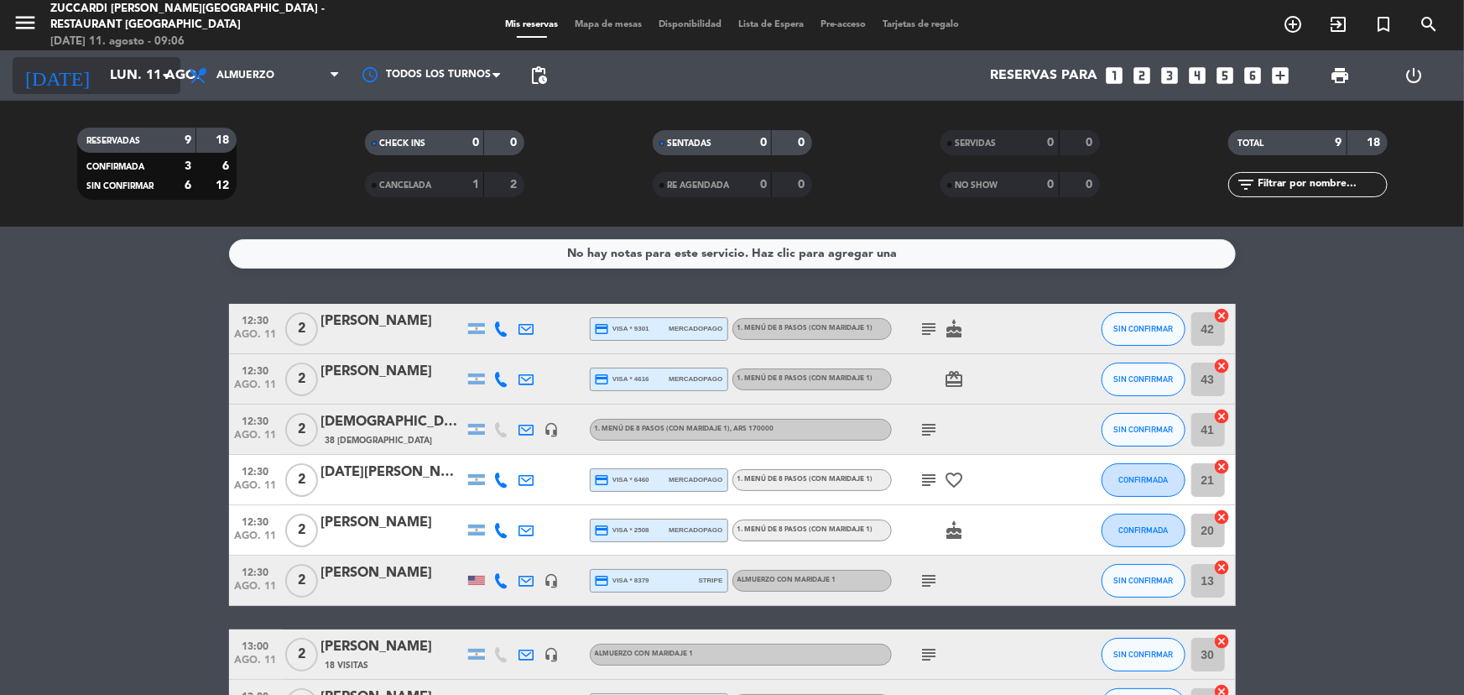
click at [102, 63] on input "lun. 11 ago." at bounding box center [190, 76] width 177 height 33
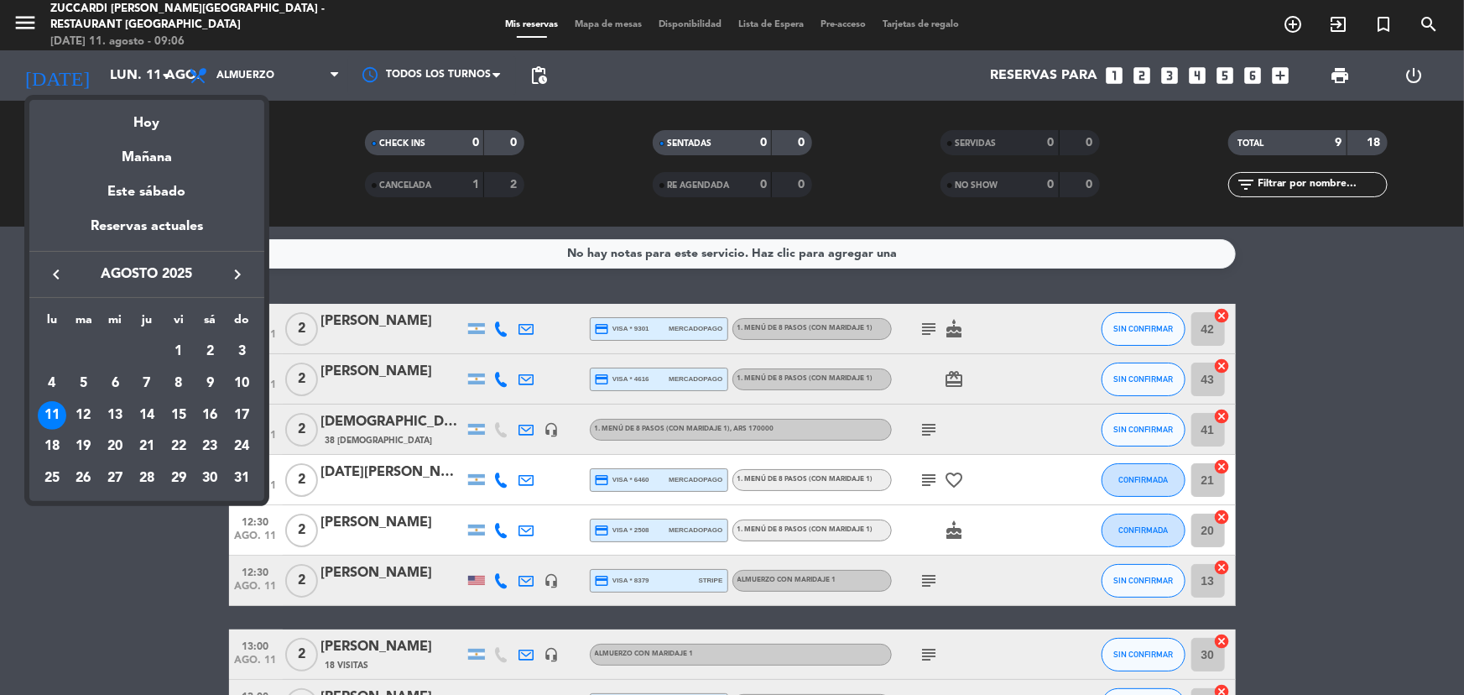
click at [86, 405] on div "12" at bounding box center [84, 415] width 29 height 29
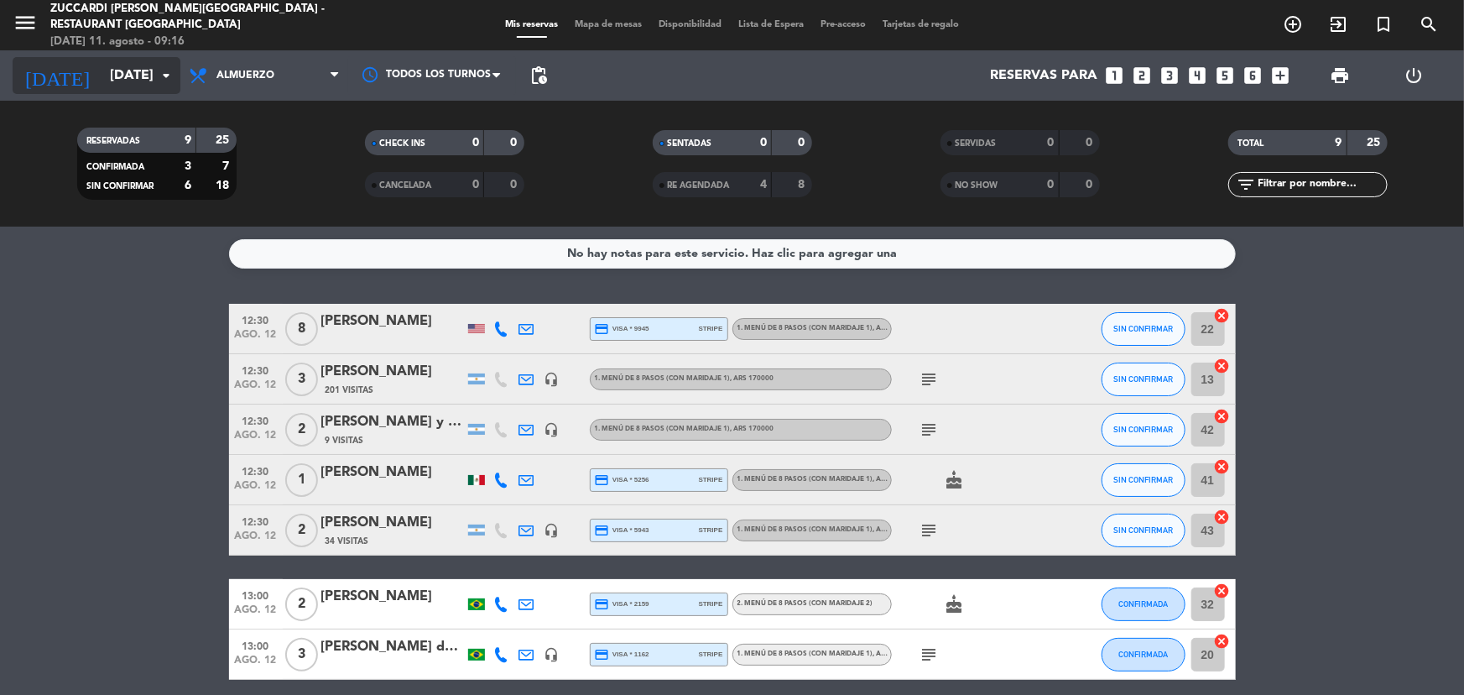
drag, startPoint x: 143, startPoint y: 83, endPoint x: 173, endPoint y: 91, distance: 31.3
click at [173, 91] on div "[DATE] [DATE] arrow_drop_down" at bounding box center [97, 75] width 168 height 37
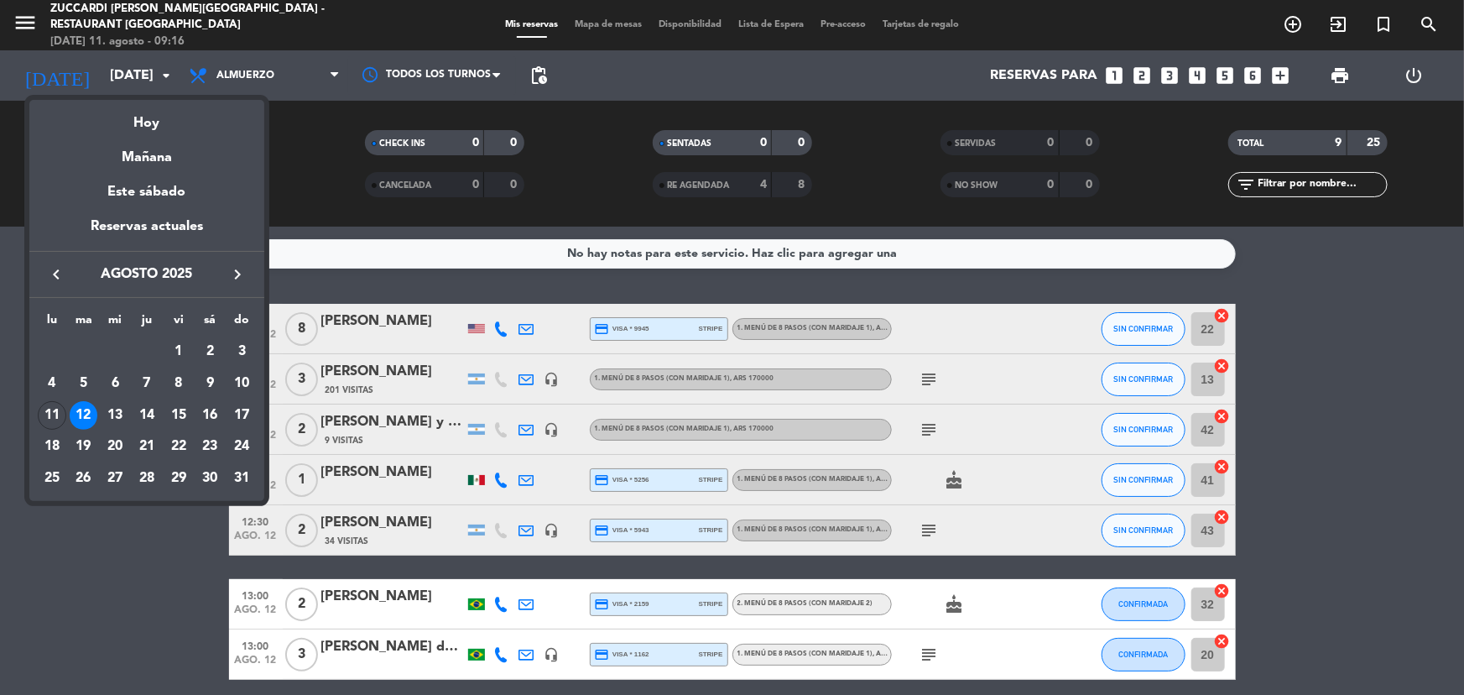
click at [331, 281] on div at bounding box center [732, 347] width 1464 height 695
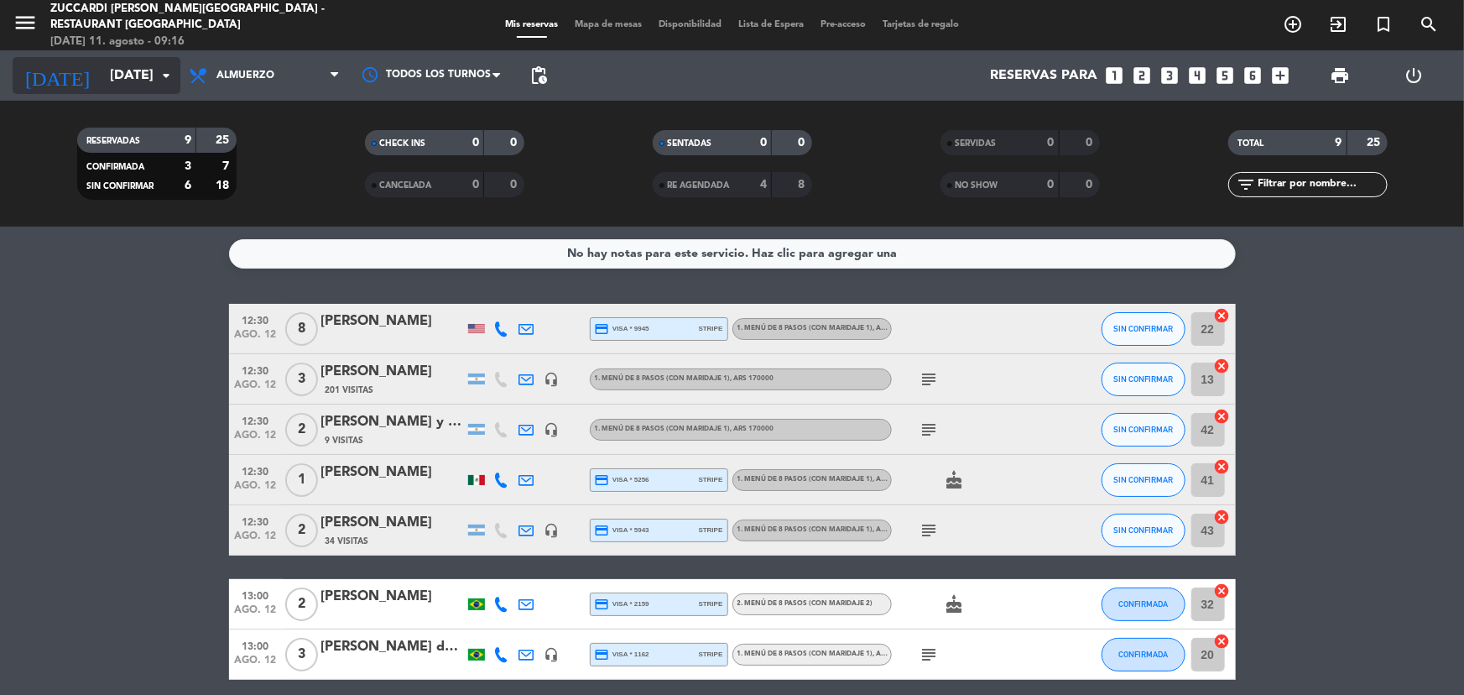
click at [140, 81] on input "[DATE]" at bounding box center [190, 76] width 177 height 33
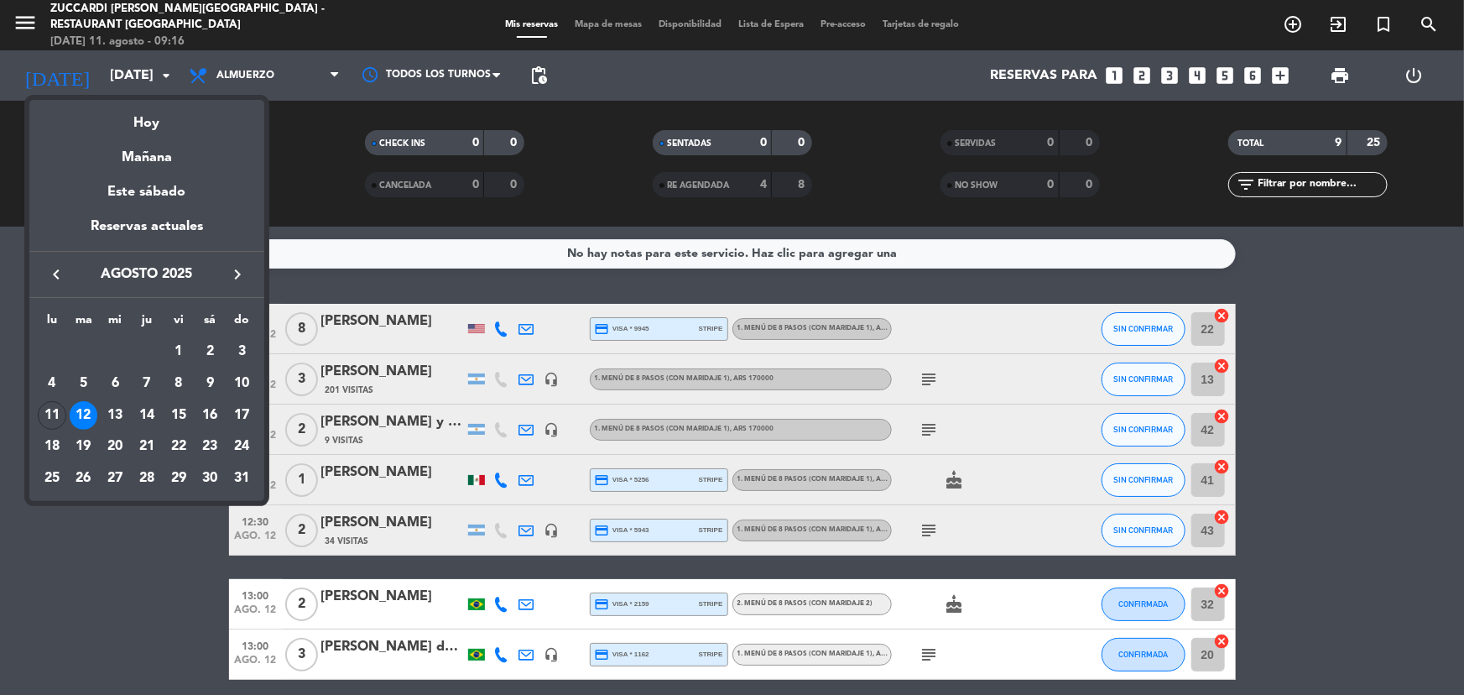
click at [265, 201] on div at bounding box center [732, 347] width 1464 height 695
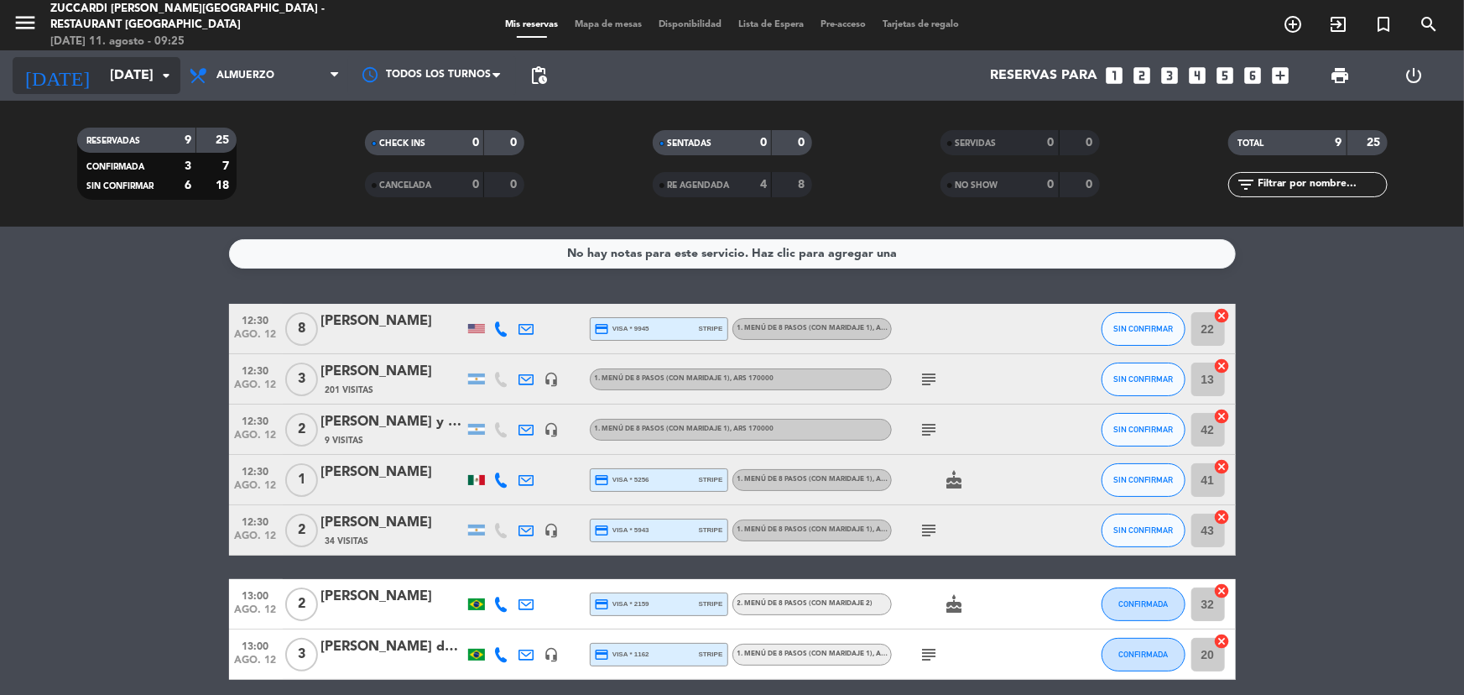
click at [133, 87] on input "[DATE]" at bounding box center [190, 76] width 177 height 33
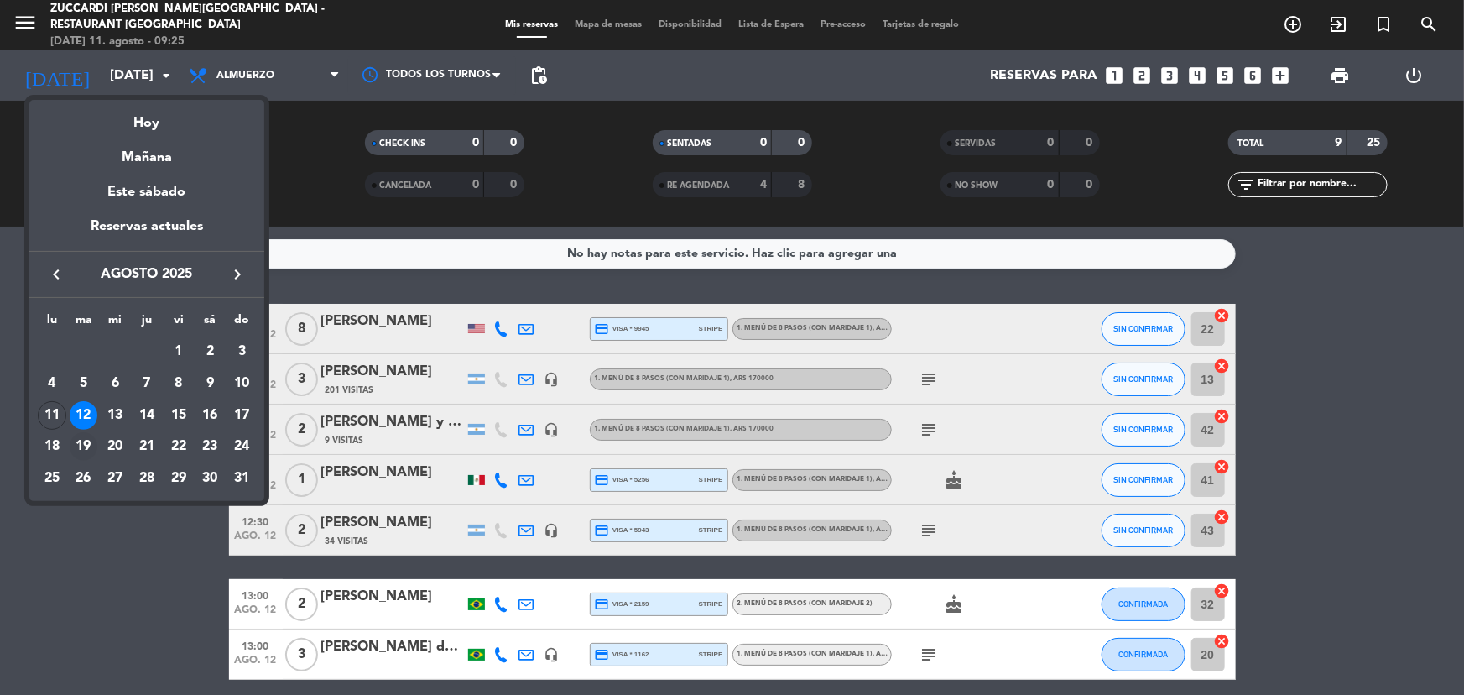
click at [81, 440] on div "19" at bounding box center [84, 446] width 29 height 29
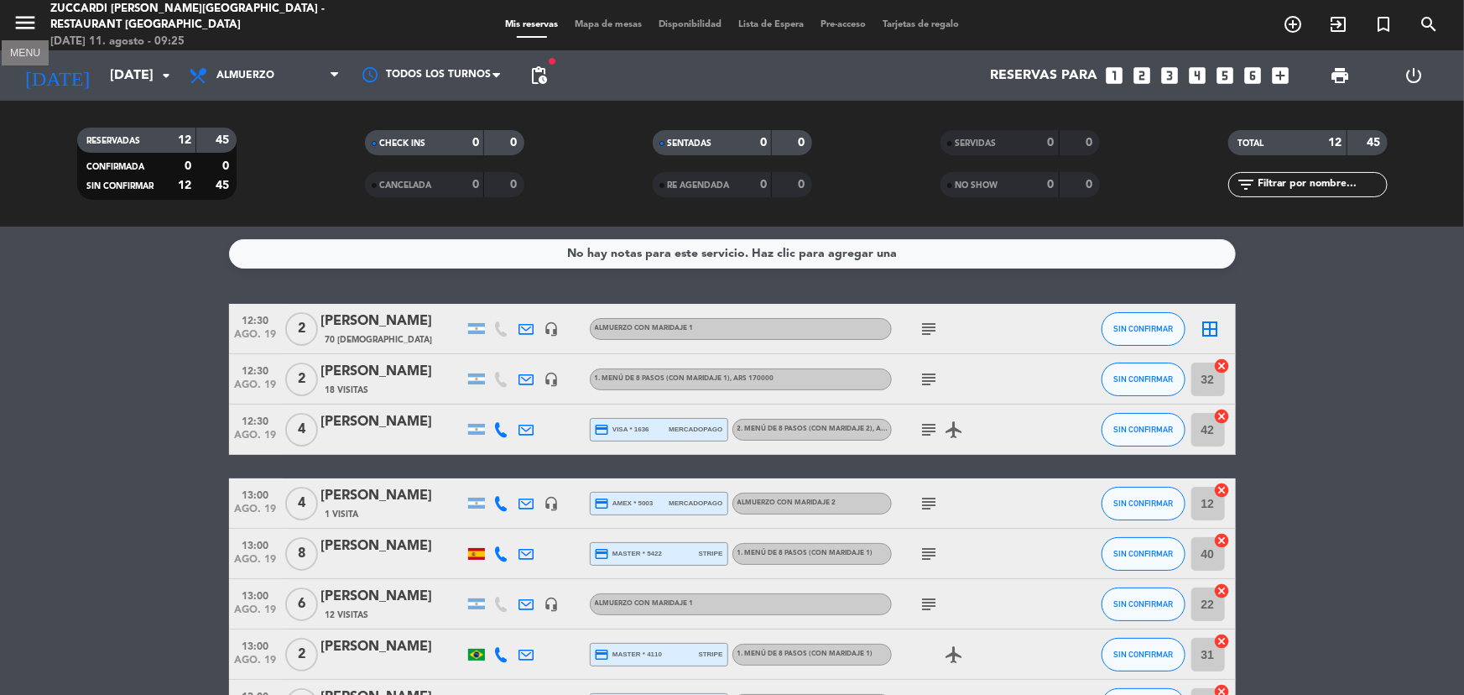
click at [37, 32] on icon "menu" at bounding box center [25, 22] width 25 height 25
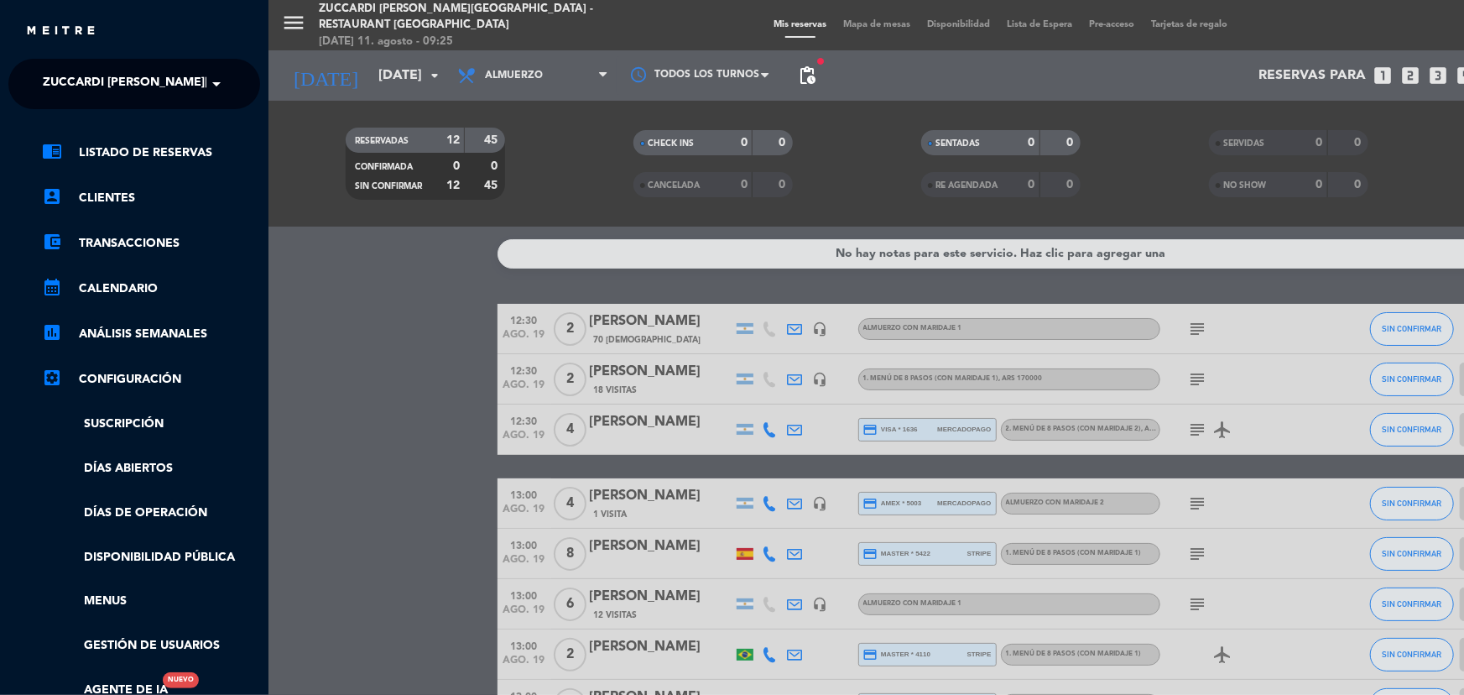
click at [423, 334] on div "menu Zuccardi [PERSON_NAME][GEOGRAPHIC_DATA] - Restaurant [GEOGRAPHIC_DATA] [DA…" at bounding box center [1000, 347] width 1464 height 695
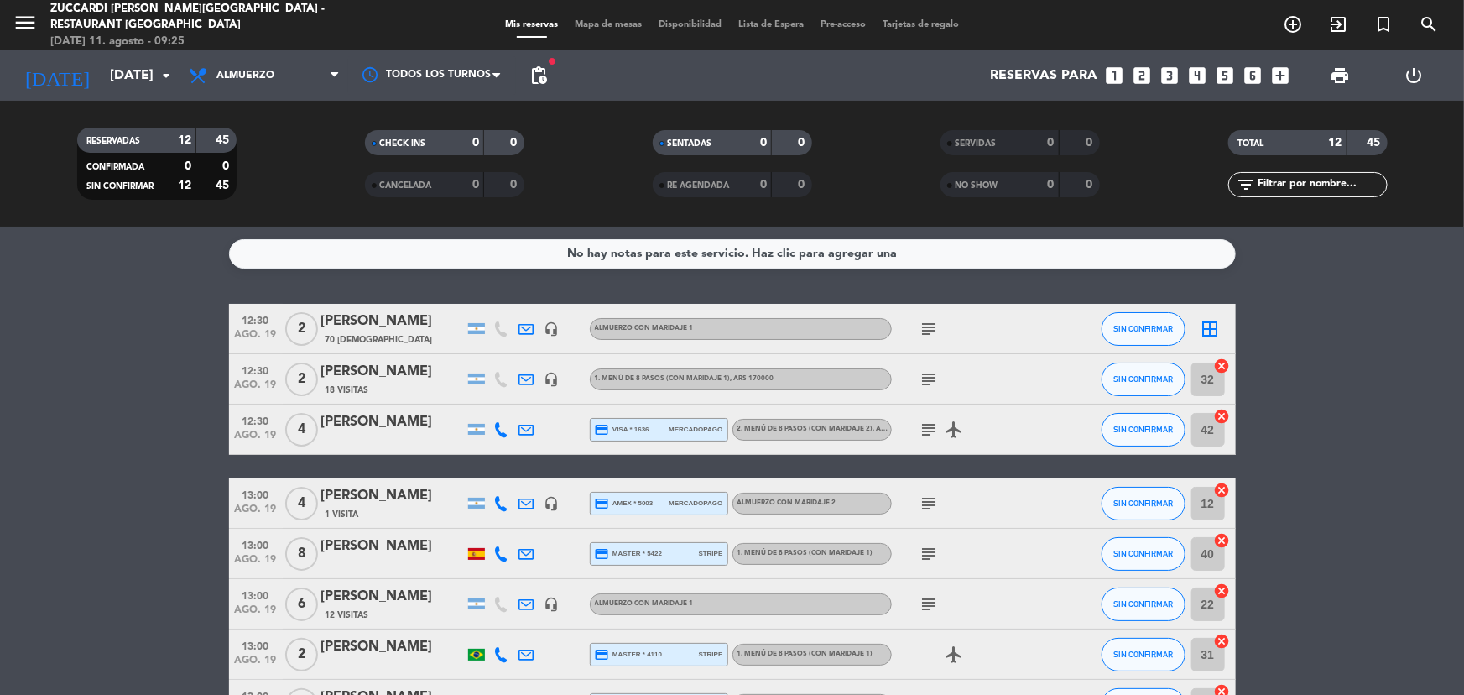
scroll to position [76, 0]
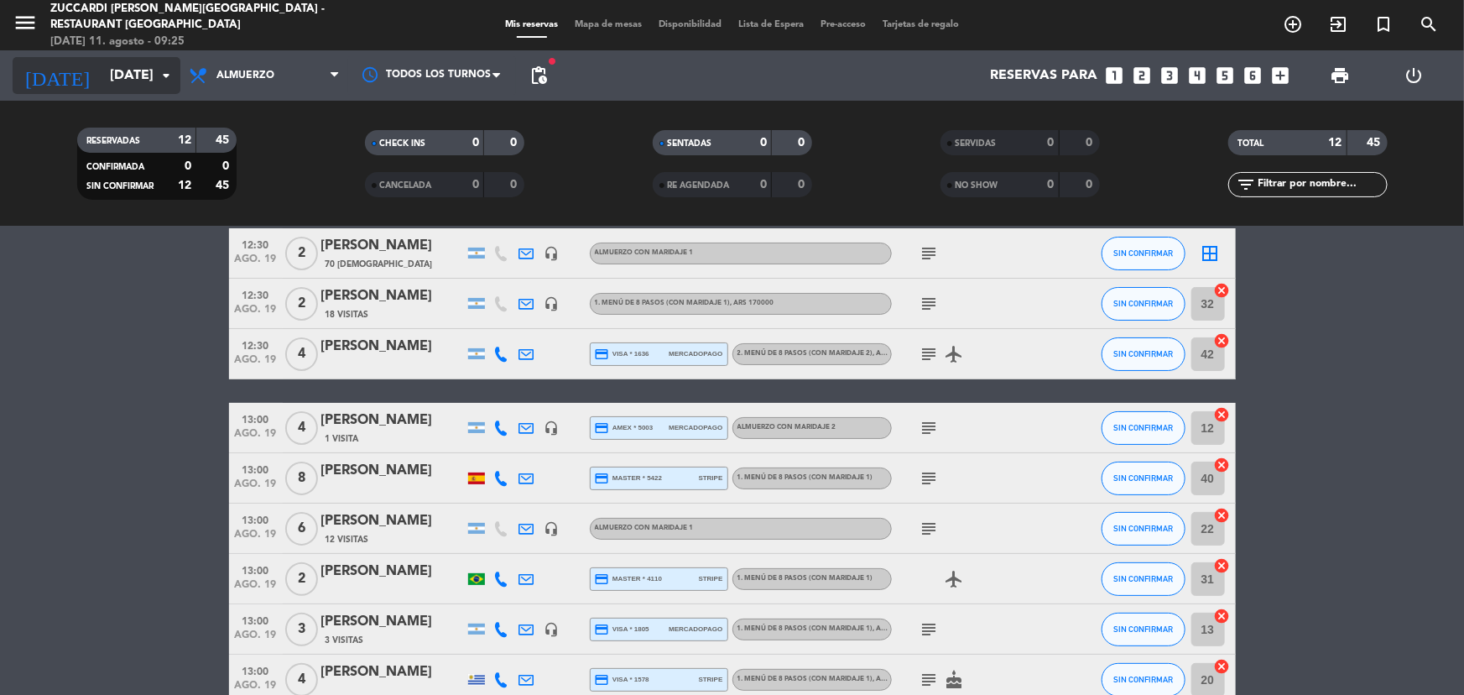
click at [35, 76] on icon "[DATE]" at bounding box center [57, 75] width 89 height 37
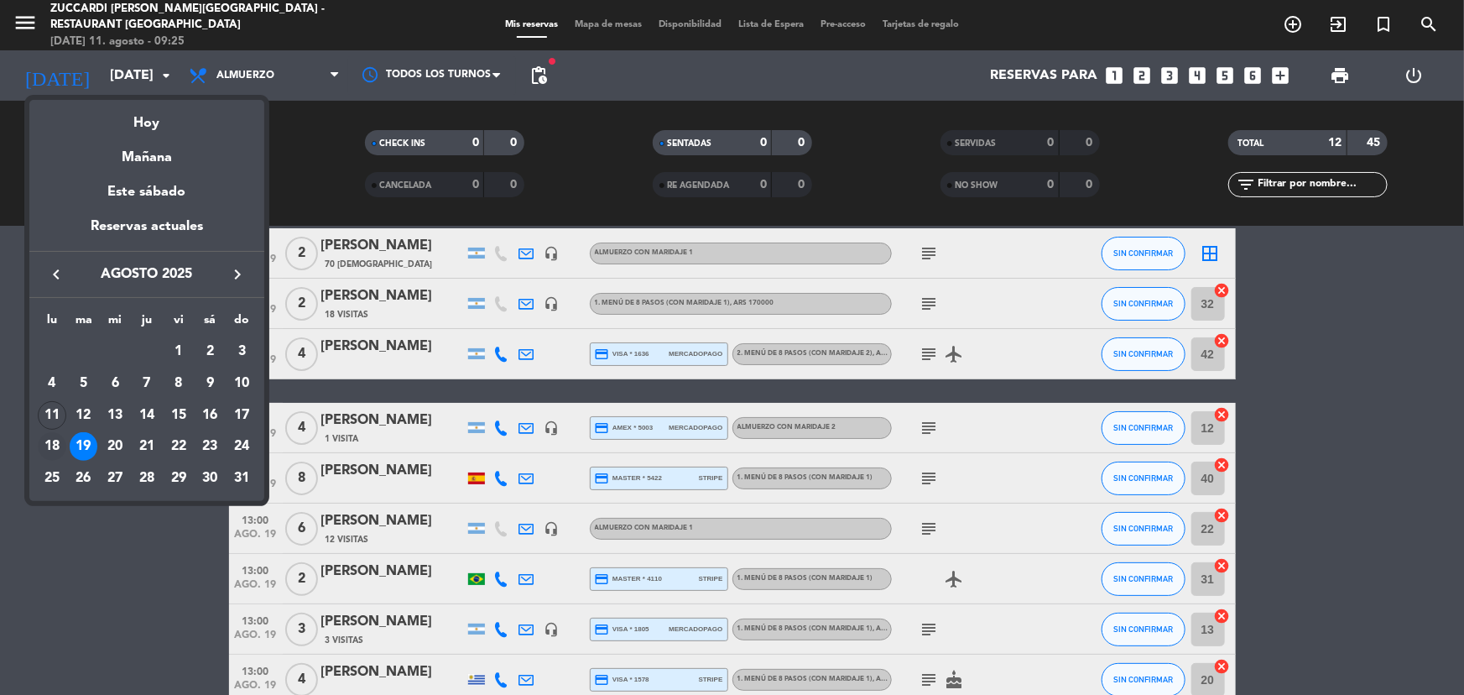
click at [53, 440] on div "18" at bounding box center [52, 446] width 29 height 29
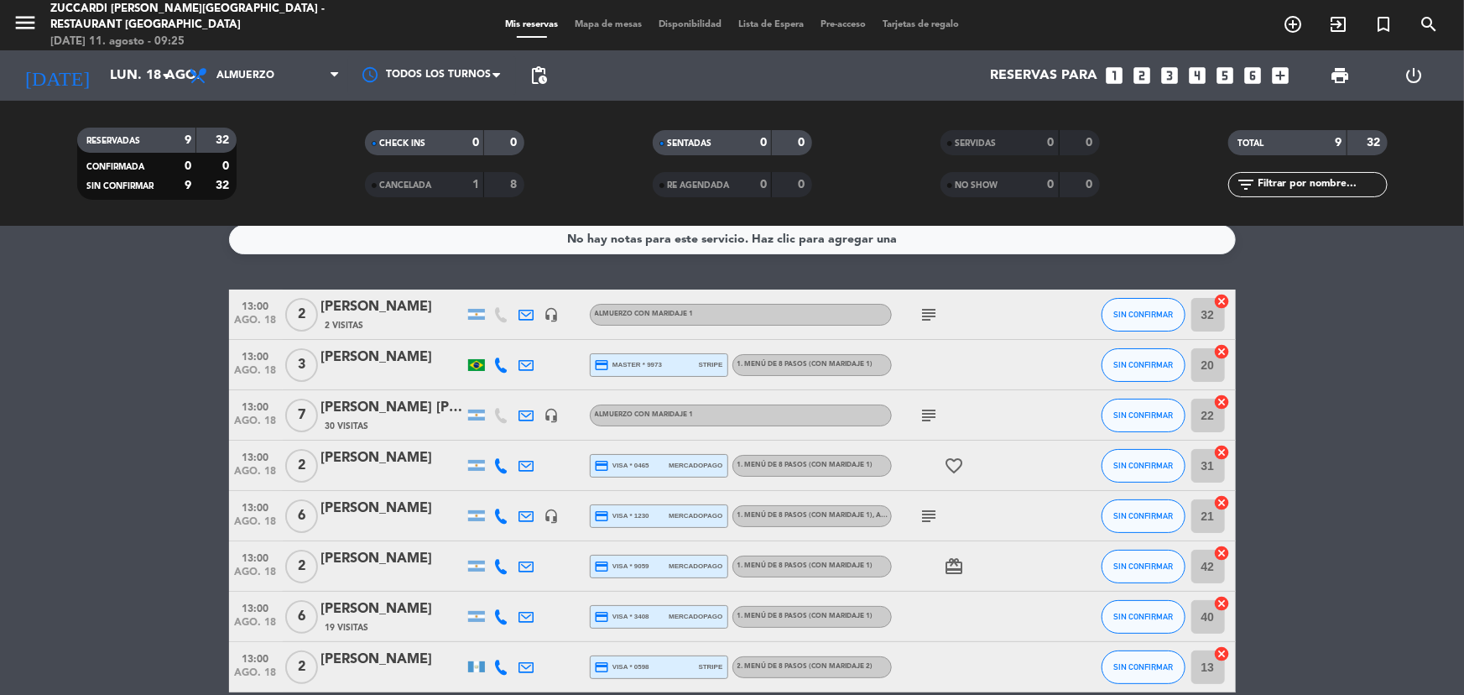
scroll to position [0, 0]
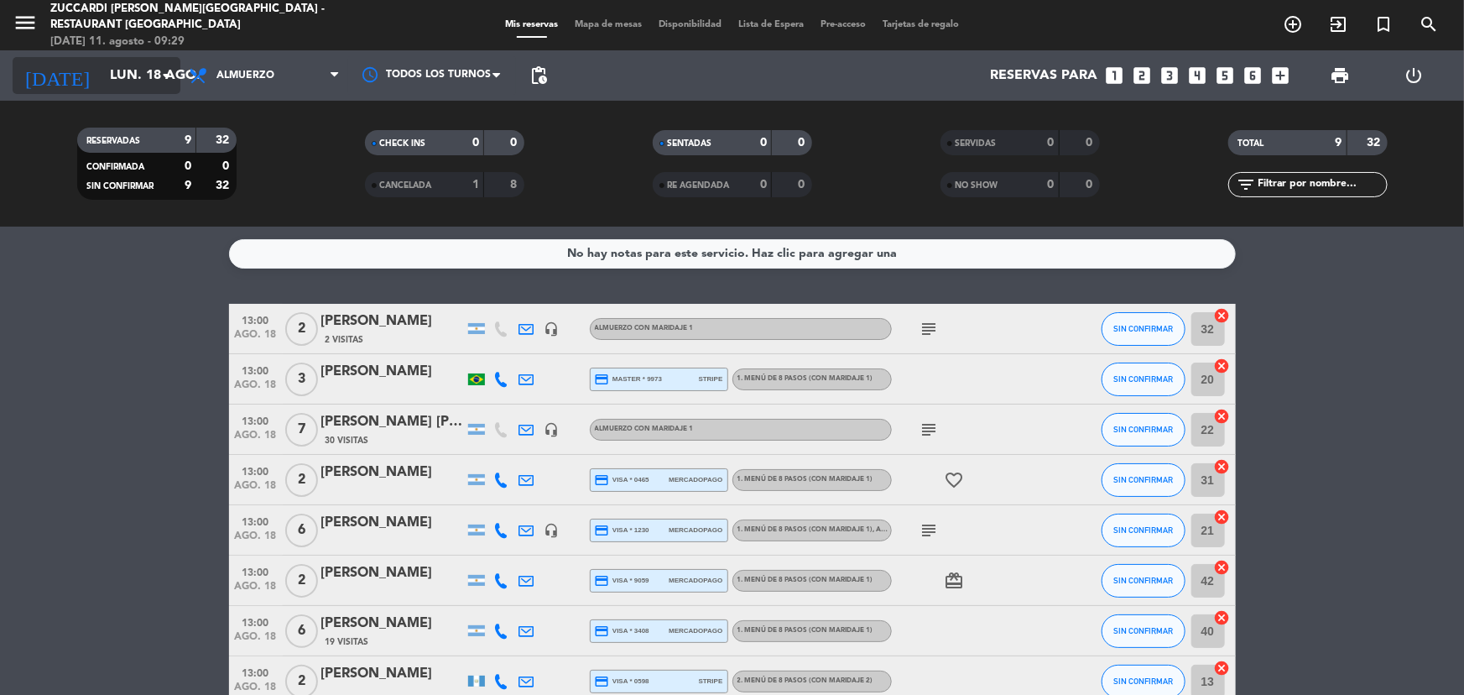
click at [102, 67] on input "lun. 18 ago." at bounding box center [190, 76] width 177 height 33
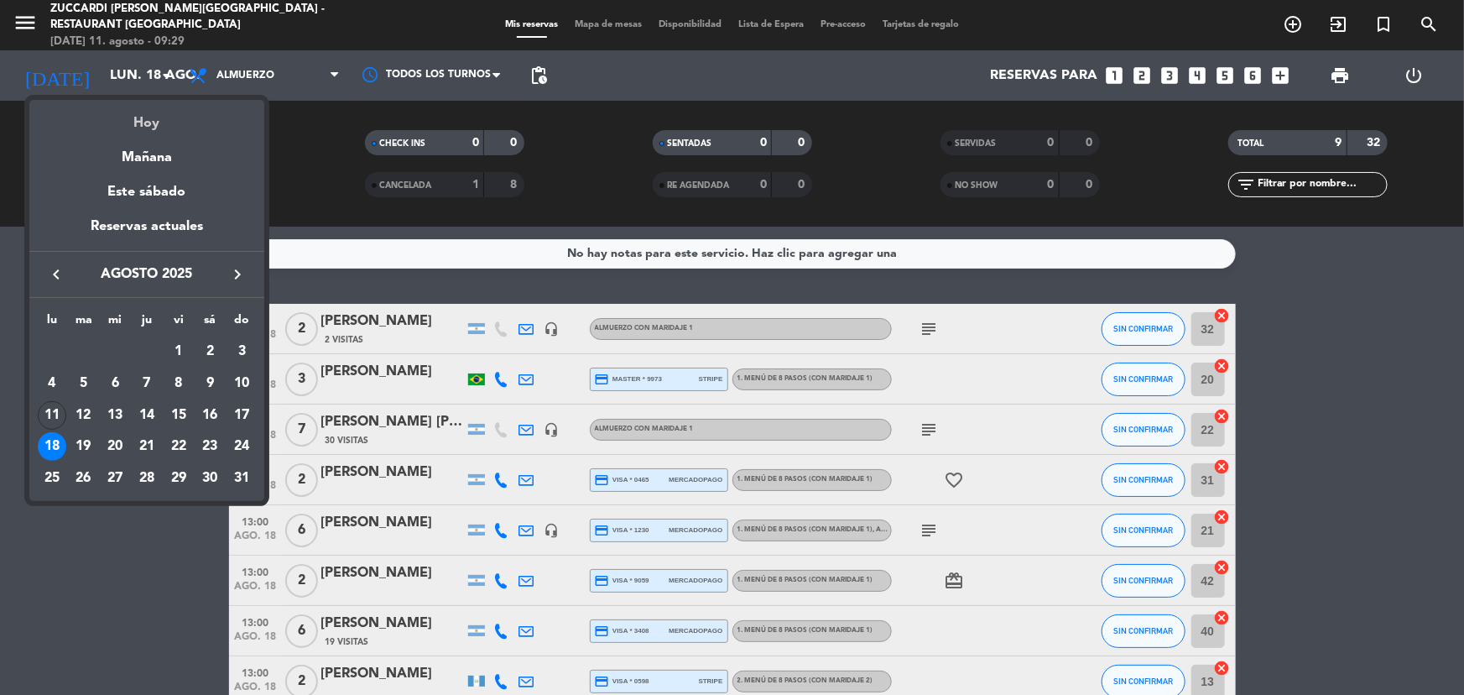
click at [139, 117] on div "Hoy" at bounding box center [146, 117] width 235 height 34
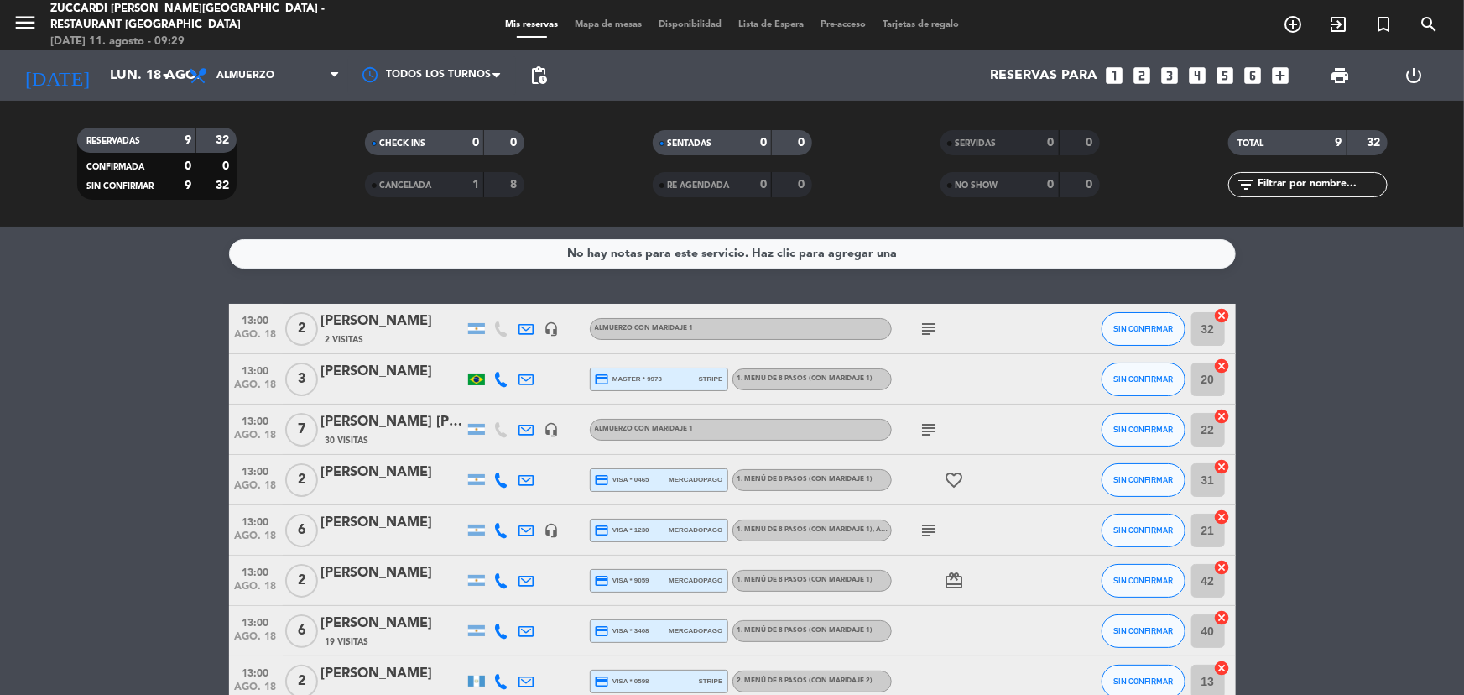
type input "lun. 11 ago."
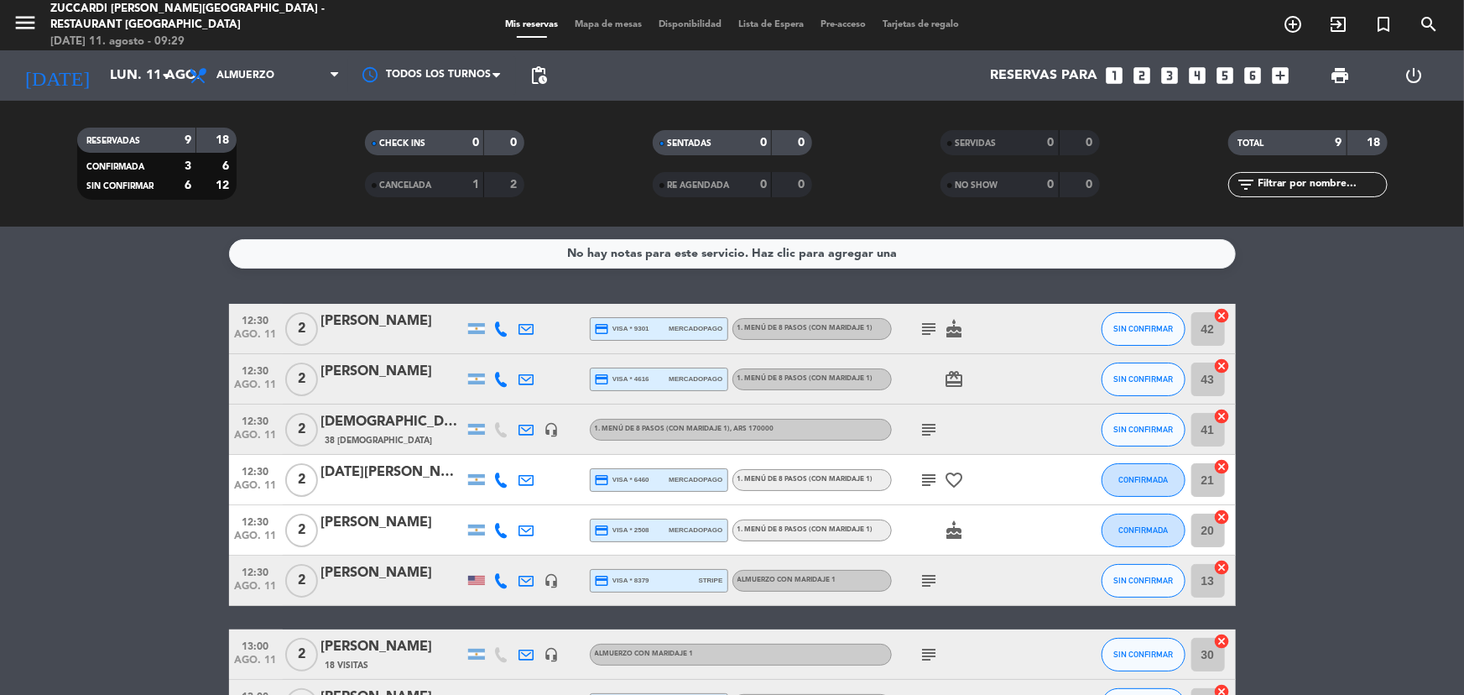
click at [1139, 73] on icon "looks_two" at bounding box center [1142, 76] width 22 height 22
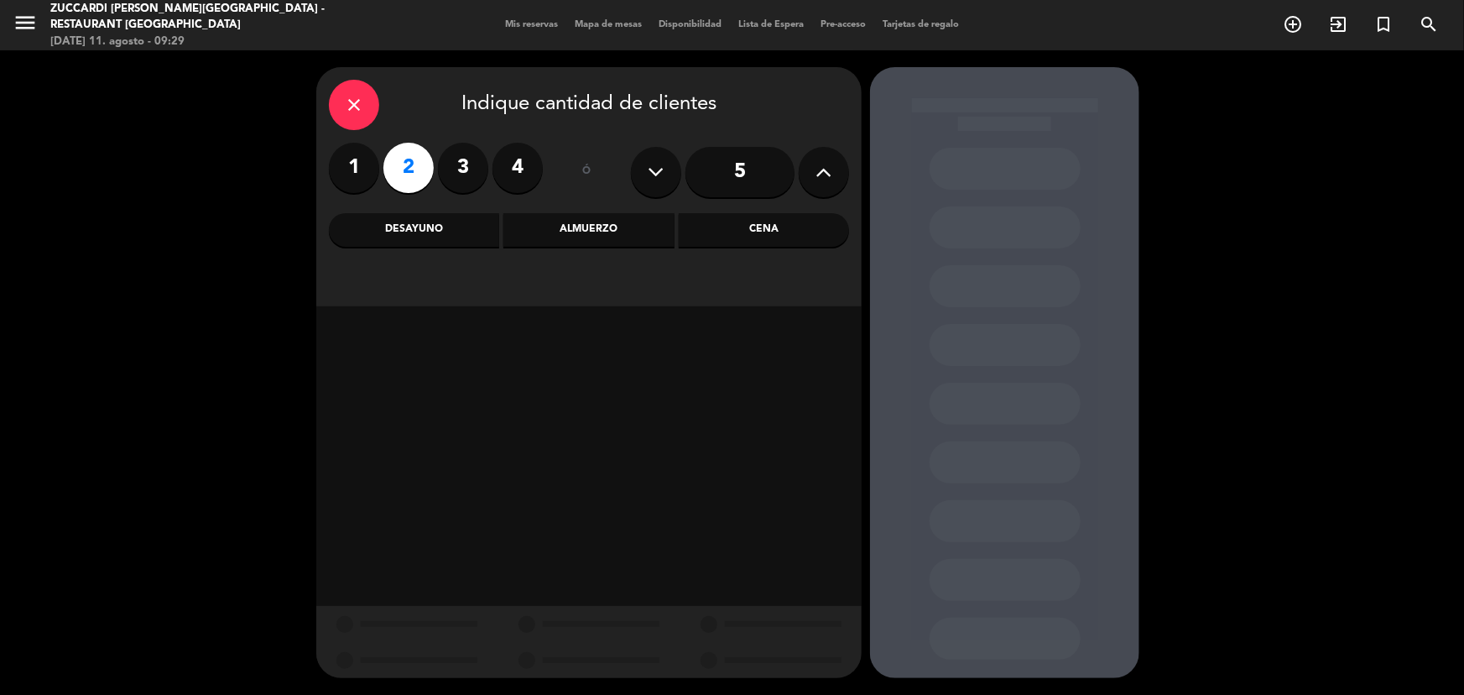
click at [586, 227] on div "Almuerzo" at bounding box center [588, 230] width 170 height 34
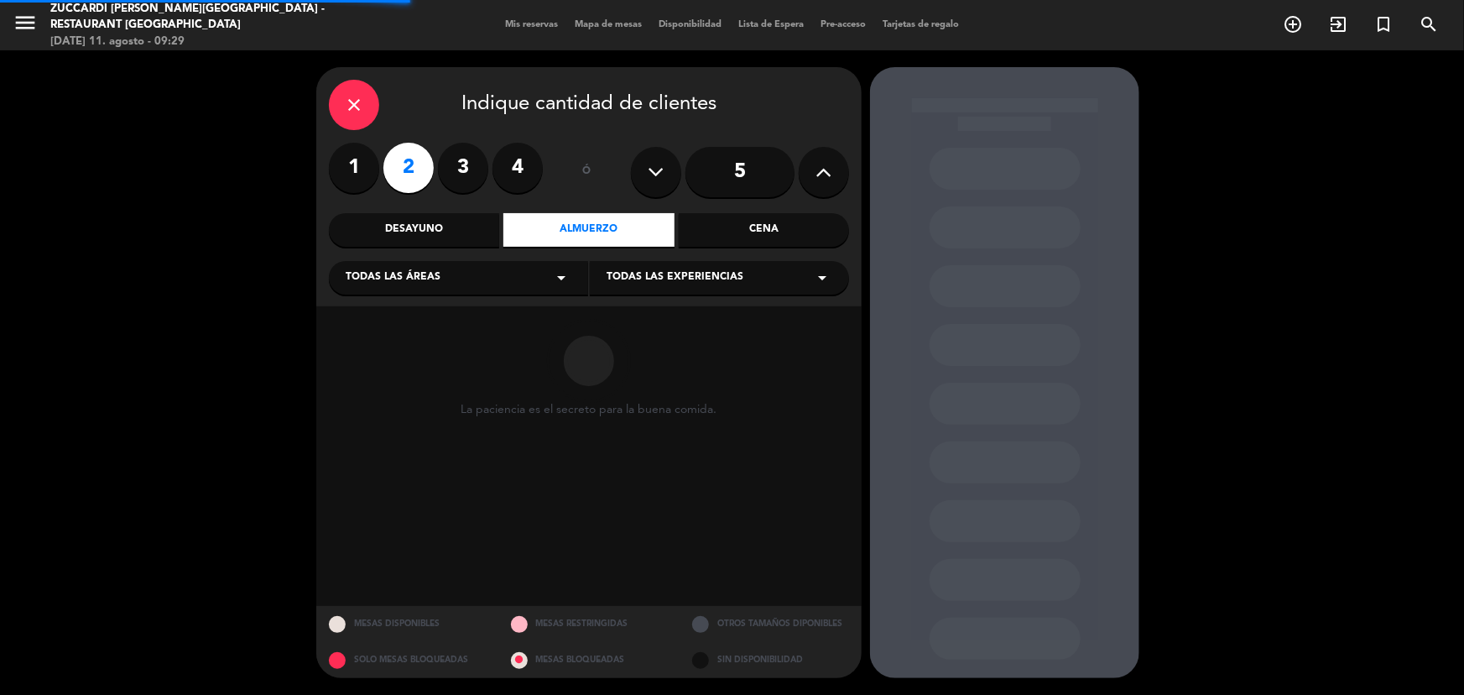
click at [489, 271] on div "Todas las áreas arrow_drop_down" at bounding box center [458, 278] width 259 height 34
click at [460, 316] on div "SALON" at bounding box center [459, 319] width 226 height 17
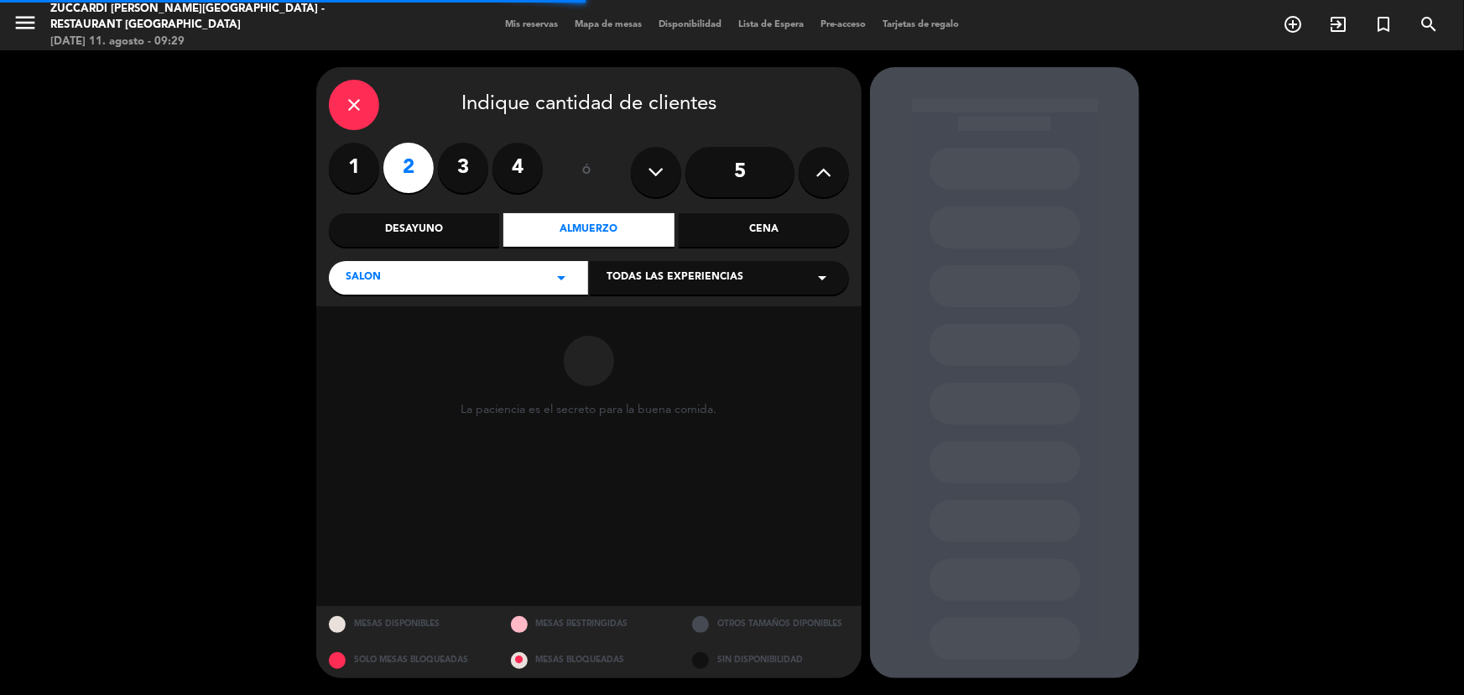
click at [693, 276] on span "Todas las experiencias" at bounding box center [675, 277] width 137 height 17
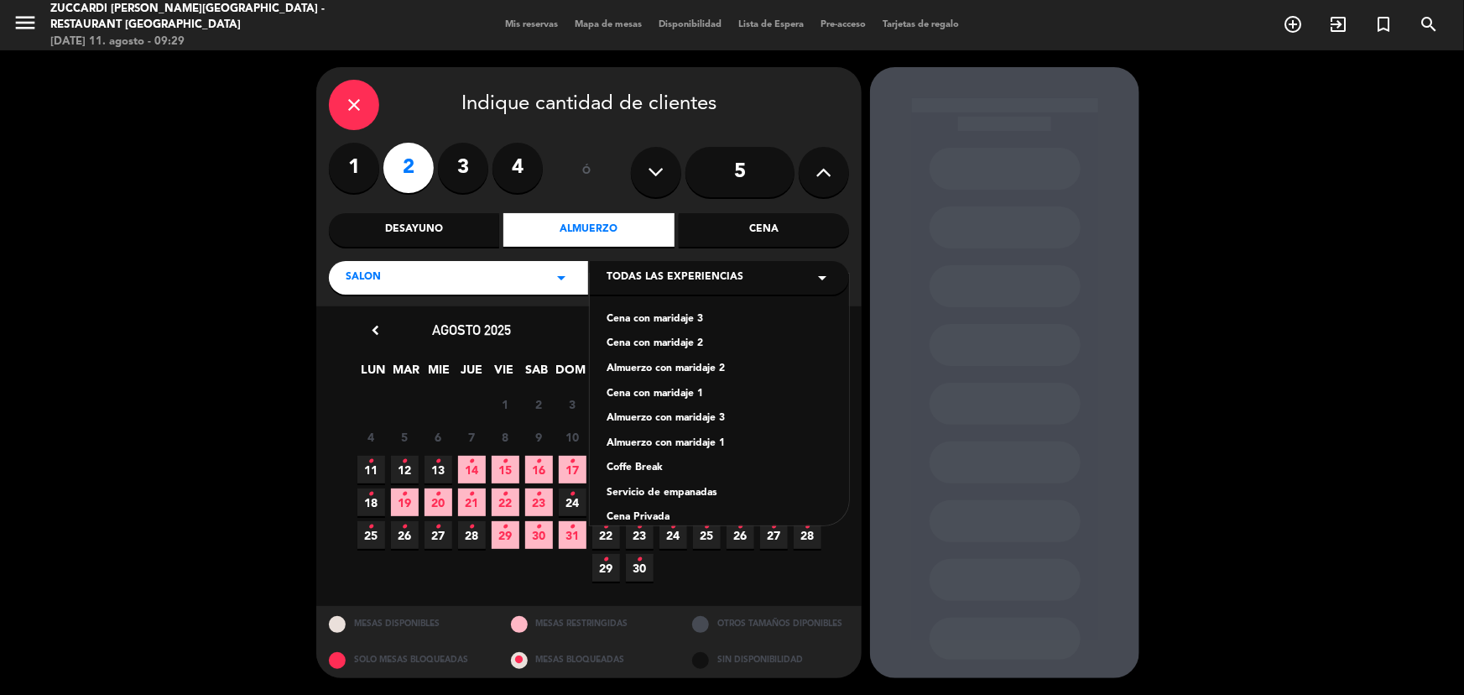
click at [691, 443] on div "Almuerzo con maridaje 1" at bounding box center [720, 443] width 226 height 17
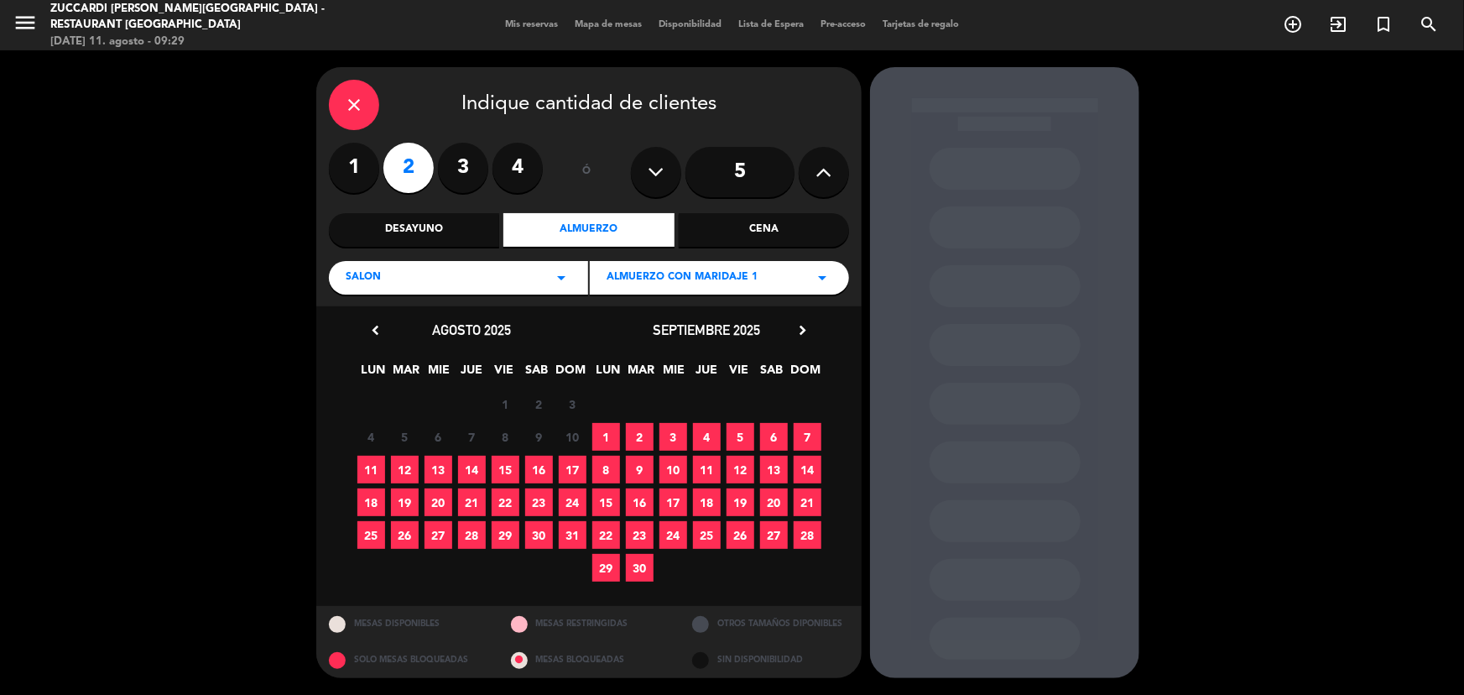
click at [373, 469] on span "11" at bounding box center [371, 470] width 28 height 28
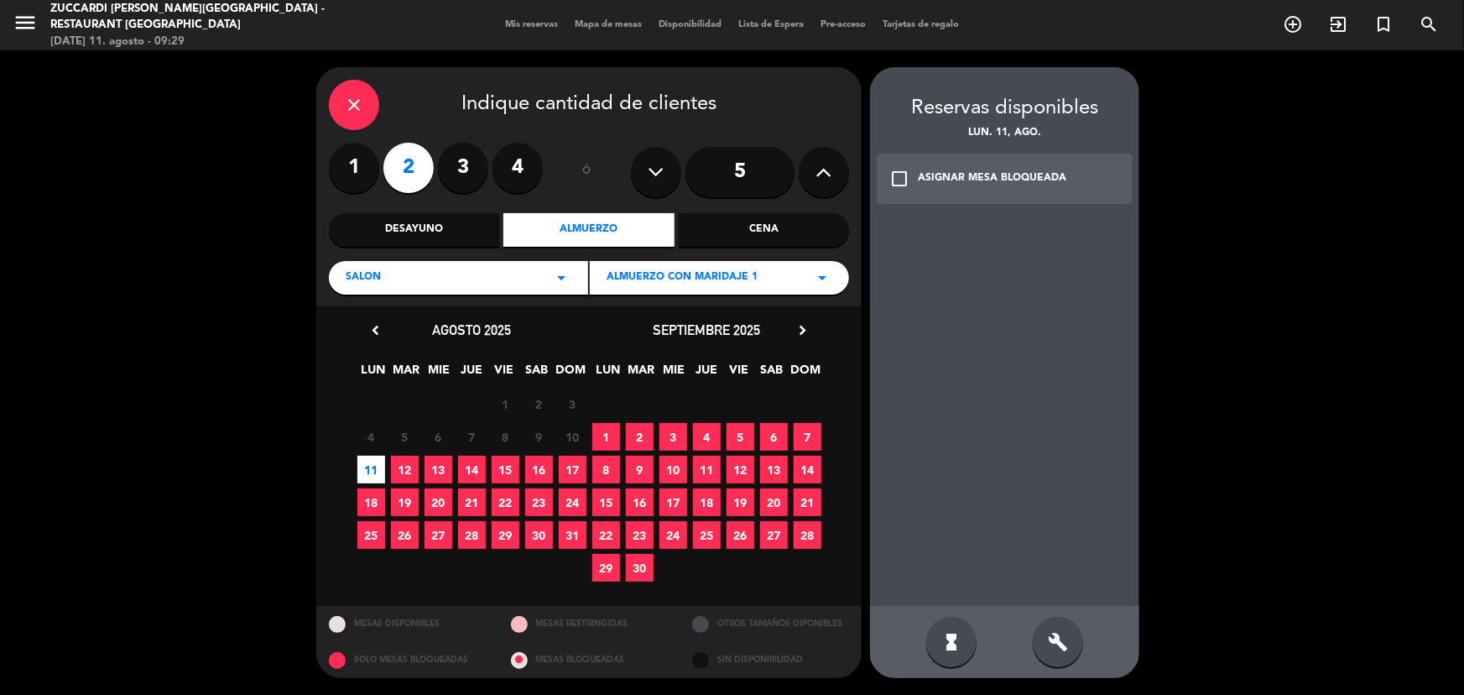
click at [1027, 175] on div "ASIGNAR MESA BLOQUEADA" at bounding box center [992, 178] width 148 height 17
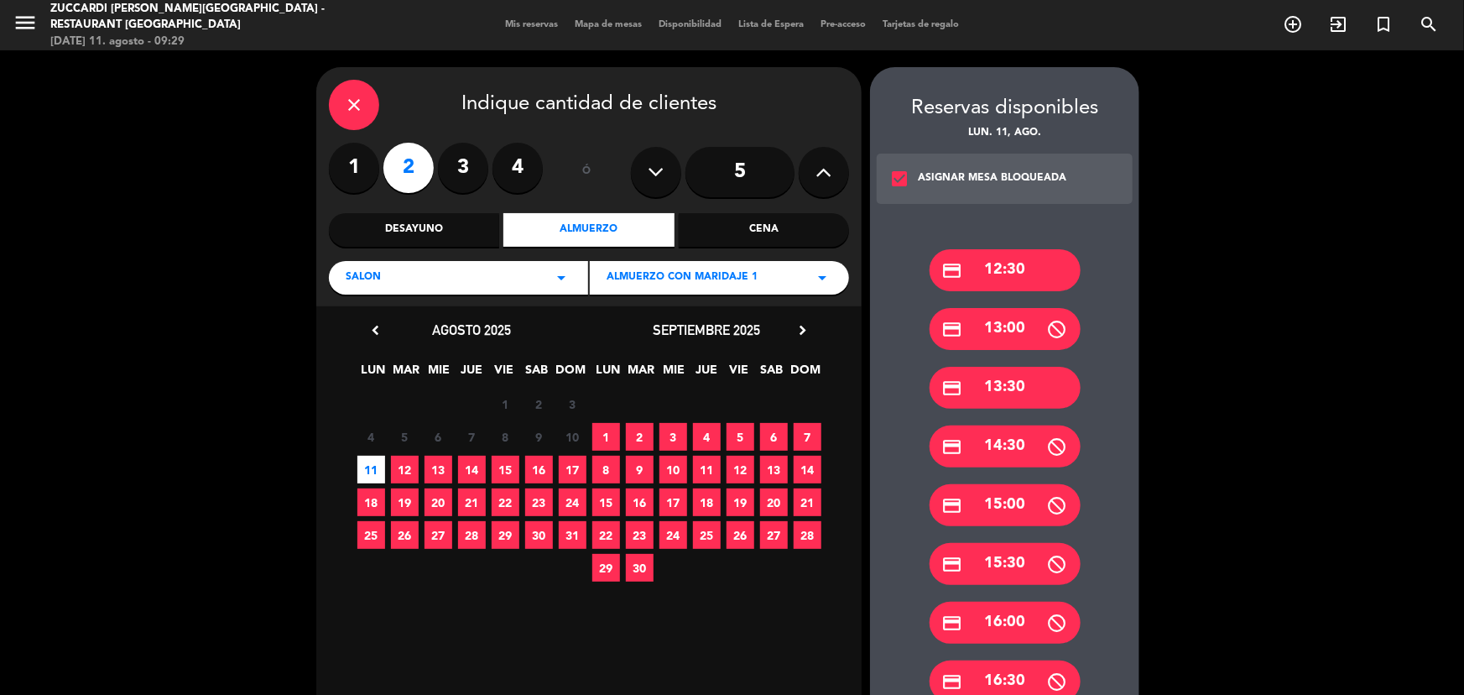
click at [1011, 281] on div "credit_card 12:30" at bounding box center [1005, 270] width 151 height 42
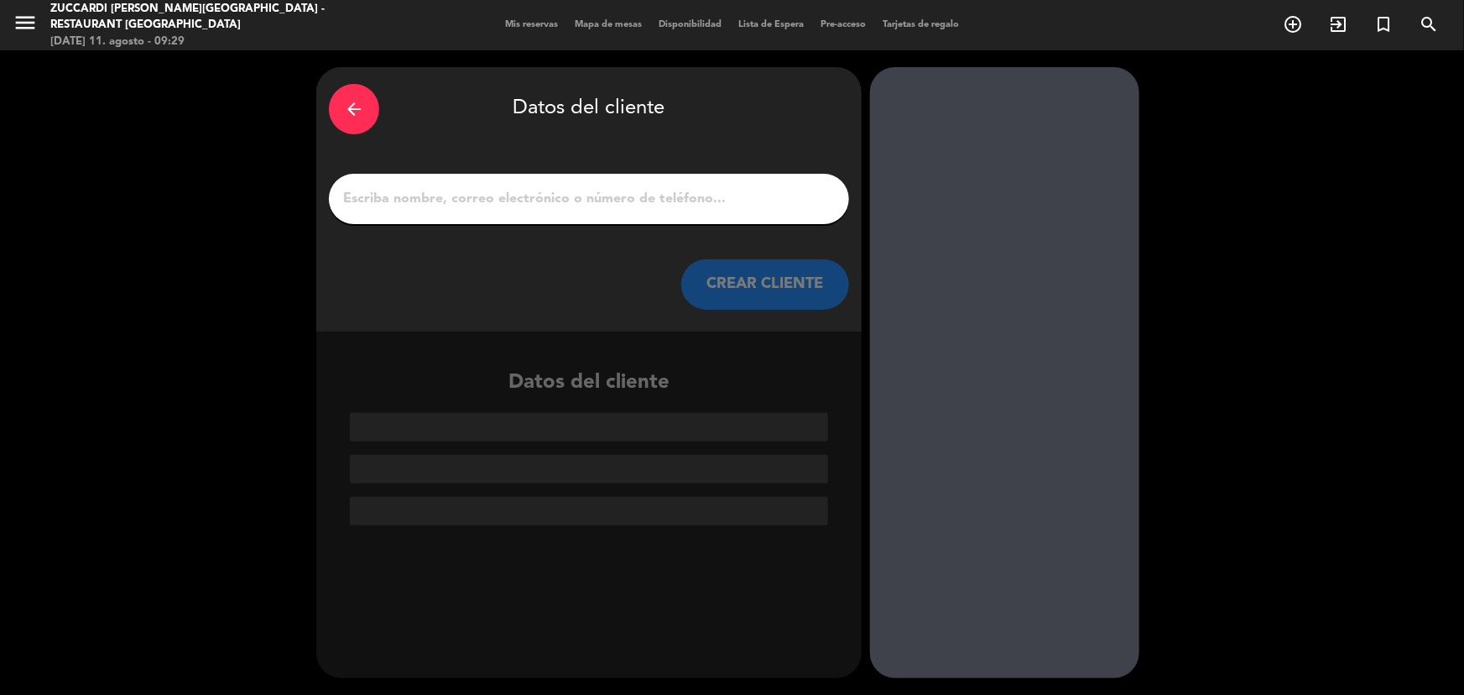
drag, startPoint x: 563, startPoint y: 178, endPoint x: 564, endPoint y: 194, distance: 16.0
click at [563, 180] on div at bounding box center [589, 199] width 520 height 50
click at [562, 208] on input "1" at bounding box center [588, 198] width 495 height 23
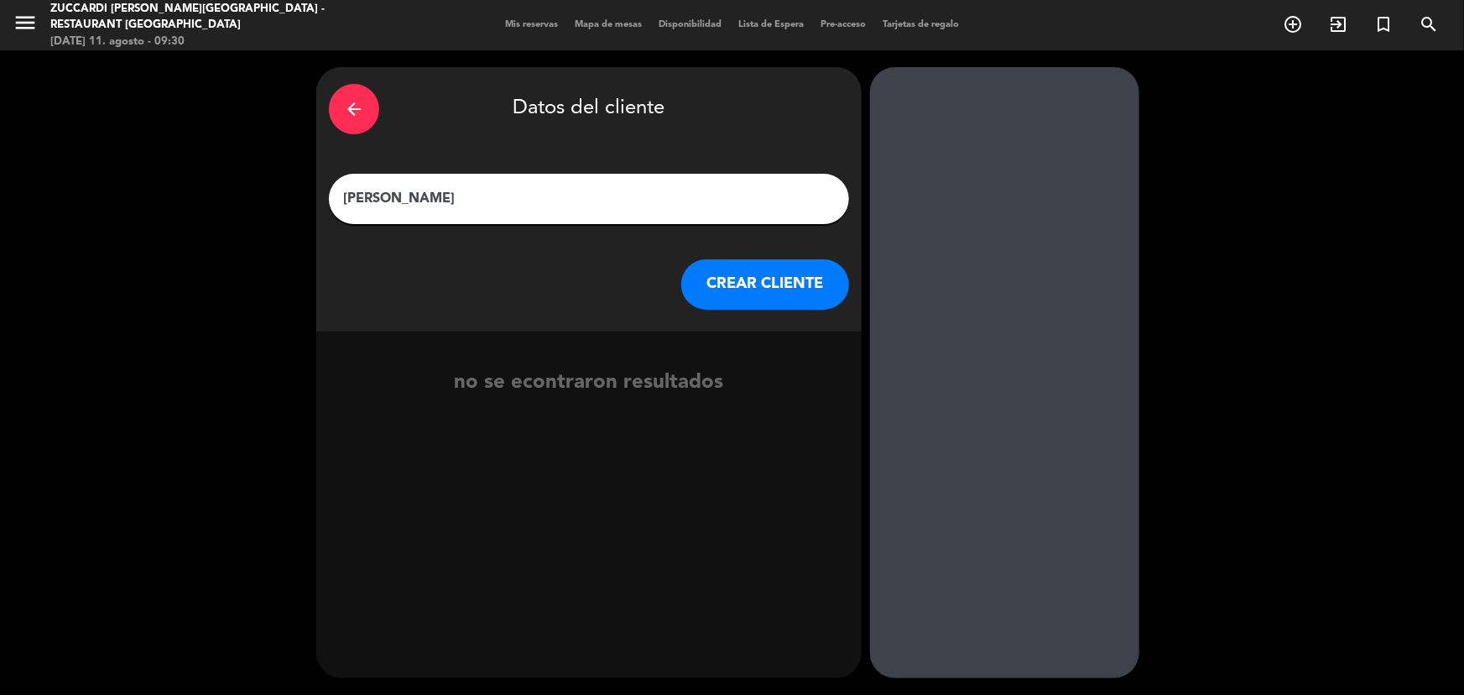
type input "[PERSON_NAME]"
click at [347, 102] on icon "arrow_back" at bounding box center [354, 109] width 20 height 20
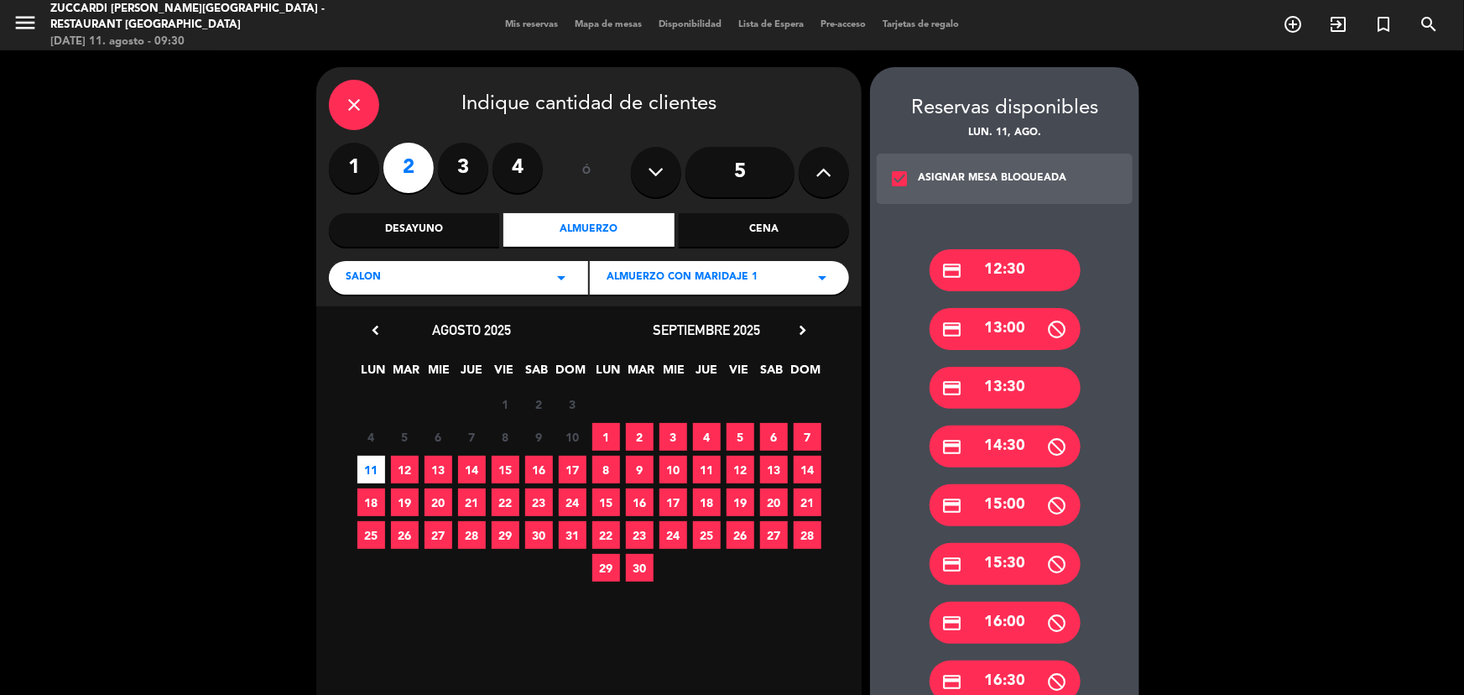
click at [347, 102] on icon "close" at bounding box center [354, 105] width 20 height 20
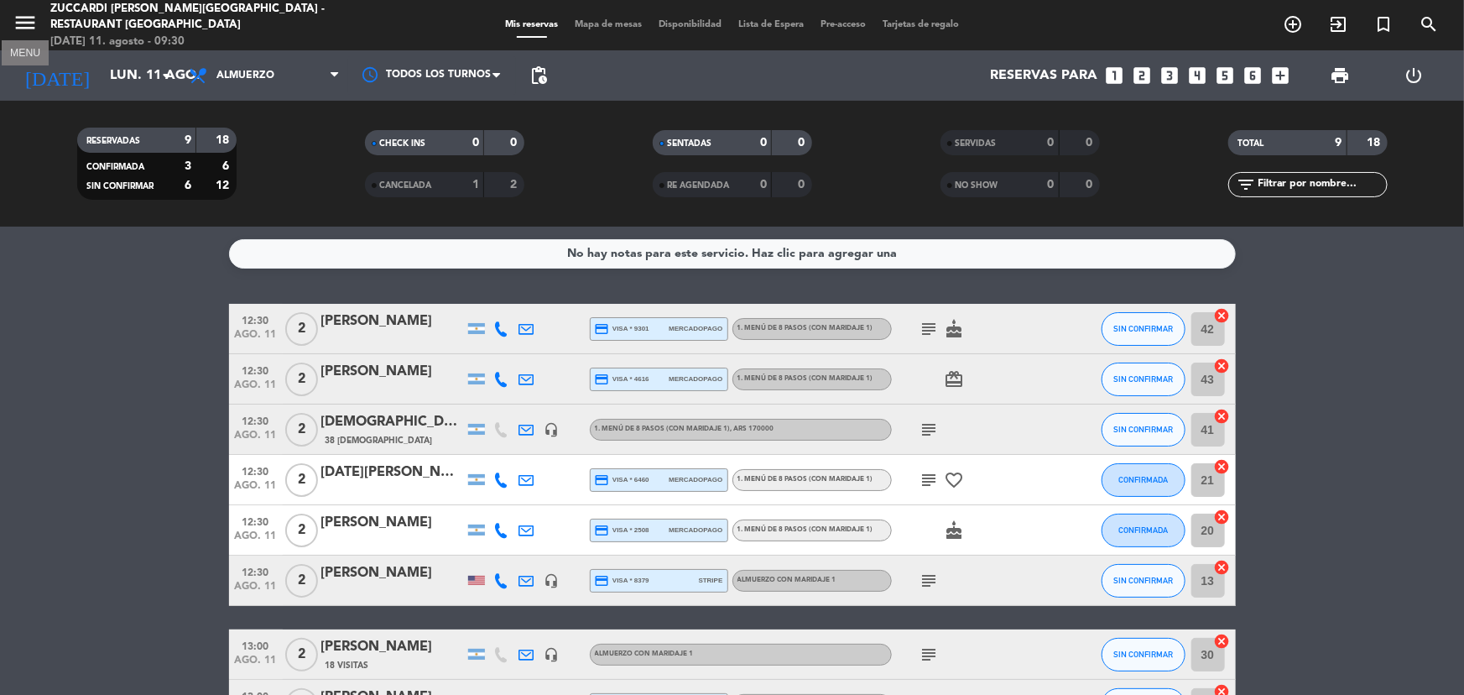
drag, startPoint x: 19, startPoint y: 30, endPoint x: 55, endPoint y: 40, distance: 37.5
click at [19, 29] on icon "menu" at bounding box center [25, 22] width 25 height 25
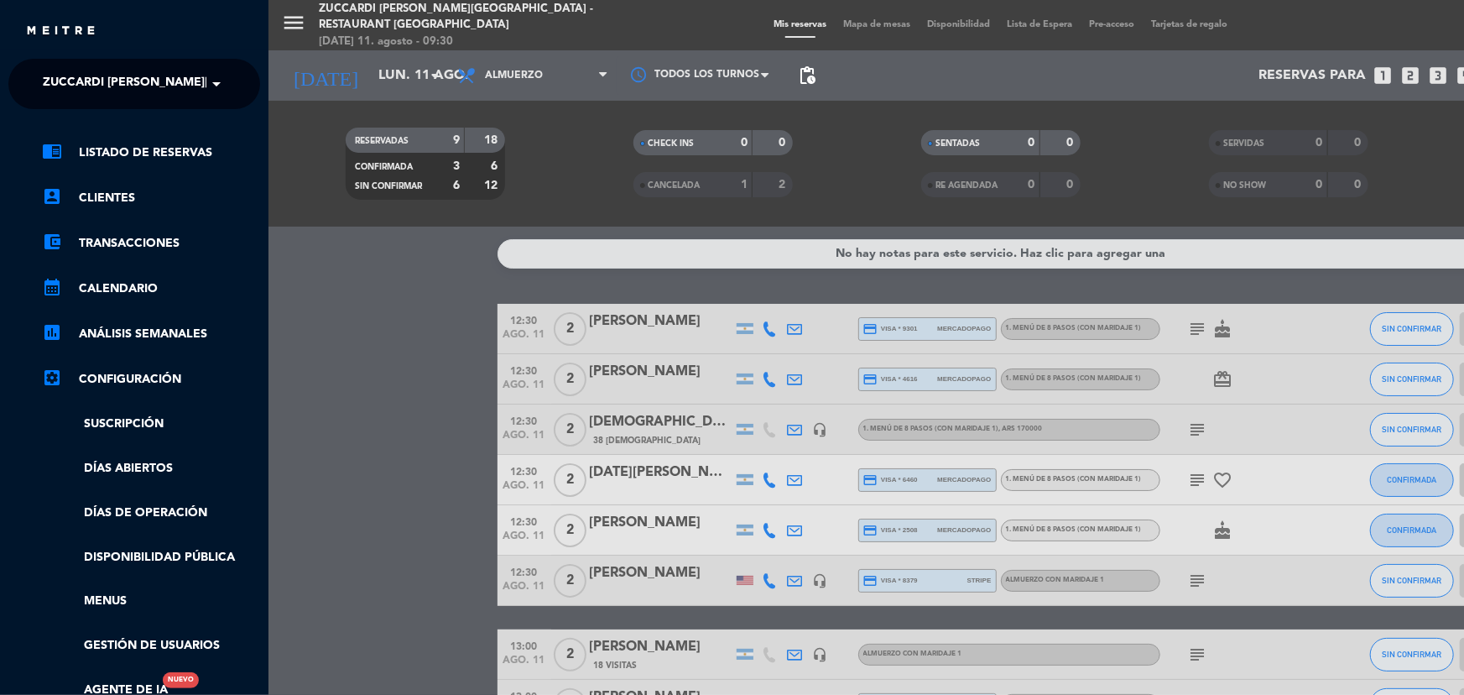
drag, startPoint x: 164, startPoint y: 92, endPoint x: 176, endPoint y: 96, distance: 12.5
click at [168, 92] on span "Zuccardi [PERSON_NAME][GEOGRAPHIC_DATA] - Restaurant [GEOGRAPHIC_DATA]" at bounding box center [293, 83] width 500 height 35
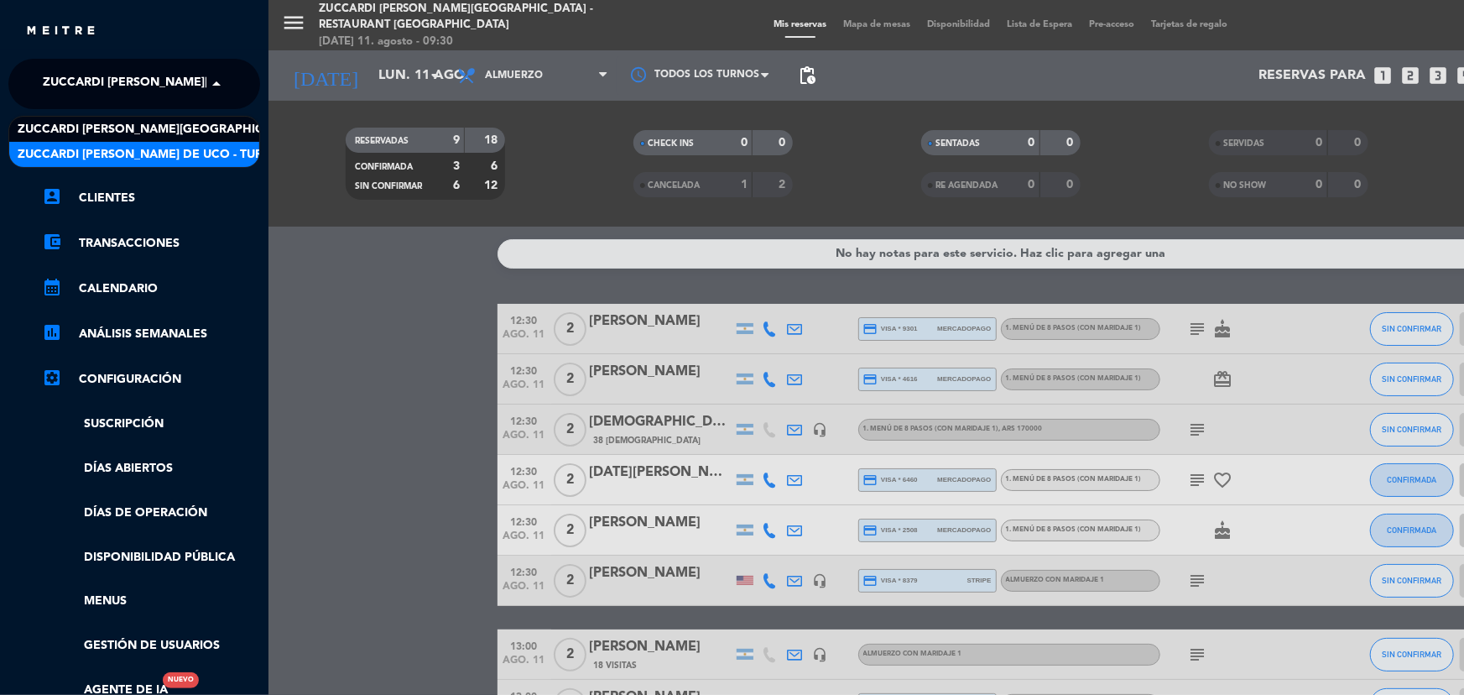
click at [195, 145] on span "Zuccardi [PERSON_NAME] de Uco - Turismo" at bounding box center [156, 154] width 276 height 19
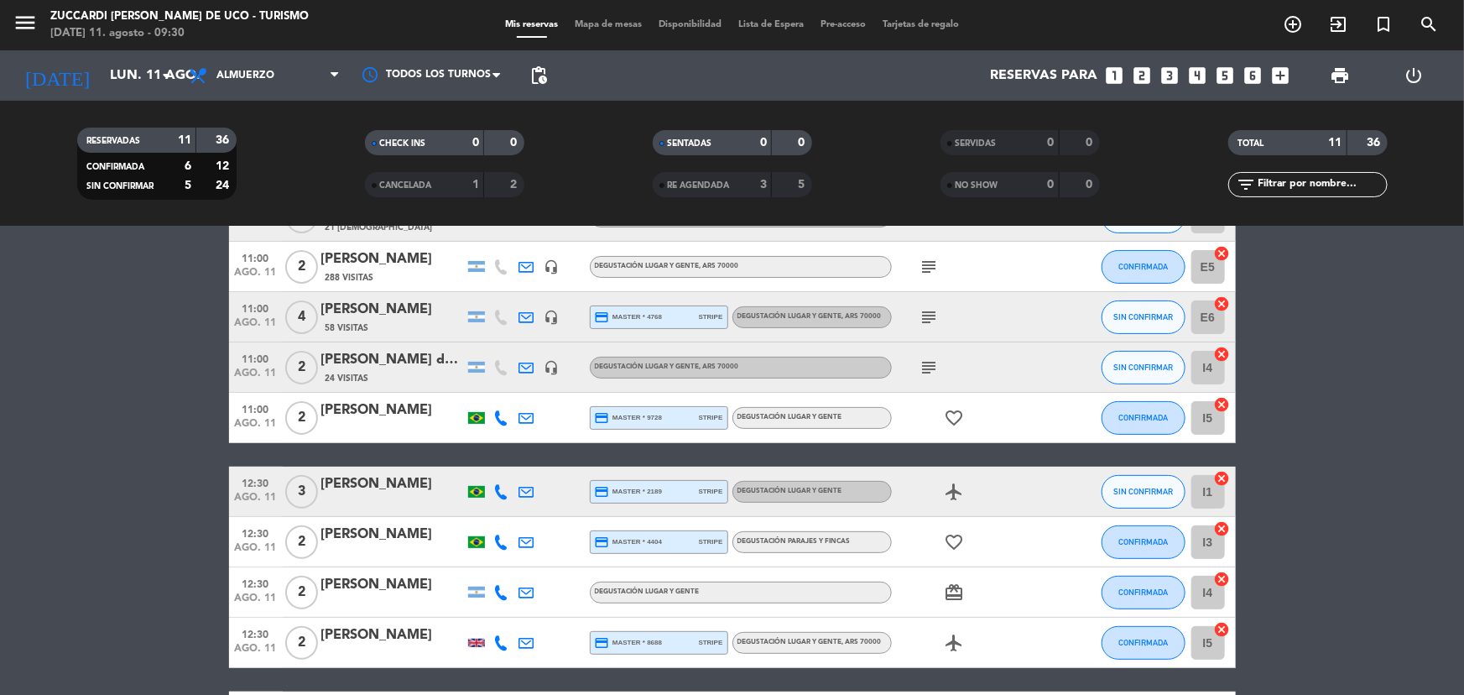
scroll to position [228, 0]
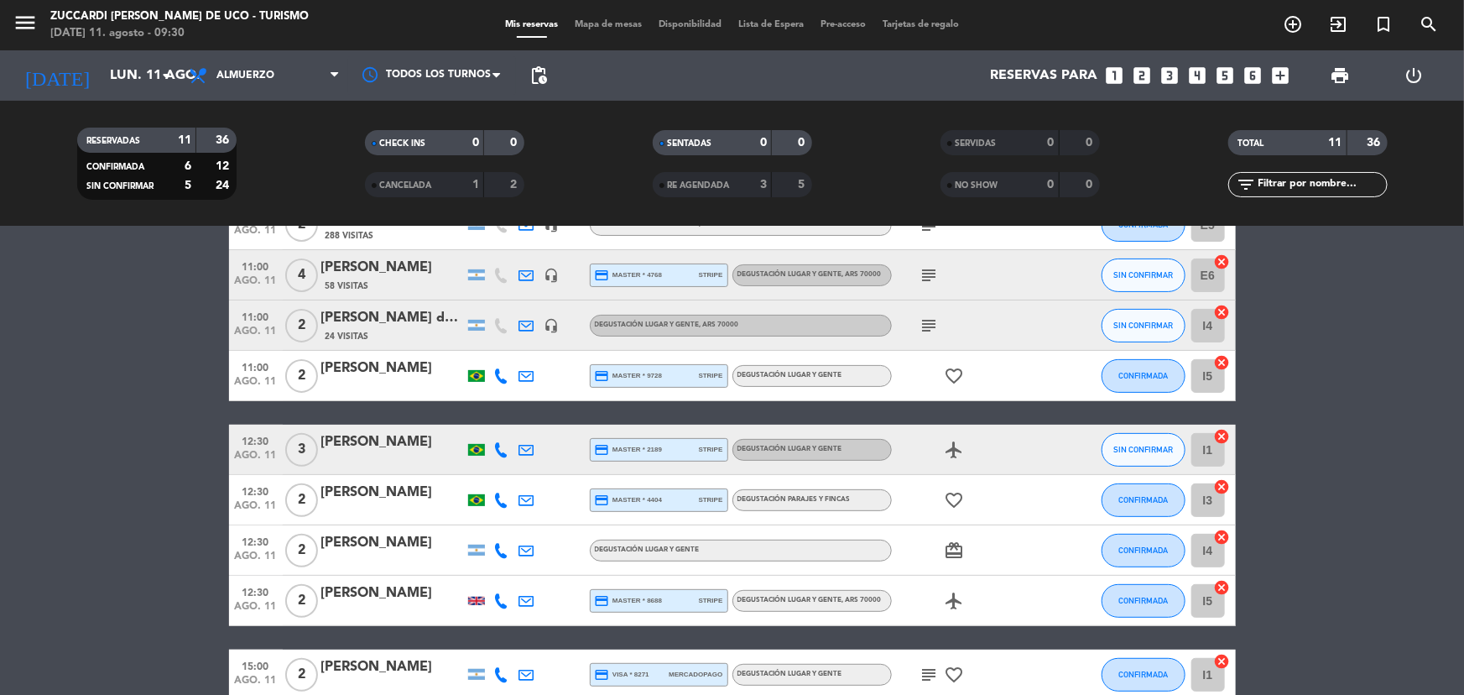
click at [505, 497] on icon at bounding box center [501, 499] width 15 height 15
click at [508, 470] on span "content_paste" at bounding box center [511, 472] width 13 height 13
click at [529, 501] on icon at bounding box center [526, 499] width 15 height 15
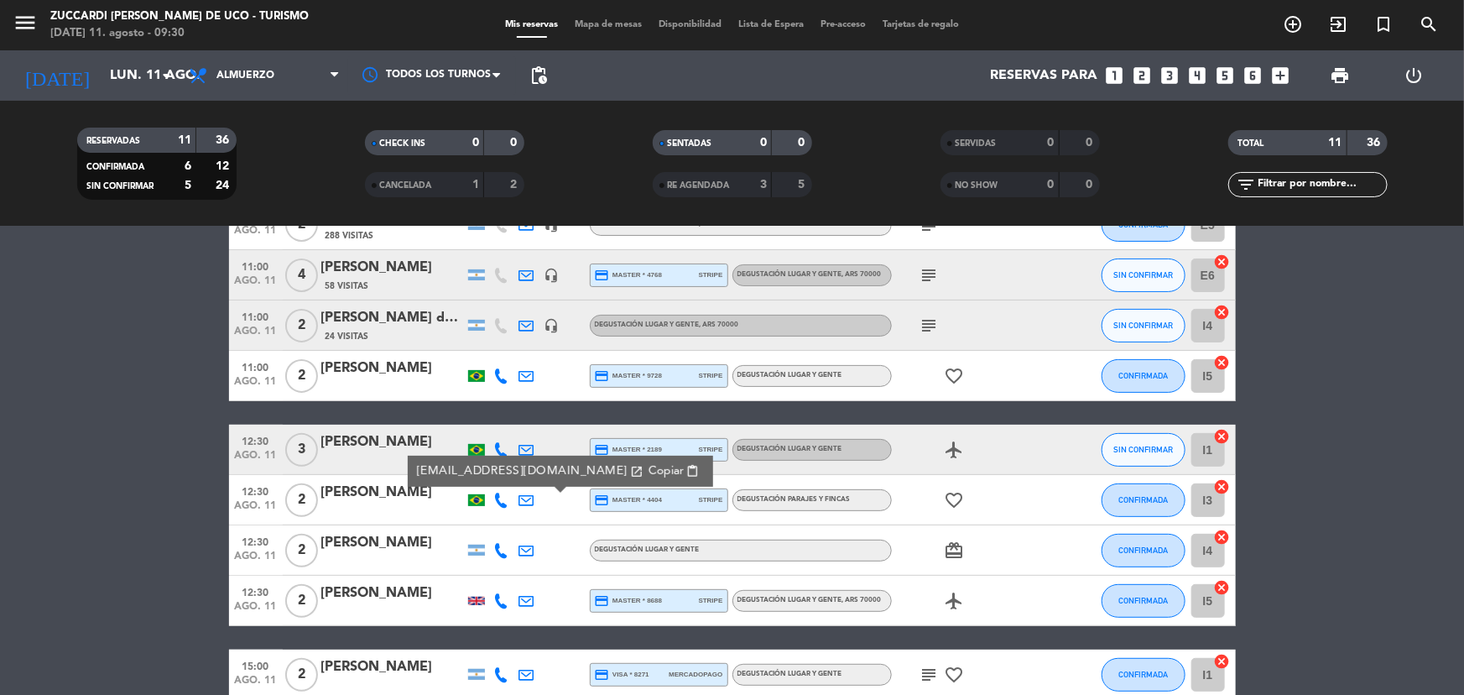
click at [524, 478] on link "[EMAIL_ADDRESS][DOMAIN_NAME] open_in_new" at bounding box center [529, 470] width 227 height 19
click at [648, 467] on span "Copiar" at bounding box center [665, 471] width 35 height 18
click at [1137, 72] on icon "looks_two" at bounding box center [1142, 76] width 22 height 22
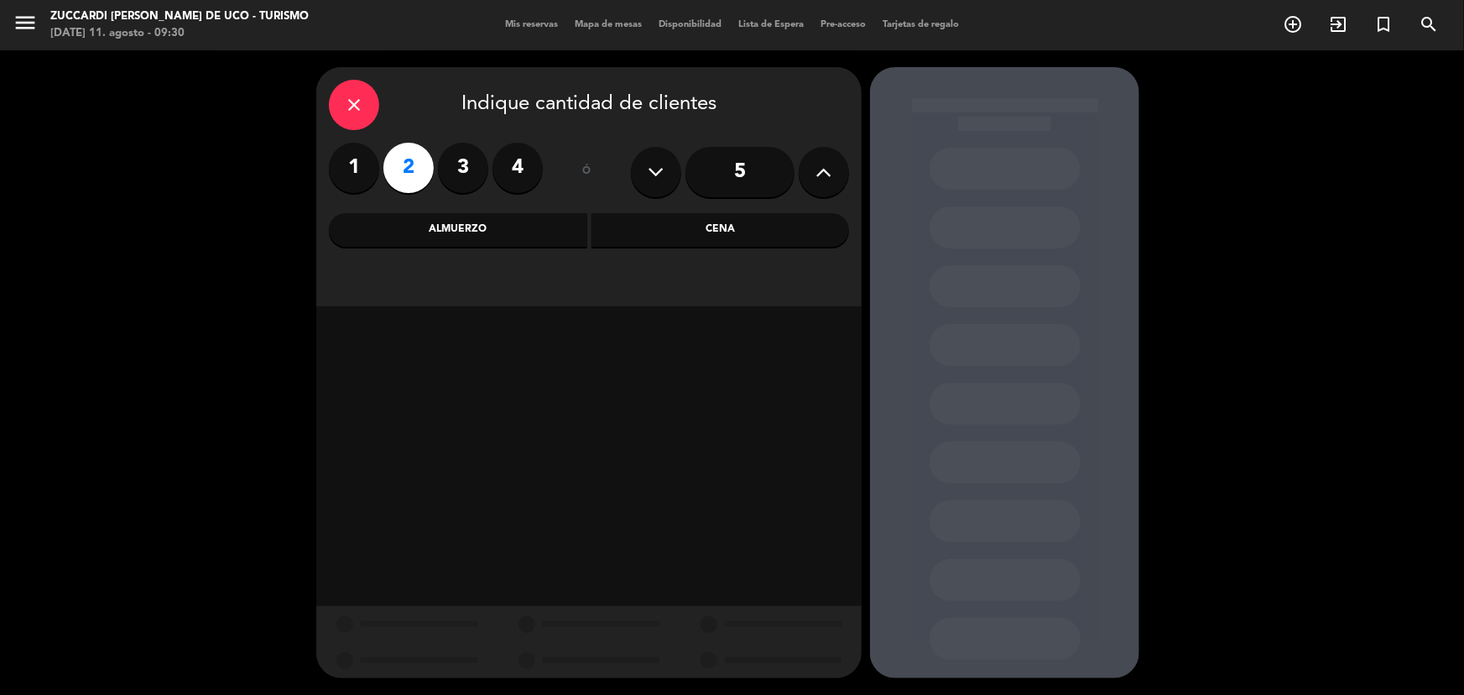
click at [503, 244] on div "Almuerzo" at bounding box center [458, 230] width 258 height 34
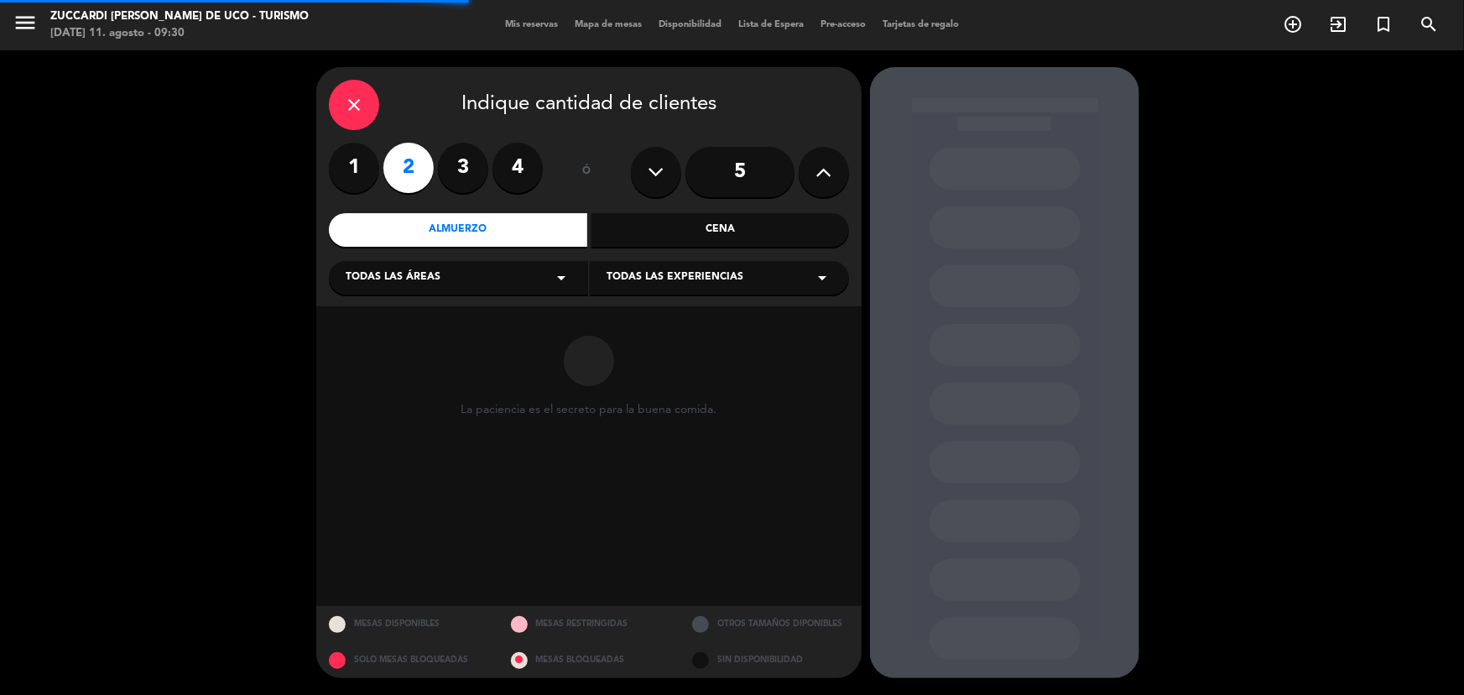
click at [654, 276] on span "Todas las experiencias" at bounding box center [675, 277] width 137 height 17
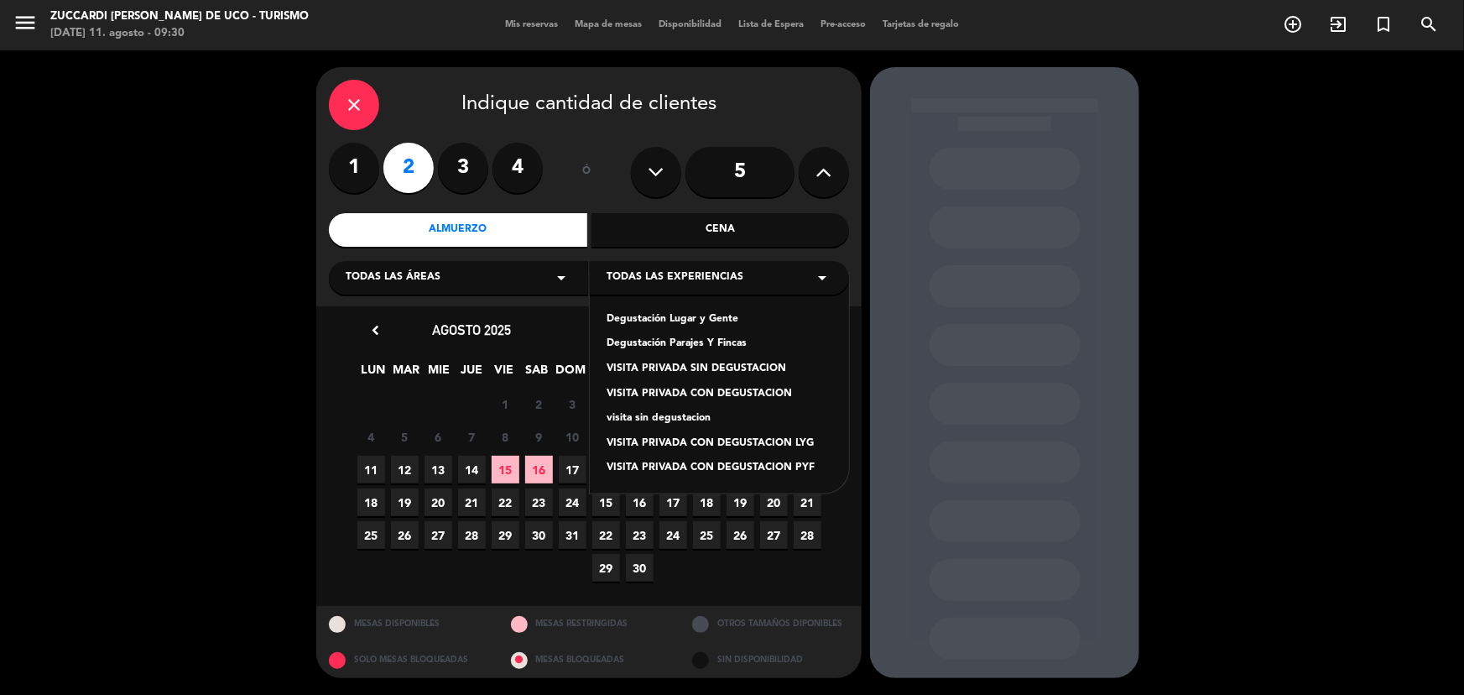
click at [487, 285] on div "Todas las áreas arrow_drop_down" at bounding box center [458, 278] width 259 height 34
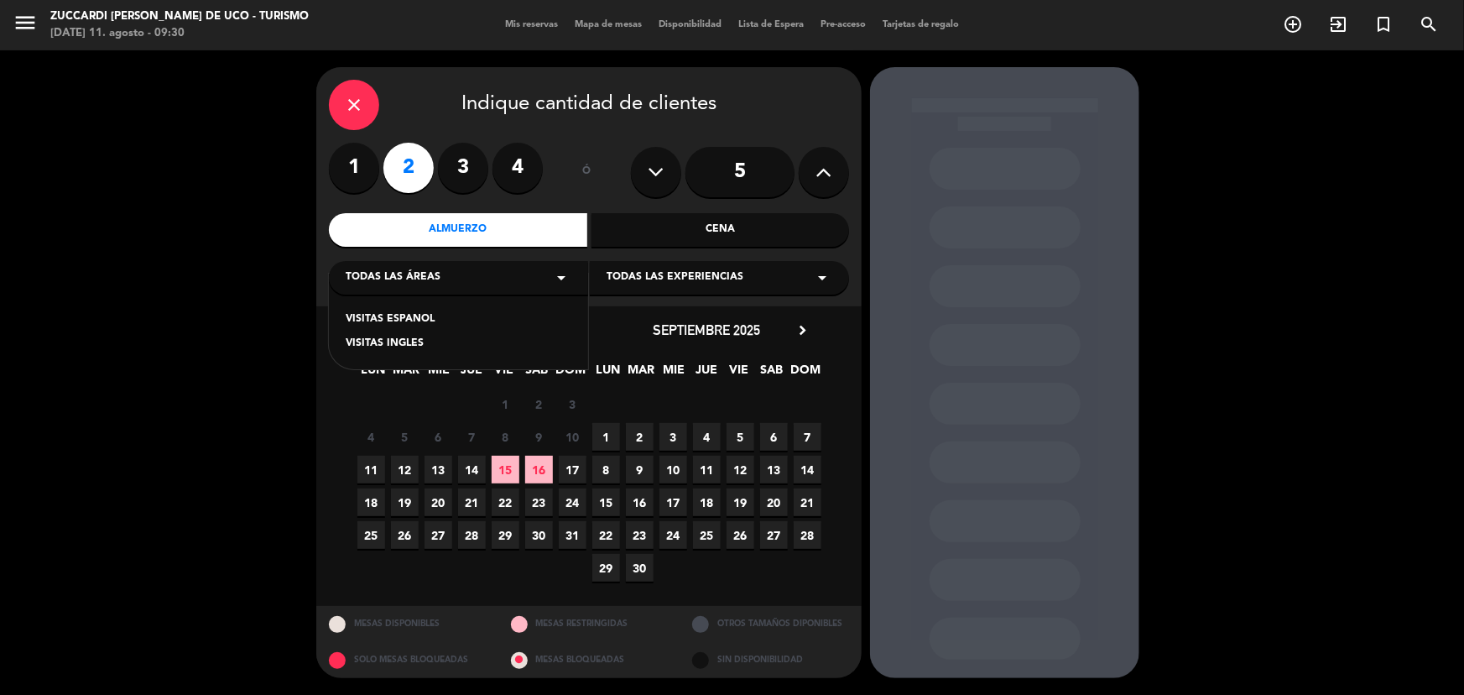
click at [363, 84] on div "close" at bounding box center [354, 105] width 50 height 50
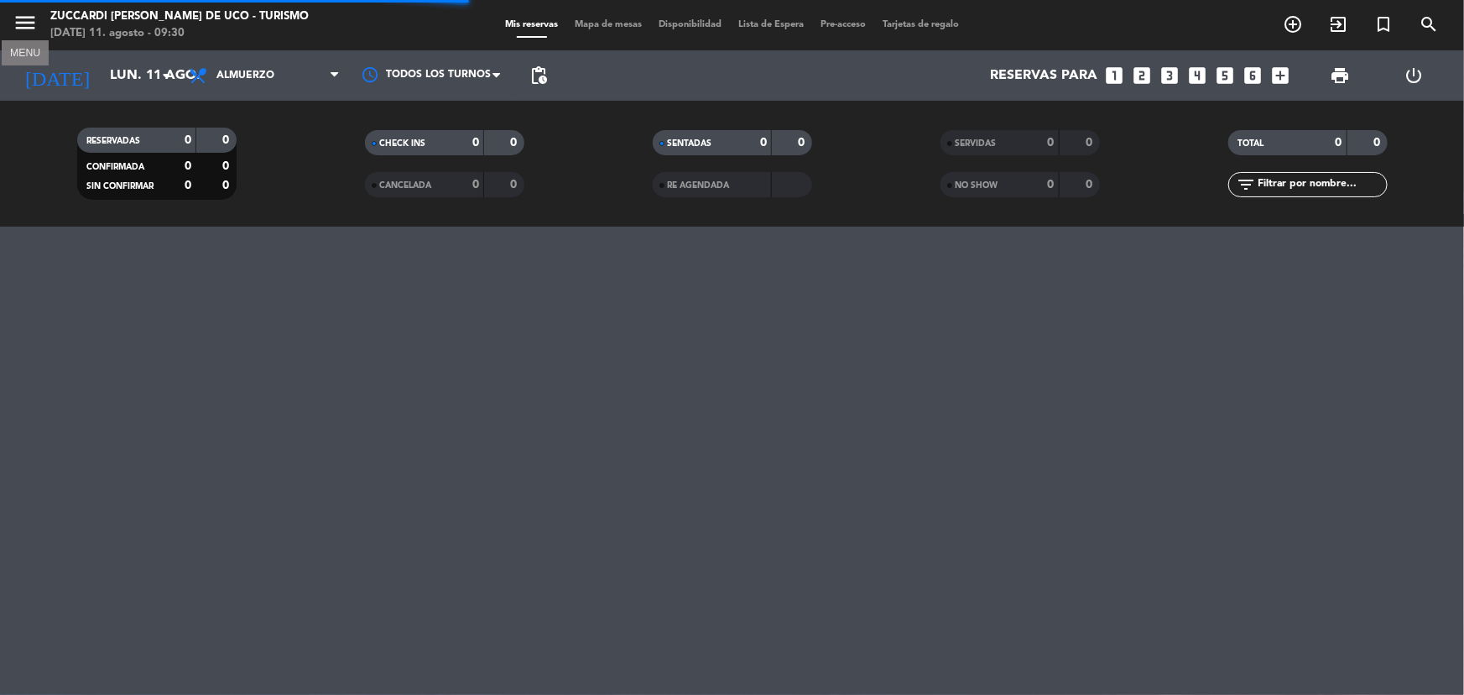
click at [16, 18] on icon "menu" at bounding box center [25, 22] width 25 height 25
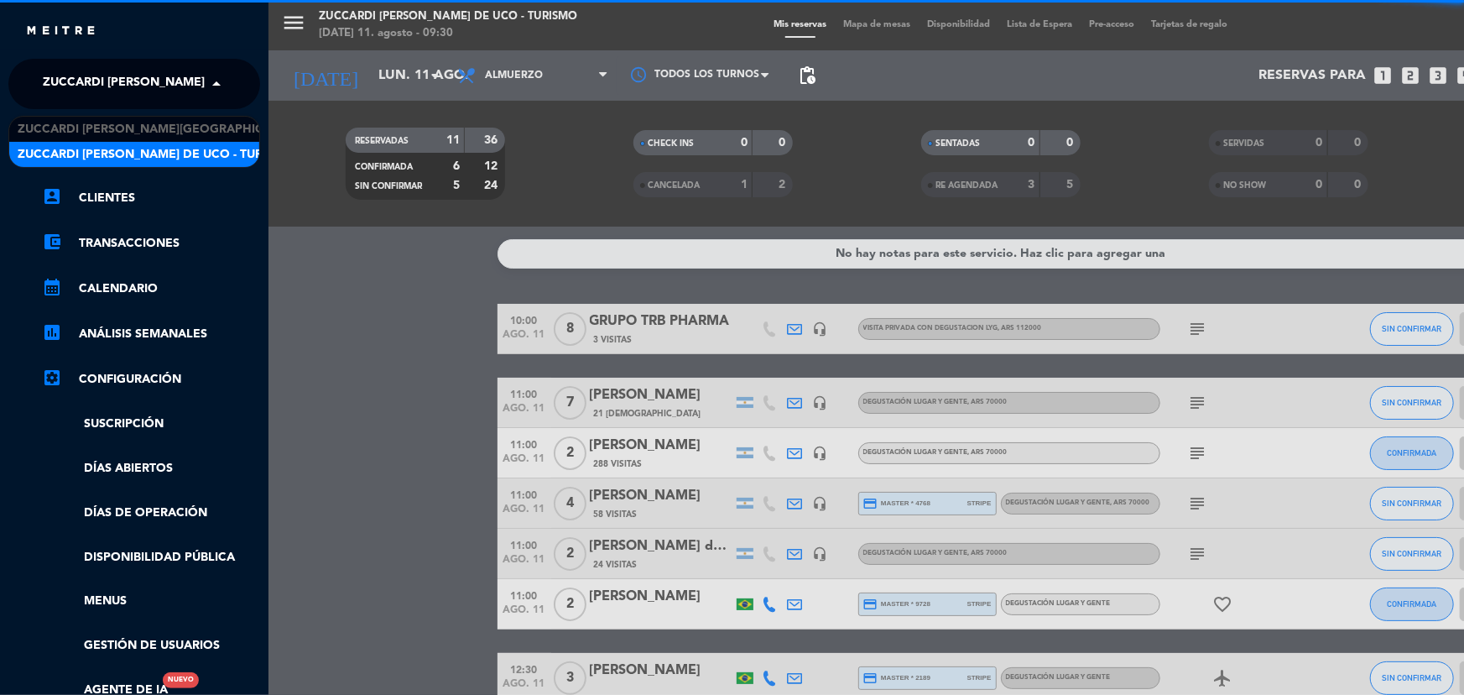
drag, startPoint x: 129, startPoint y: 81, endPoint x: 164, endPoint y: 113, distance: 47.5
click at [133, 82] on span "Zuccardi [PERSON_NAME] de Uco - Turismo" at bounding box center [181, 83] width 276 height 35
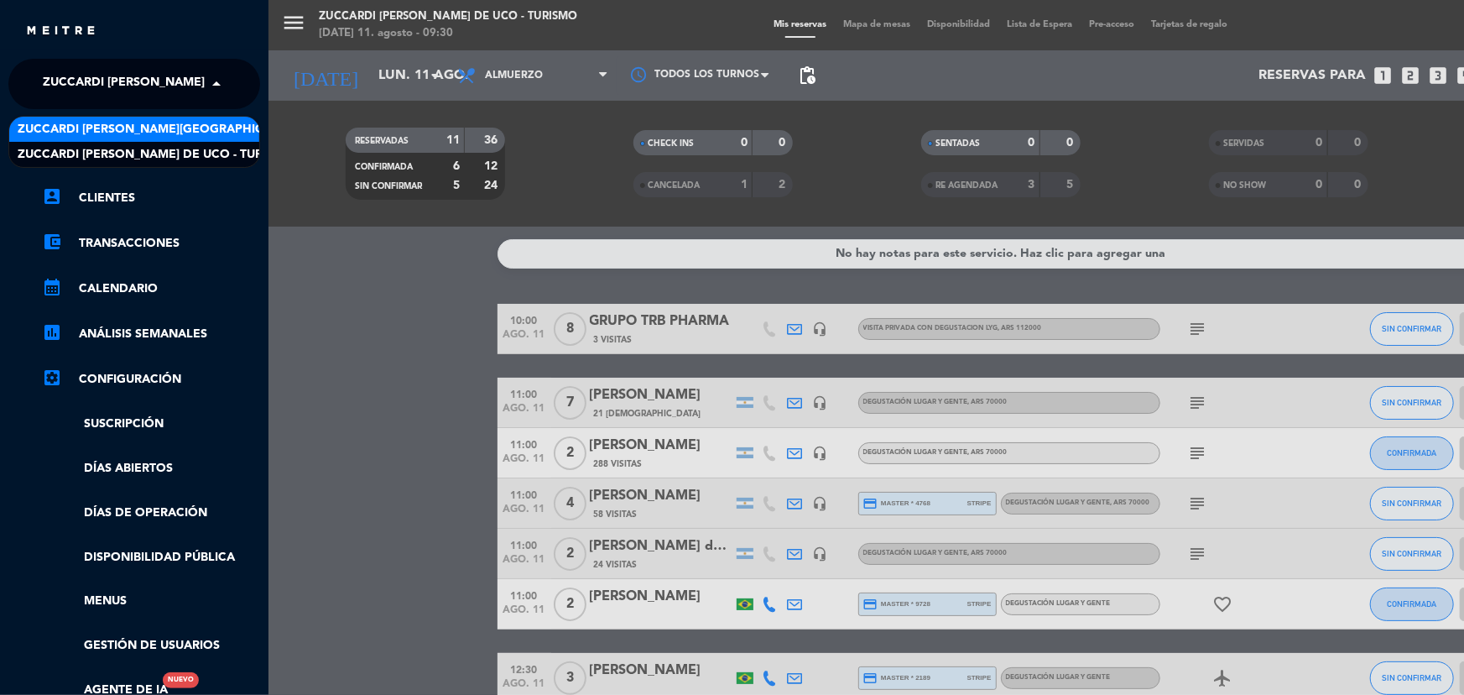
click at [175, 134] on span "Zuccardi [PERSON_NAME][GEOGRAPHIC_DATA] - Restaurant [GEOGRAPHIC_DATA]" at bounding box center [268, 129] width 500 height 19
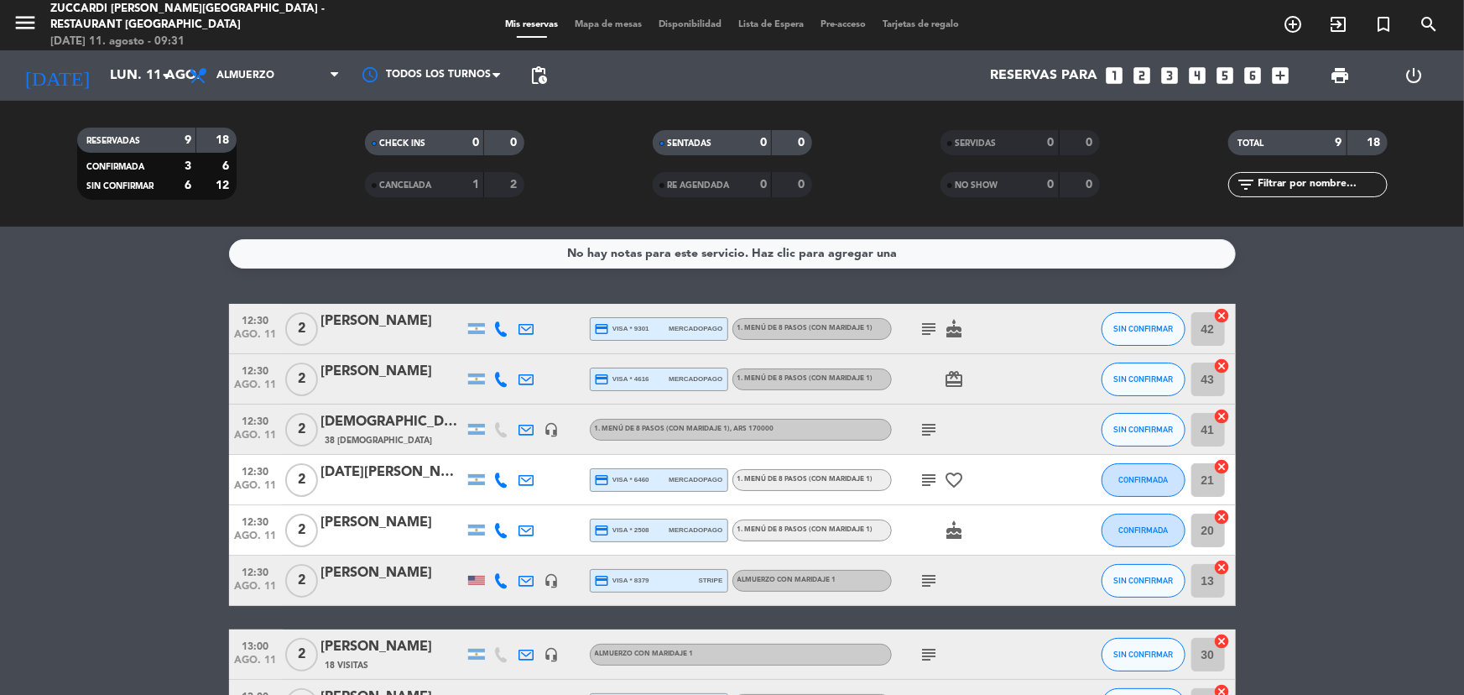
click at [1135, 79] on icon "looks_two" at bounding box center [1142, 76] width 22 height 22
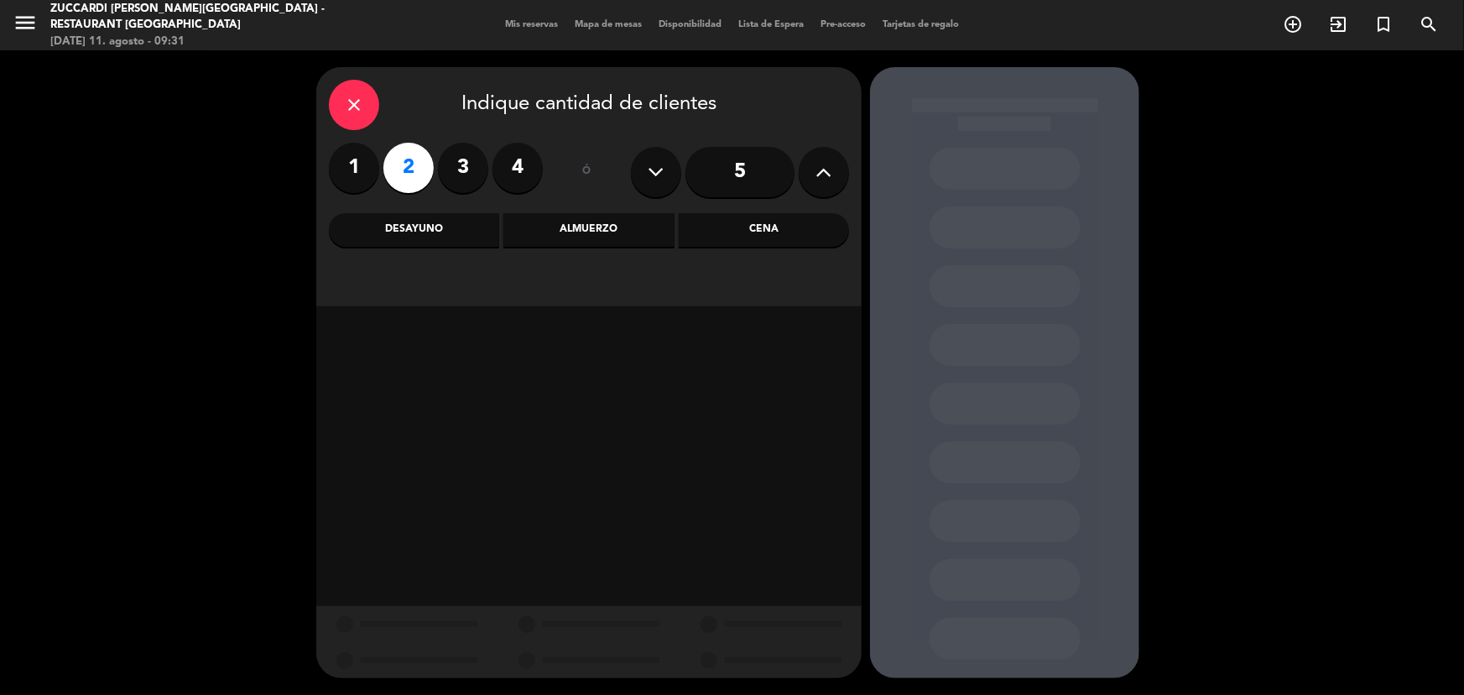
click at [529, 231] on div "Almuerzo" at bounding box center [588, 230] width 170 height 34
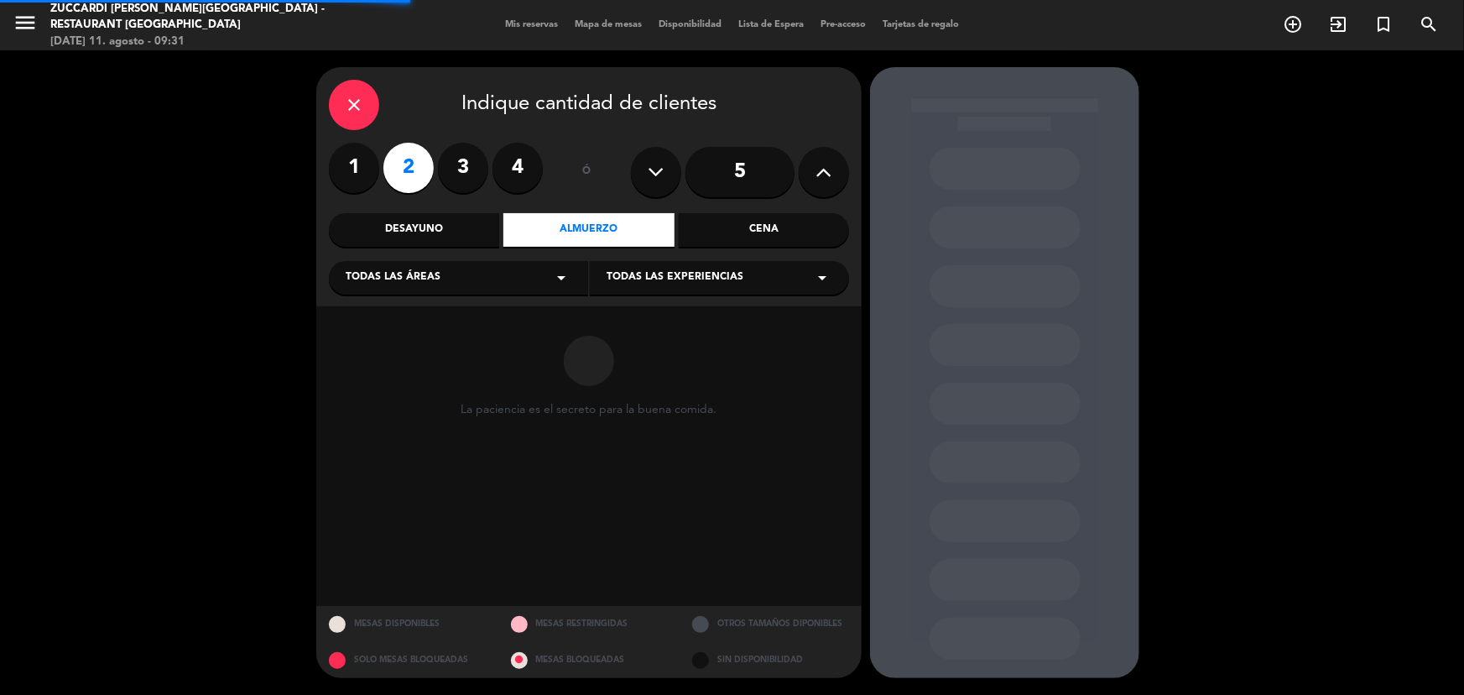
click at [450, 277] on div "Todas las áreas arrow_drop_down" at bounding box center [458, 278] width 259 height 34
click at [447, 315] on div "SALON" at bounding box center [459, 319] width 226 height 17
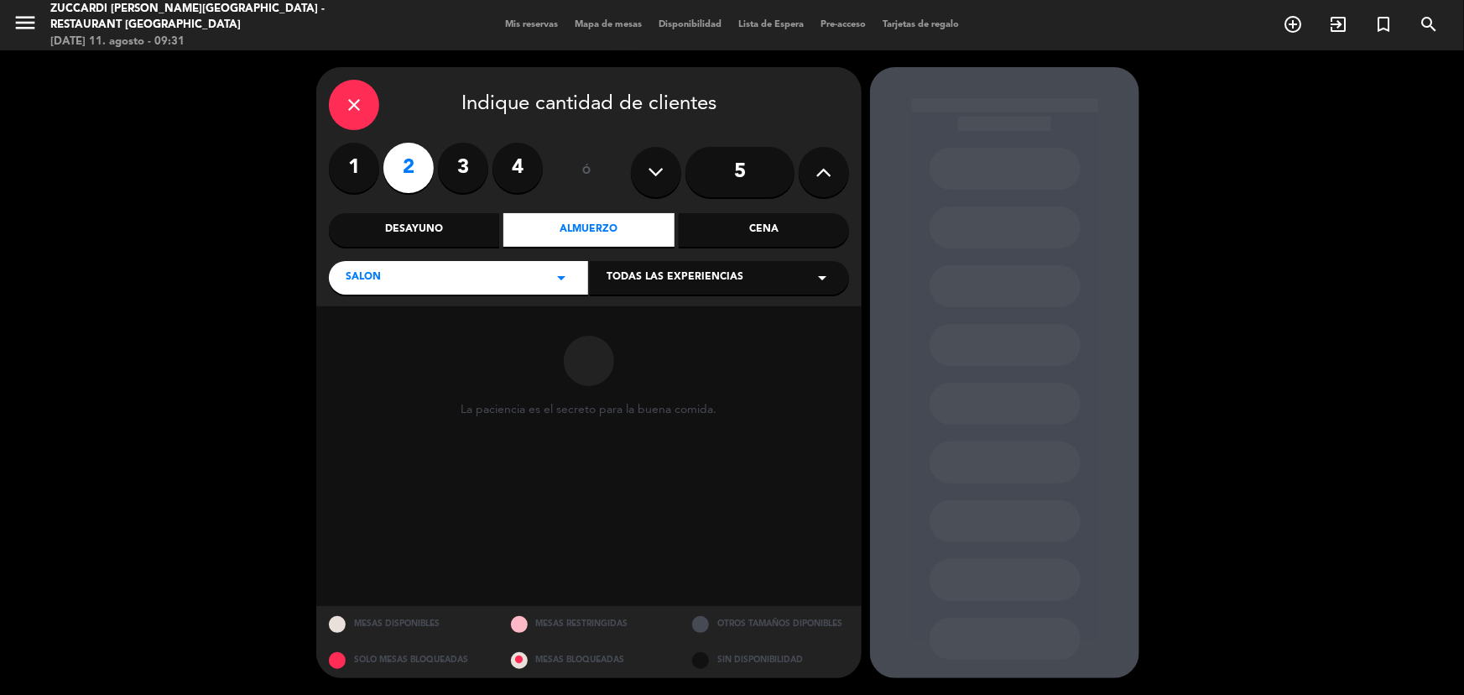
click at [695, 272] on span "Todas las experiencias" at bounding box center [675, 277] width 137 height 17
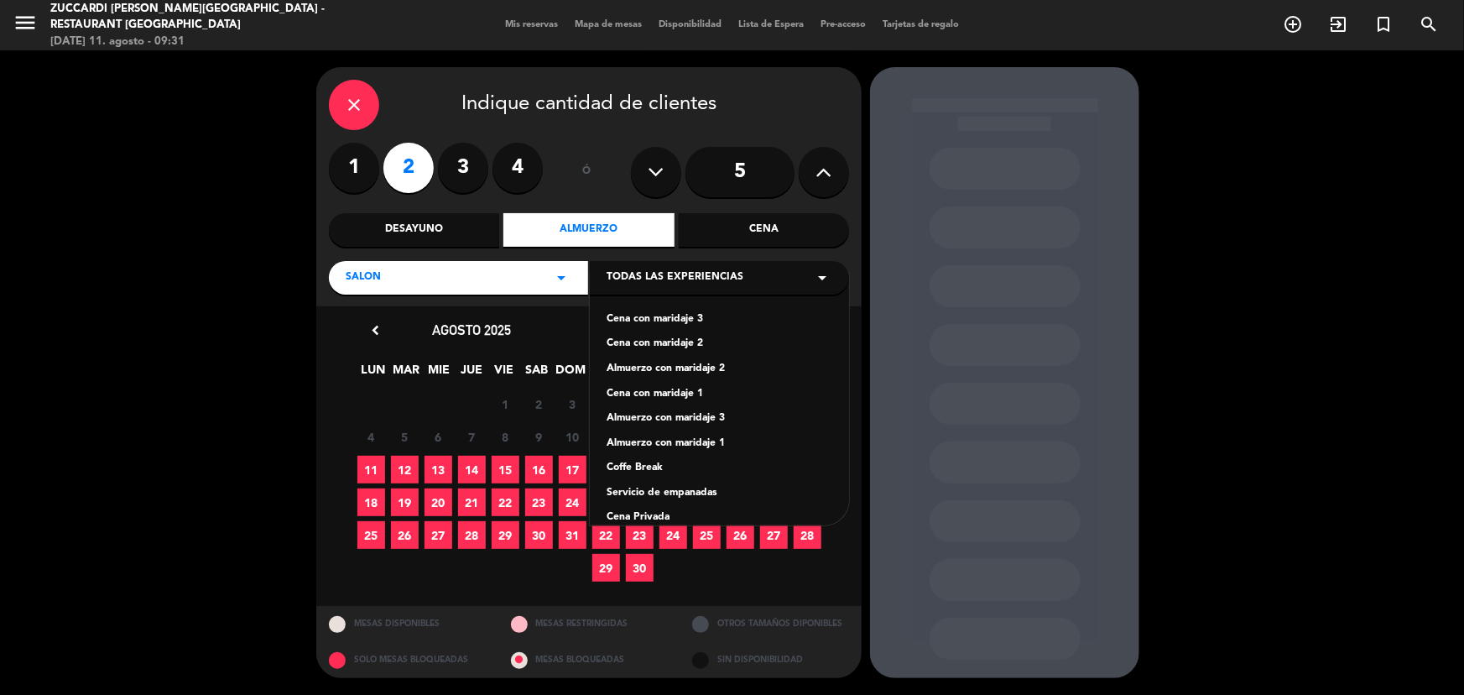
click at [686, 439] on div "Almuerzo con maridaje 1" at bounding box center [720, 443] width 226 height 17
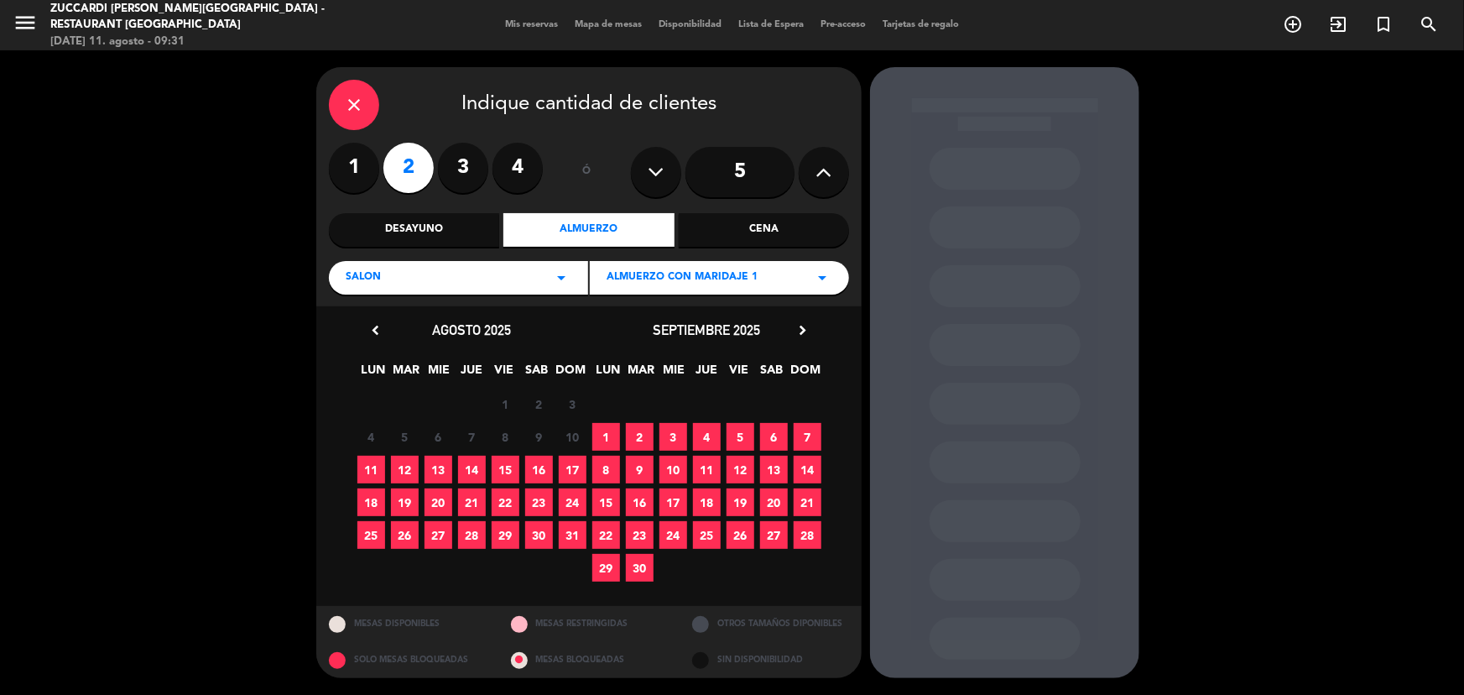
click at [379, 465] on span "11" at bounding box center [371, 470] width 28 height 28
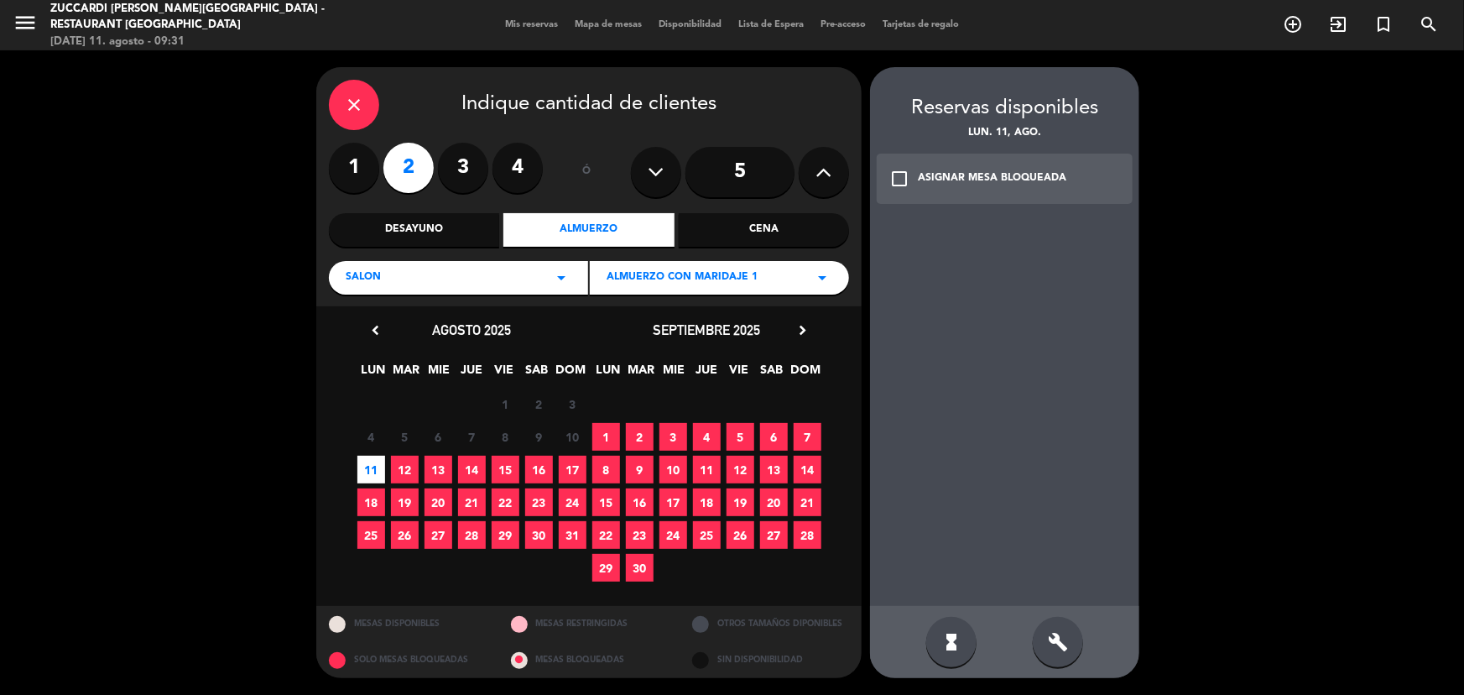
drag, startPoint x: 1014, startPoint y: 176, endPoint x: 1022, endPoint y: 226, distance: 50.1
click at [1014, 175] on div "ASIGNAR MESA BLOQUEADA" at bounding box center [992, 178] width 148 height 17
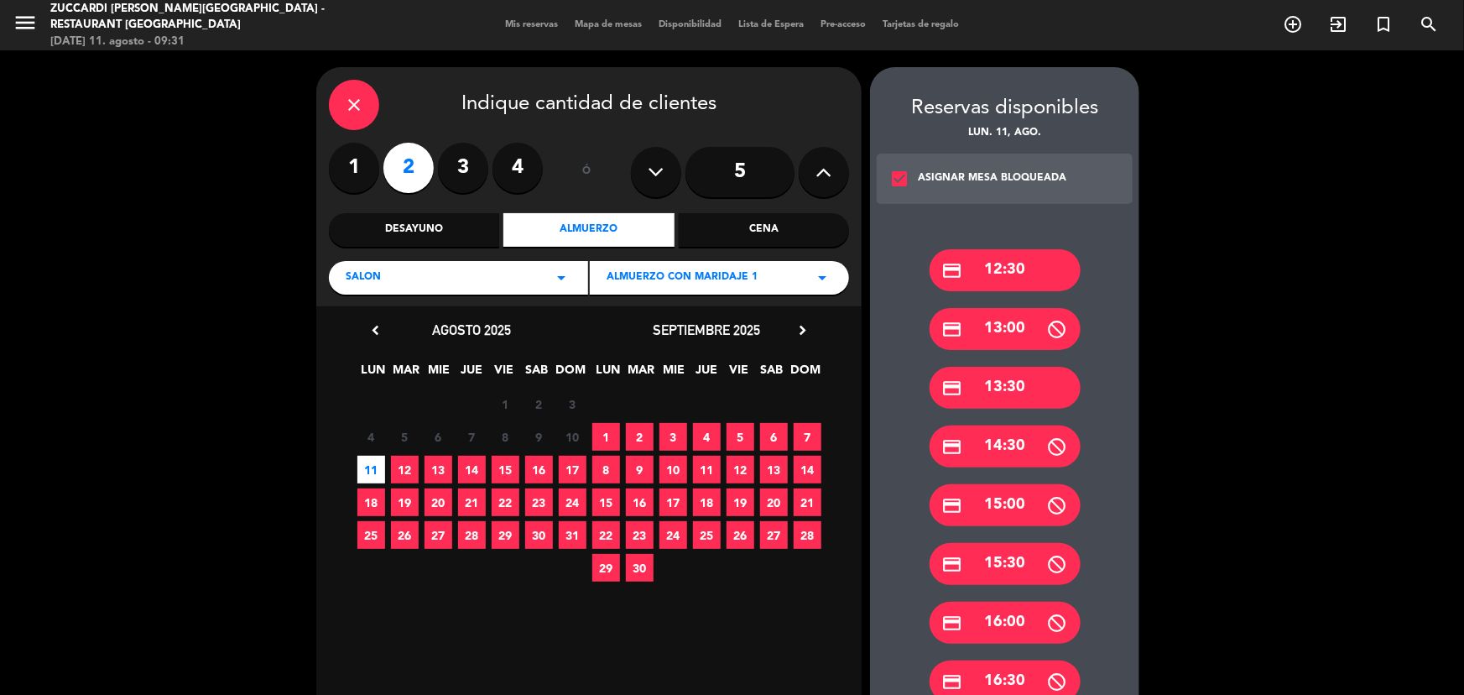
click at [1017, 259] on div "credit_card 12:30" at bounding box center [1005, 270] width 151 height 42
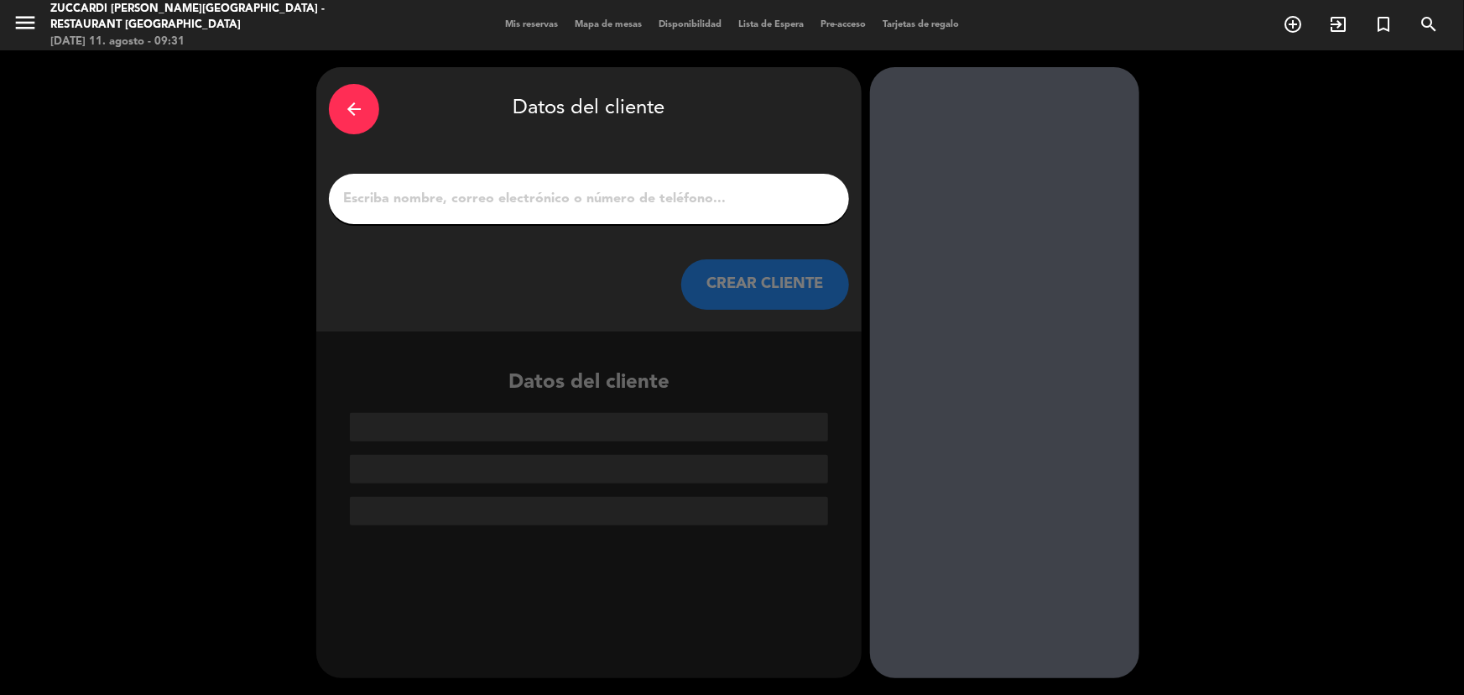
drag, startPoint x: 593, startPoint y: 218, endPoint x: 596, endPoint y: 201, distance: 17.0
click at [593, 214] on div at bounding box center [589, 199] width 520 height 50
click at [596, 201] on input "1" at bounding box center [588, 198] width 495 height 23
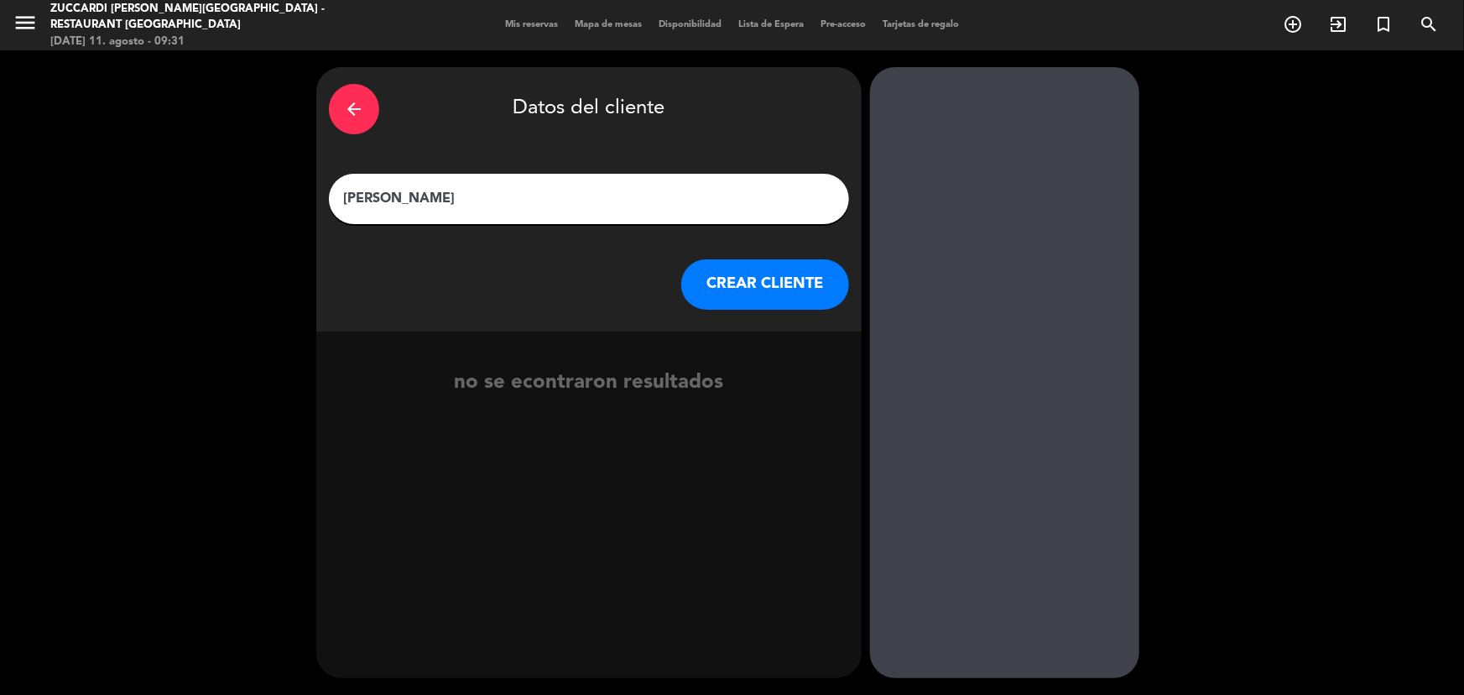
click at [357, 201] on input "[PERSON_NAME]" at bounding box center [588, 198] width 495 height 23
type input "[PERSON_NAME]"
click at [727, 284] on button "CREAR CLIENTE" at bounding box center [765, 284] width 168 height 50
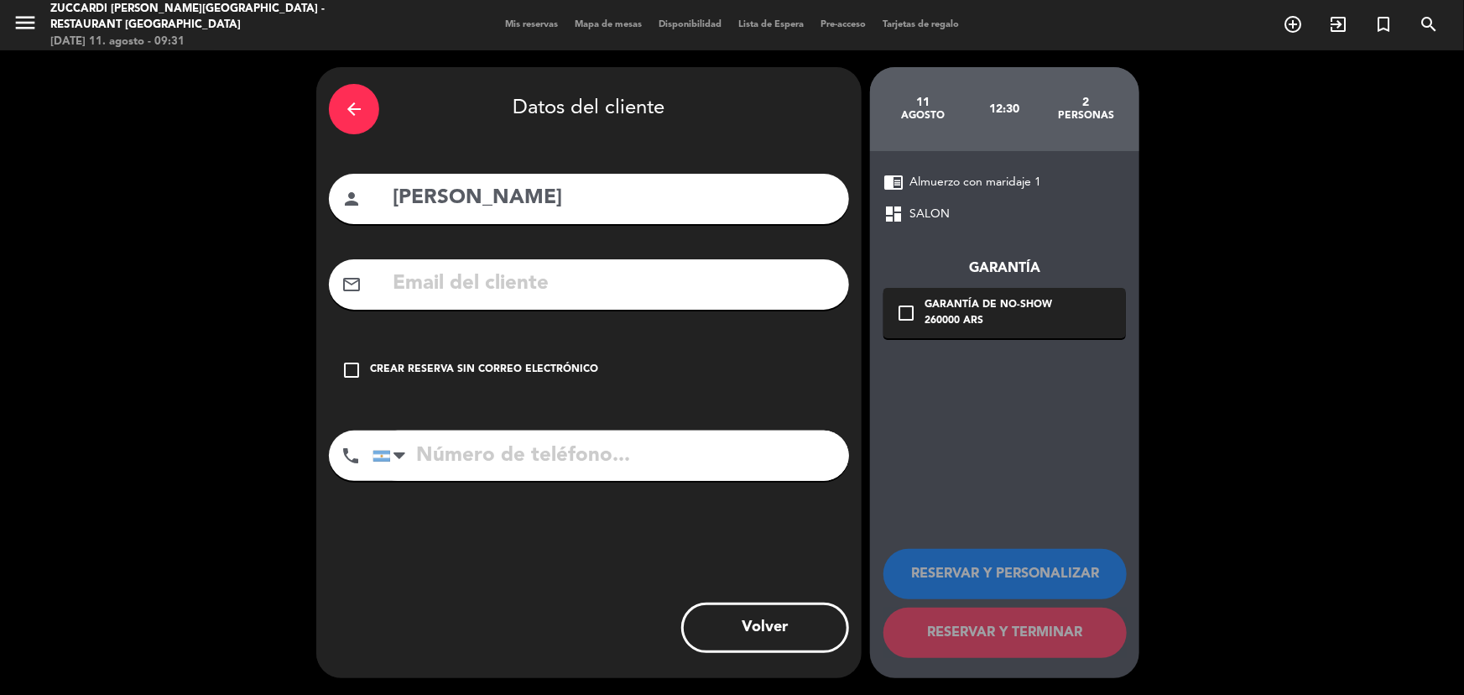
drag, startPoint x: 441, startPoint y: 303, endPoint x: 445, endPoint y: 294, distance: 9.8
paste input "[EMAIL_ADDRESS][DOMAIN_NAME]"
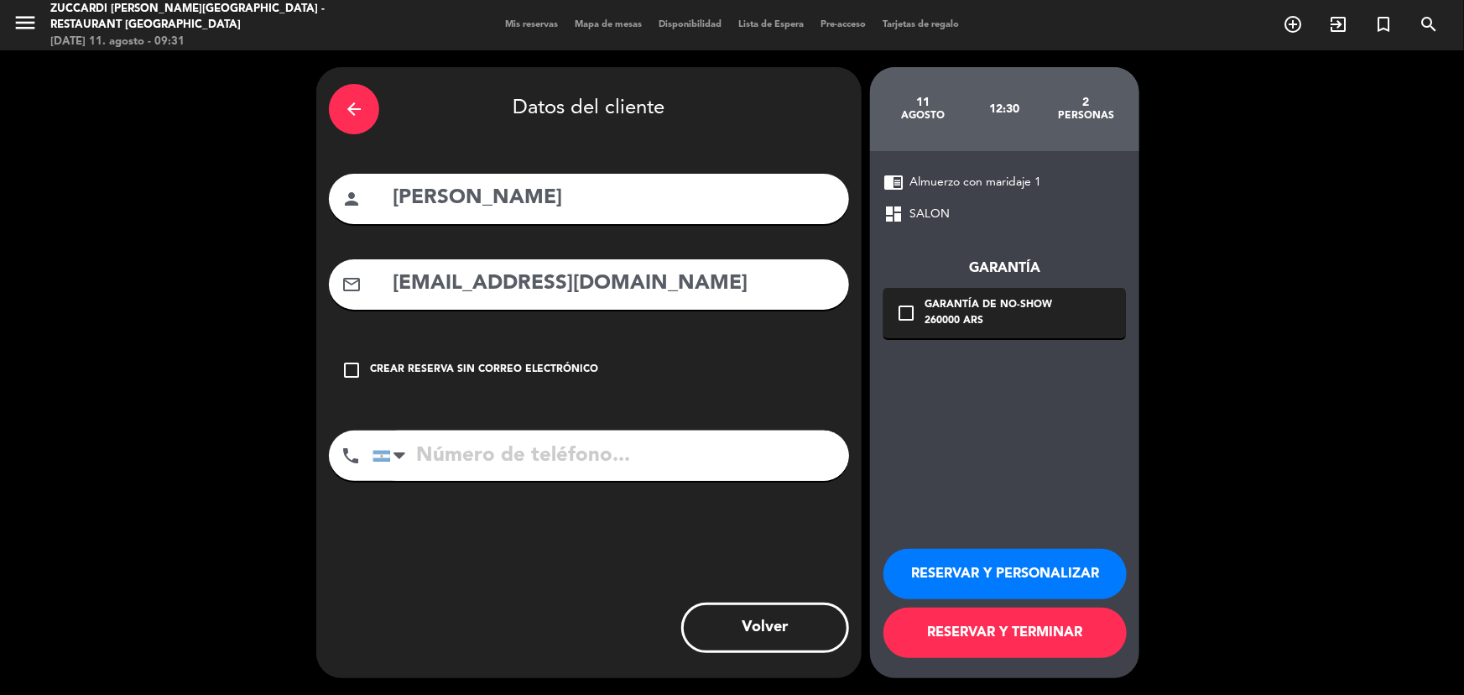
type input "[EMAIL_ADDRESS][DOMAIN_NAME]"
click at [592, 461] on input "tel" at bounding box center [610, 455] width 477 height 50
paste input "[PHONE_NUMBER]"
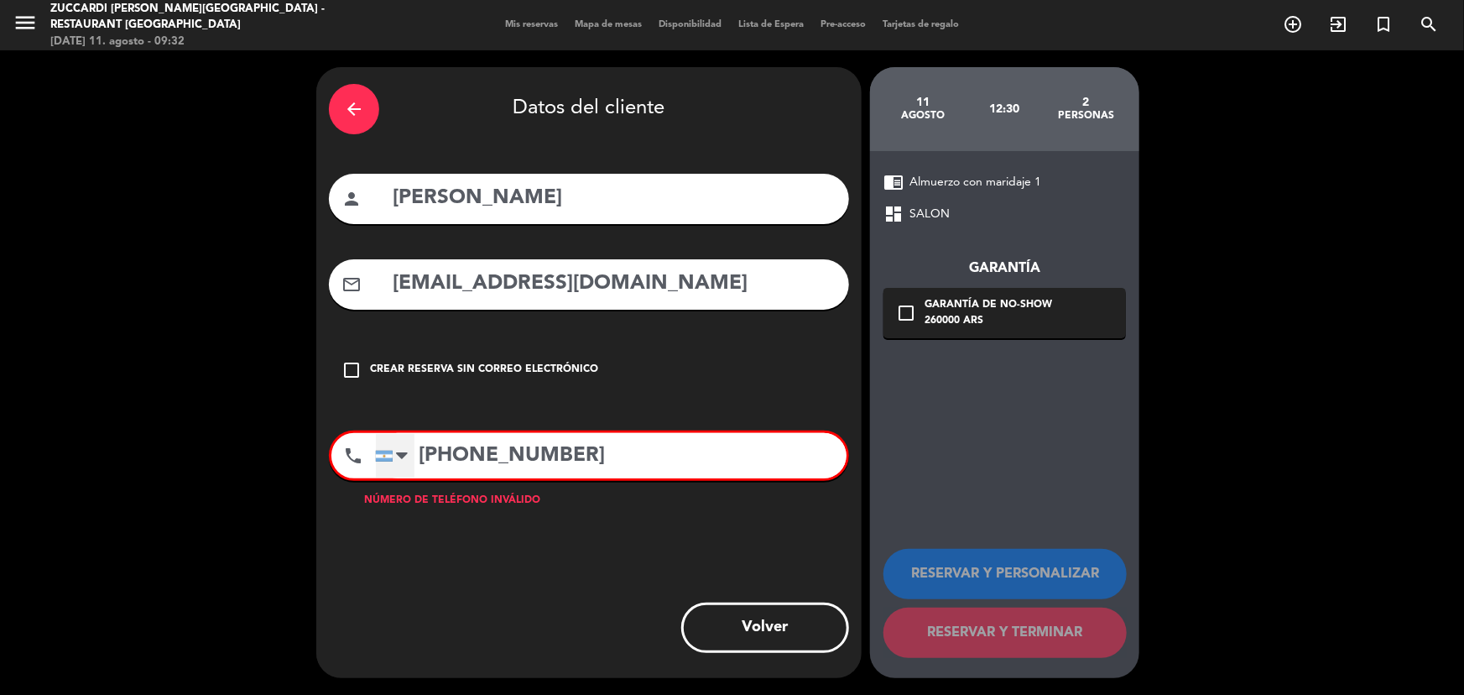
click at [409, 456] on div at bounding box center [395, 456] width 39 height 44
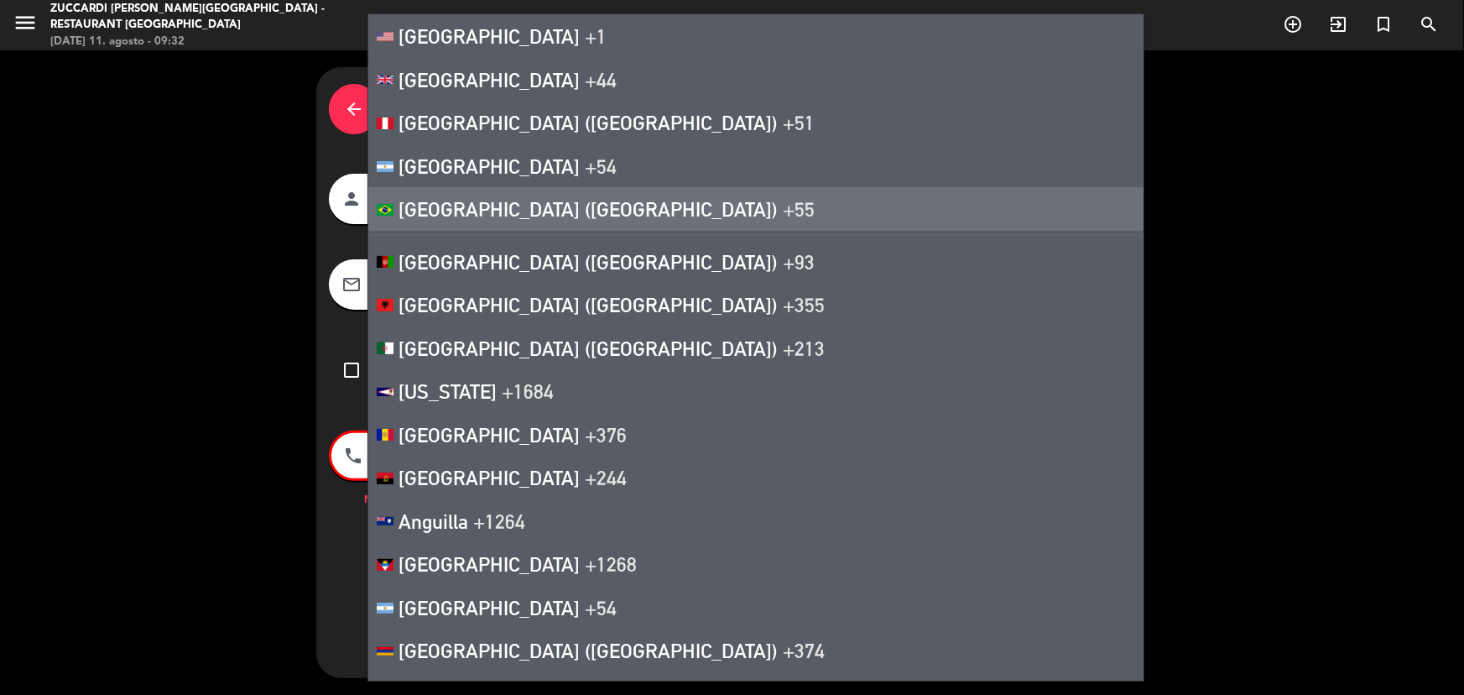
click at [445, 206] on span "[GEOGRAPHIC_DATA] ([GEOGRAPHIC_DATA])" at bounding box center [587, 208] width 379 height 23
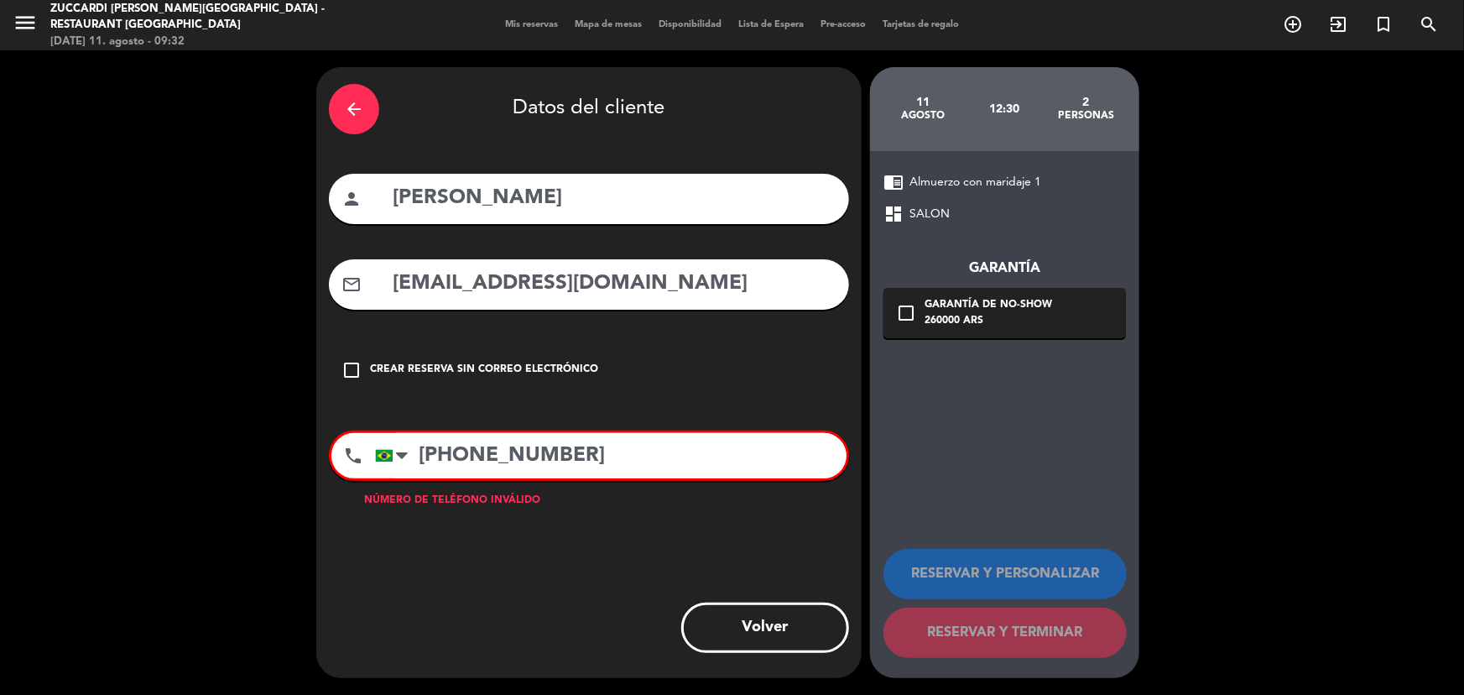
click at [964, 496] on div "chrome_reader_mode Almuerzo con maridaje 1 dashboard SALON Garantía check_box_o…" at bounding box center [1004, 414] width 269 height 527
click at [554, 459] on input "[PHONE_NUMBER]" at bounding box center [610, 455] width 471 height 45
drag, startPoint x: 638, startPoint y: 478, endPoint x: 552, endPoint y: 479, distance: 86.4
click at [636, 478] on div "phone [GEOGRAPHIC_DATA] +1 [GEOGRAPHIC_DATA] +44 [GEOGRAPHIC_DATA] ([GEOGRAPHIC…" at bounding box center [589, 455] width 520 height 50
click at [534, 450] on input "[PHONE_NUMBER]" at bounding box center [610, 455] width 471 height 45
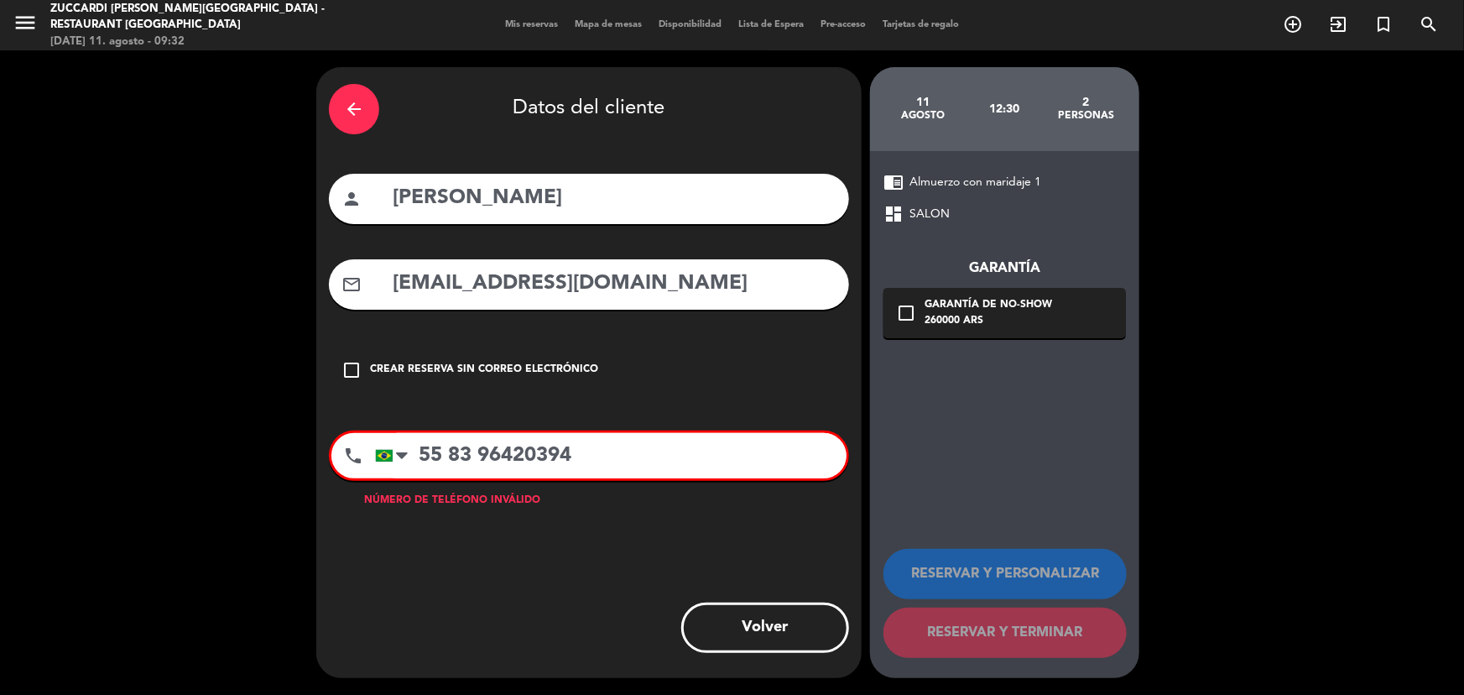
click at [450, 456] on input "55 83 96420394" at bounding box center [610, 455] width 471 height 45
click at [447, 453] on input "83 96420394" at bounding box center [610, 455] width 471 height 45
click at [402, 455] on div at bounding box center [402, 455] width 12 height 20
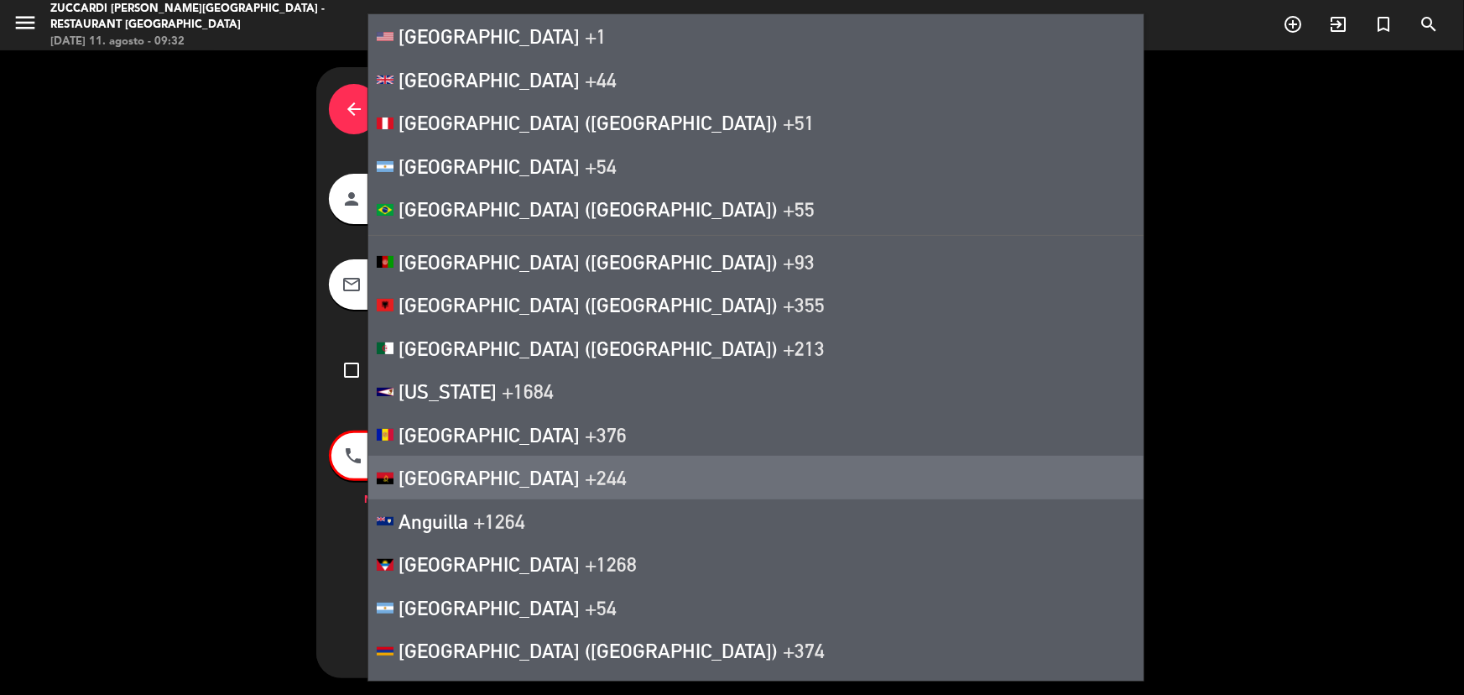
click at [345, 499] on div "Número de teléfono inválido" at bounding box center [589, 500] width 520 height 17
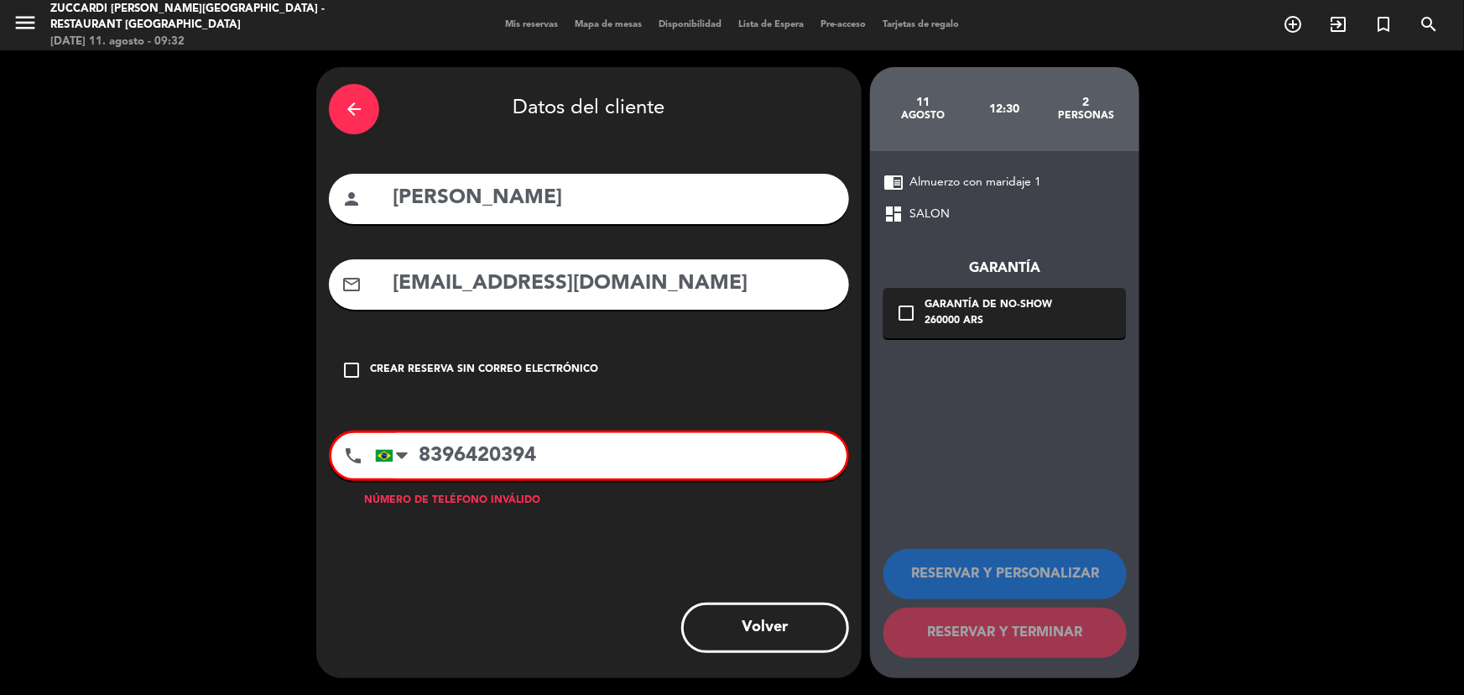
click at [421, 451] on input "8396420394" at bounding box center [610, 455] width 471 height 45
type input "558396420394"
drag, startPoint x: 480, startPoint y: 537, endPoint x: 490, endPoint y: 544, distance: 12.1
click at [488, 544] on div "arrow_back Datos del cliente person [PERSON_NAME] mail_outline [EMAIL_ADDRESS][…" at bounding box center [588, 372] width 545 height 611
drag, startPoint x: 662, startPoint y: 551, endPoint x: 729, endPoint y: 586, distance: 75.4
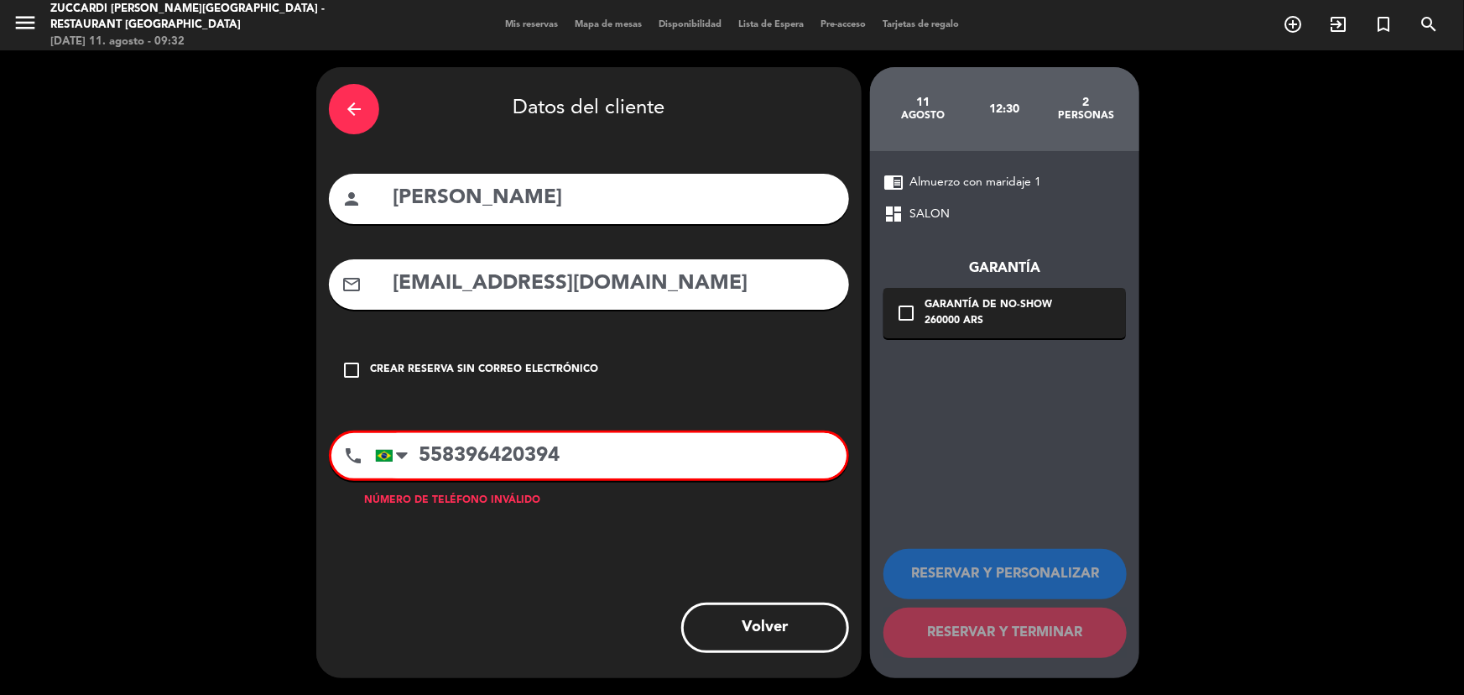
click at [664, 551] on div "arrow_back Datos del cliente person [PERSON_NAME] mail_outline [EMAIL_ADDRESS][…" at bounding box center [588, 372] width 545 height 611
drag, startPoint x: 483, startPoint y: 447, endPoint x: 284, endPoint y: 423, distance: 201.1
click at [291, 424] on div "arrow_back Datos del cliente person [PERSON_NAME] mail_outline [EMAIL_ADDRESS][…" at bounding box center [732, 372] width 1464 height 644
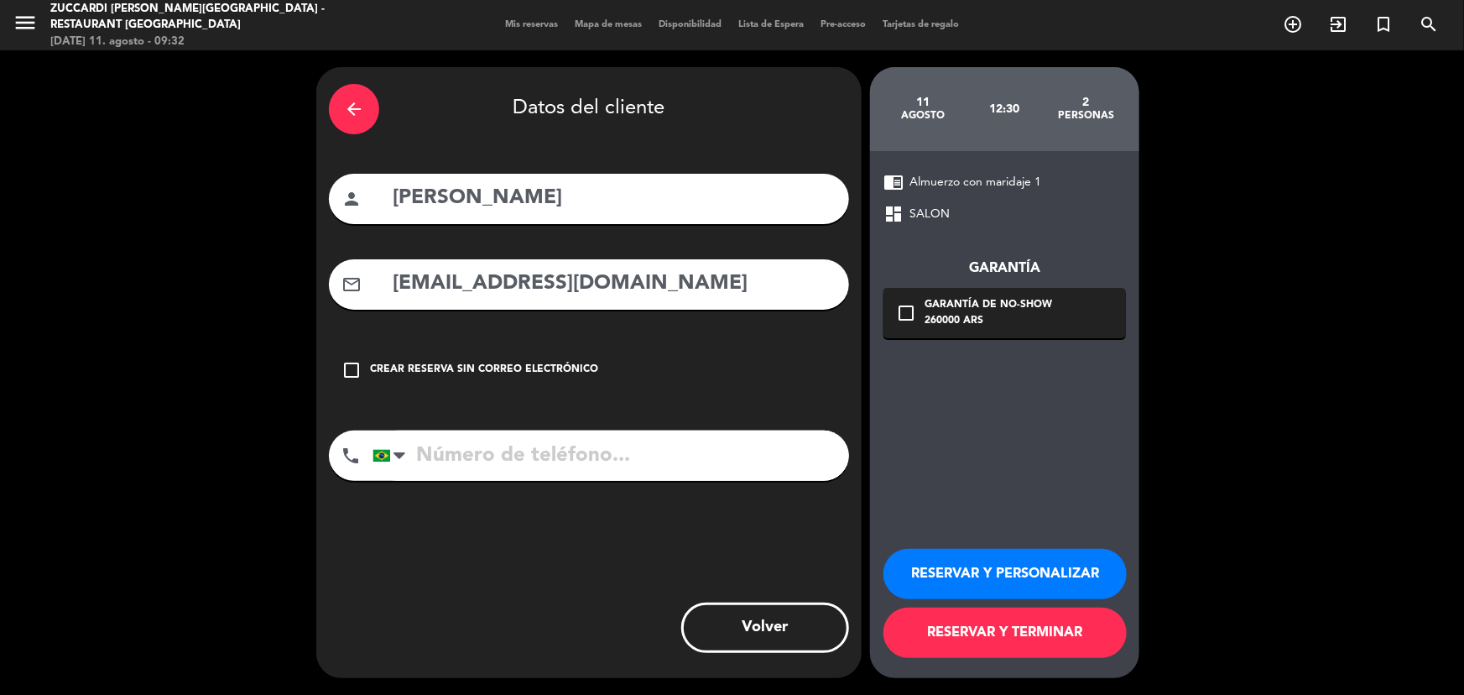
drag, startPoint x: 536, startPoint y: 464, endPoint x: 546, endPoint y: 457, distance: 12.1
paste input "[PHONE_NUMBER]"
click at [813, 448] on input "[PHONE_NUMBER]" at bounding box center [610, 455] width 477 height 50
type input "[PHONE_NUMBER]"
click at [791, 512] on div "arrow_back Datos del cliente person [PERSON_NAME] mail_outline [EMAIL_ADDRESS][…" at bounding box center [588, 372] width 545 height 611
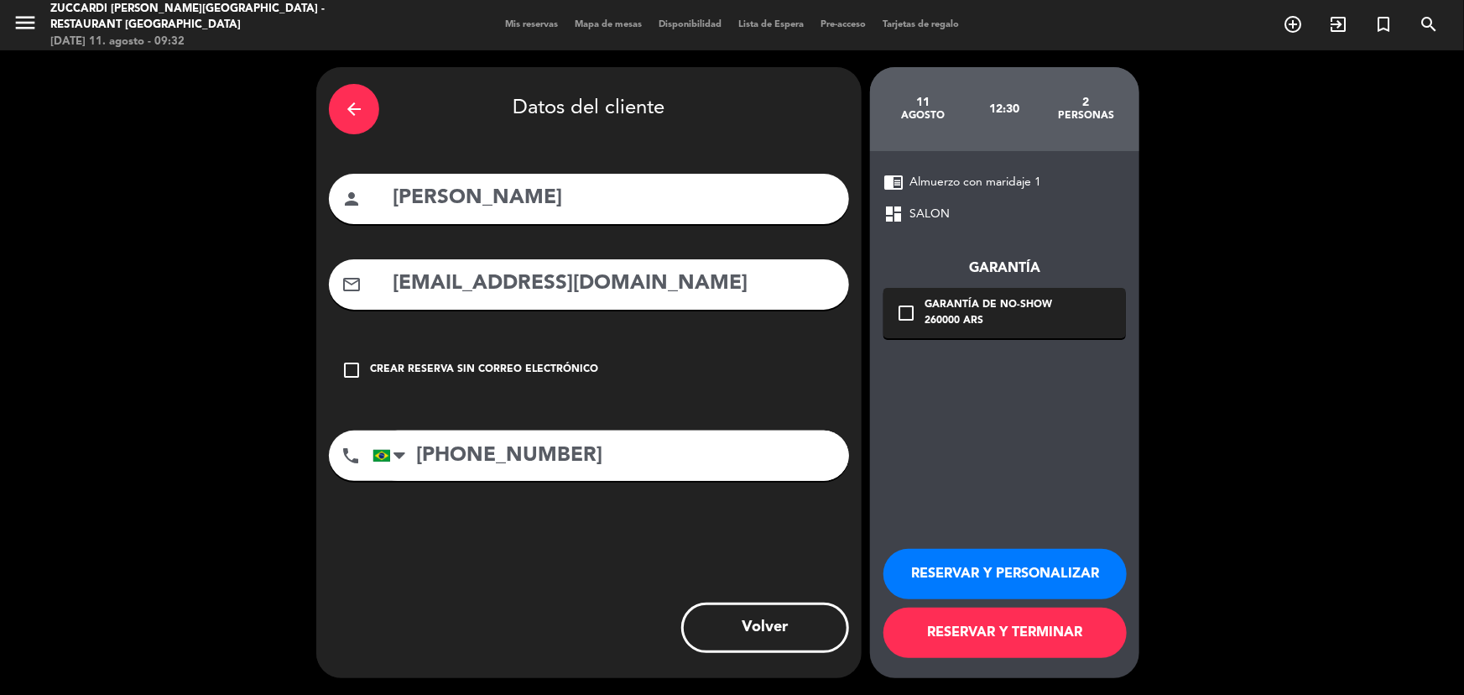
click at [1039, 576] on button "RESERVAR Y PERSONALIZAR" at bounding box center [1004, 574] width 243 height 50
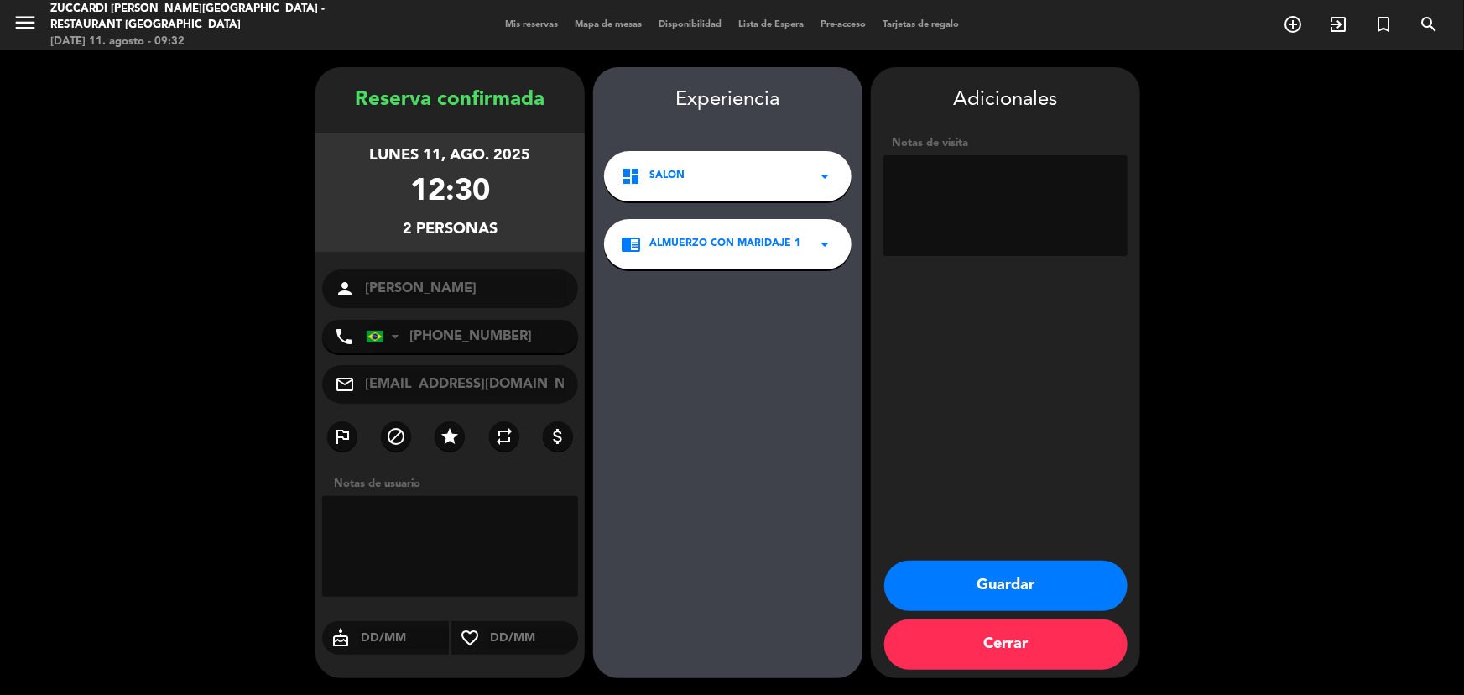
click at [954, 187] on textarea at bounding box center [1005, 205] width 244 height 101
type textarea "a"
type textarea "pasa de visita a almuerzo, Paga pax, op Emi"
click at [1040, 584] on button "Guardar" at bounding box center [1005, 585] width 243 height 50
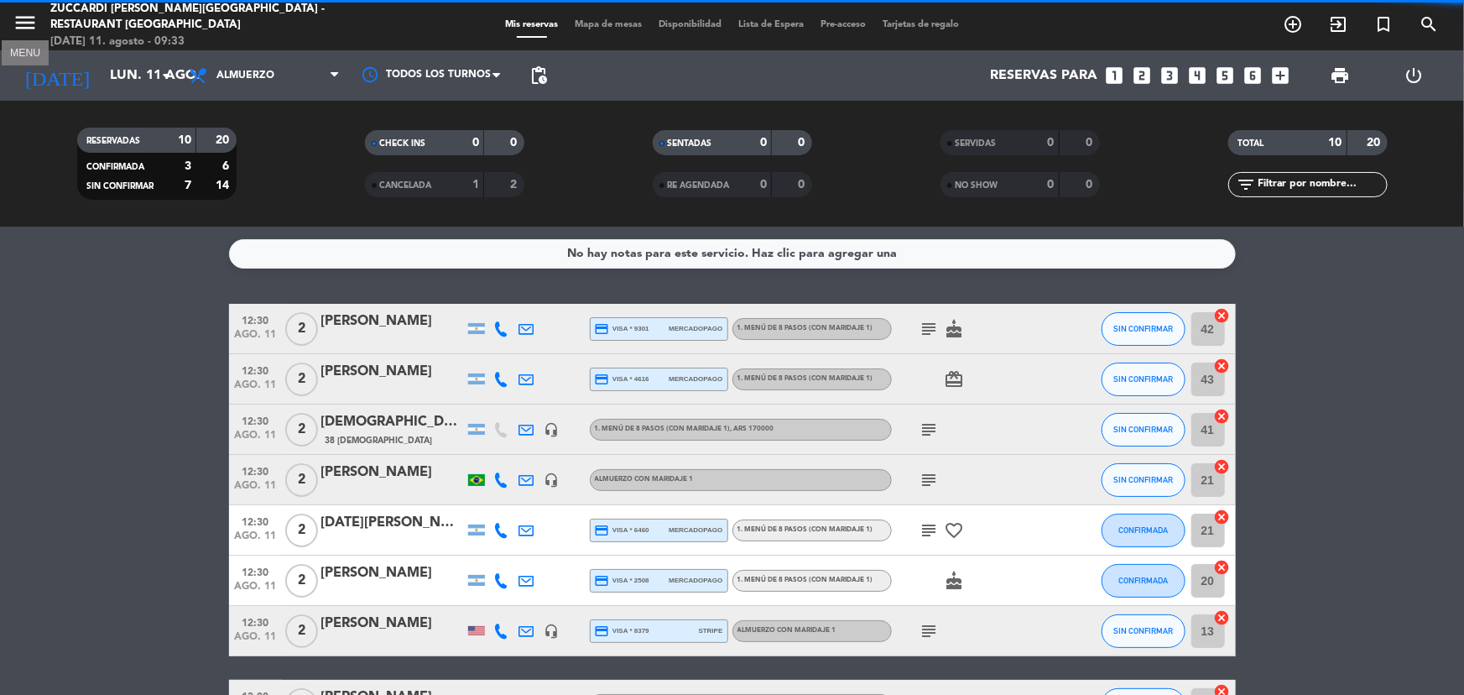
click at [35, 13] on icon "menu" at bounding box center [25, 22] width 25 height 25
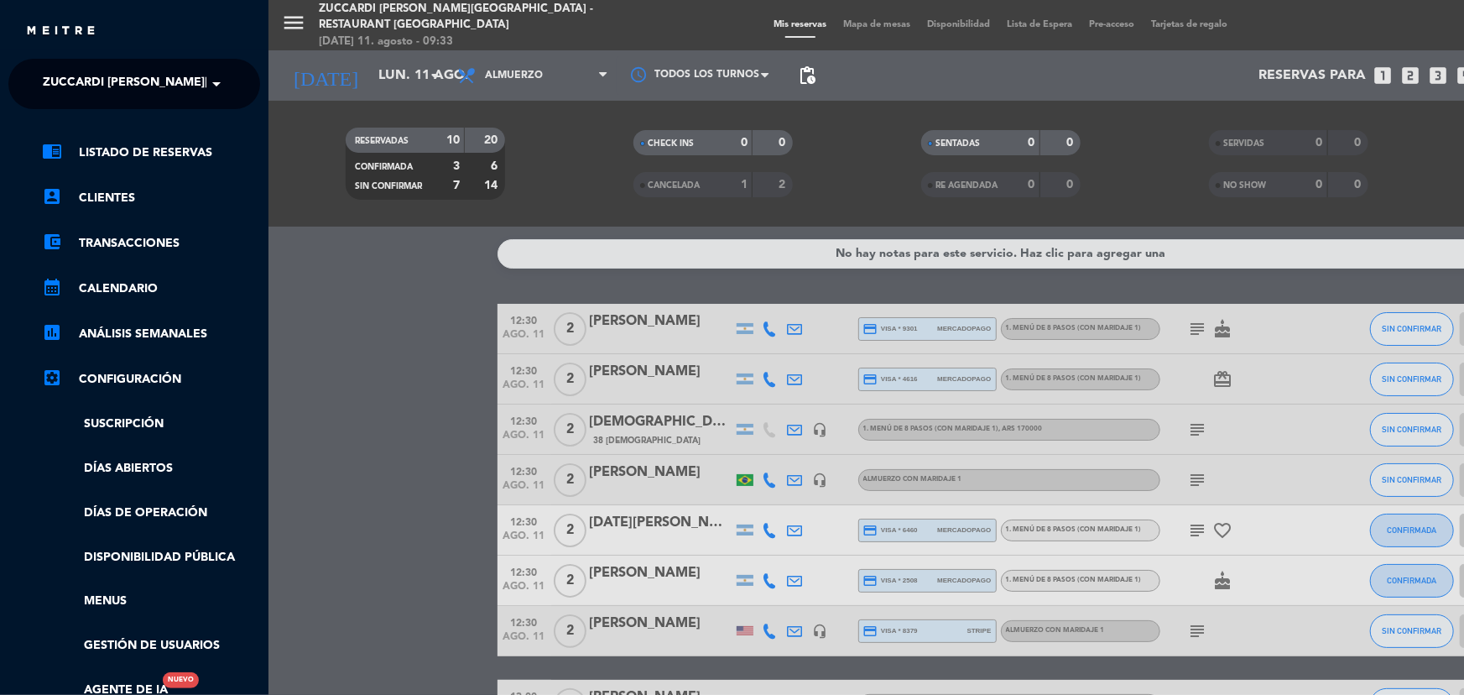
click at [138, 70] on span "Zuccardi [PERSON_NAME][GEOGRAPHIC_DATA] - Restaurant [GEOGRAPHIC_DATA]" at bounding box center [293, 83] width 500 height 35
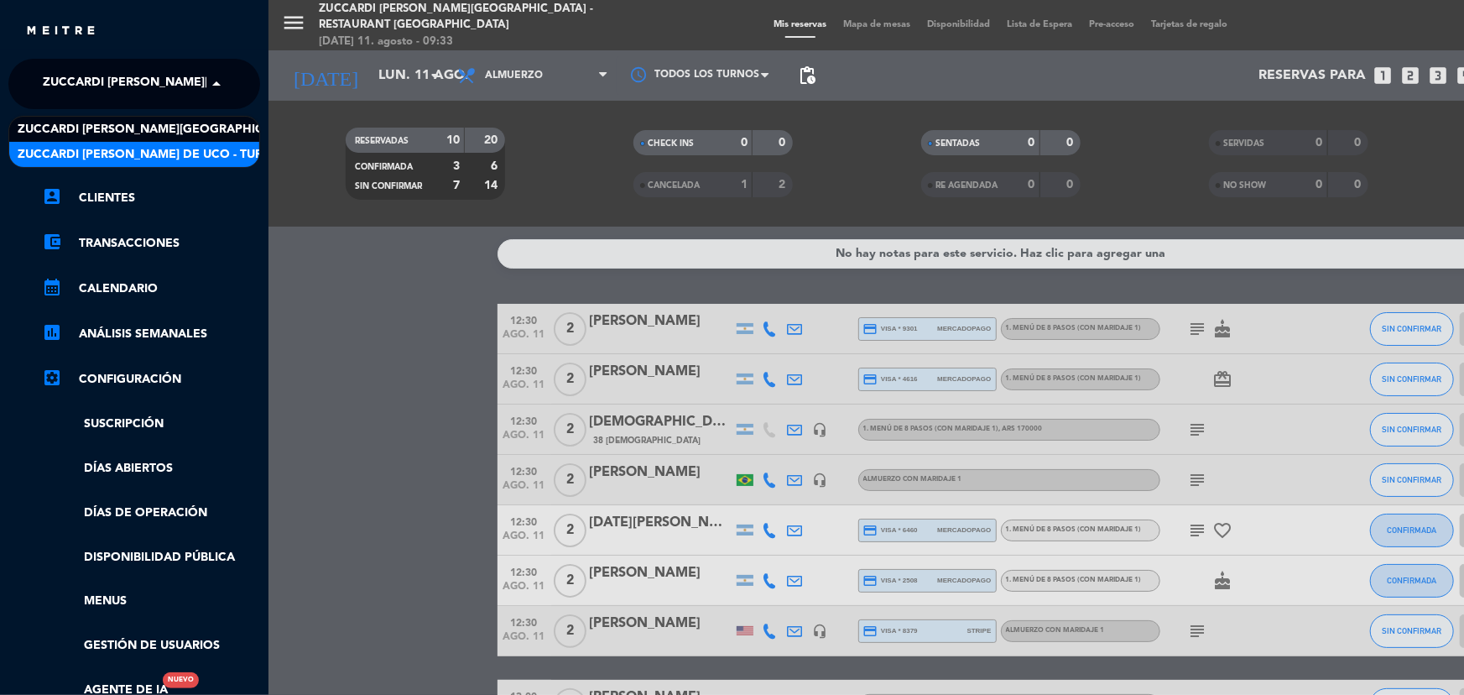
click at [165, 163] on span "Zuccardi [PERSON_NAME] de Uco - Turismo" at bounding box center [156, 154] width 276 height 19
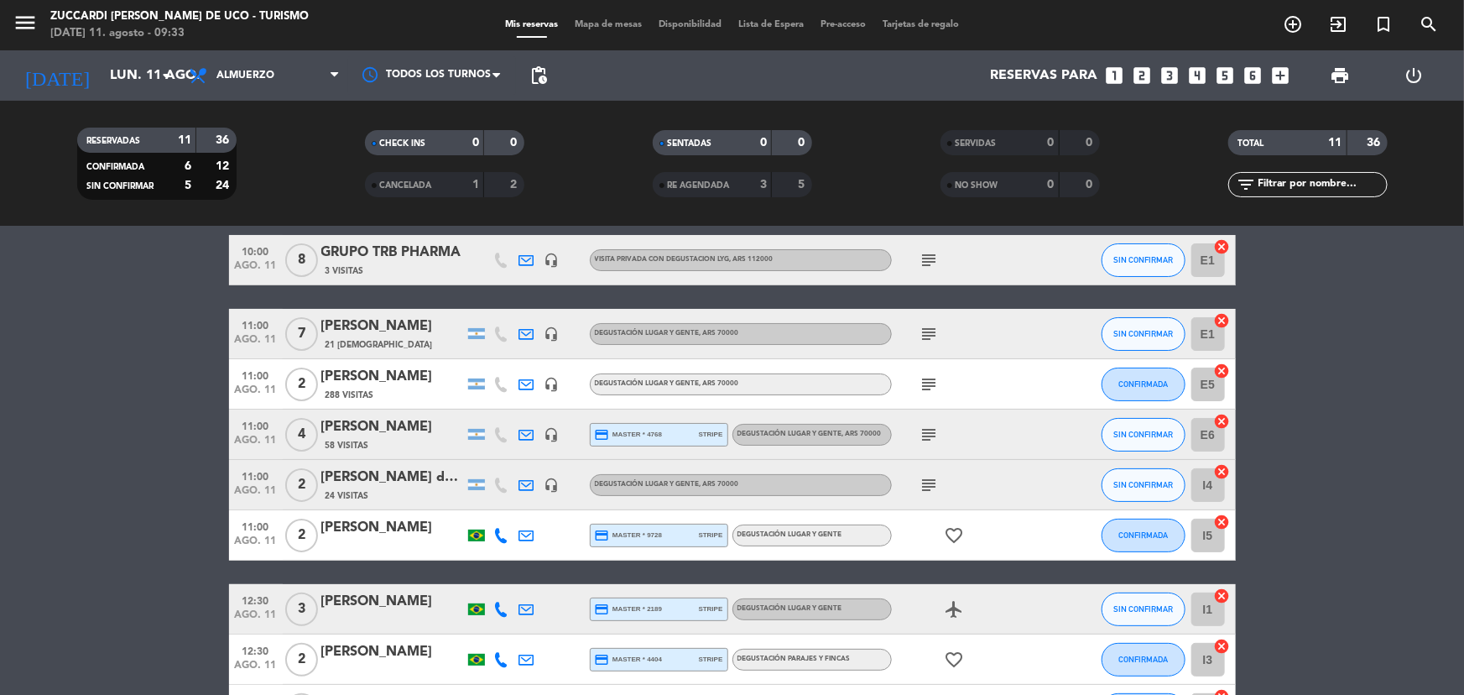
scroll to position [228, 0]
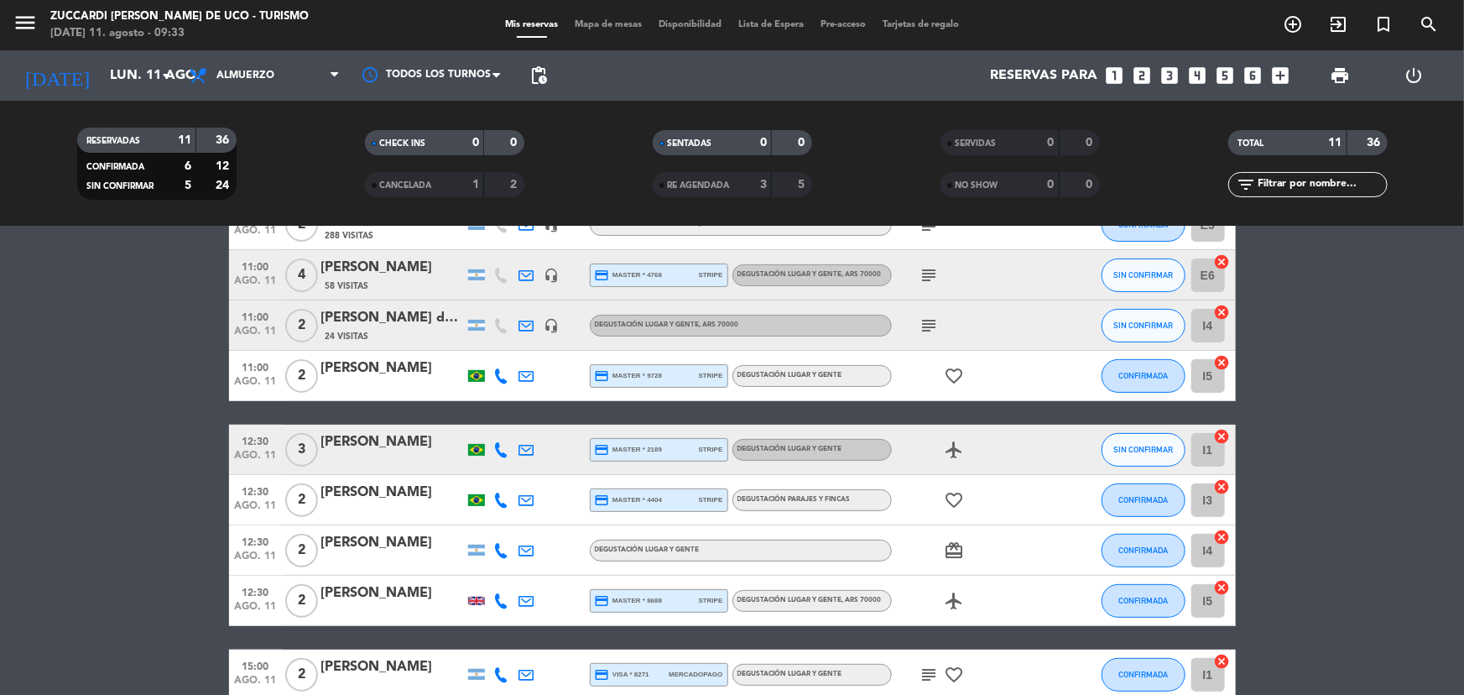
click at [339, 489] on div "[PERSON_NAME]" at bounding box center [392, 493] width 143 height 22
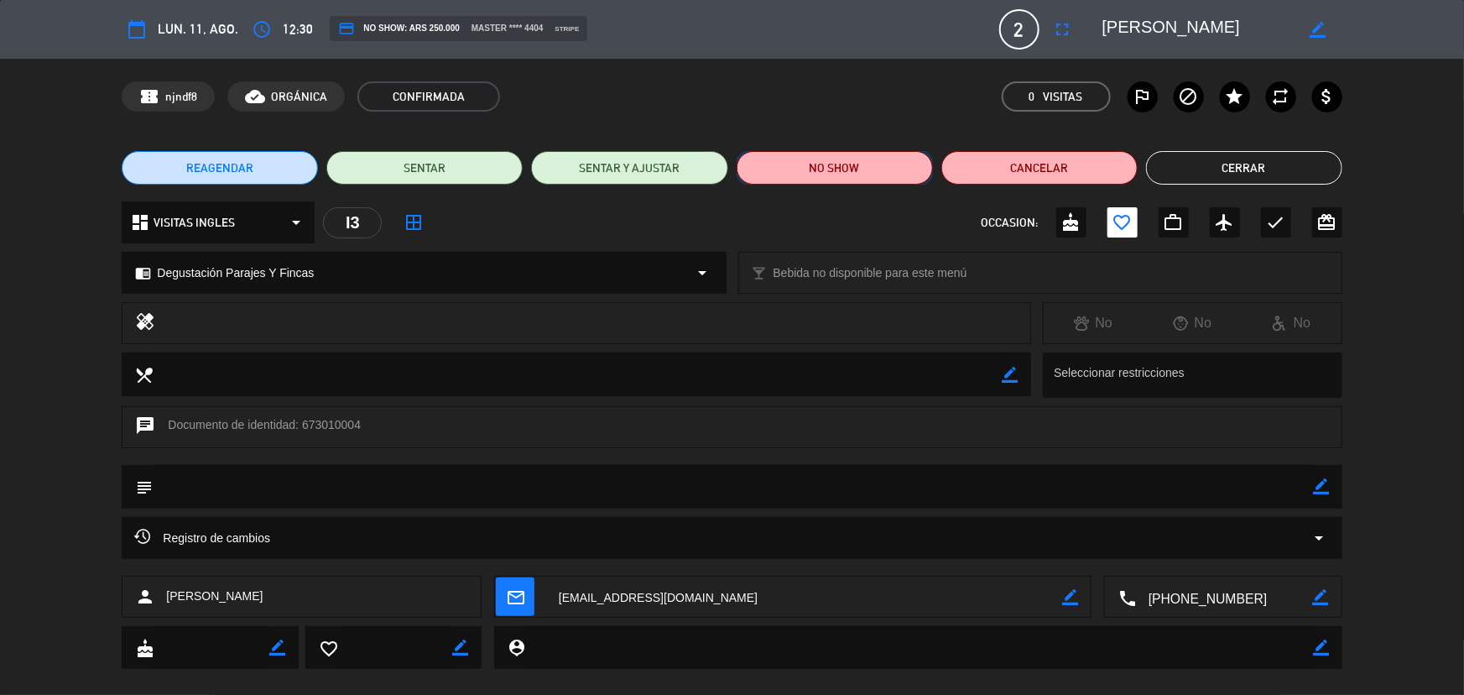
click at [846, 175] on button "NO SHOW" at bounding box center [835, 168] width 196 height 34
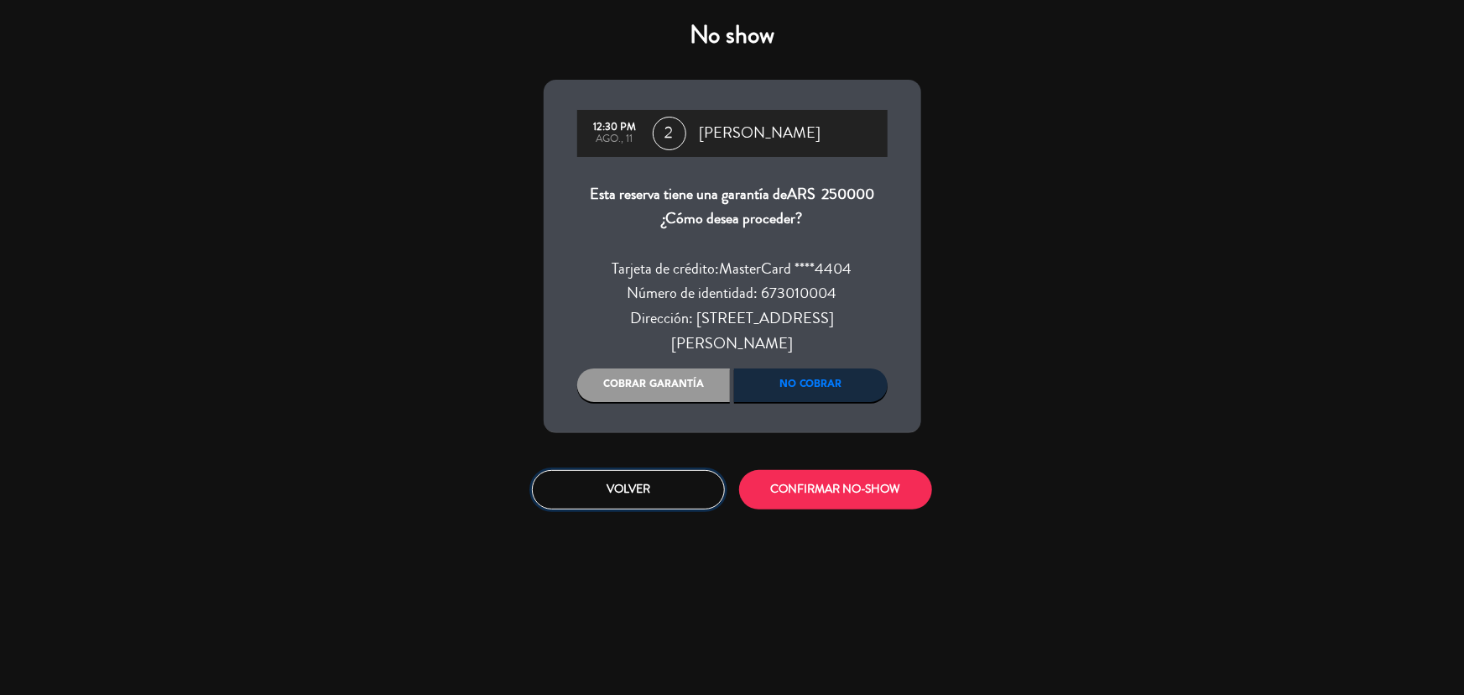
click at [636, 492] on button "Volver" at bounding box center [628, 489] width 193 height 39
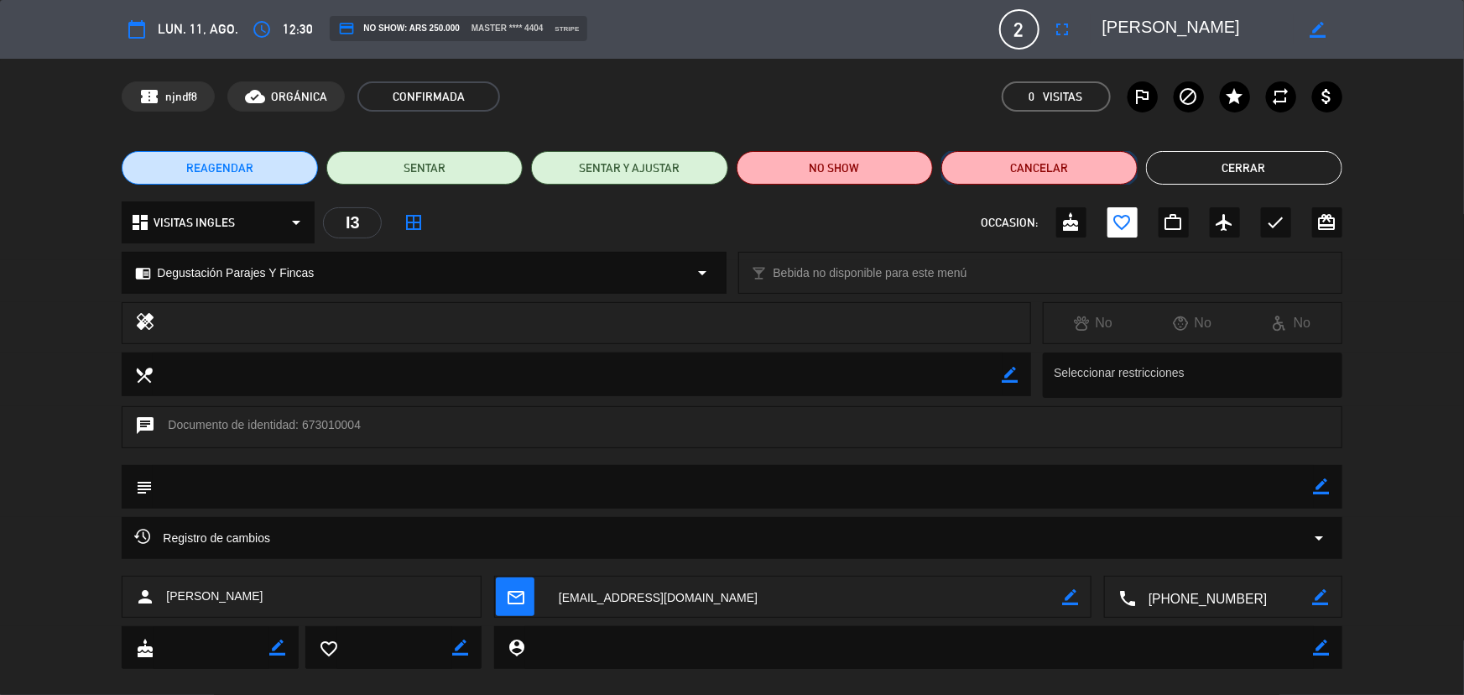
click at [977, 169] on button "Cancelar" at bounding box center [1039, 168] width 196 height 34
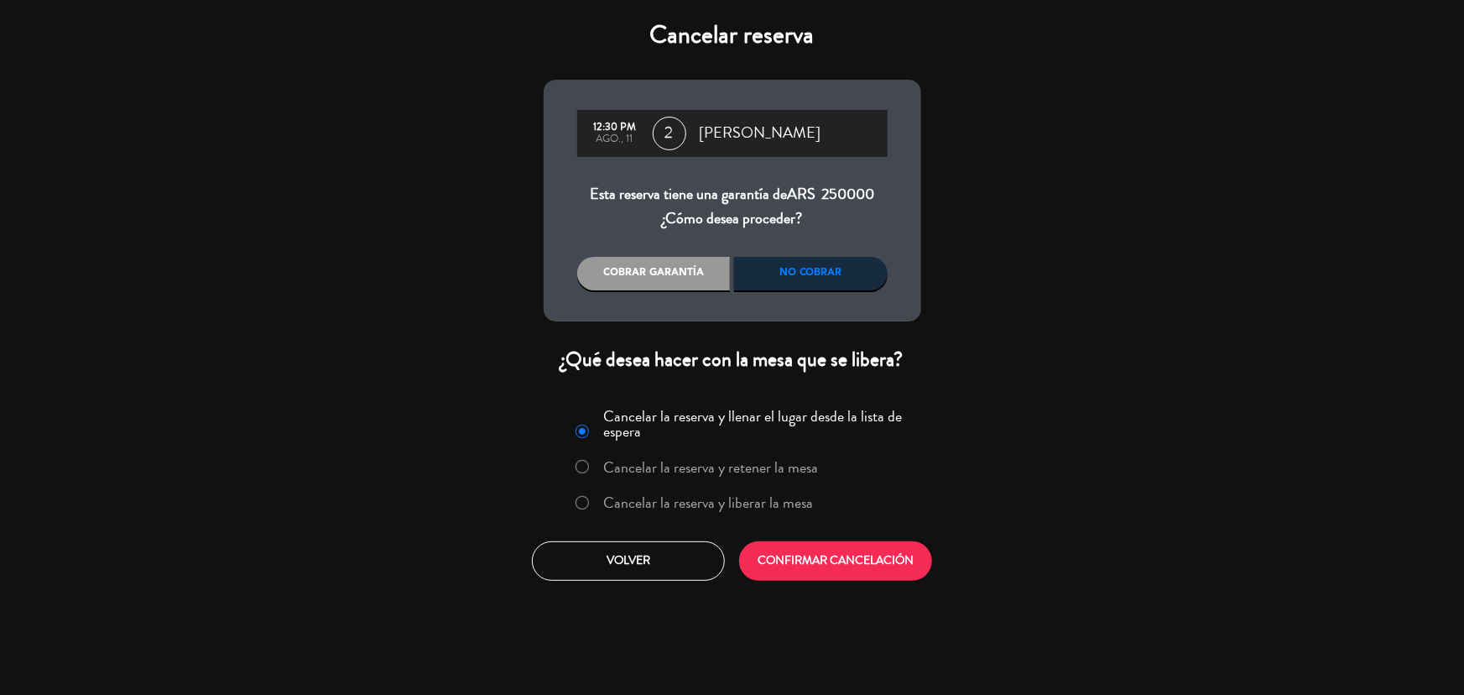
drag, startPoint x: 663, startPoint y: 503, endPoint x: 750, endPoint y: 522, distance: 89.2
click at [664, 503] on label "Cancelar la reserva y liberar la mesa" at bounding box center [708, 502] width 210 height 15
click at [851, 570] on button "CONFIRMAR CANCELACIÓN" at bounding box center [835, 560] width 193 height 39
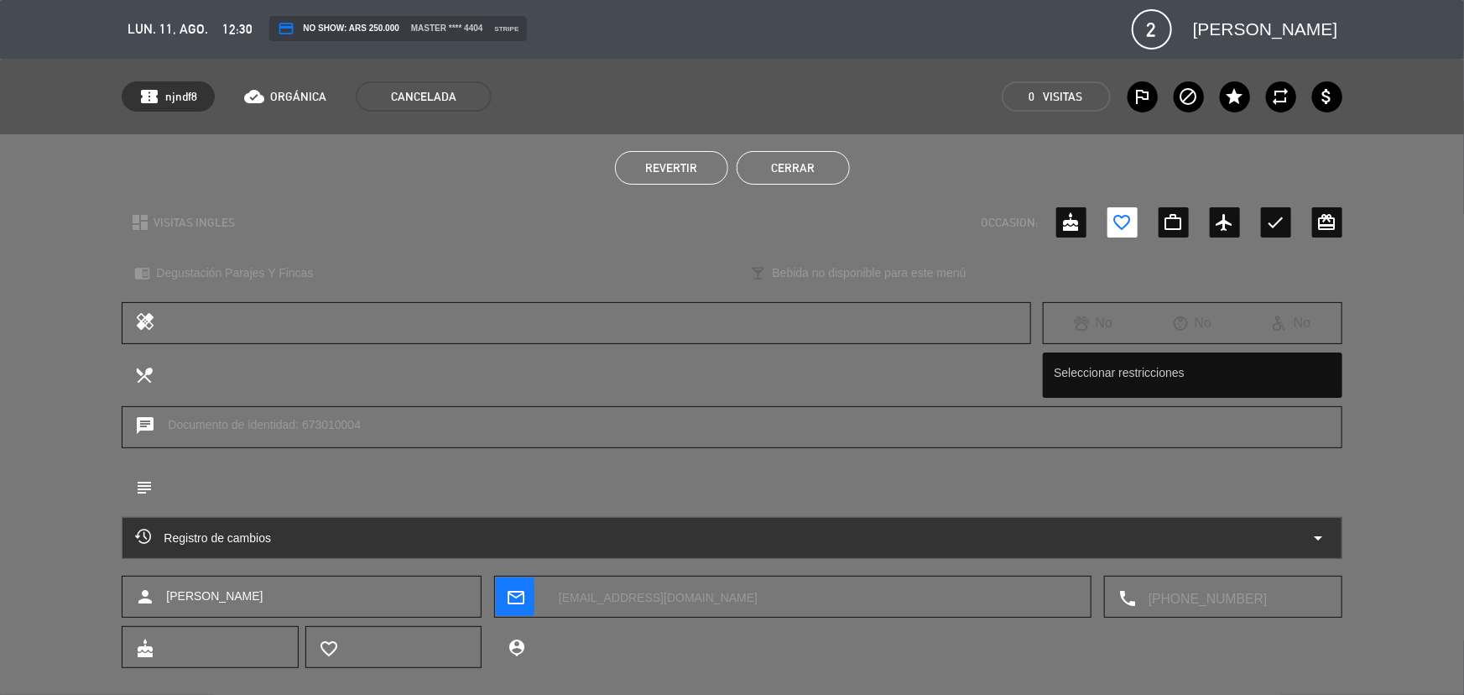
click at [797, 178] on button "Cerrar" at bounding box center [793, 168] width 113 height 34
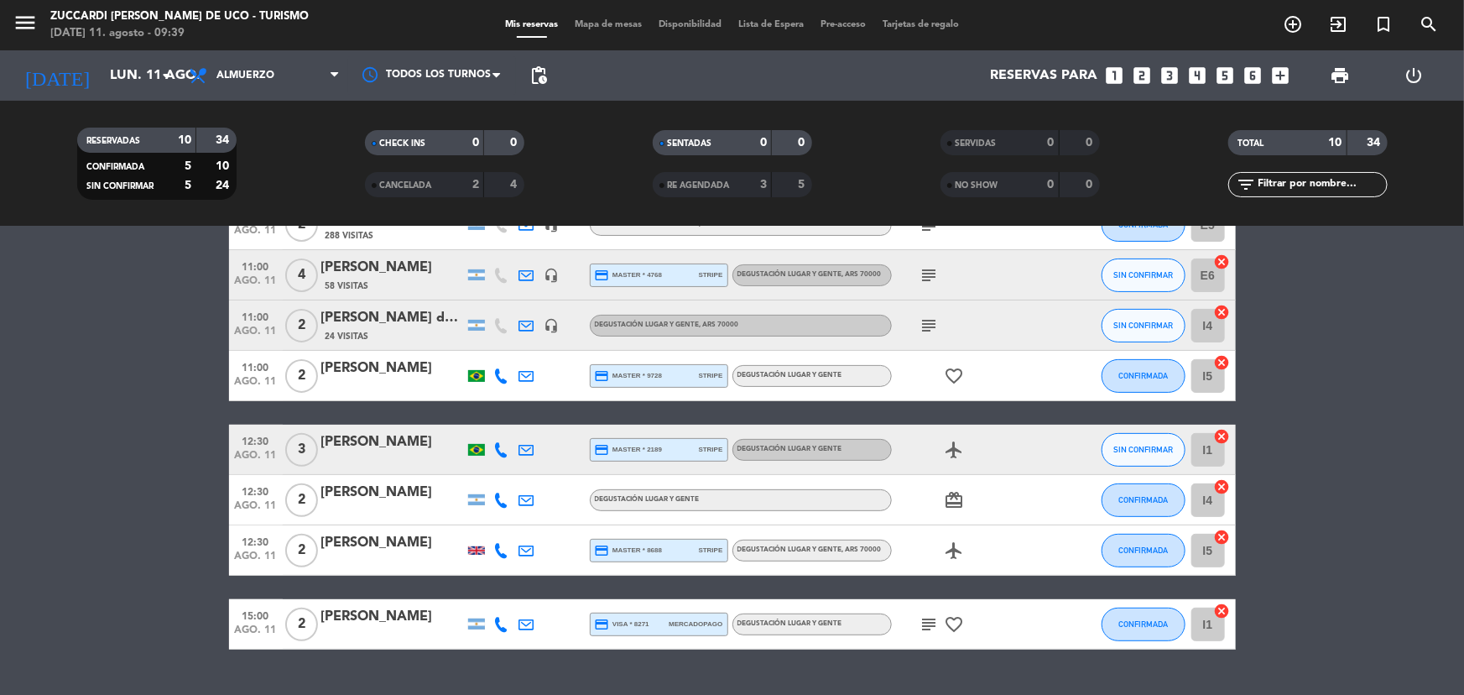
click at [1253, 71] on icon "looks_6" at bounding box center [1253, 76] width 22 height 22
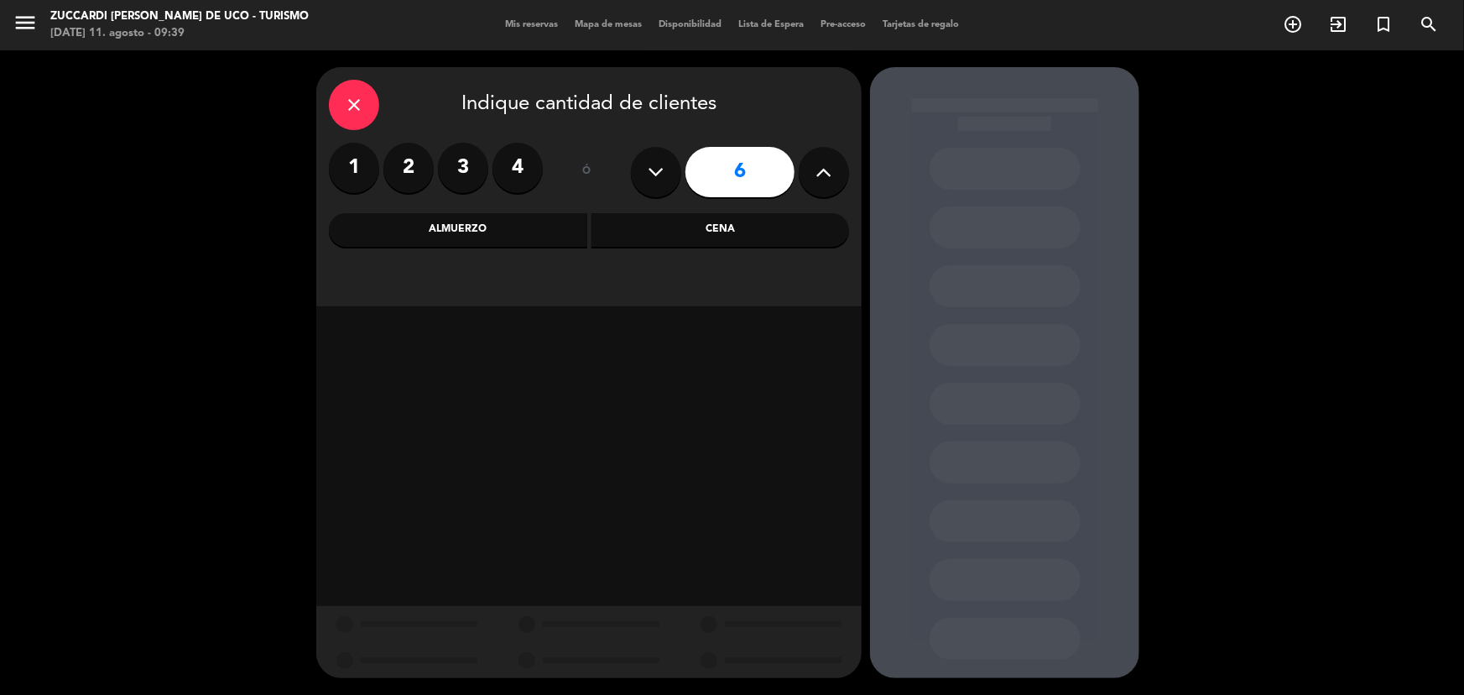
click at [496, 237] on div "Almuerzo" at bounding box center [458, 230] width 258 height 34
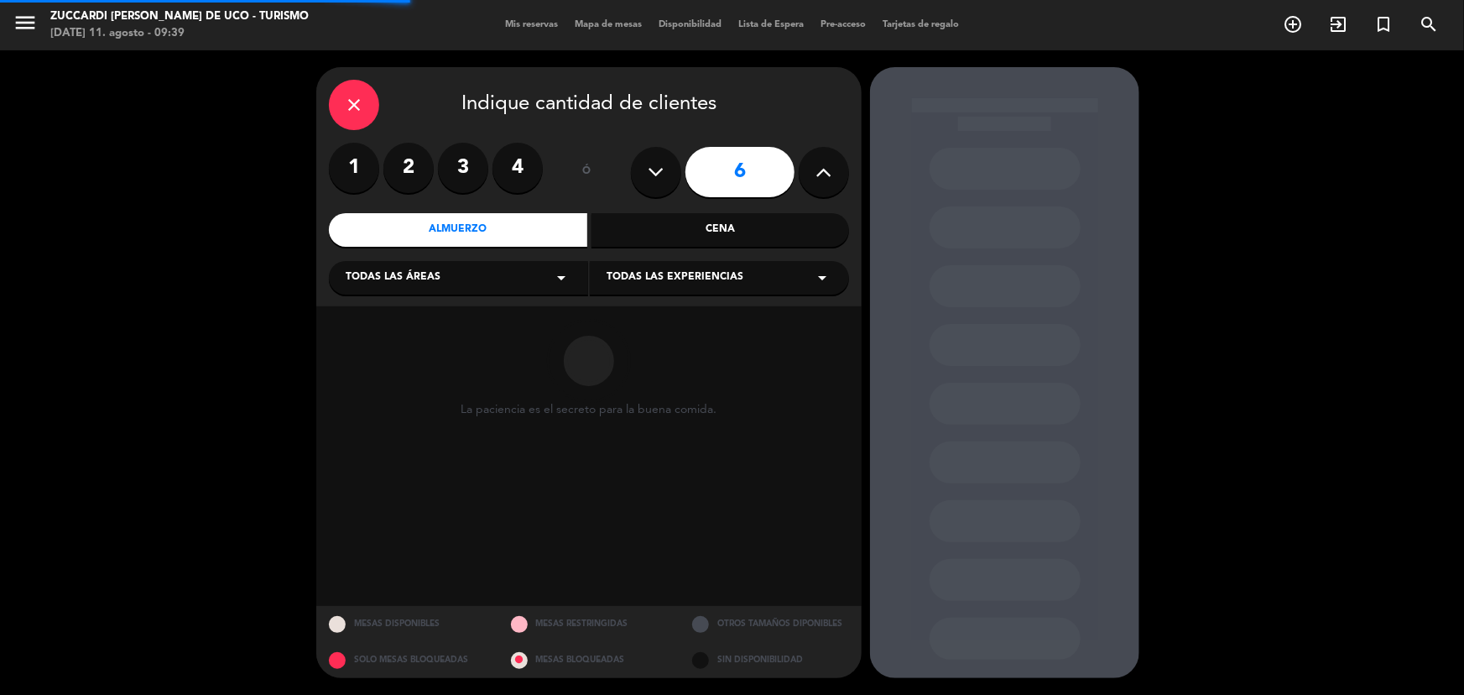
click at [488, 265] on div "Todas las áreas arrow_drop_down" at bounding box center [458, 278] width 259 height 34
drag, startPoint x: 494, startPoint y: 310, endPoint x: 529, endPoint y: 312, distance: 34.4
click at [495, 310] on div "VISITAS ESPANOL VISITAS INGLES" at bounding box center [458, 321] width 259 height 96
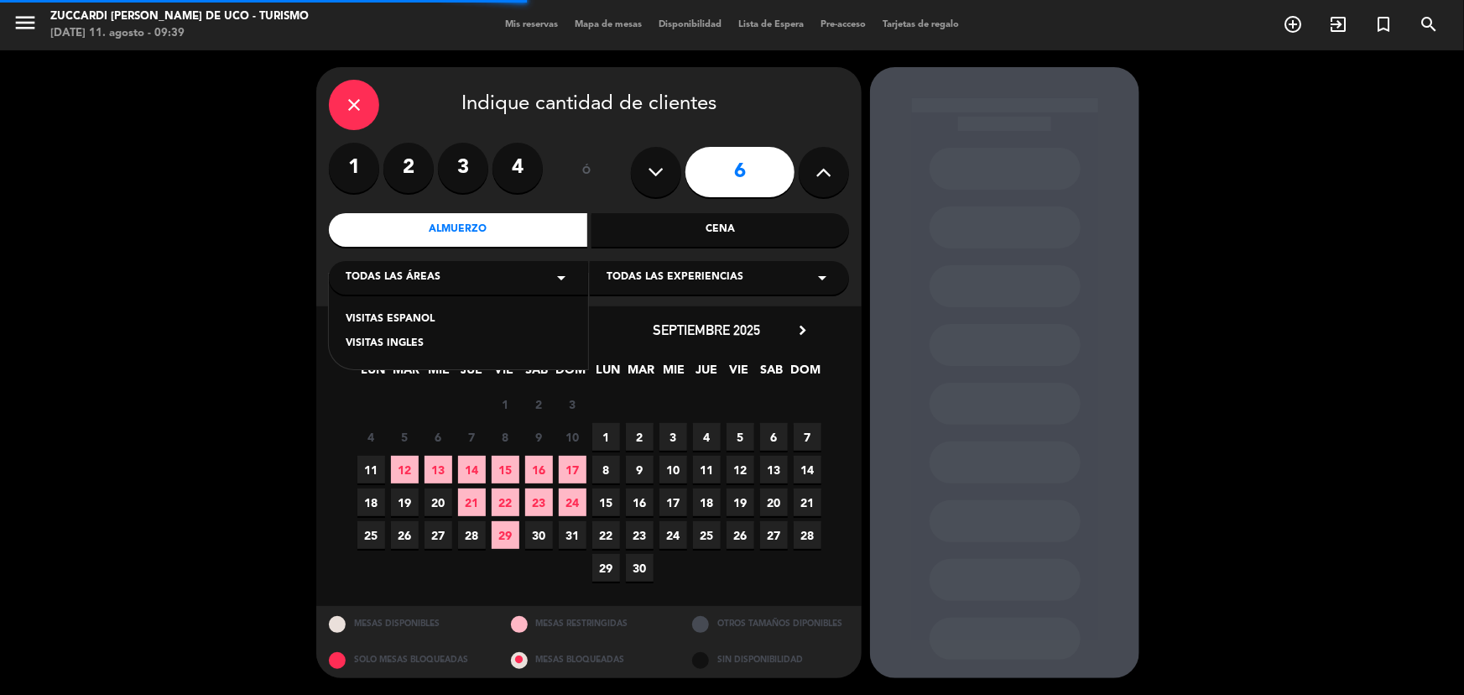
click at [534, 312] on div "VISITAS ESPANOL" at bounding box center [459, 319] width 226 height 17
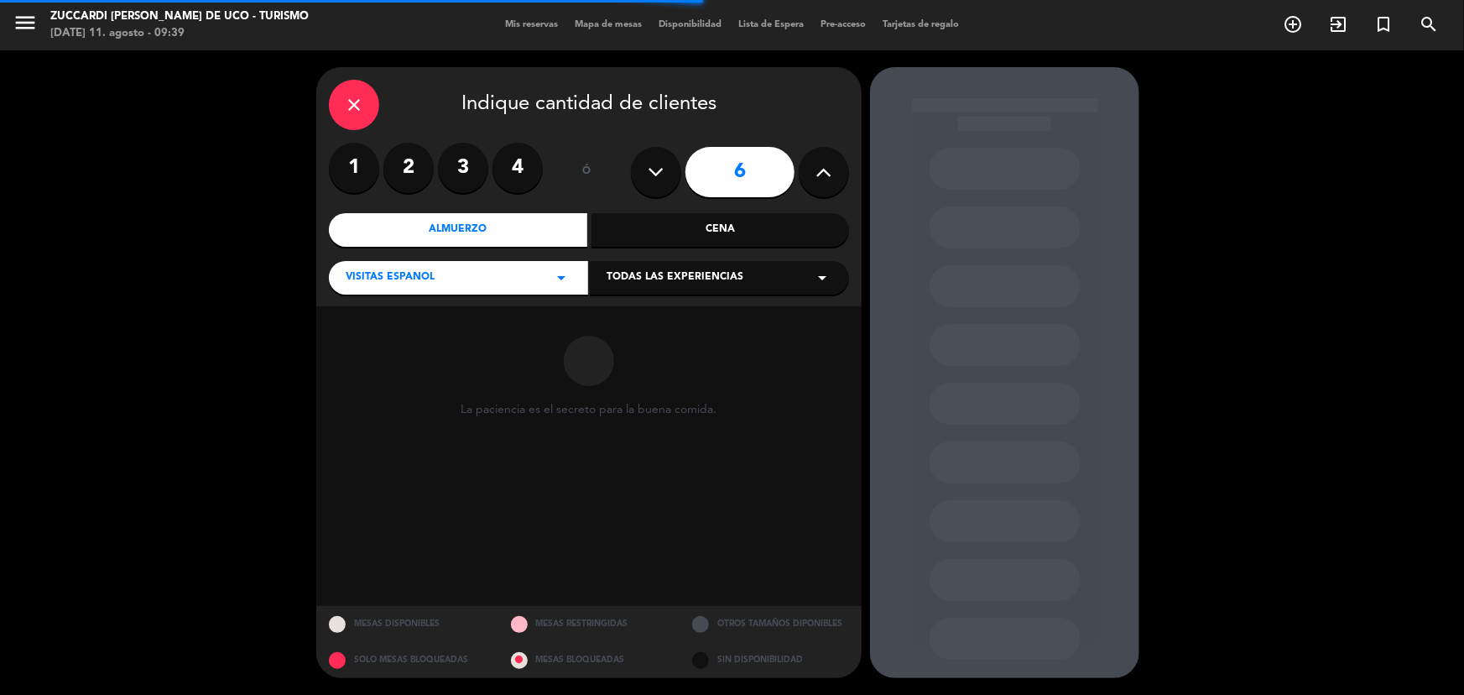
click at [692, 285] on span "Todas las experiencias" at bounding box center [675, 277] width 137 height 17
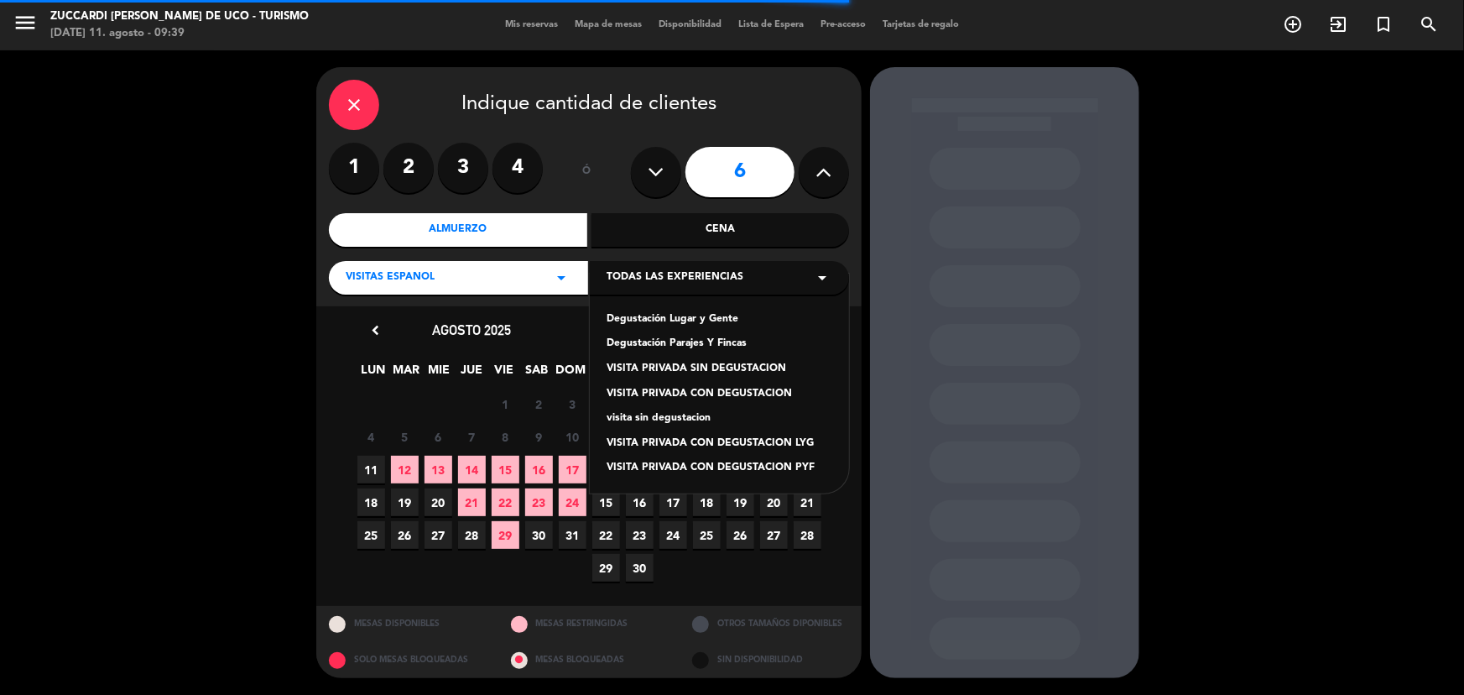
click at [712, 326] on div "Degustación Lugar y Gente" at bounding box center [720, 319] width 226 height 17
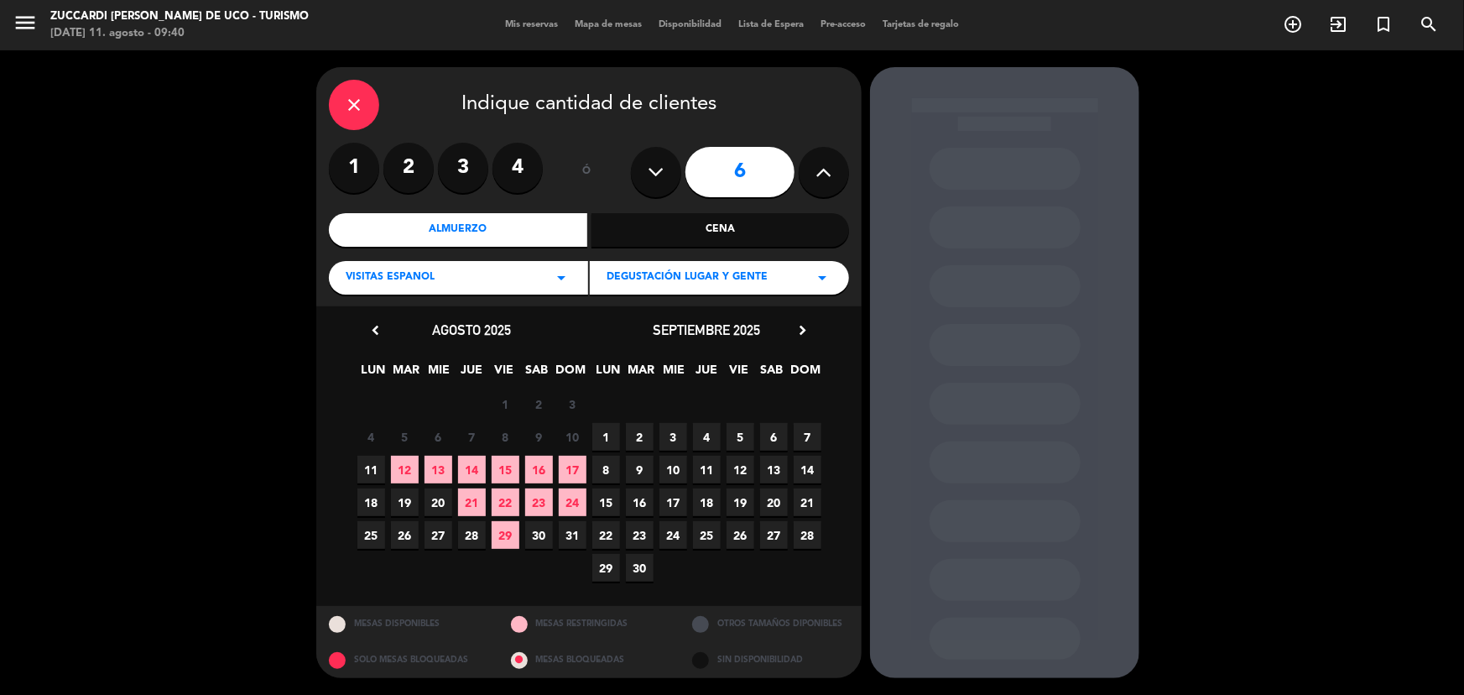
click at [376, 466] on span "11" at bounding box center [371, 470] width 28 height 28
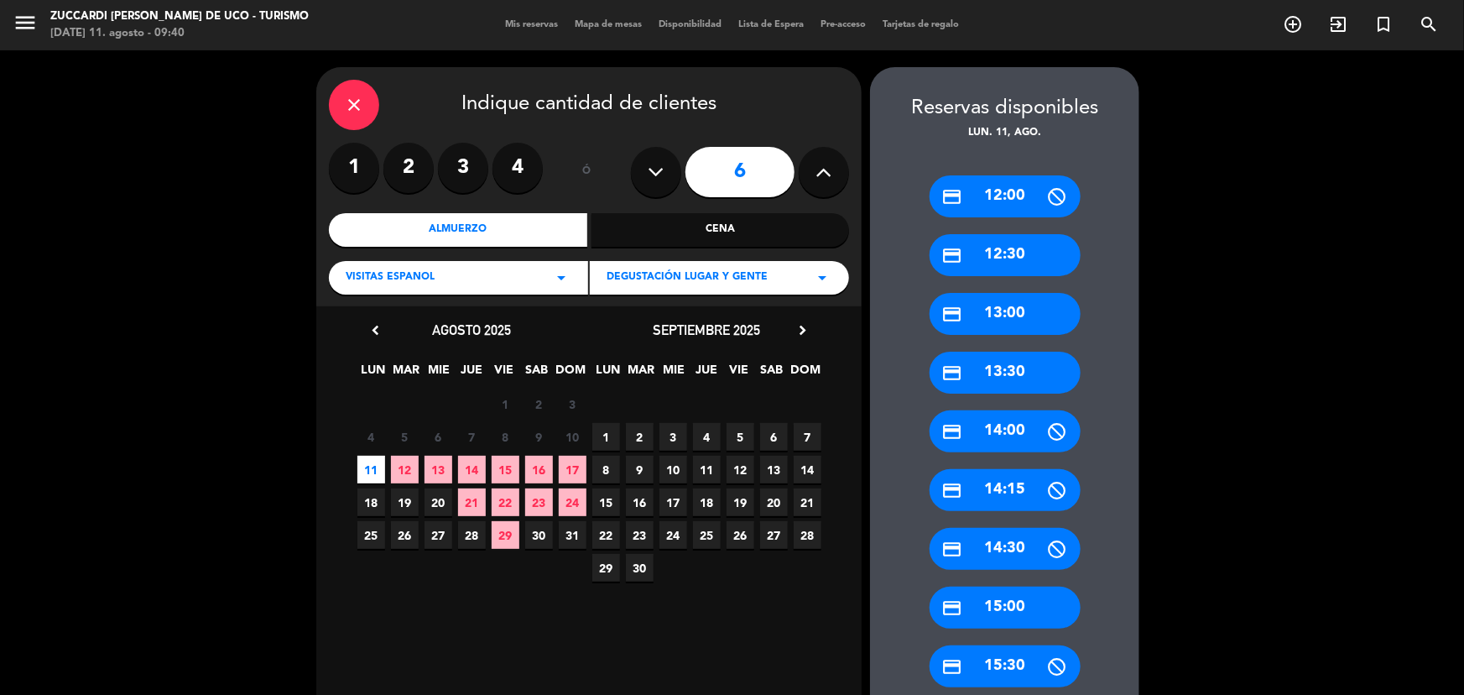
click at [1026, 249] on div "credit_card 12:30" at bounding box center [1005, 255] width 151 height 42
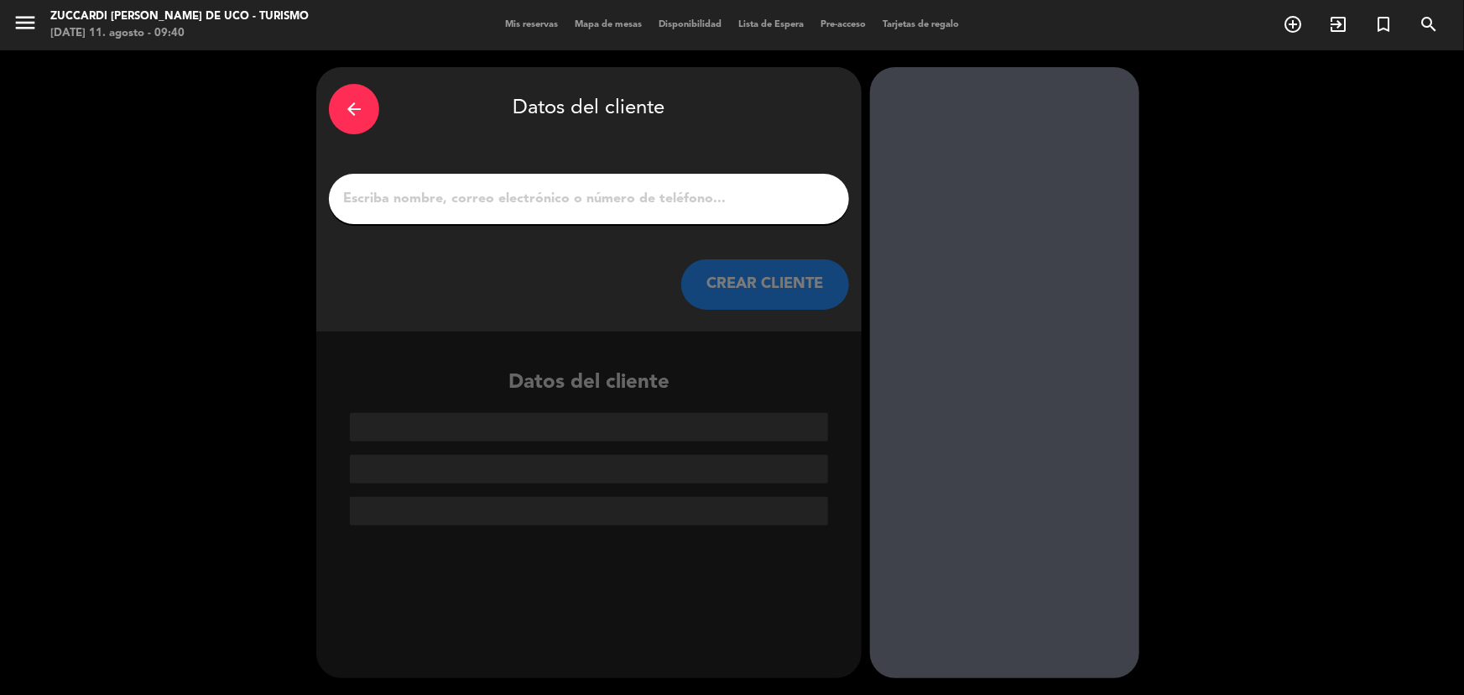
click at [481, 195] on input "1" at bounding box center [588, 198] width 495 height 23
paste input "[PERSON_NAME]"
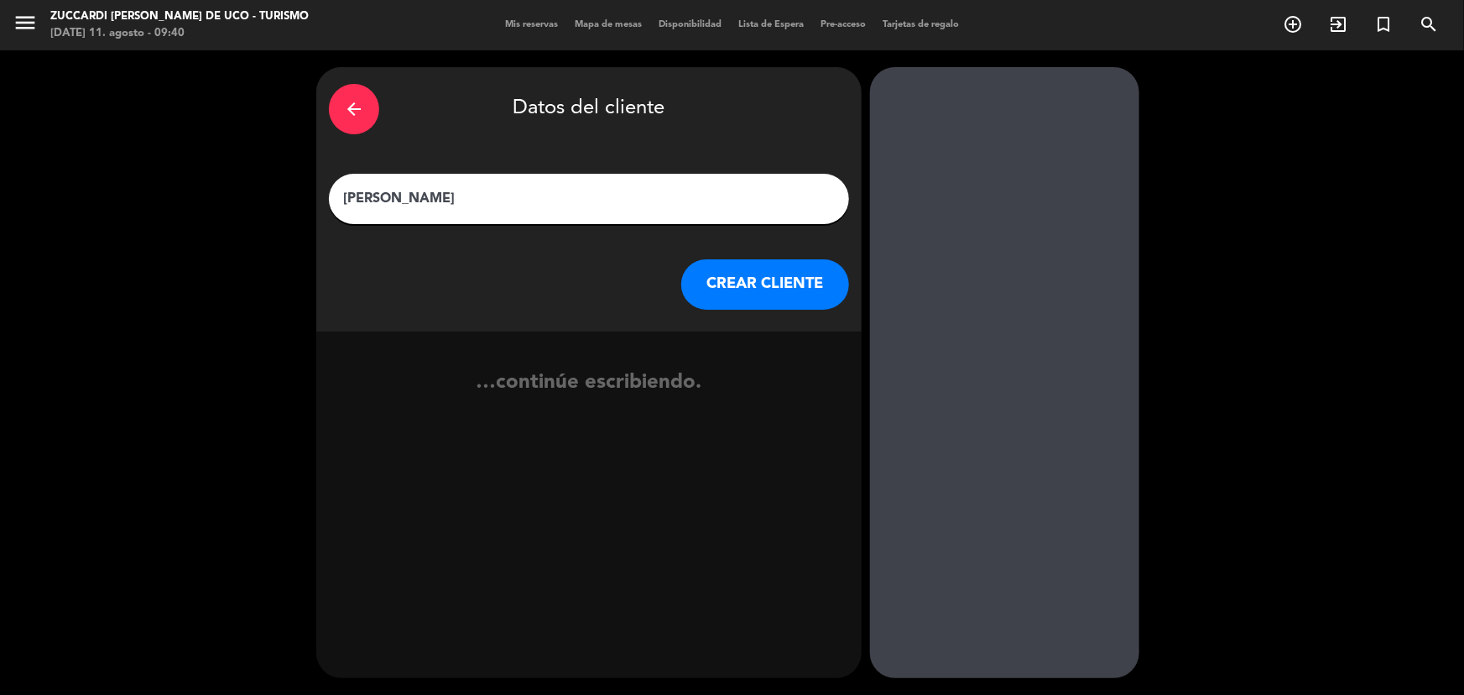
type input "[PERSON_NAME]"
click at [754, 302] on button "CREAR CLIENTE" at bounding box center [765, 284] width 168 height 50
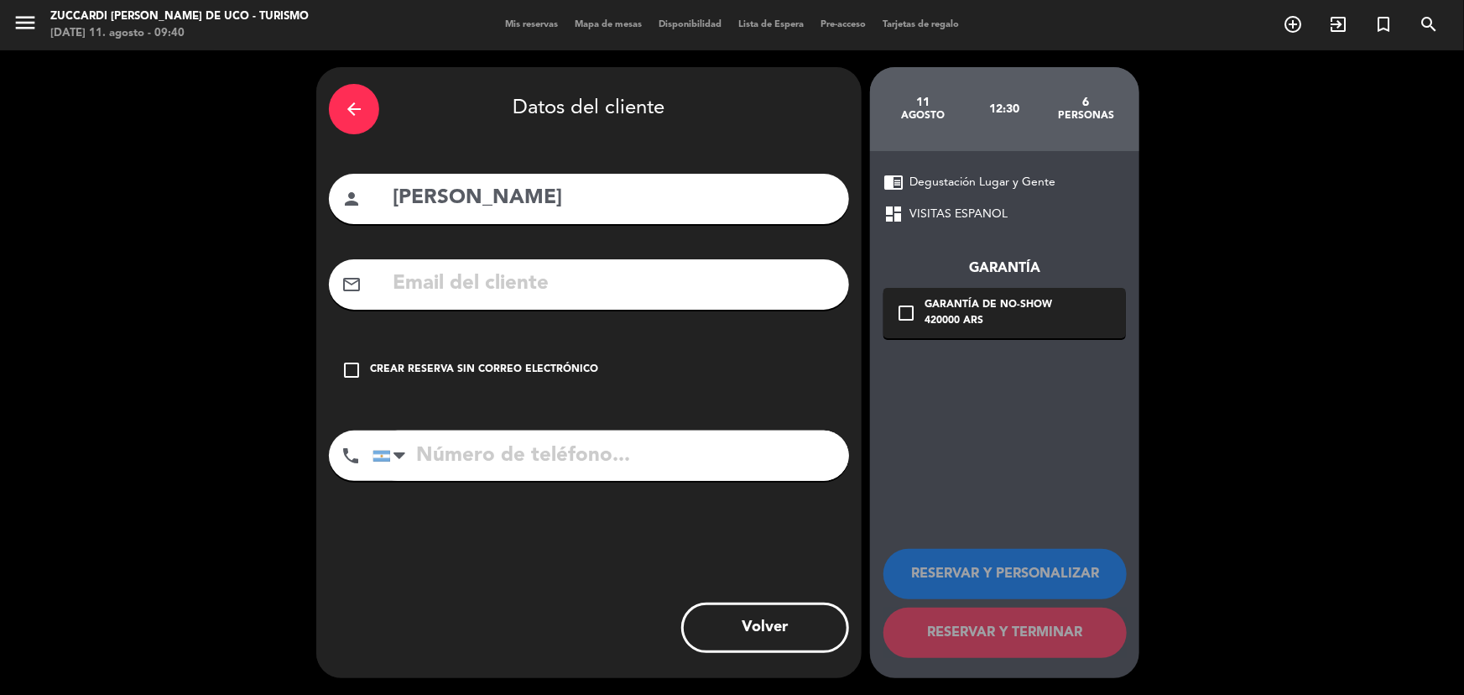
click at [540, 286] on input "text" at bounding box center [613, 284] width 445 height 34
drag, startPoint x: 521, startPoint y: 264, endPoint x: 531, endPoint y: 272, distance: 12.6
click at [512, 289] on input "text" at bounding box center [613, 284] width 445 height 34
paste input "[EMAIL_ADDRESS][DOMAIN_NAME]"
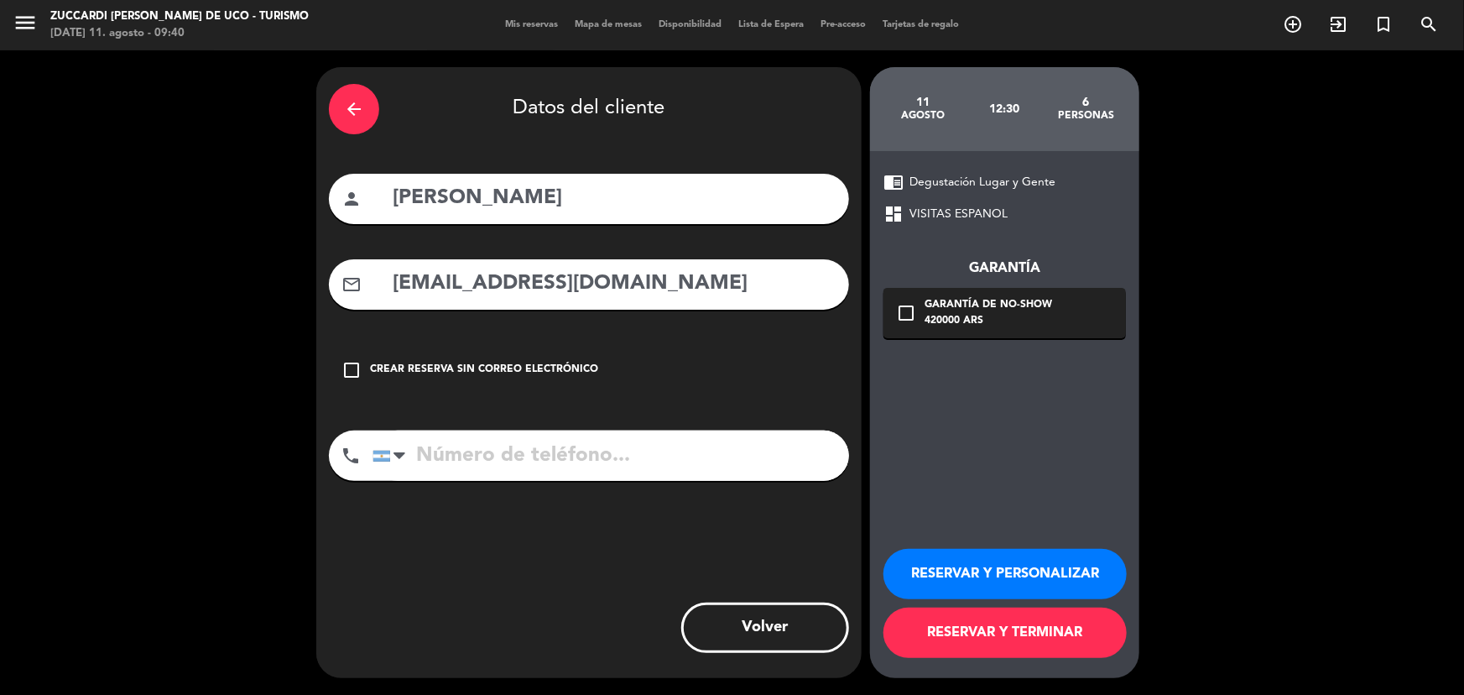
type input "[EMAIL_ADDRESS][DOMAIN_NAME]"
click at [543, 470] on input "tel" at bounding box center [610, 455] width 477 height 50
paste input "3562508431"
type input "3562508431"
click at [1043, 570] on button "RESERVAR Y PERSONALIZAR" at bounding box center [1004, 574] width 243 height 50
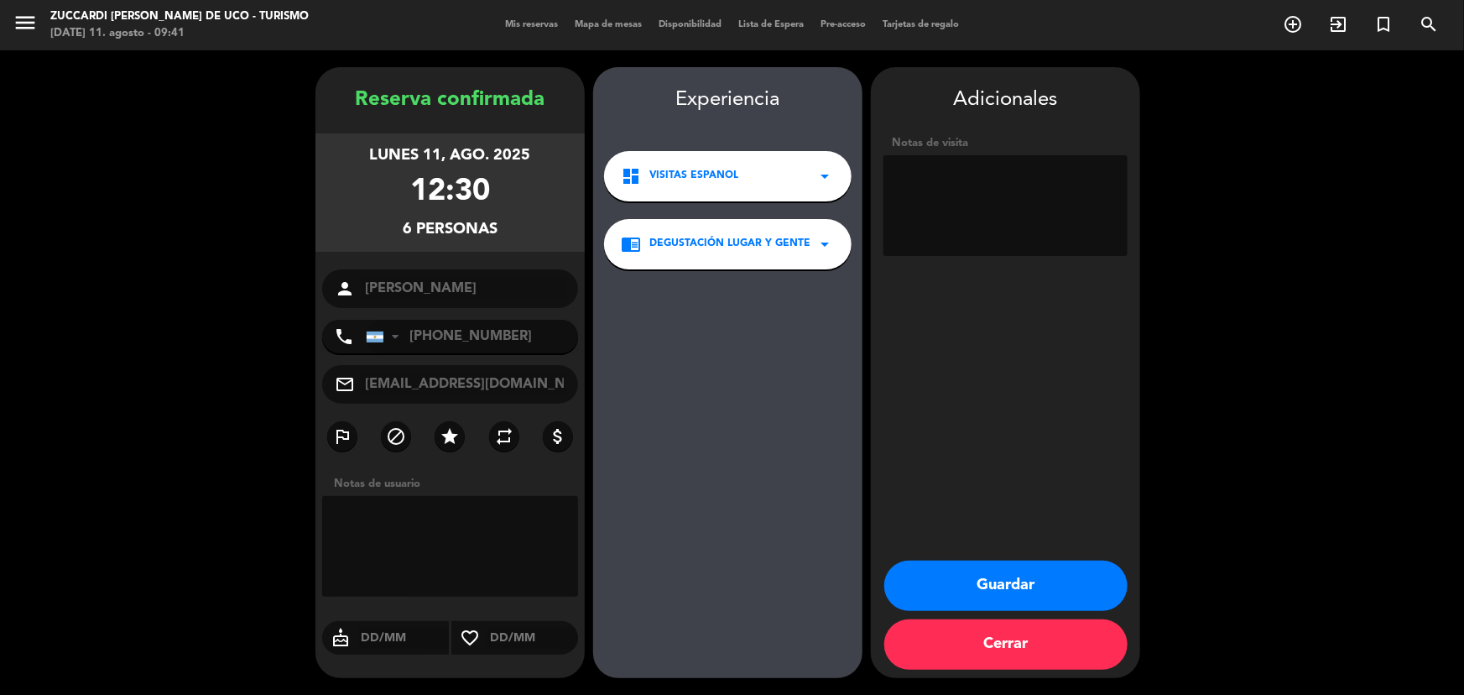
click at [997, 180] on textarea at bounding box center [1005, 205] width 244 height 101
type textarea "agregada en el dia, paga pax, op Emi"
drag, startPoint x: 1049, startPoint y: 575, endPoint x: 1041, endPoint y: 568, distance: 10.1
click at [1049, 574] on button "Guardar" at bounding box center [1005, 585] width 243 height 50
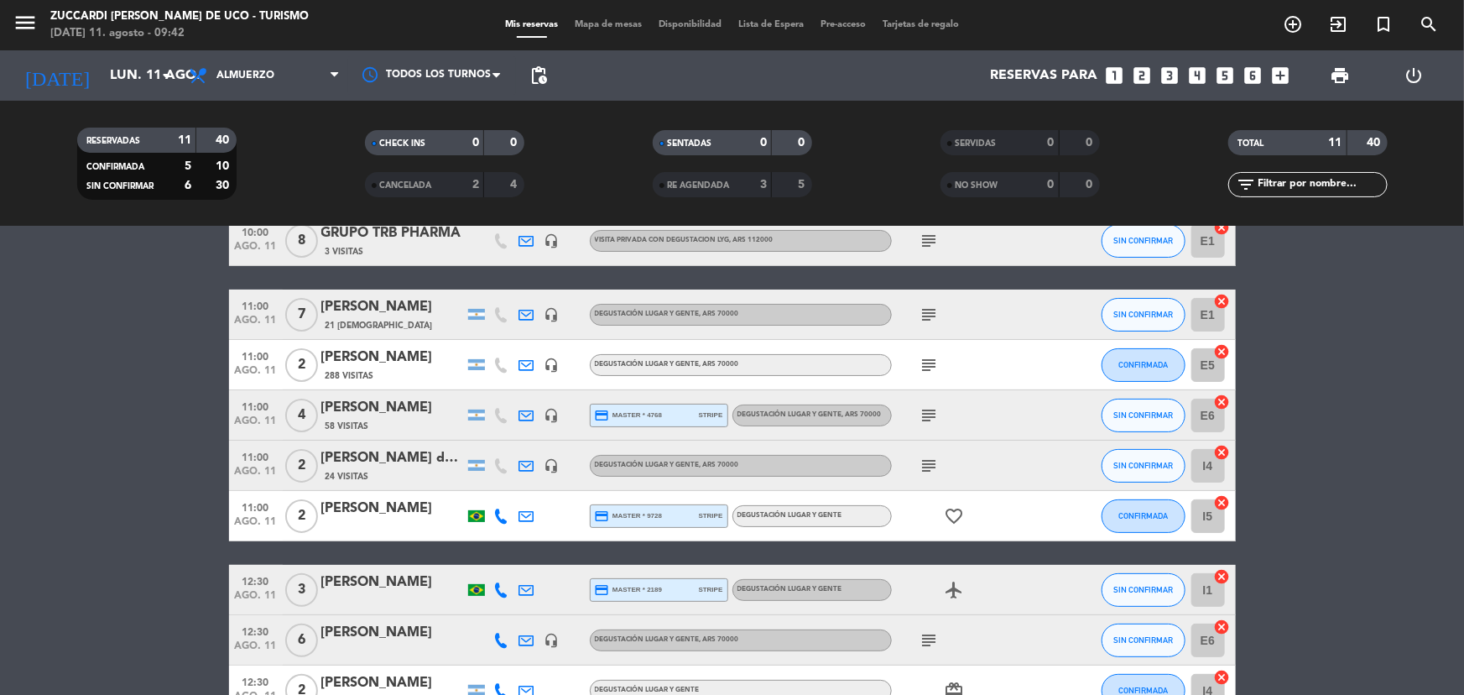
scroll to position [228, 0]
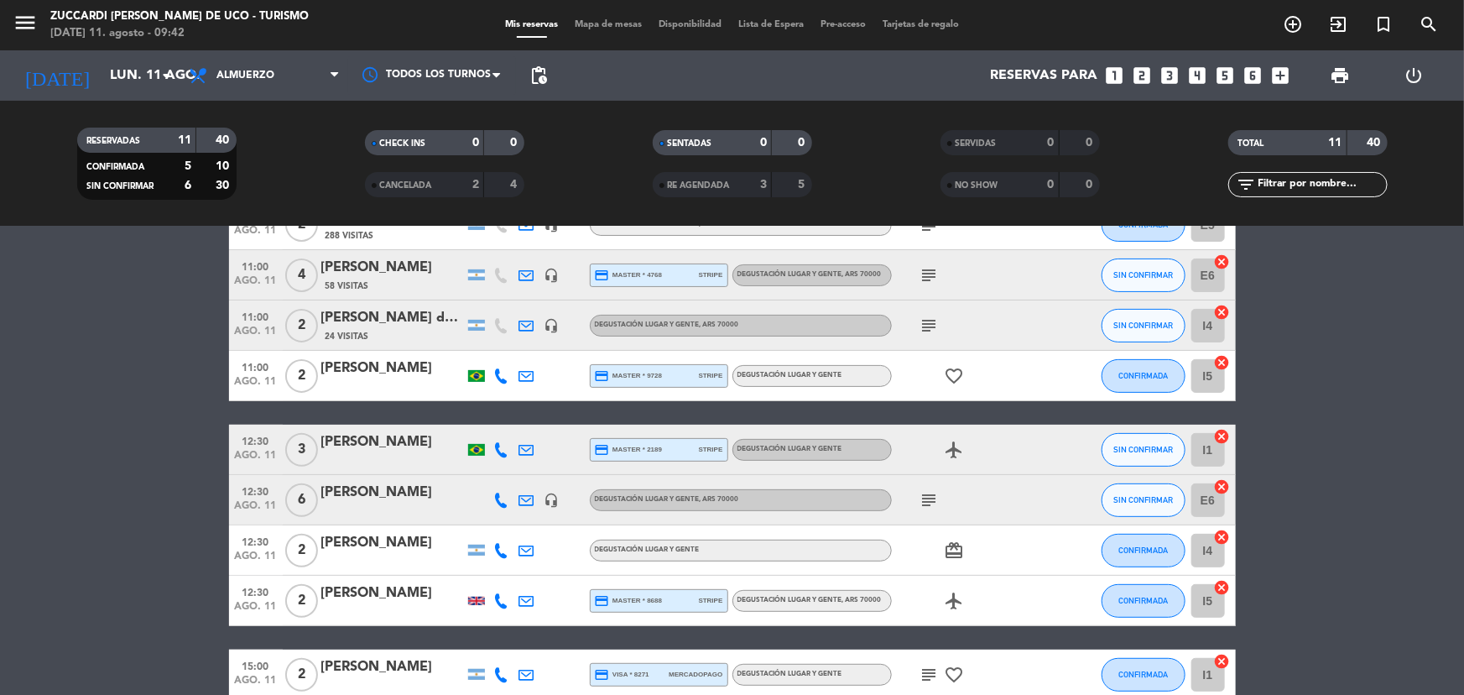
drag, startPoint x: 940, startPoint y: 500, endPoint x: 927, endPoint y: 499, distance: 12.6
click at [940, 501] on span "subject" at bounding box center [929, 500] width 25 height 20
click at [924, 497] on icon "subject" at bounding box center [929, 500] width 20 height 20
click at [956, 552] on icon "card_giftcard" at bounding box center [955, 550] width 20 height 20
click at [507, 545] on icon at bounding box center [501, 550] width 15 height 15
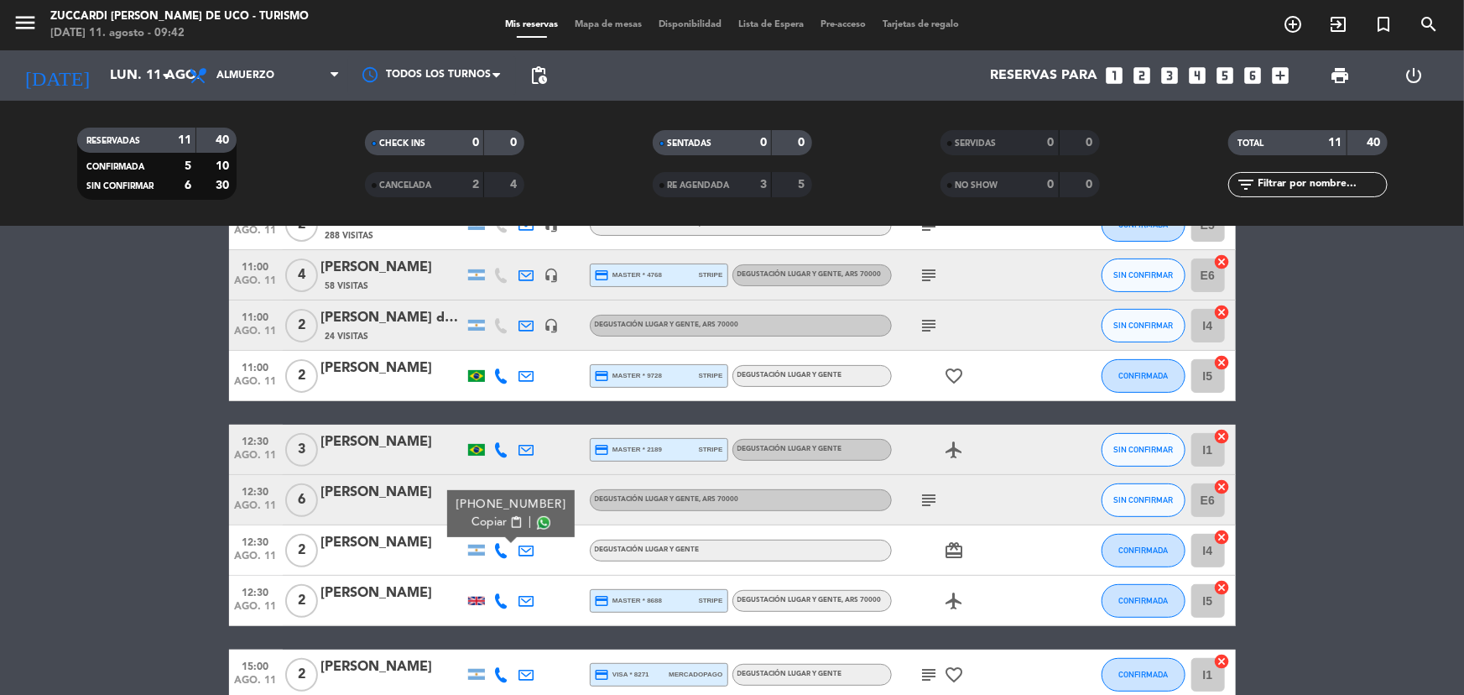
click at [497, 604] on icon at bounding box center [501, 600] width 15 height 15
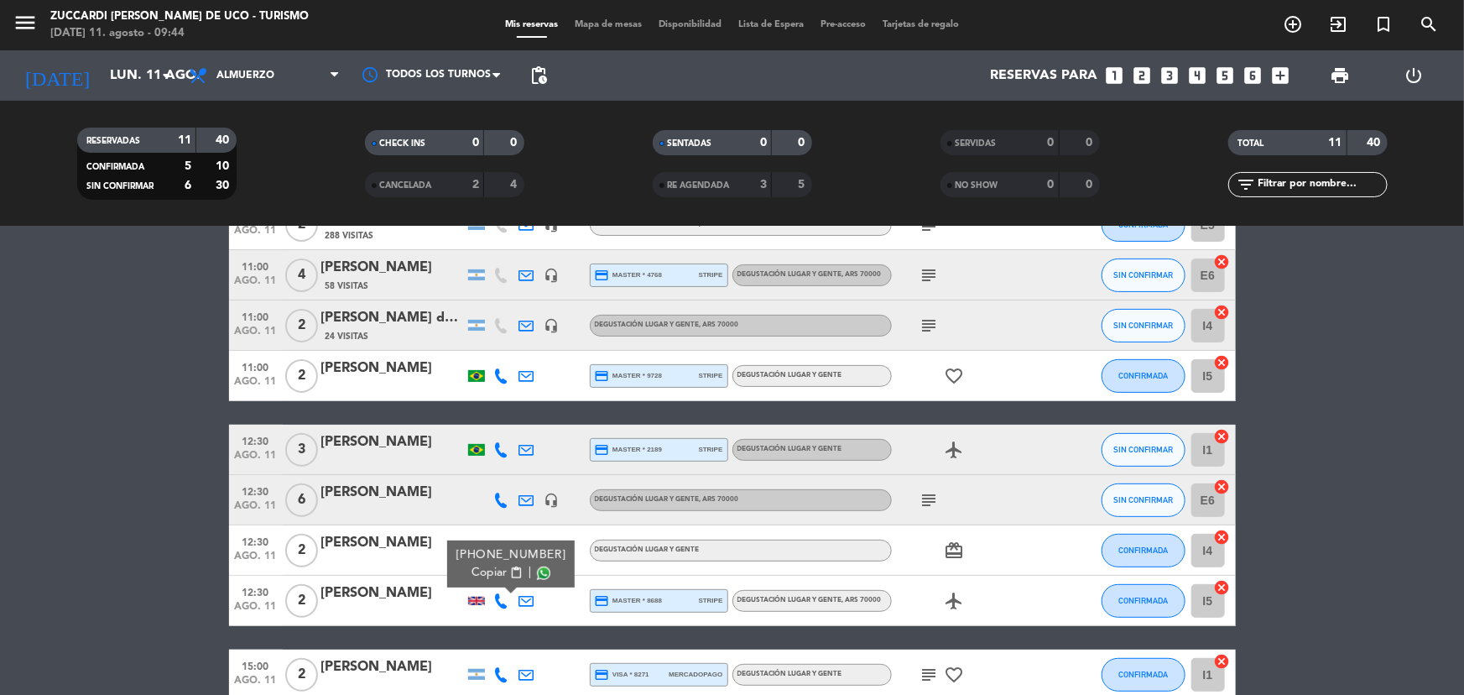
click at [461, 509] on div at bounding box center [392, 510] width 143 height 13
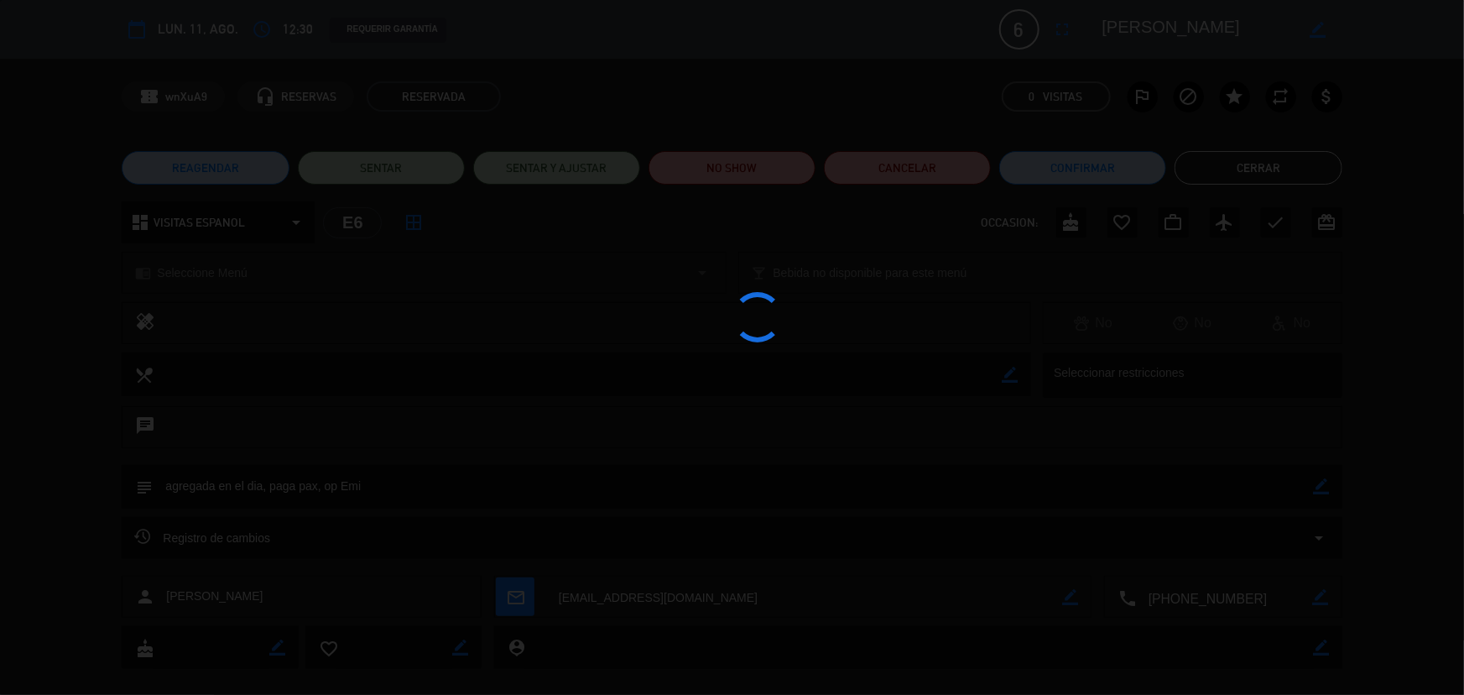
click at [1241, 173] on div at bounding box center [732, 347] width 1464 height 695
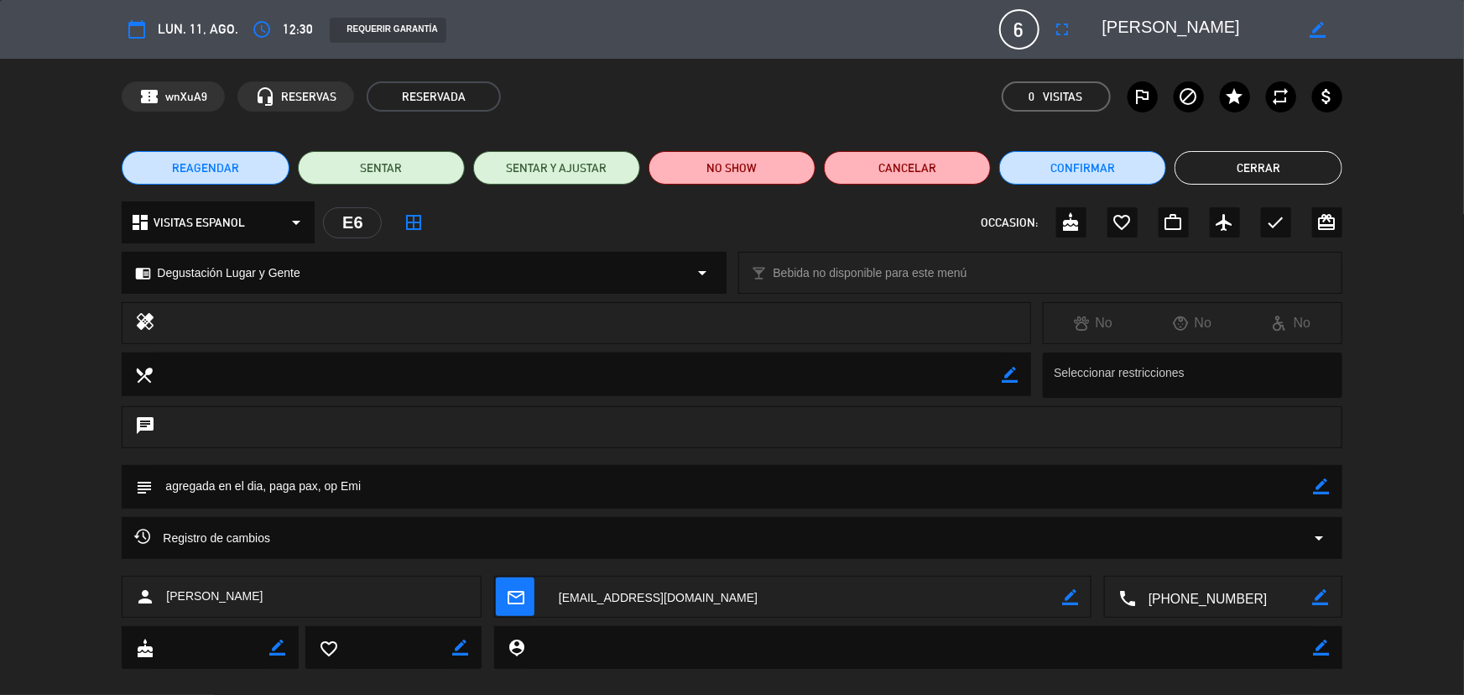
click at [1241, 173] on button "Cerrar" at bounding box center [1257, 168] width 167 height 34
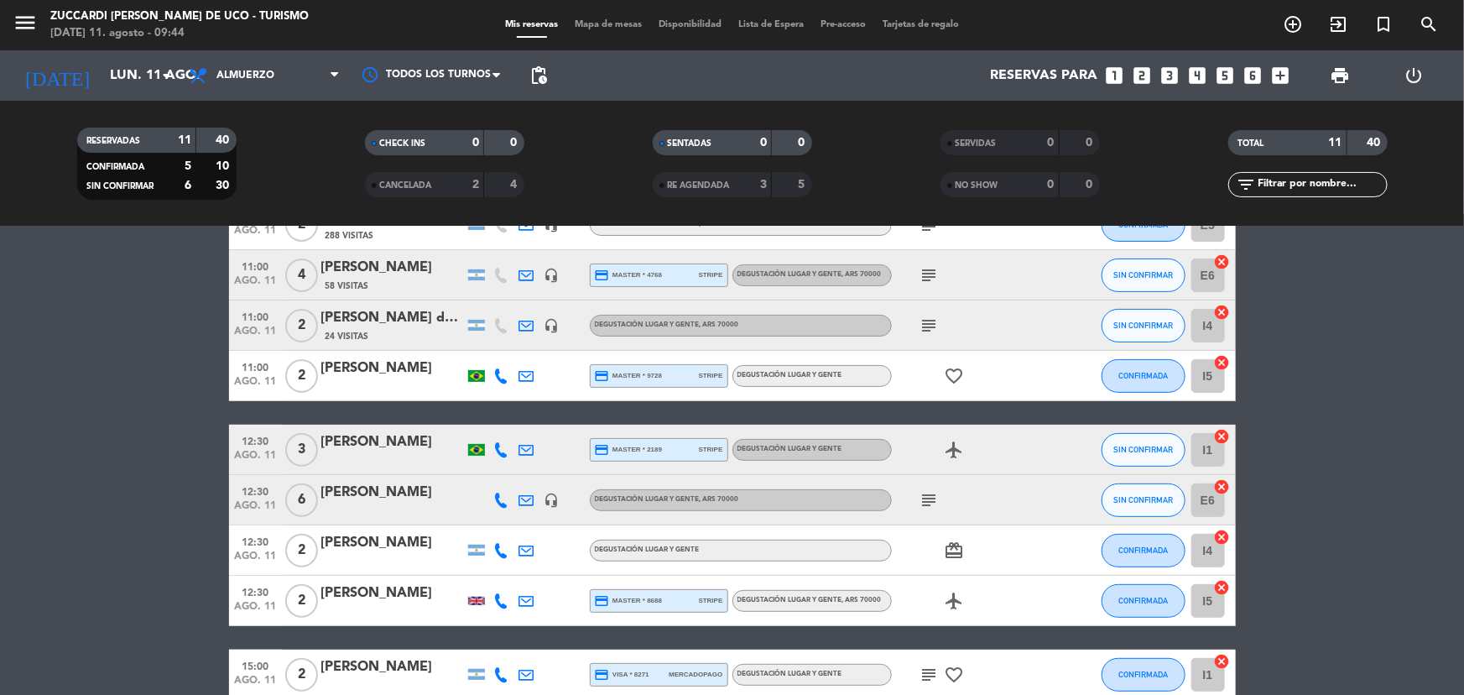
click at [363, 569] on div "12:30 [DATE] 2 [PERSON_NAME] Degustación Lugar y Gente card_giftcard CONFIRMADA…" at bounding box center [732, 550] width 1007 height 50
click at [419, 538] on div "[PERSON_NAME]" at bounding box center [392, 543] width 143 height 22
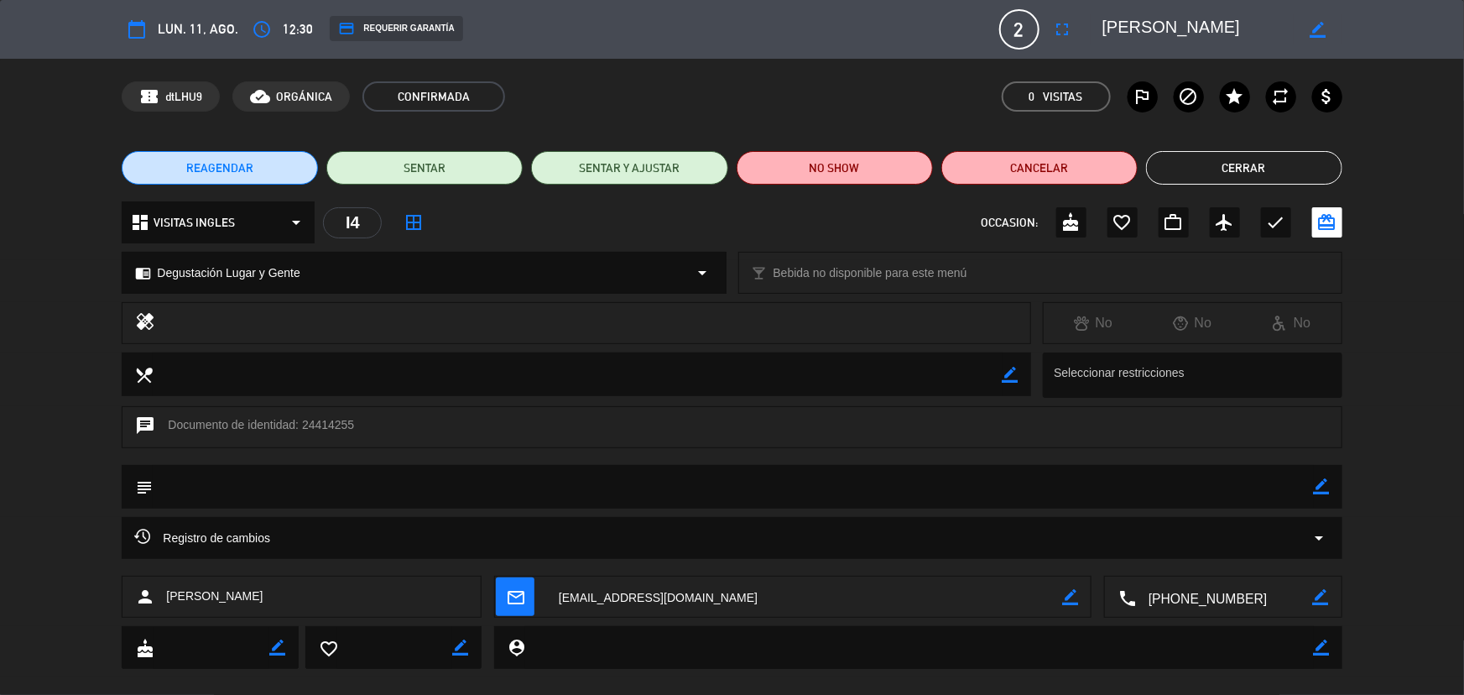
click at [1281, 161] on button "Cerrar" at bounding box center [1244, 168] width 196 height 34
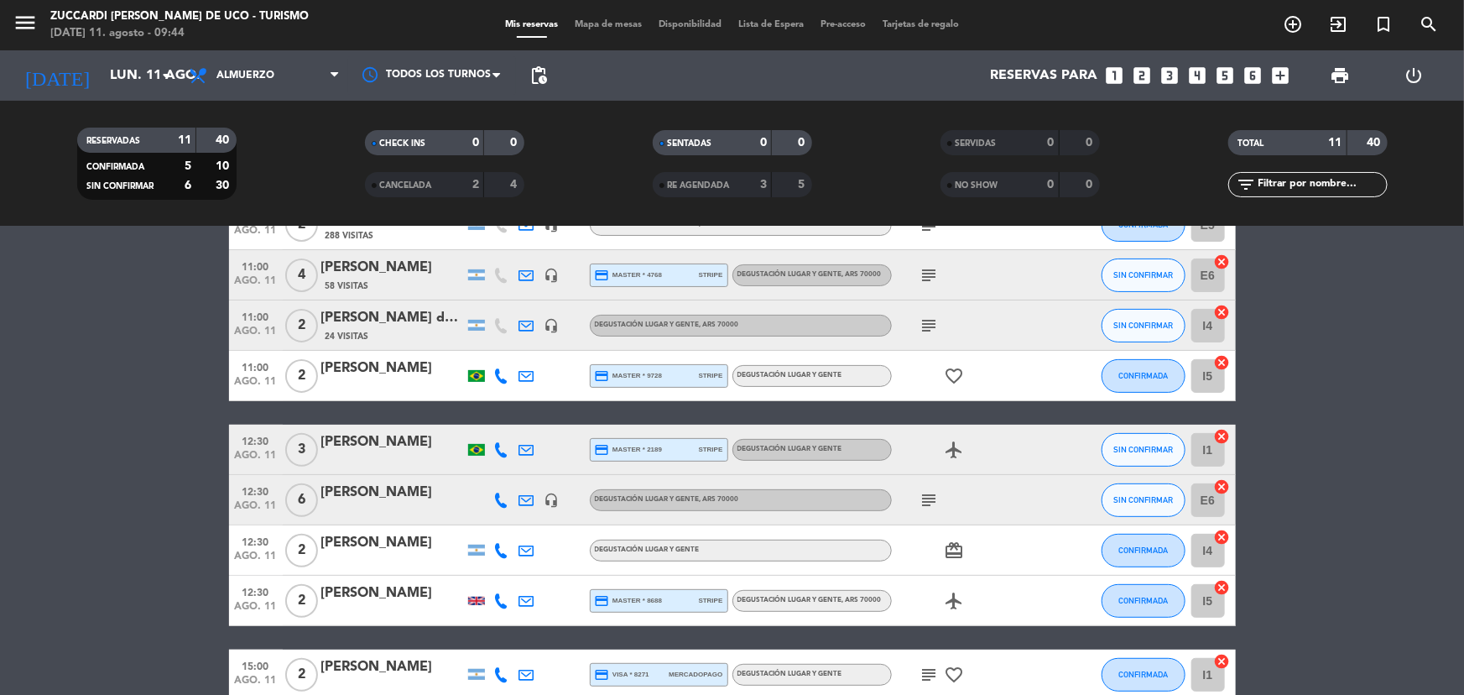
click at [435, 606] on div at bounding box center [392, 611] width 143 height 13
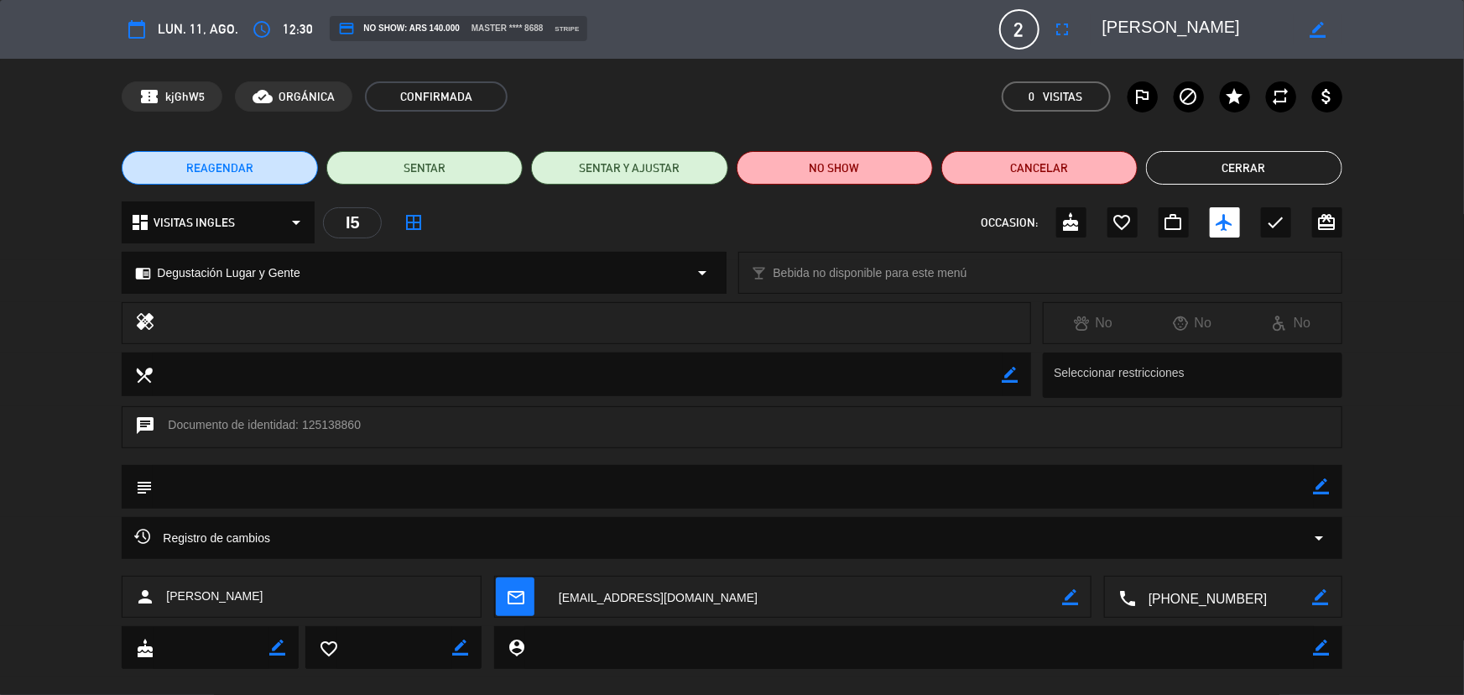
click at [1289, 163] on button "Cerrar" at bounding box center [1244, 168] width 196 height 34
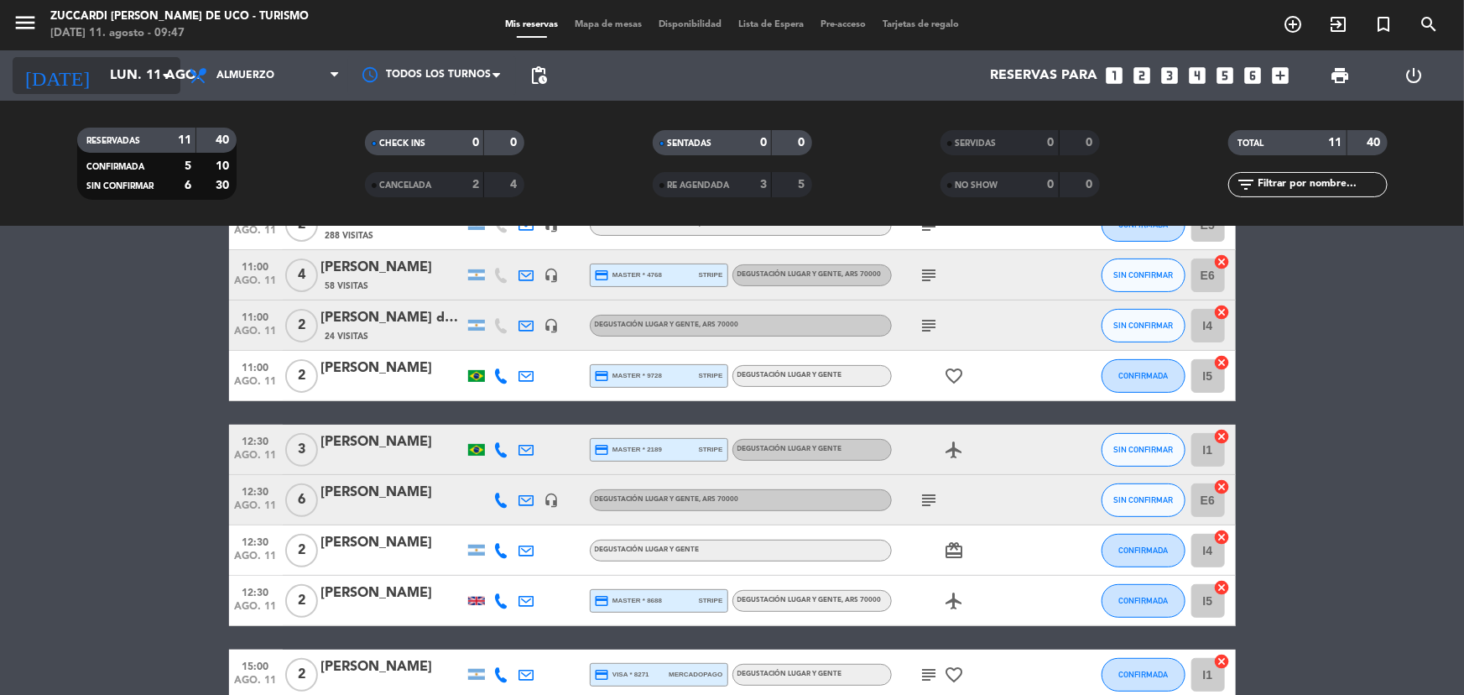
click at [167, 76] on icon "arrow_drop_down" at bounding box center [166, 75] width 20 height 20
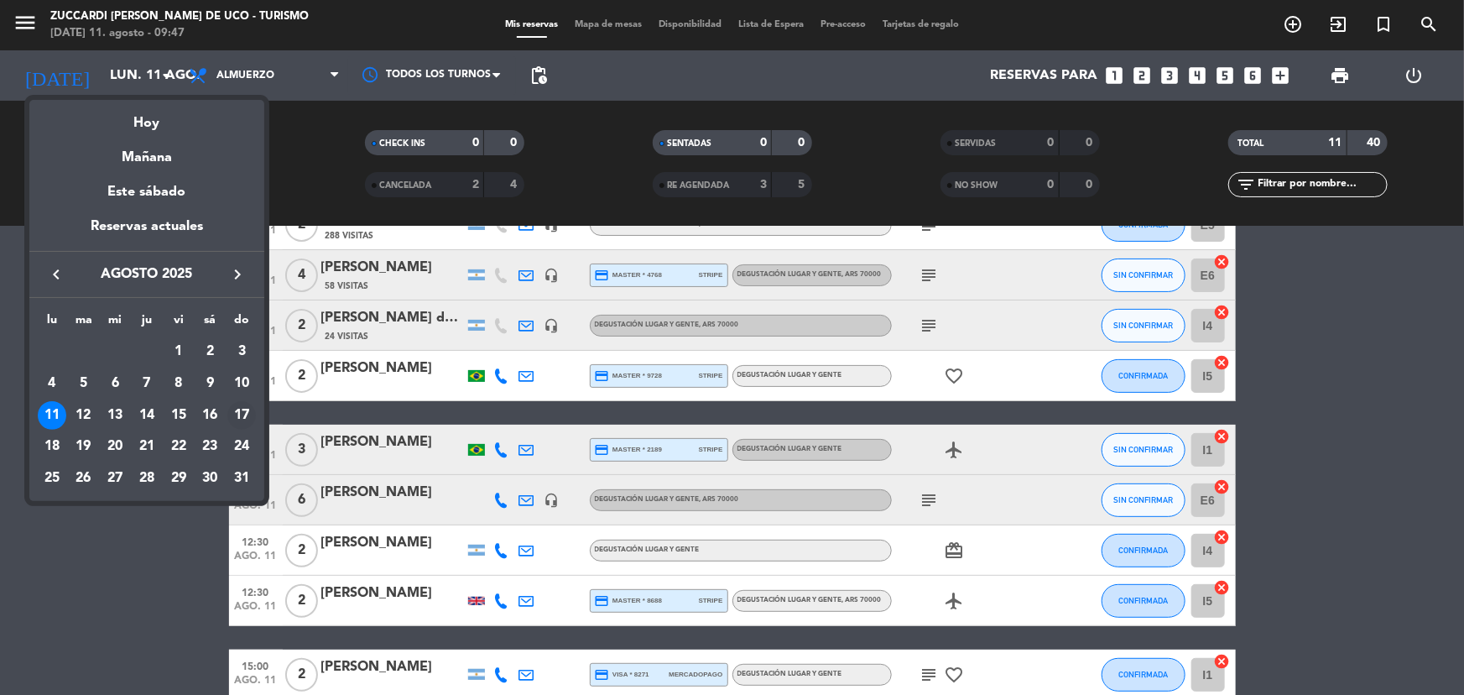
click at [238, 416] on div "17" at bounding box center [241, 415] width 29 height 29
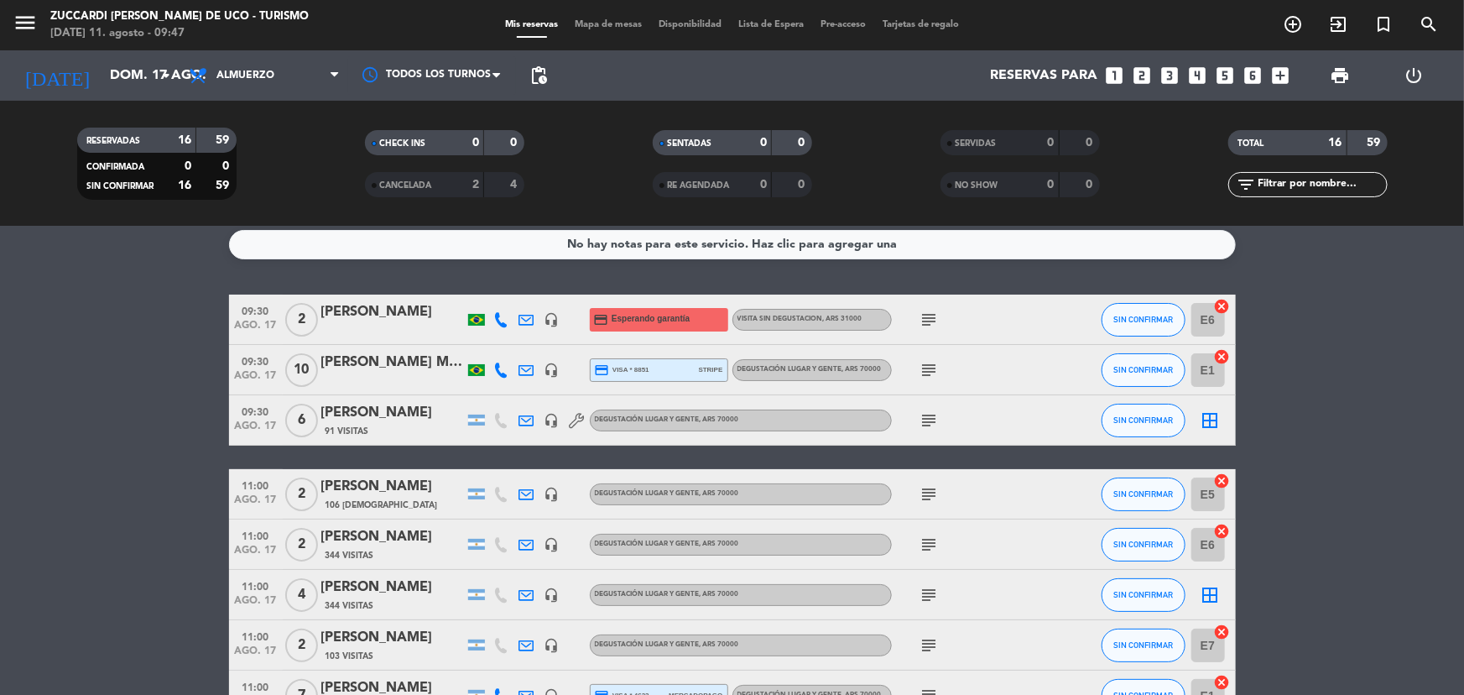
scroll to position [0, 0]
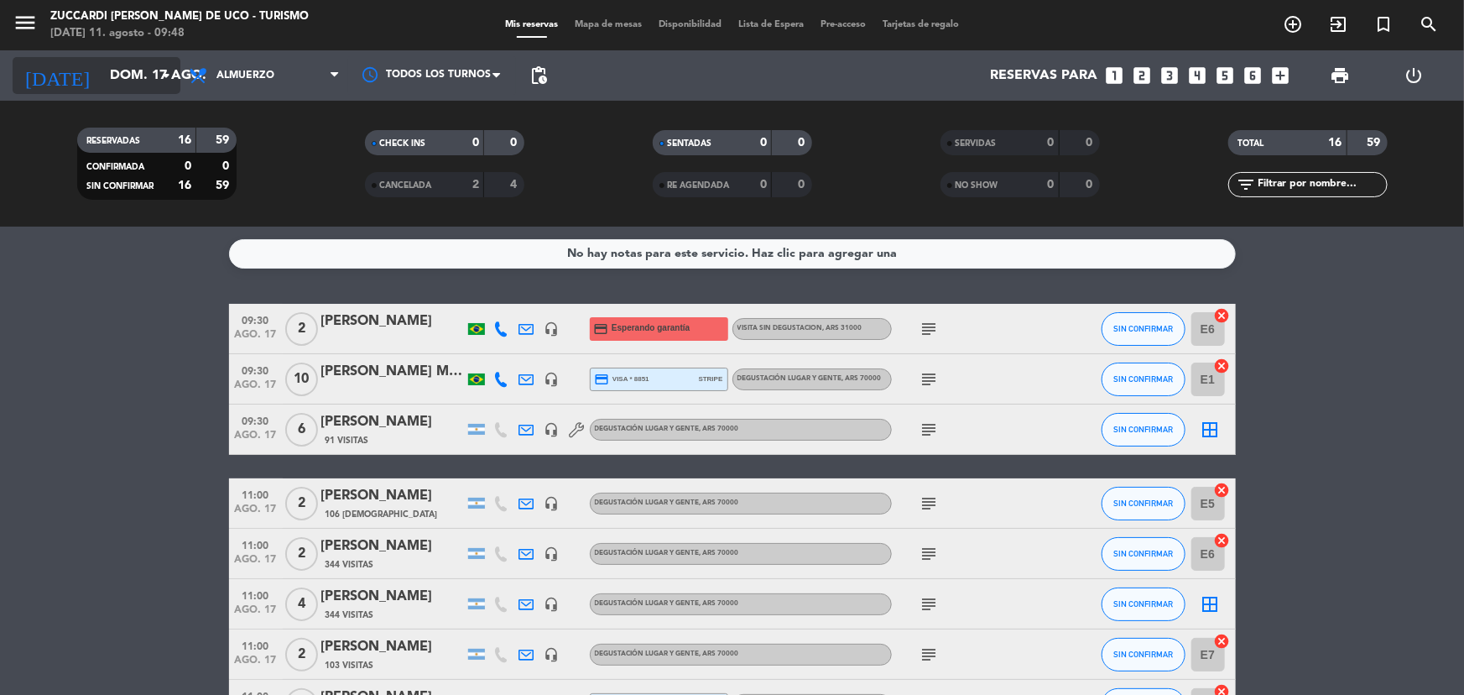
click at [154, 70] on input "dom. 17 ago." at bounding box center [190, 76] width 177 height 33
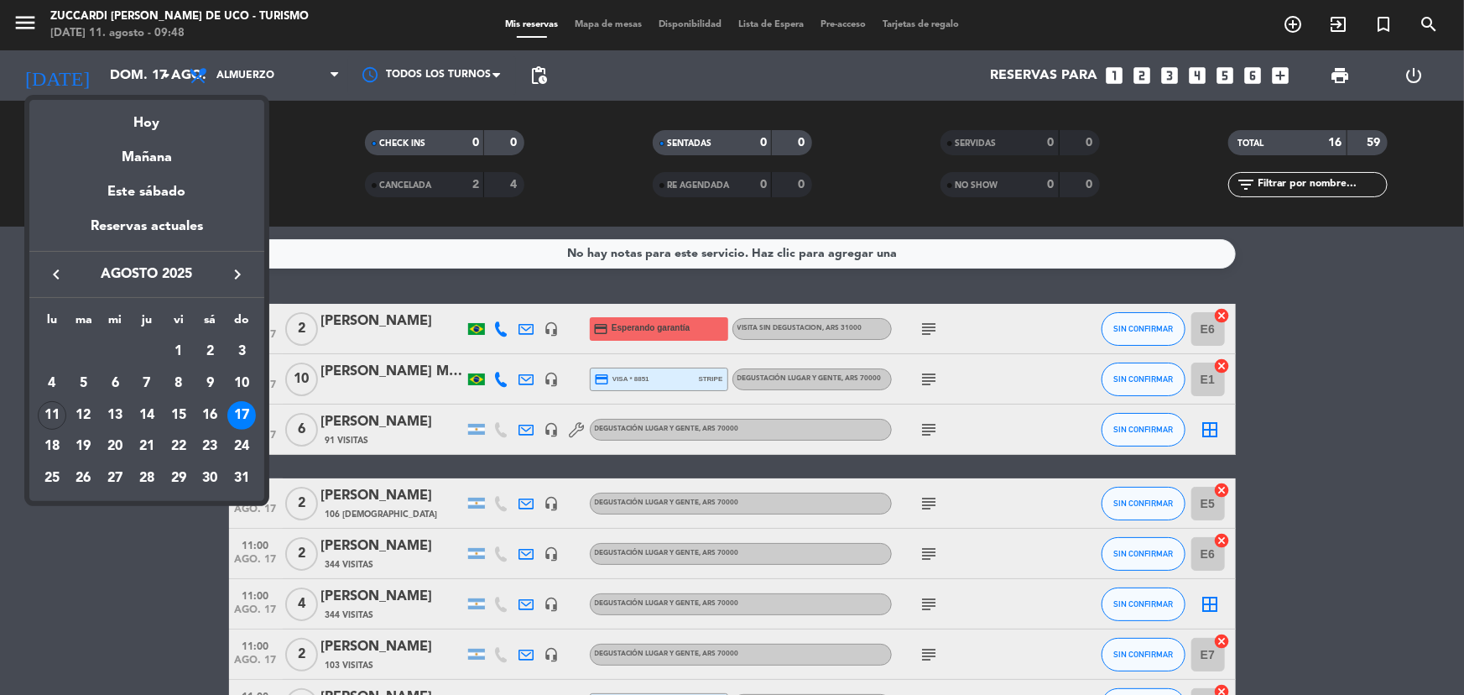
click at [12, 15] on div at bounding box center [732, 347] width 1464 height 695
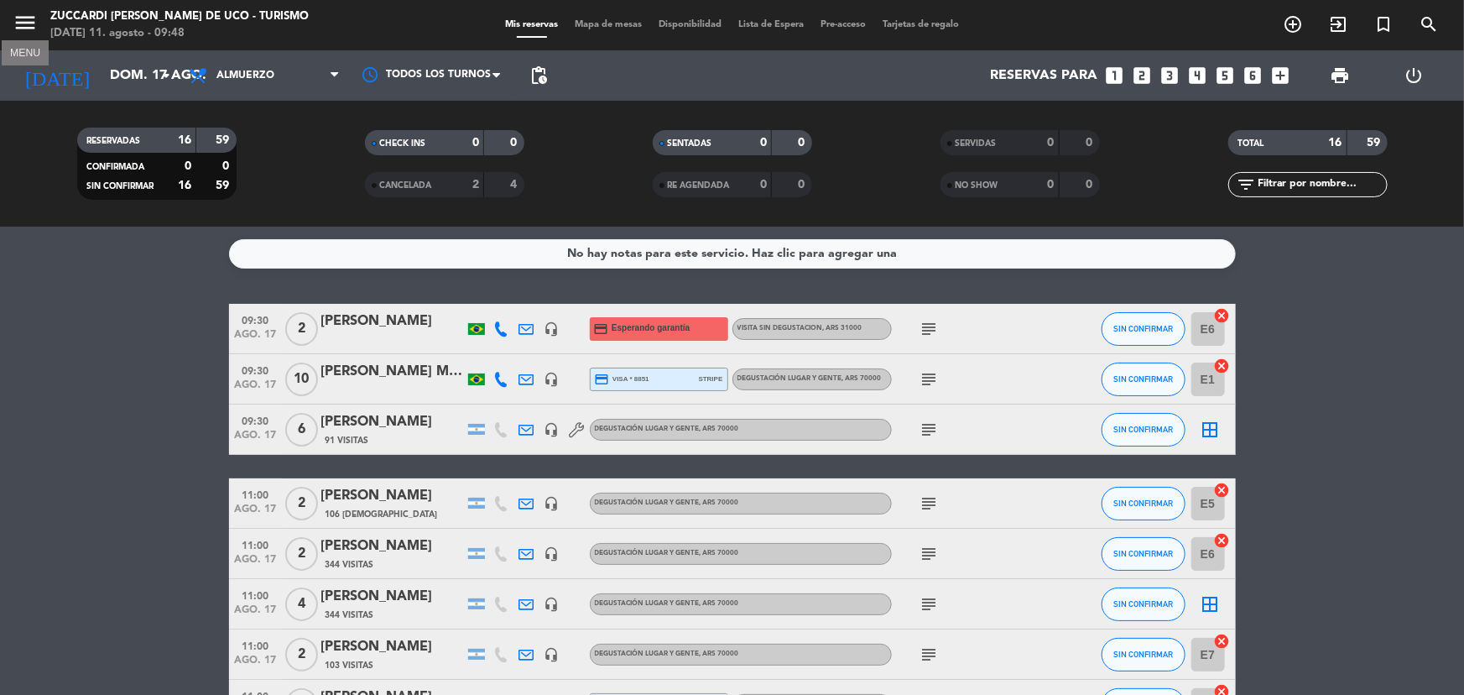
drag, startPoint x: 18, startPoint y: 31, endPoint x: 33, endPoint y: 33, distance: 14.4
click at [22, 31] on icon "menu" at bounding box center [25, 22] width 25 height 25
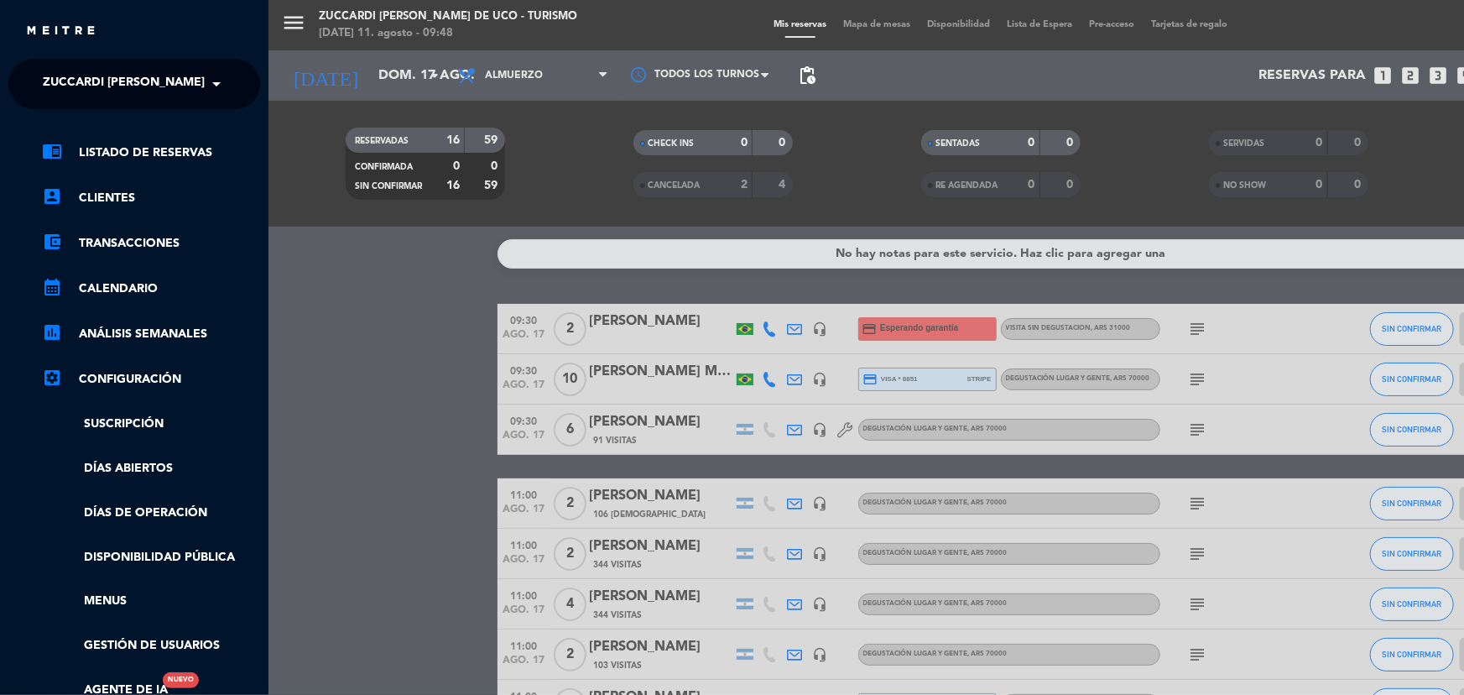
click at [180, 95] on span "Zuccardi [PERSON_NAME] de Uco - Turismo" at bounding box center [181, 83] width 276 height 35
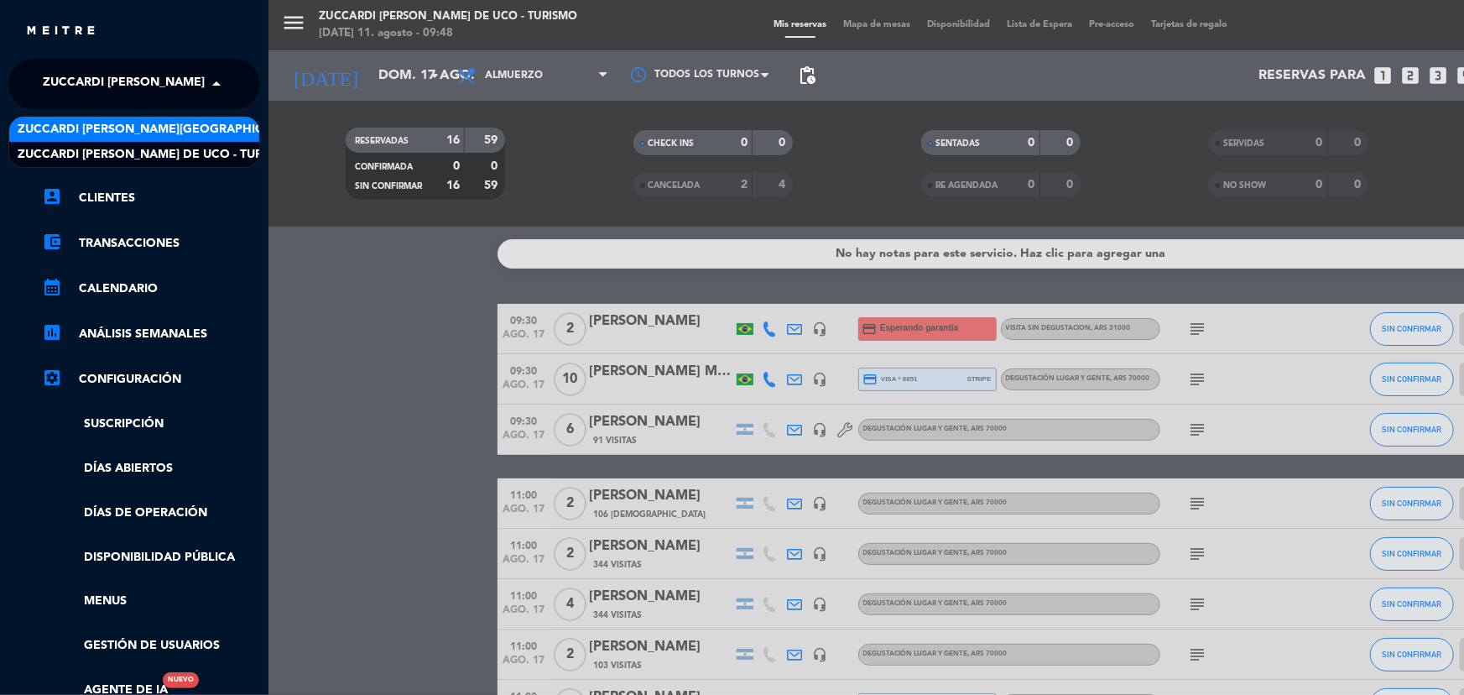
click at [184, 129] on span "Zuccardi [PERSON_NAME][GEOGRAPHIC_DATA] - Restaurant [GEOGRAPHIC_DATA]" at bounding box center [268, 129] width 500 height 19
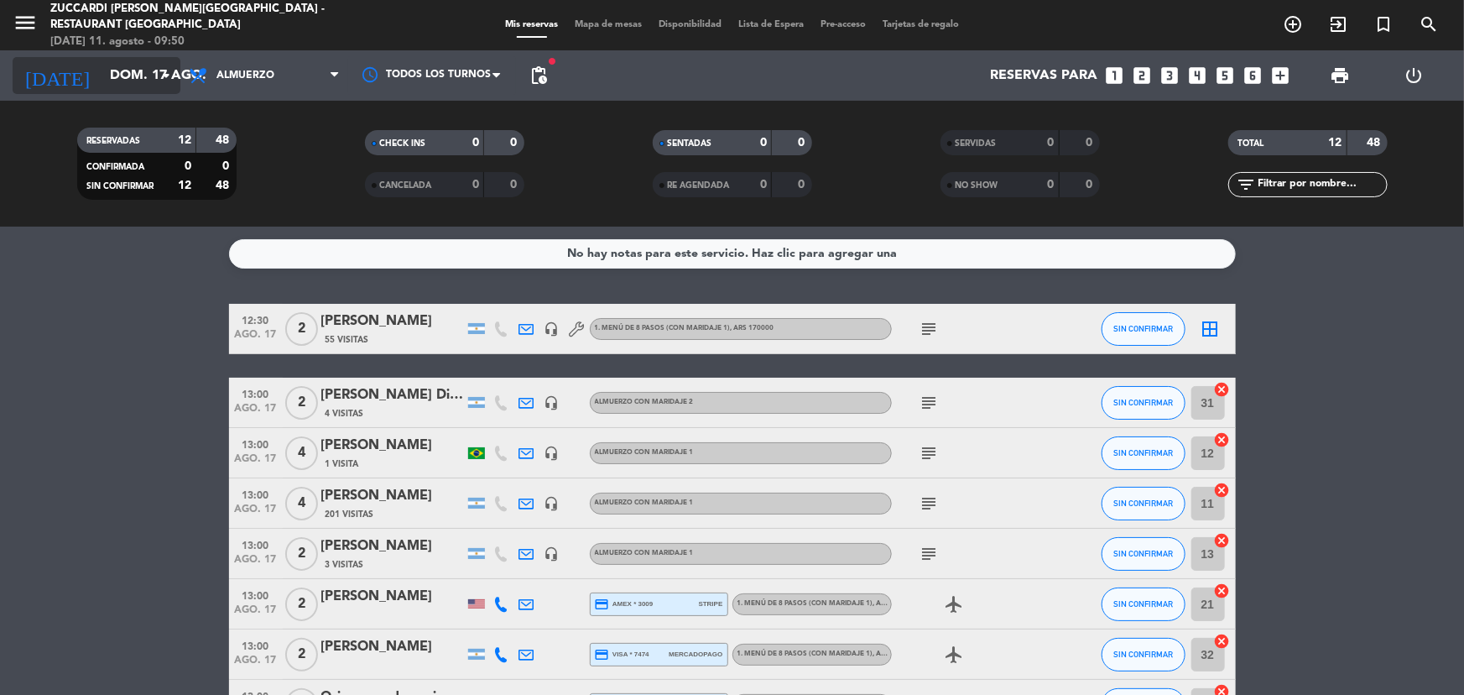
click at [102, 75] on input "dom. 17 ago." at bounding box center [190, 76] width 177 height 33
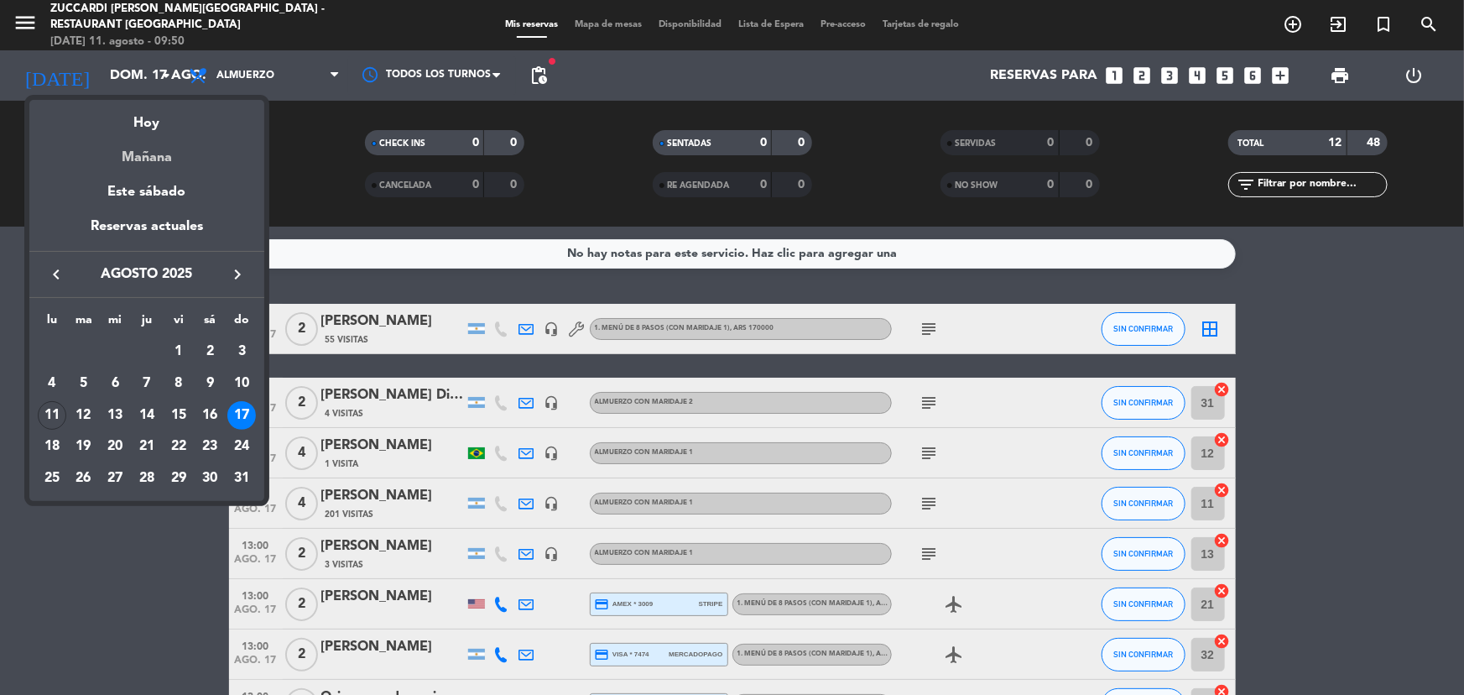
click at [162, 160] on div "Mañana" at bounding box center [146, 151] width 235 height 34
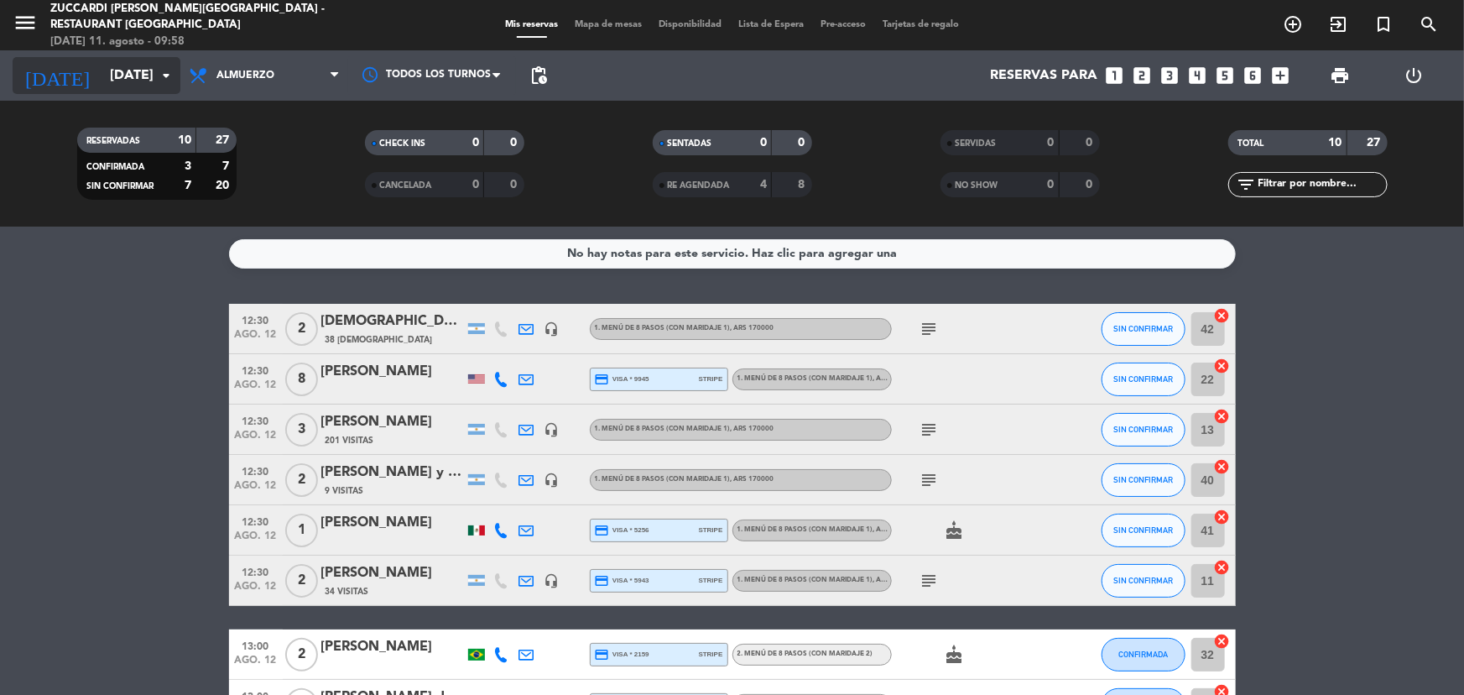
click at [127, 87] on input "[DATE]" at bounding box center [190, 76] width 177 height 33
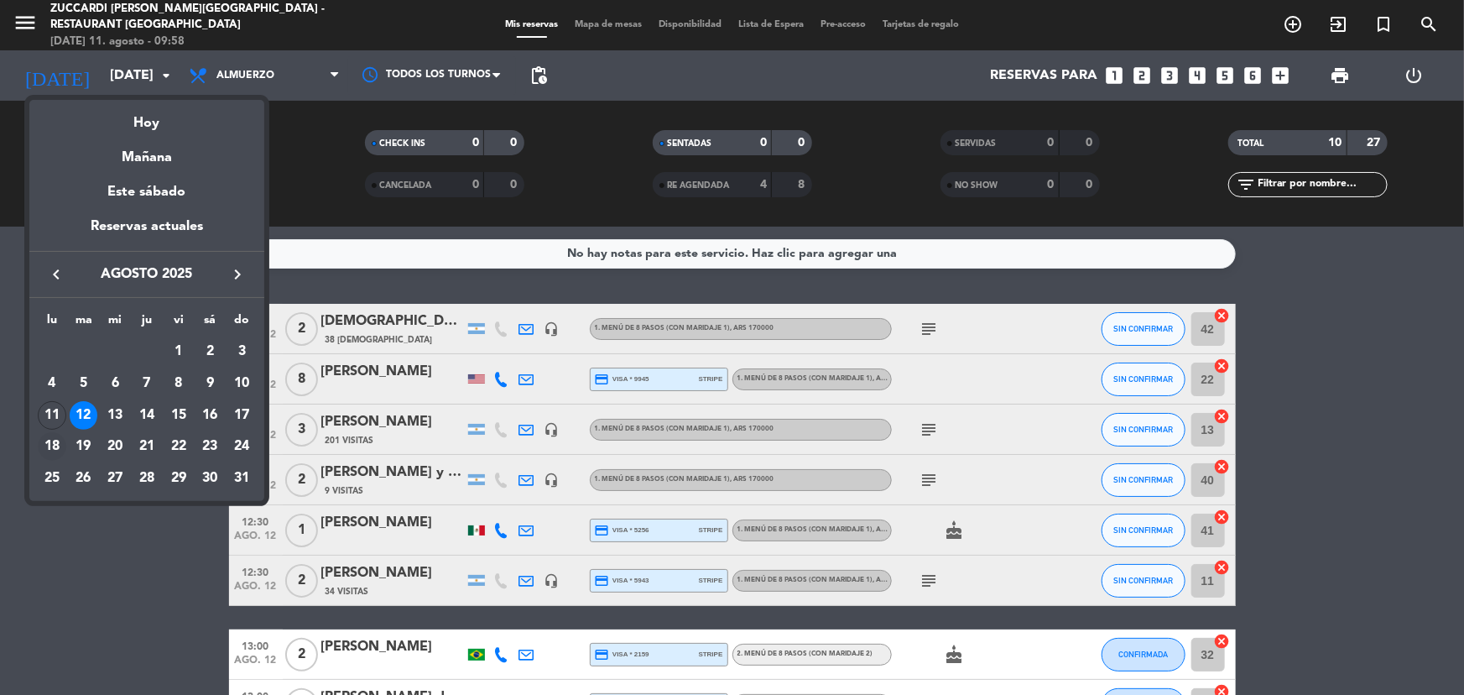
click at [49, 447] on div "18" at bounding box center [52, 446] width 29 height 29
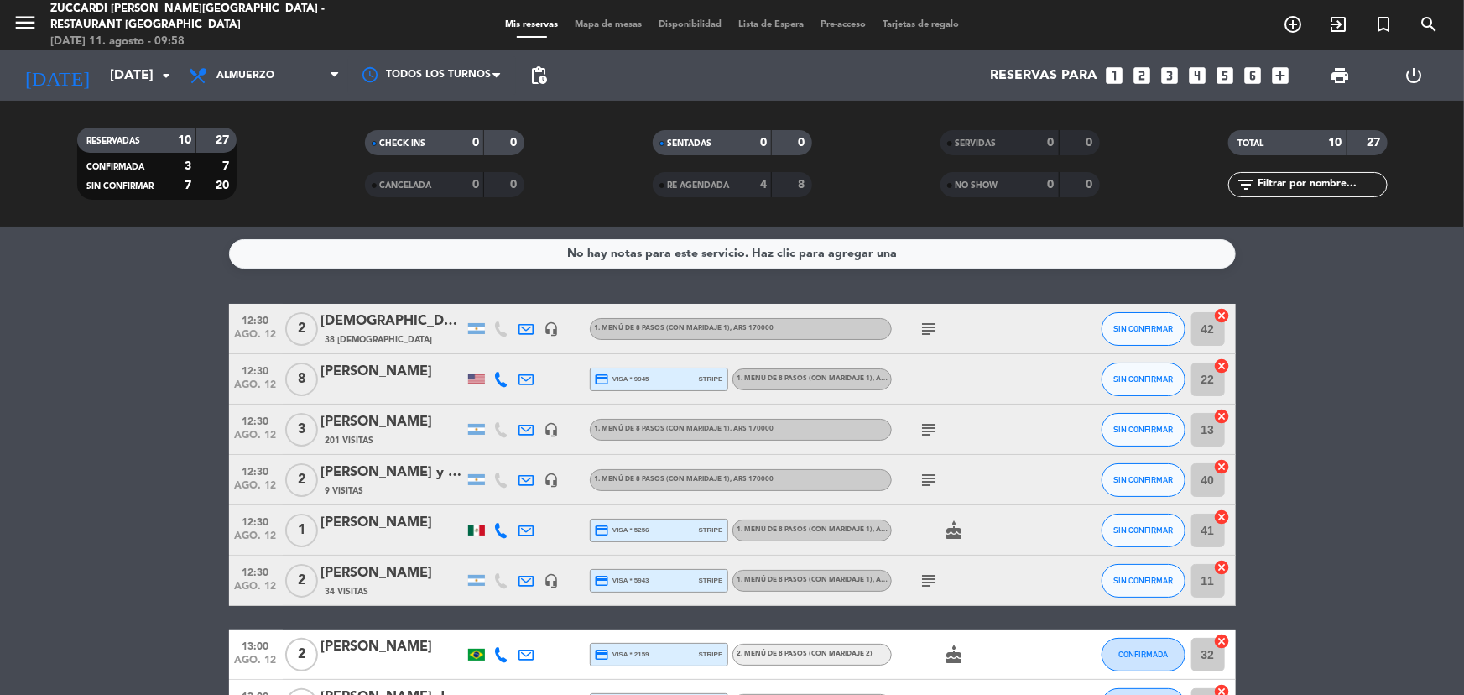
type input "lun. 18 ago."
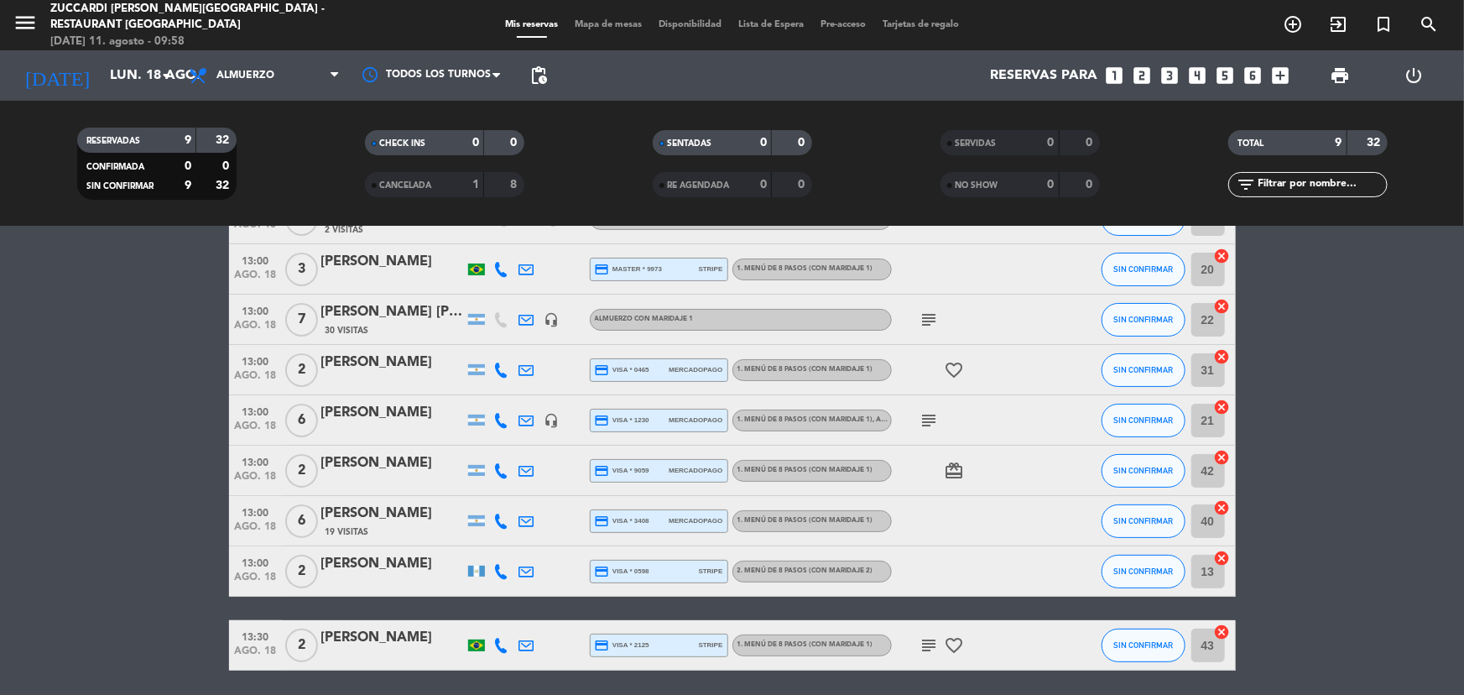
scroll to position [92, 0]
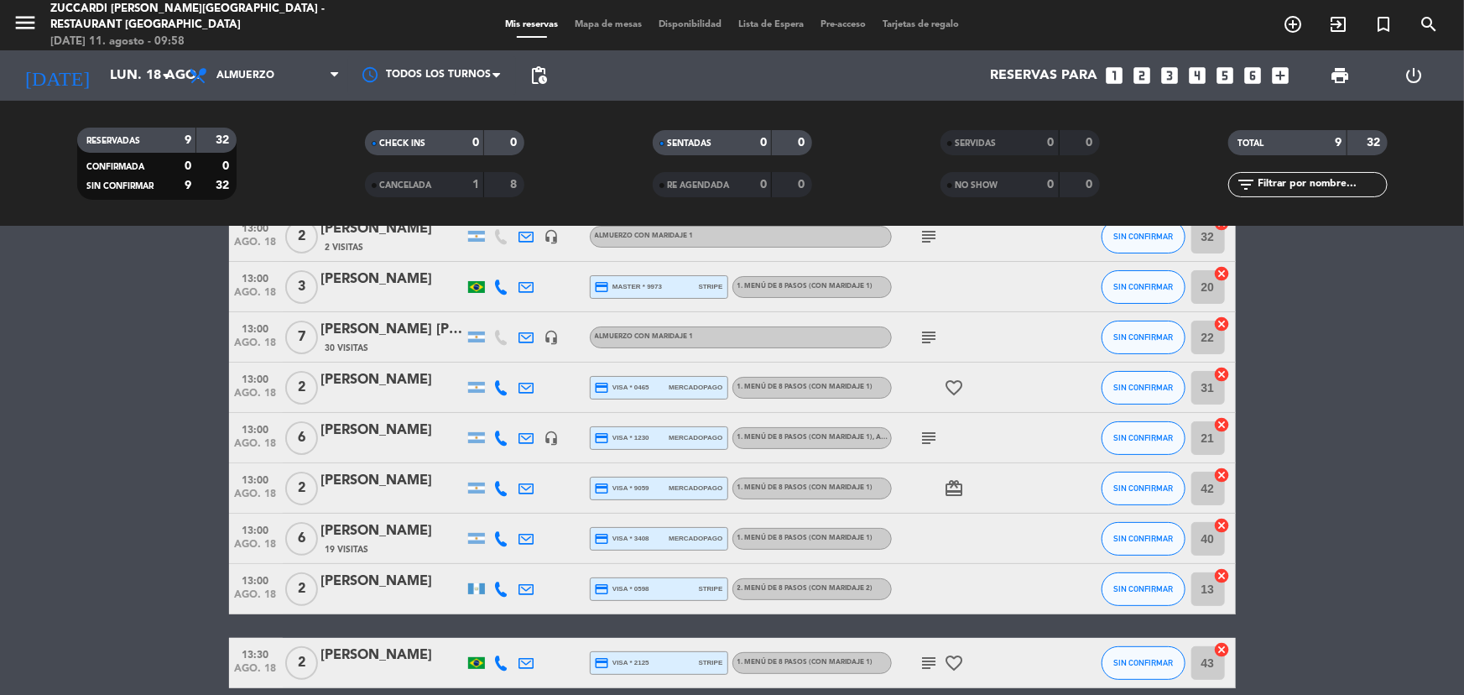
click at [1130, 72] on div "Reservas para looks_one looks_two looks_3 looks_4 looks_5 looks_6 add_box" at bounding box center [926, 75] width 742 height 50
click at [1134, 71] on icon "looks_two" at bounding box center [1142, 76] width 22 height 22
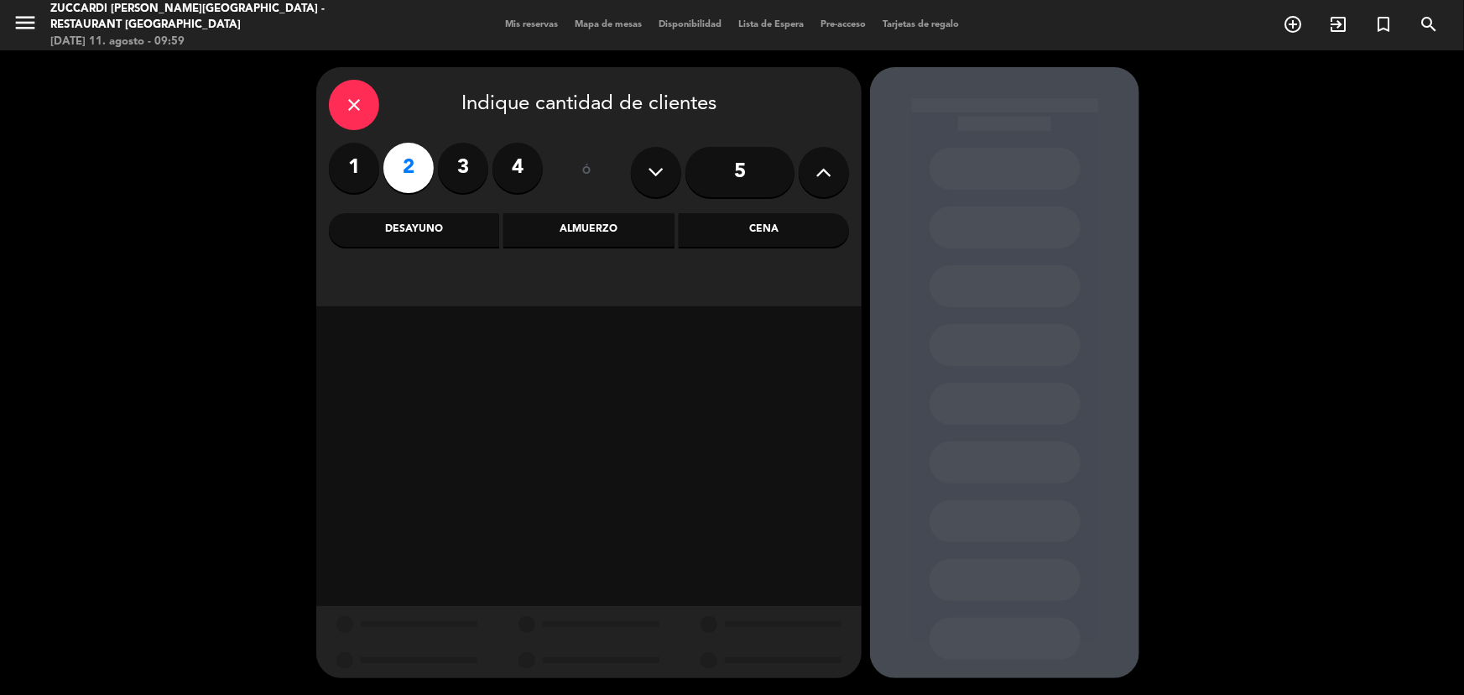
click at [565, 231] on div "Almuerzo" at bounding box center [588, 230] width 170 height 34
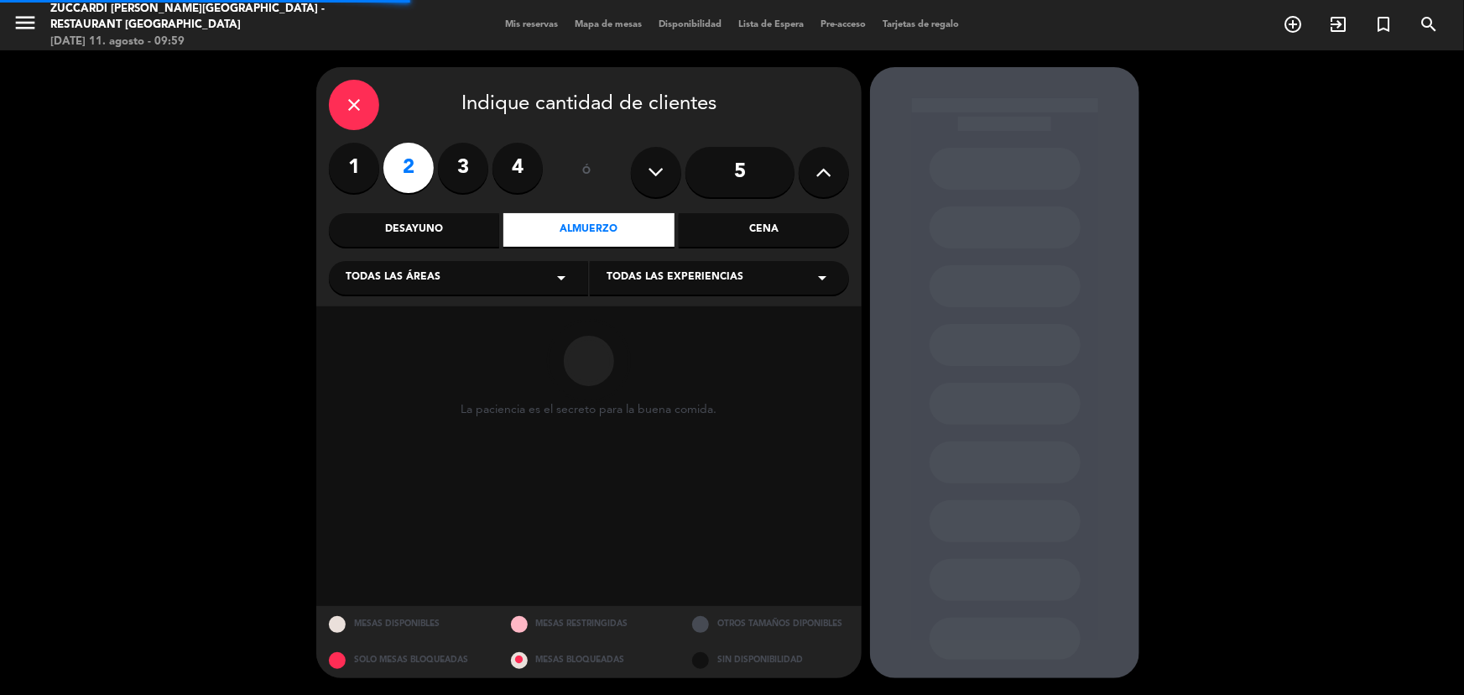
click at [462, 281] on div "Todas las áreas arrow_drop_down" at bounding box center [458, 278] width 259 height 34
click at [450, 318] on div "SALON" at bounding box center [459, 319] width 226 height 17
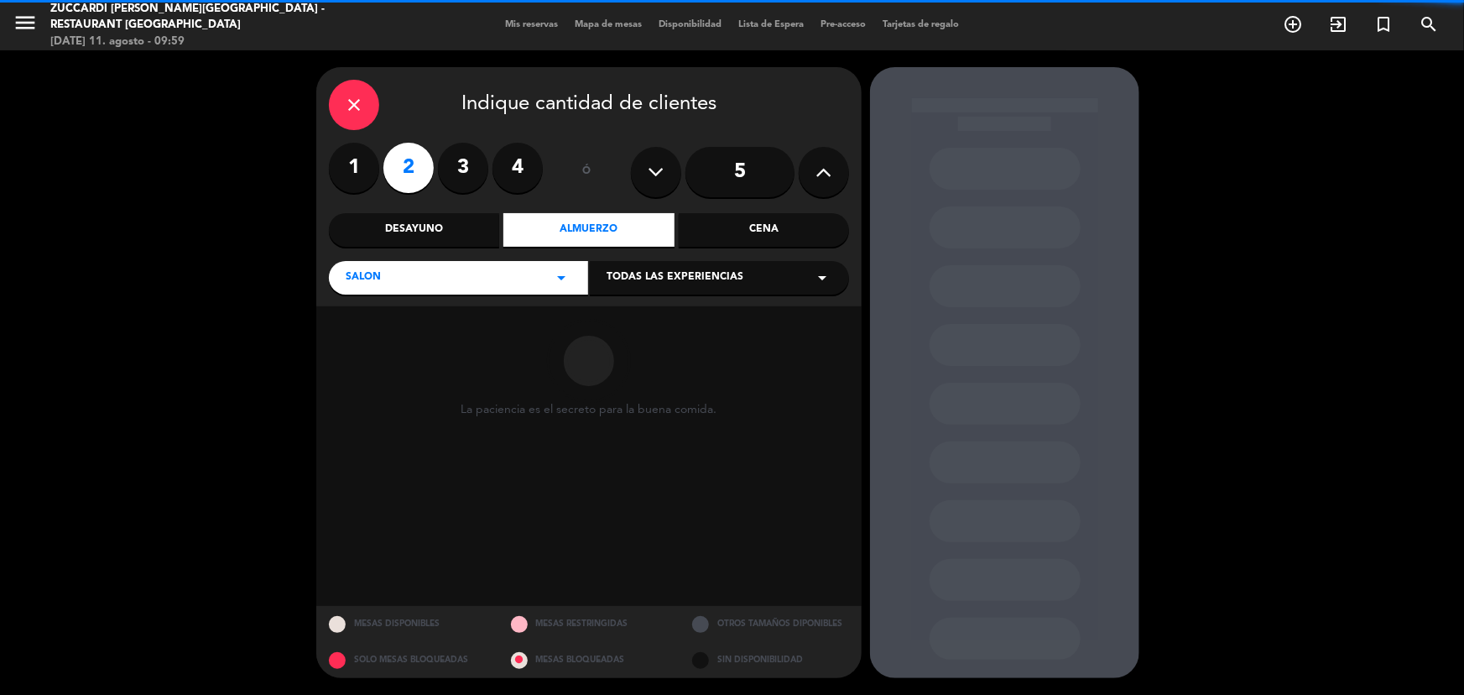
click at [710, 282] on span "Todas las experiencias" at bounding box center [675, 277] width 137 height 17
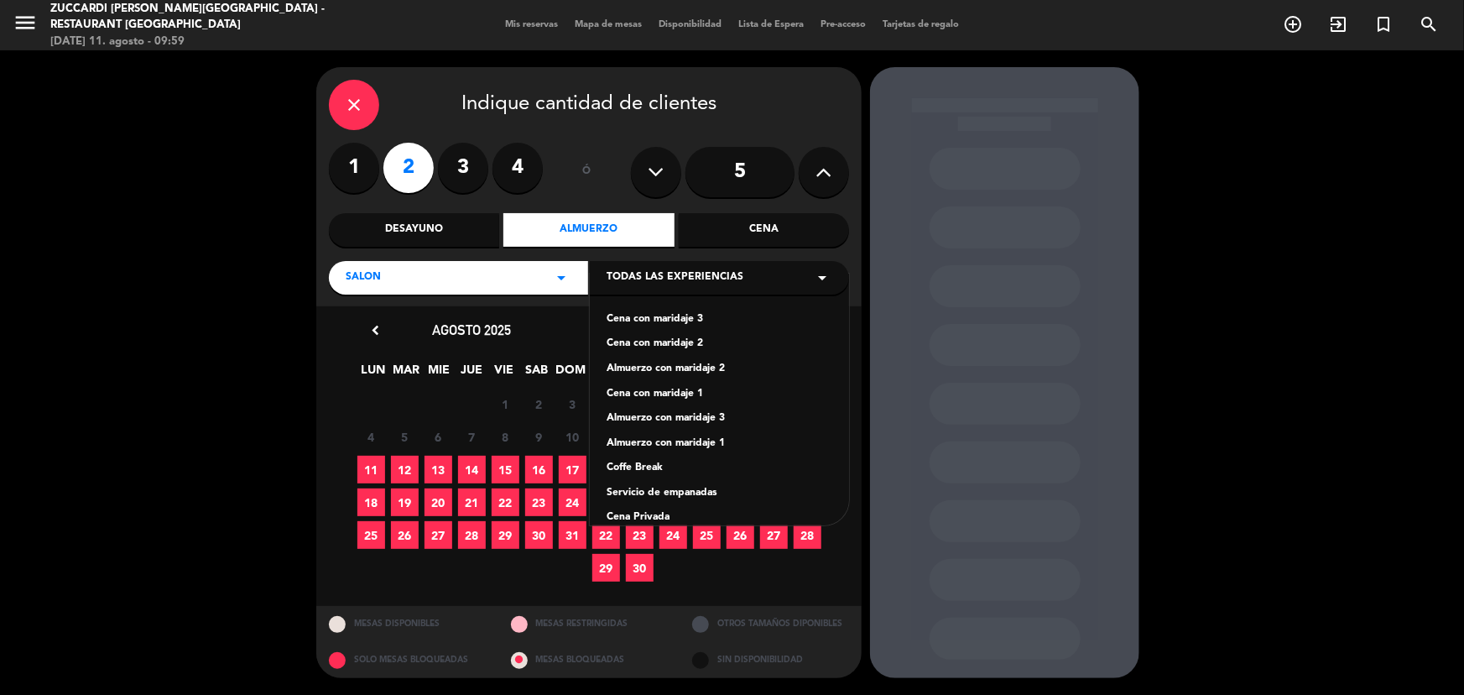
click at [699, 446] on div "Almuerzo con maridaje 1" at bounding box center [720, 443] width 226 height 17
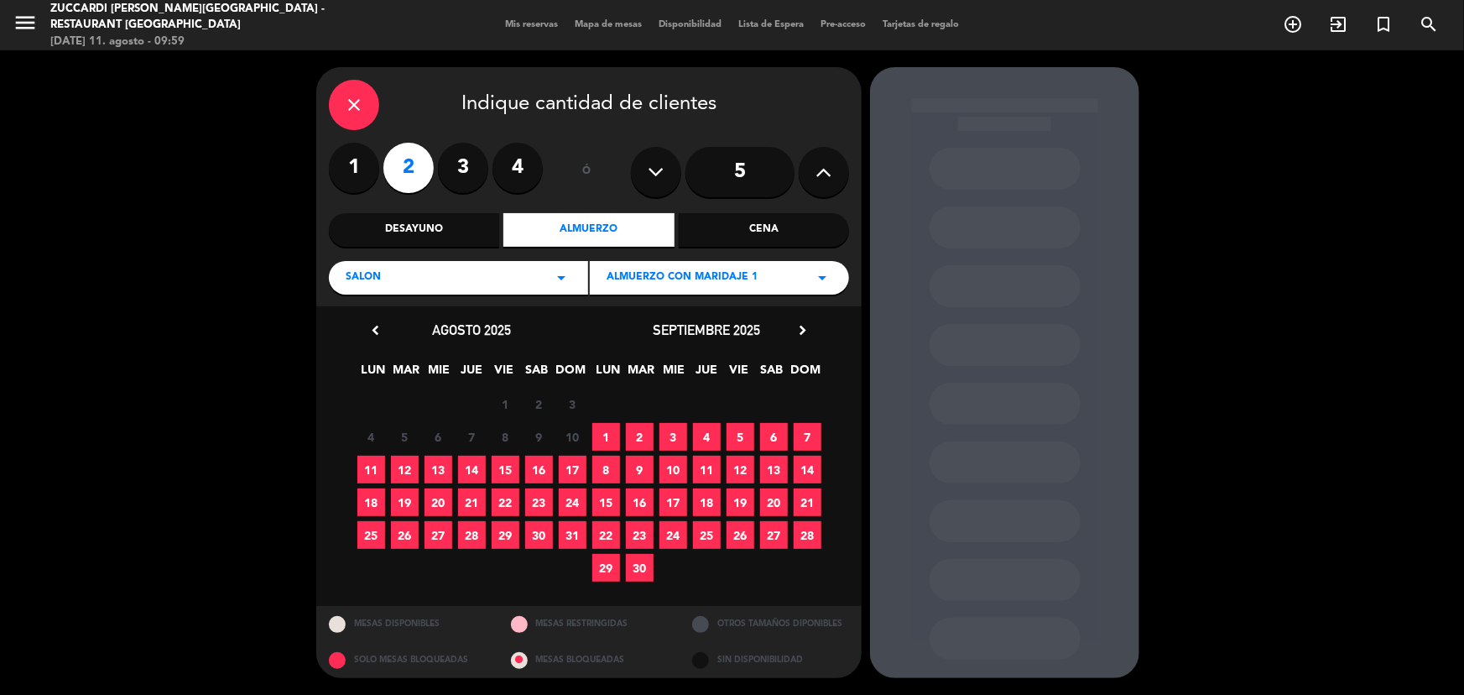
click at [377, 506] on span "18" at bounding box center [371, 502] width 28 height 28
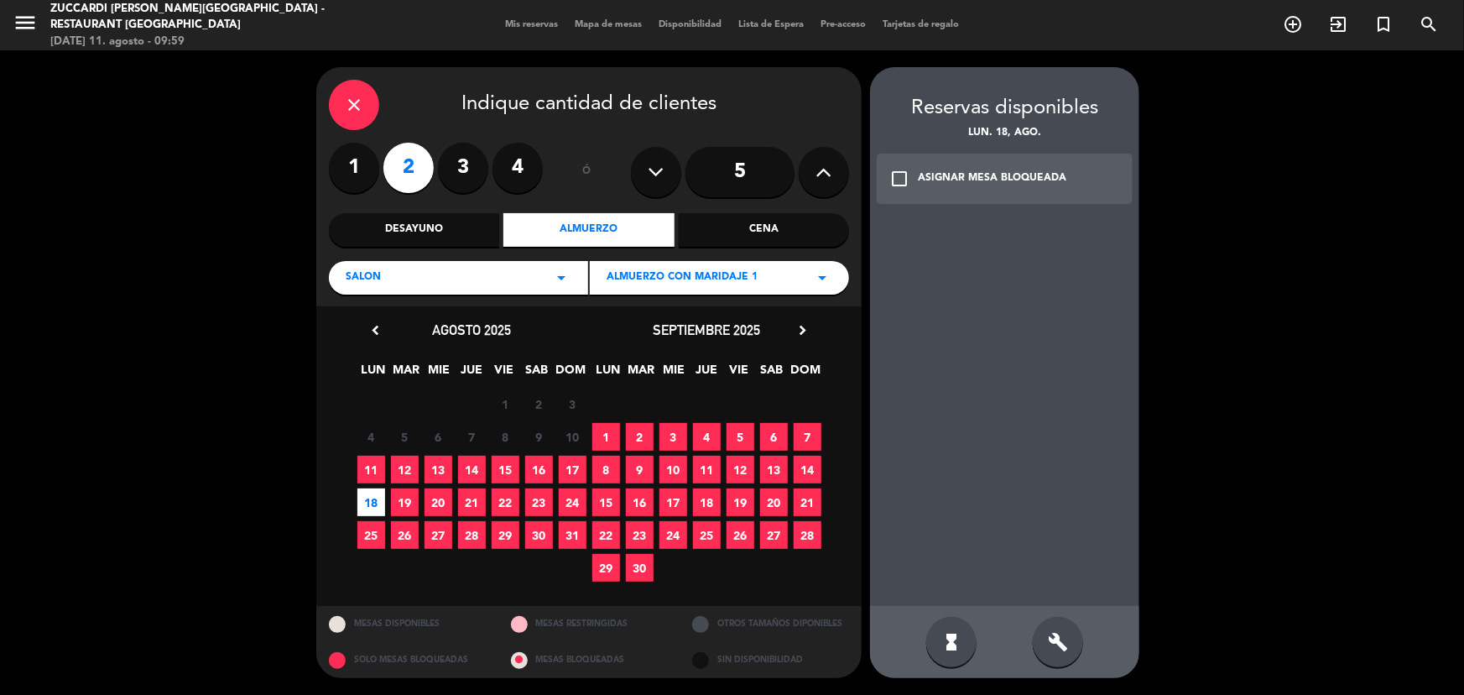
click at [962, 151] on div "Reservas disponibles lun. 18, ago. check_box_outline_blank ASIGNAR MESA BLOQUEA…" at bounding box center [1004, 153] width 269 height 123
click at [961, 170] on div "ASIGNAR MESA BLOQUEADA" at bounding box center [992, 178] width 148 height 17
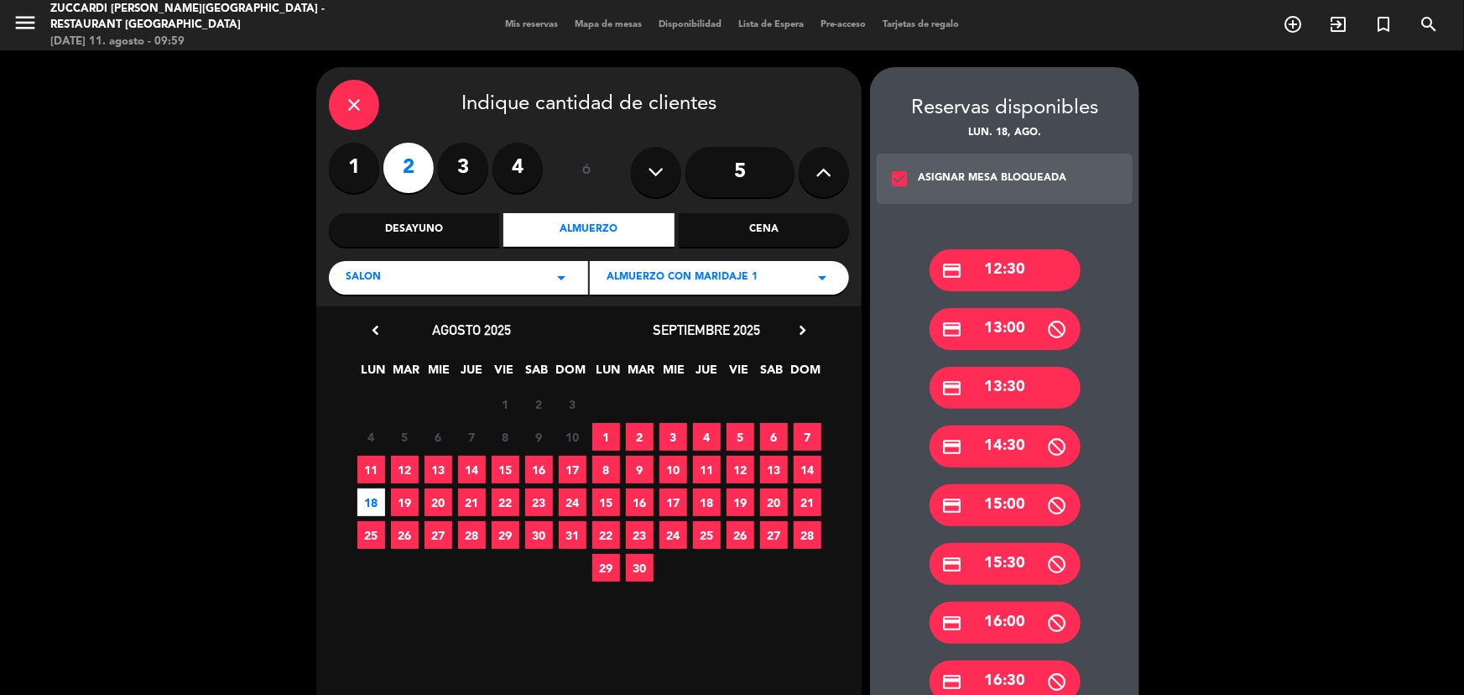
click at [1008, 385] on div "credit_card 13:30" at bounding box center [1005, 388] width 151 height 42
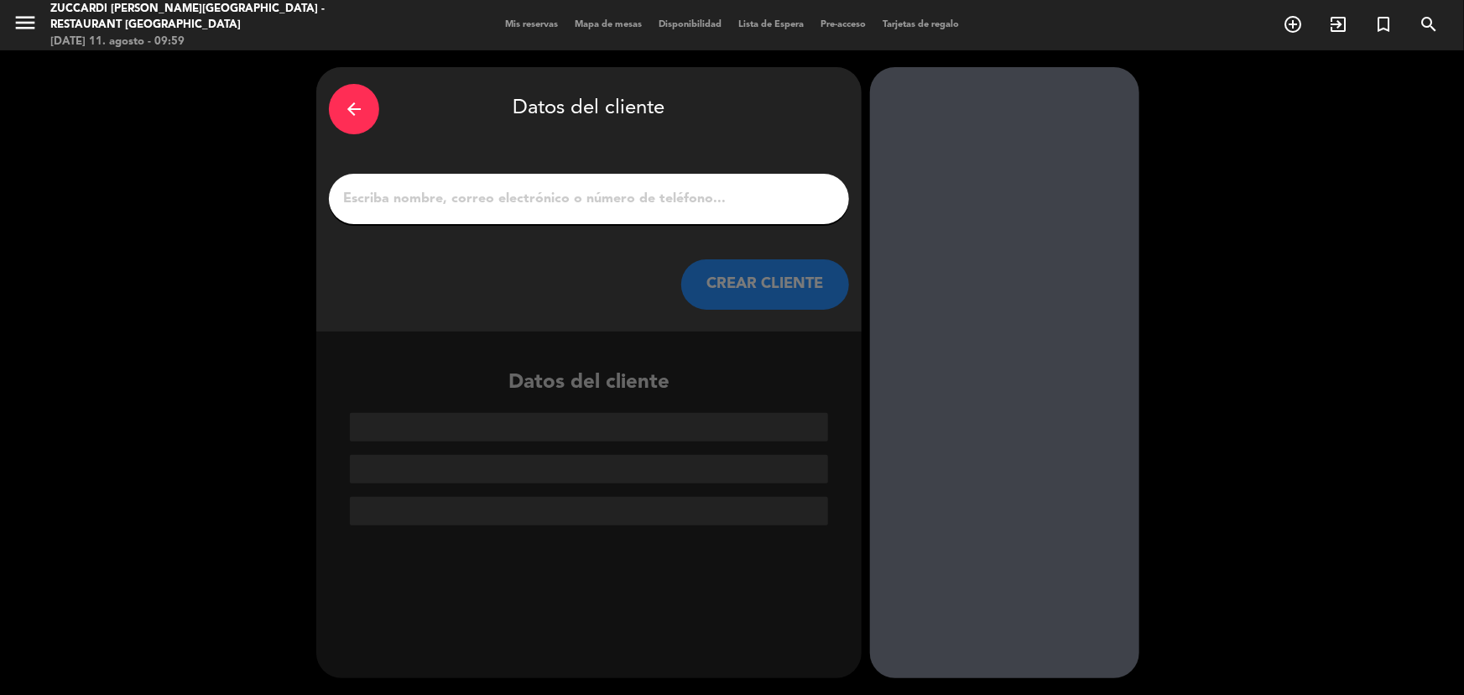
click at [726, 220] on div at bounding box center [589, 199] width 520 height 50
drag, startPoint x: 560, startPoint y: 206, endPoint x: 518, endPoint y: 195, distance: 44.2
click at [559, 205] on input "1" at bounding box center [588, 198] width 495 height 23
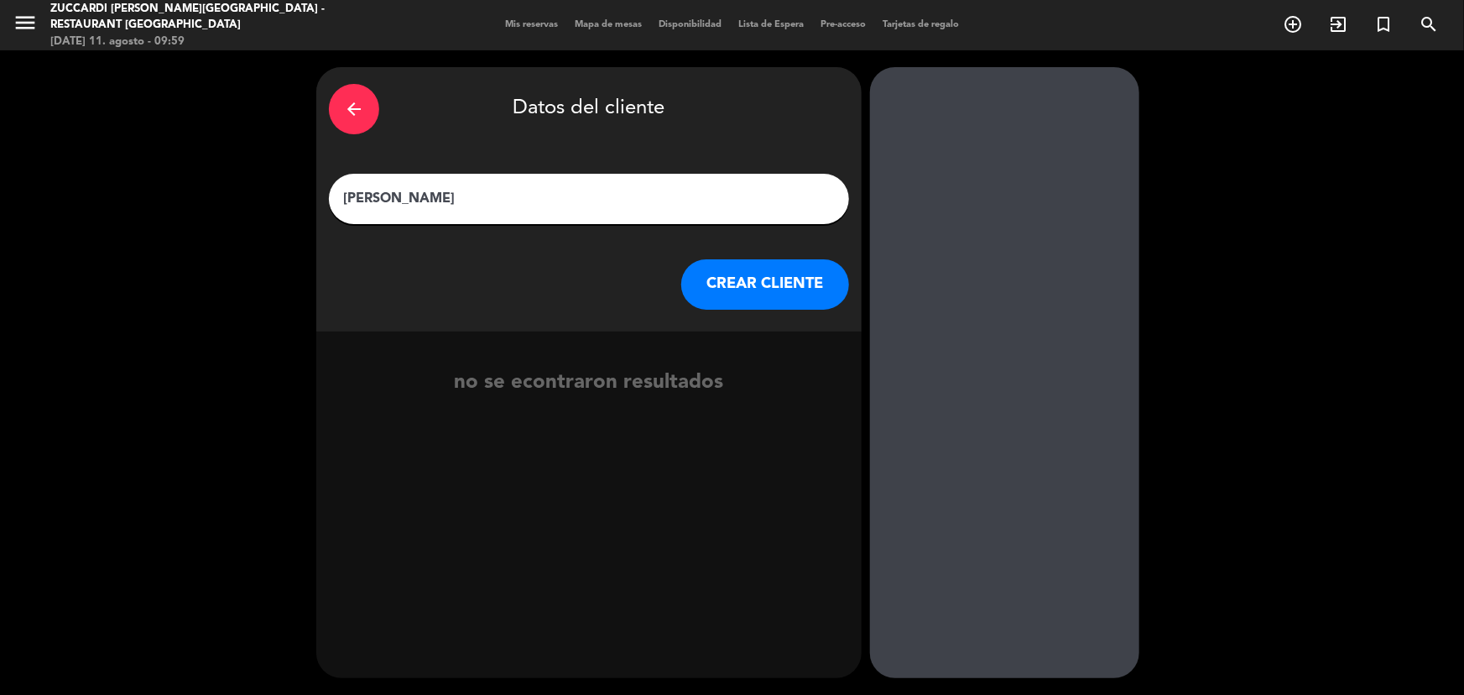
type input "[PERSON_NAME]"
click at [769, 259] on button "CREAR CLIENTE" at bounding box center [765, 284] width 168 height 50
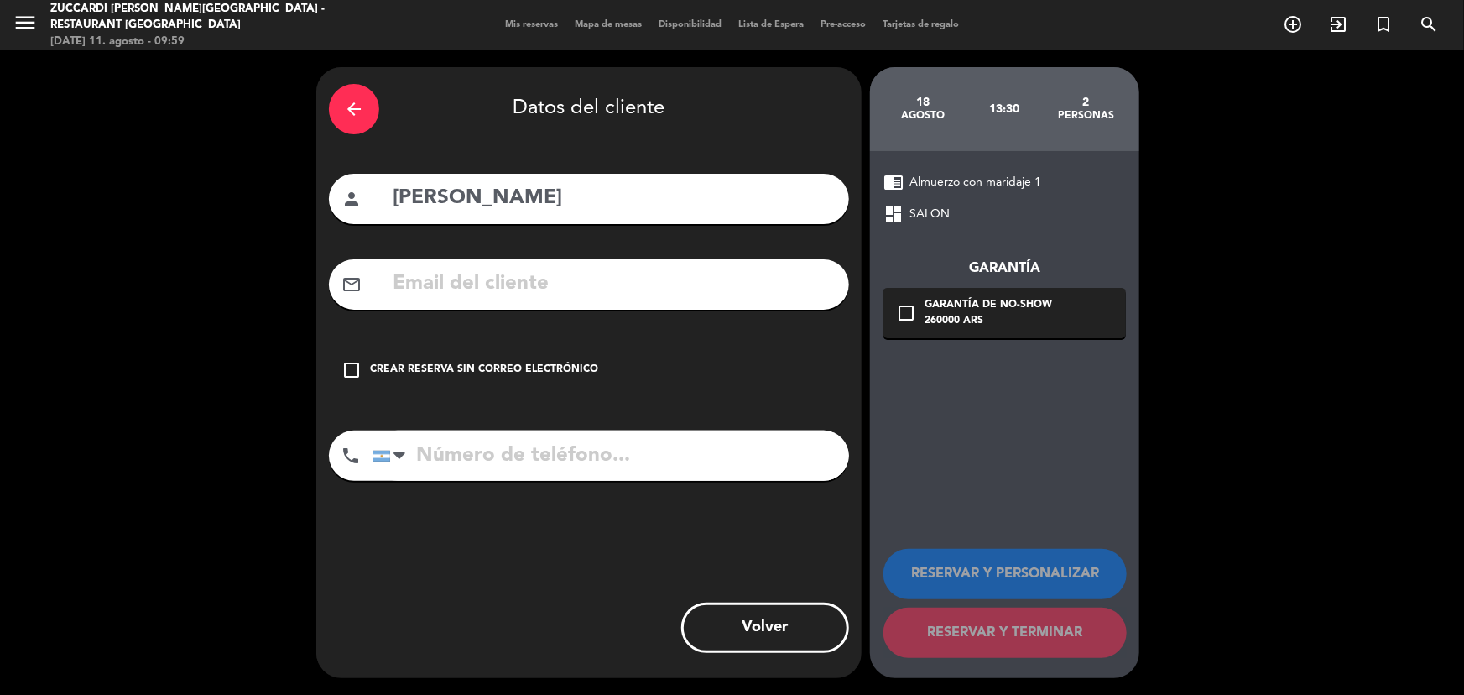
paste input "[EMAIL_ADDRESS][DOMAIN_NAME]"
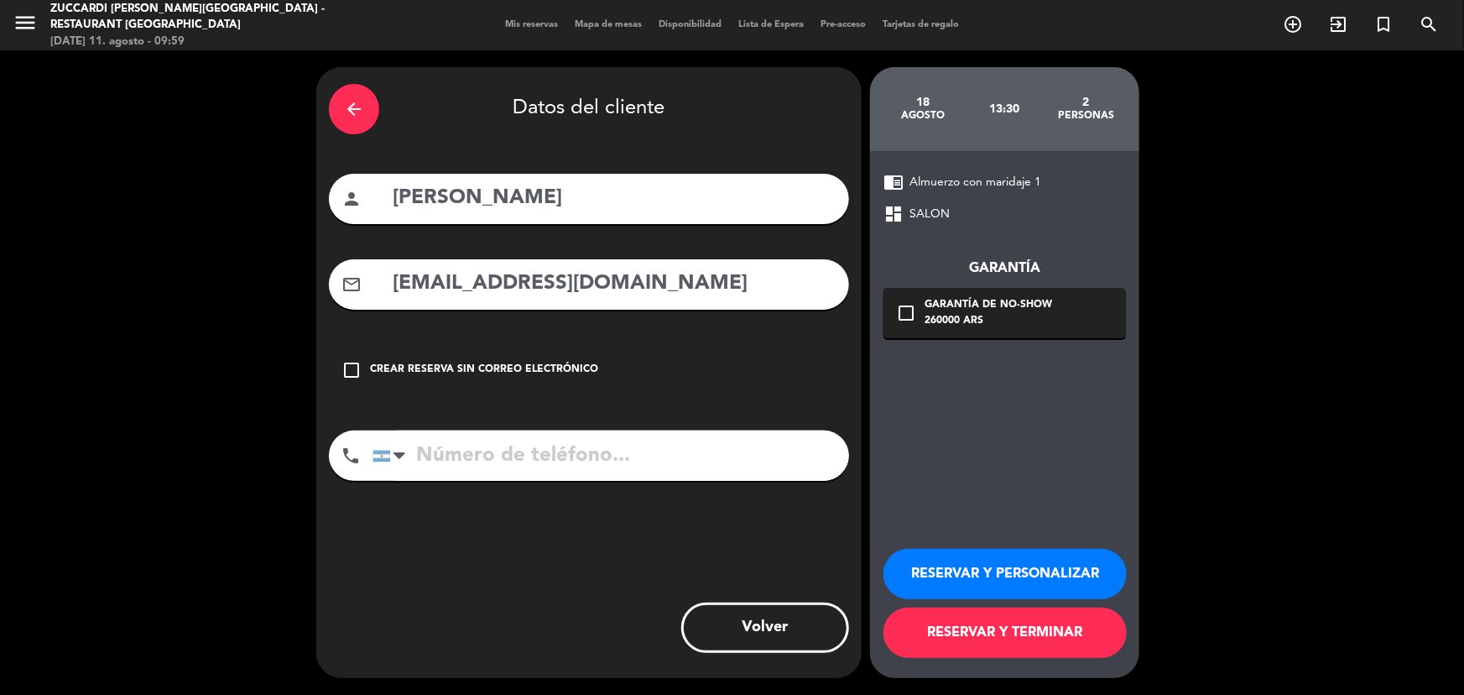
type input "[EMAIL_ADDRESS][DOMAIN_NAME]"
paste input "1130992062"
type input "1130992062"
click at [973, 310] on div "Garantía de no-show" at bounding box center [988, 305] width 128 height 17
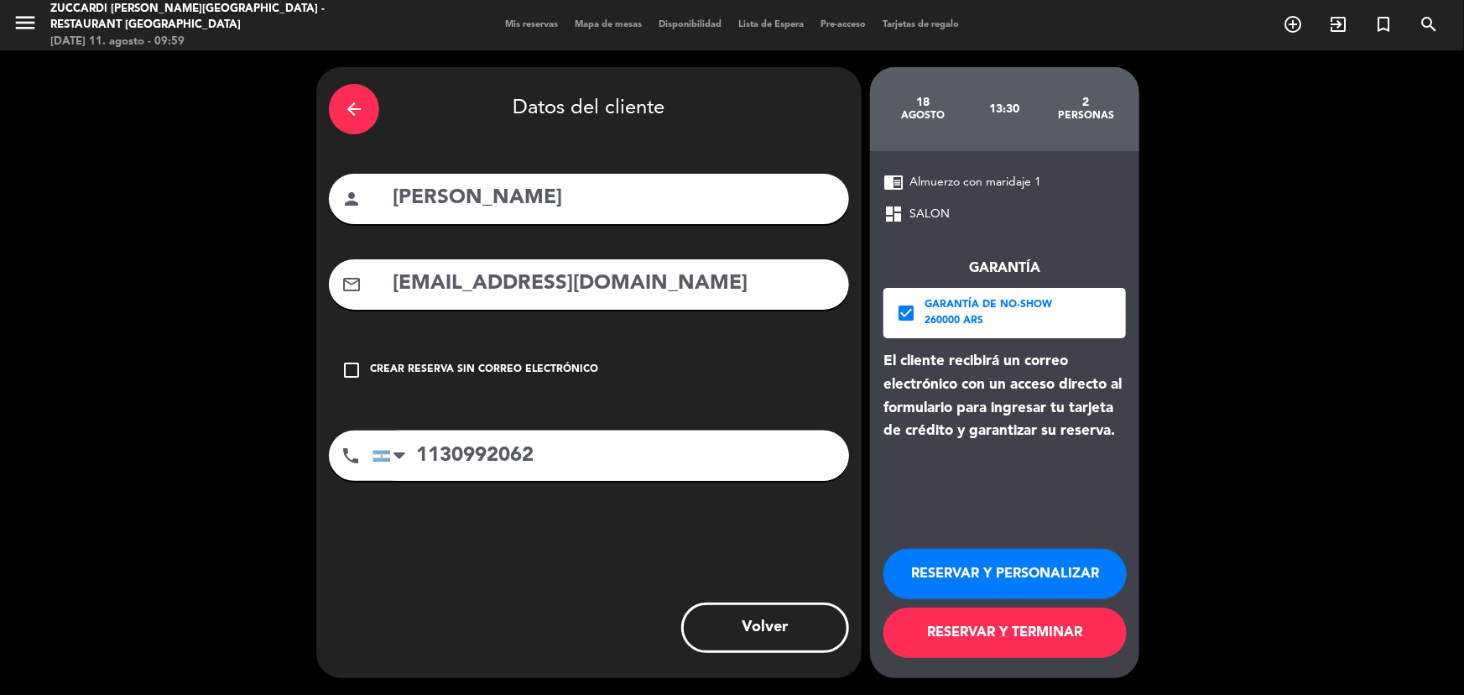
click at [1041, 565] on button "RESERVAR Y PERSONALIZAR" at bounding box center [1004, 574] width 243 height 50
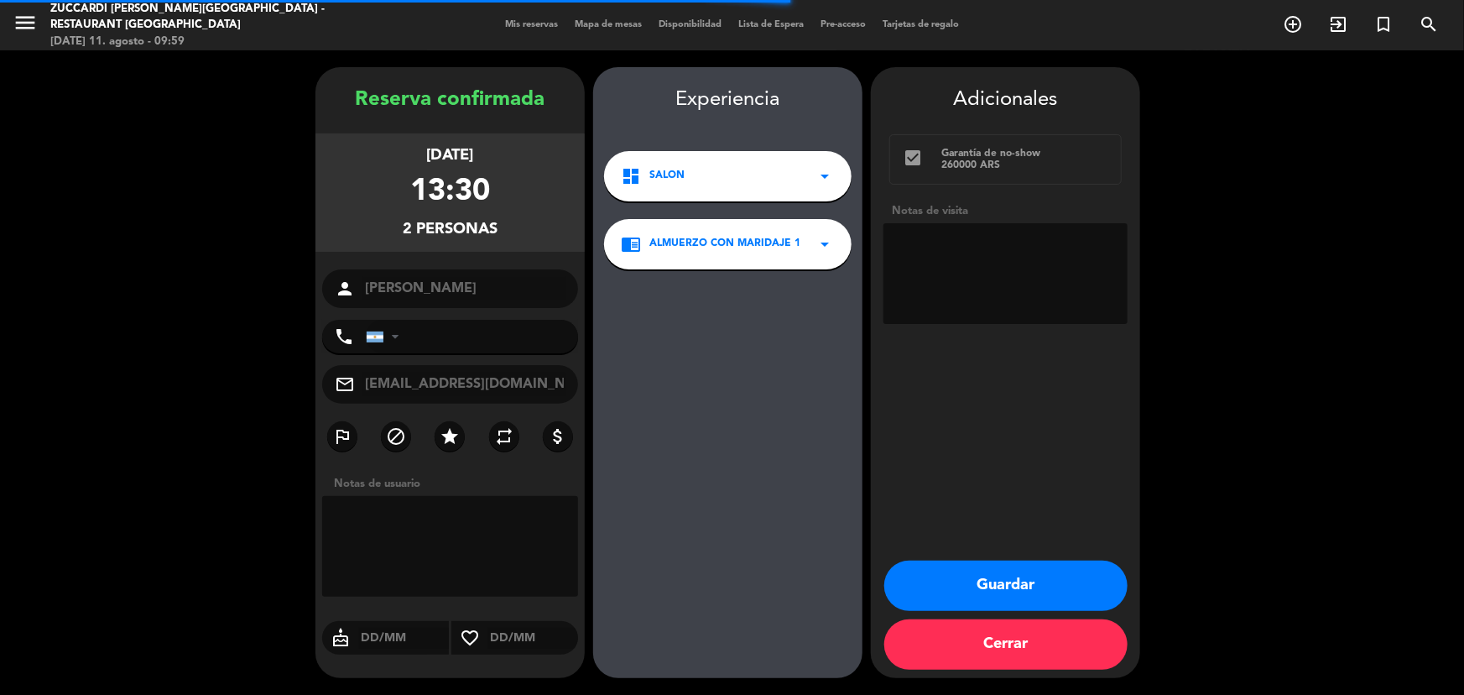
type input "[PHONE_NUMBER]"
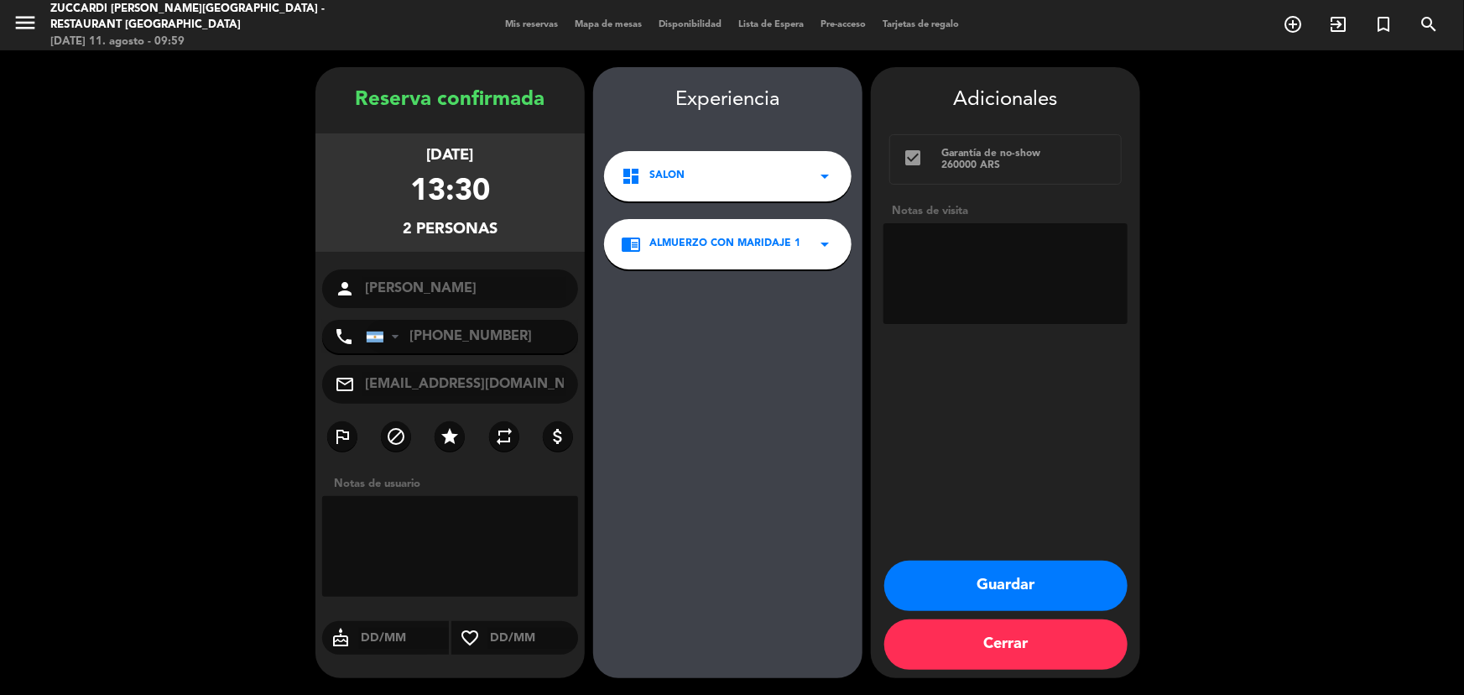
drag, startPoint x: 1092, startPoint y: 281, endPoint x: 864, endPoint y: 207, distance: 239.8
click at [1050, 283] on textarea at bounding box center [1005, 273] width 244 height 101
type textarea "paga pax, op Emi"
click at [495, 339] on input "[PHONE_NUMBER]" at bounding box center [472, 337] width 212 height 34
drag, startPoint x: 521, startPoint y: 335, endPoint x: 419, endPoint y: 344, distance: 102.8
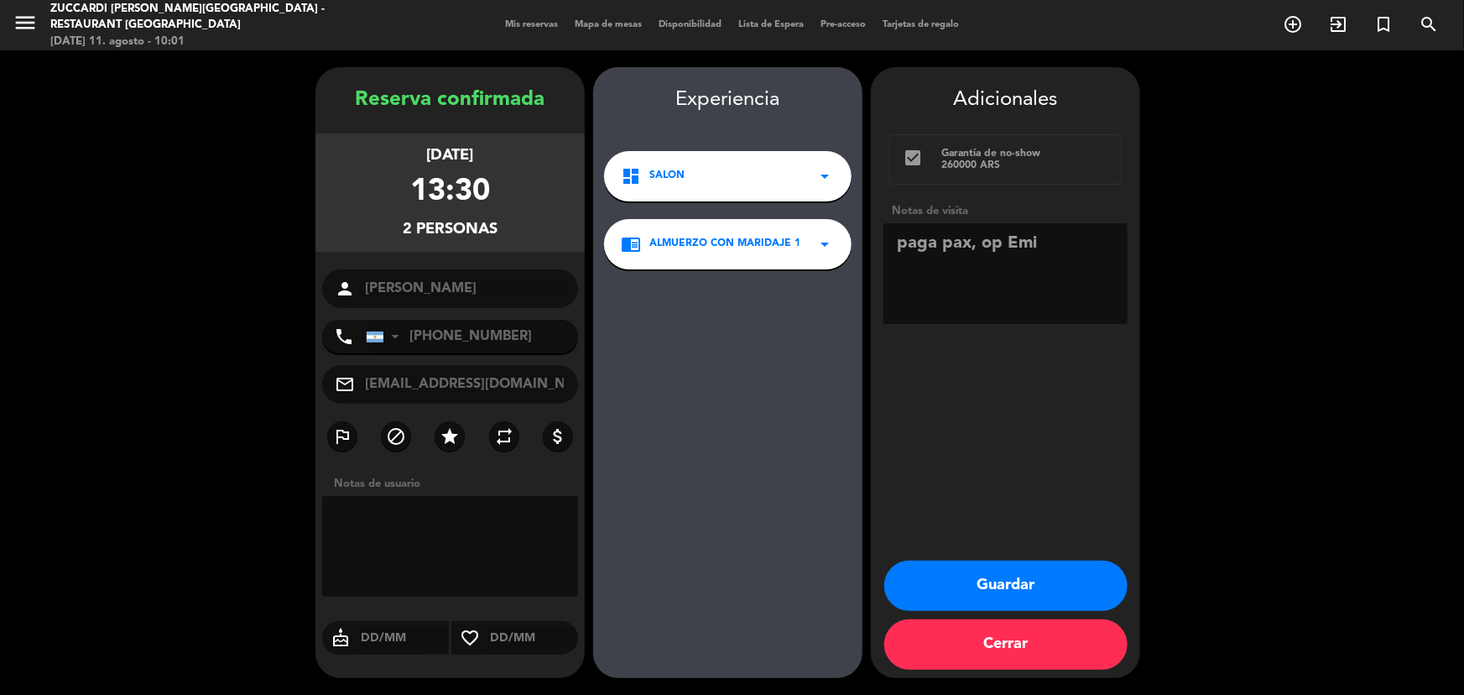
click at [419, 344] on input "[PHONE_NUMBER]" at bounding box center [472, 337] width 212 height 34
type input "+"
paste input "1569542060"
drag, startPoint x: 496, startPoint y: 359, endPoint x: 302, endPoint y: 360, distance: 193.8
click at [302, 360] on booking-confirmed "Reserva confirmada [DATE] 13:30 2 personas person [PERSON_NAME] phone [GEOGRAPH…" at bounding box center [732, 372] width 1430 height 611
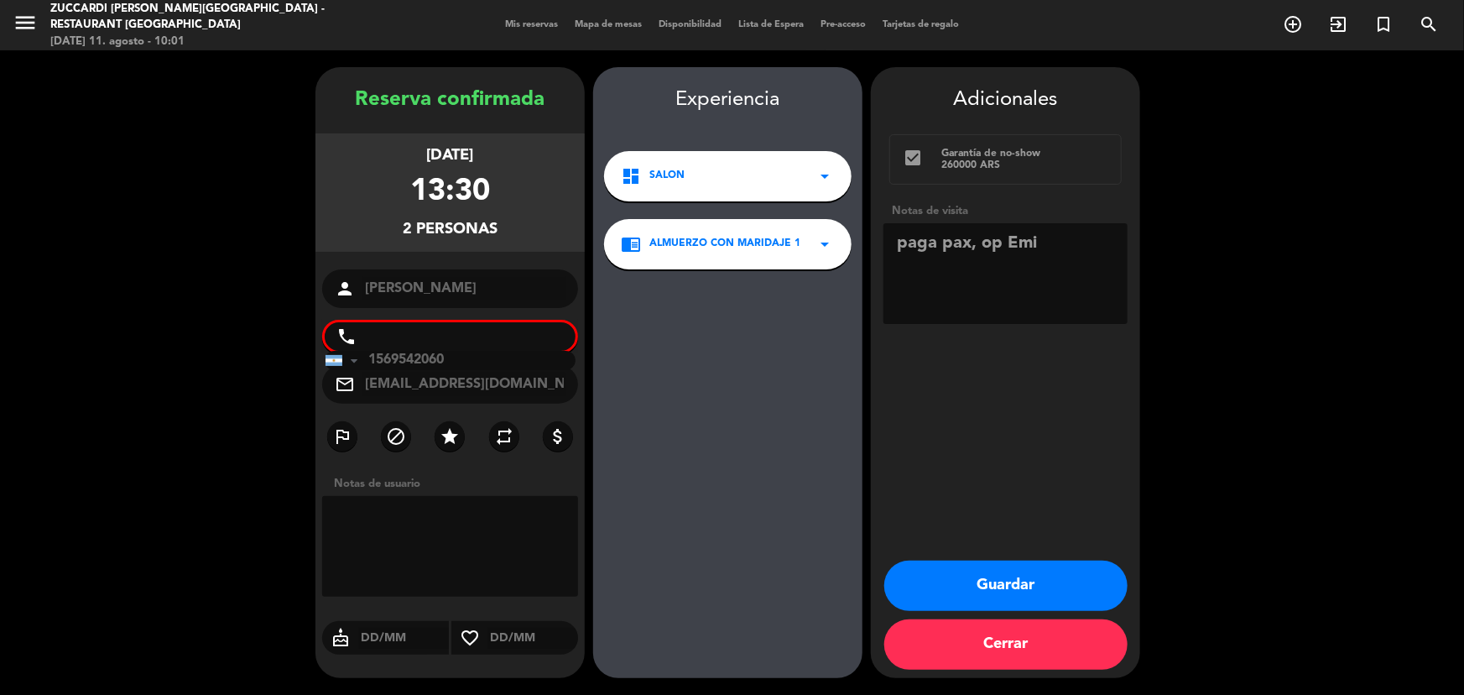
type input "1569542060"
drag, startPoint x: 538, startPoint y: 399, endPoint x: 565, endPoint y: 401, distance: 26.9
click at [544, 400] on div "mail_outline [EMAIL_ADDRESS][DOMAIN_NAME]" at bounding box center [450, 384] width 256 height 39
click at [617, 403] on div "Experiencia dashboard SALON arrow_drop_down chrome_reader_mode Almuerzo con mar…" at bounding box center [727, 389] width 269 height 611
drag, startPoint x: 648, startPoint y: 409, endPoint x: 615, endPoint y: 409, distance: 33.6
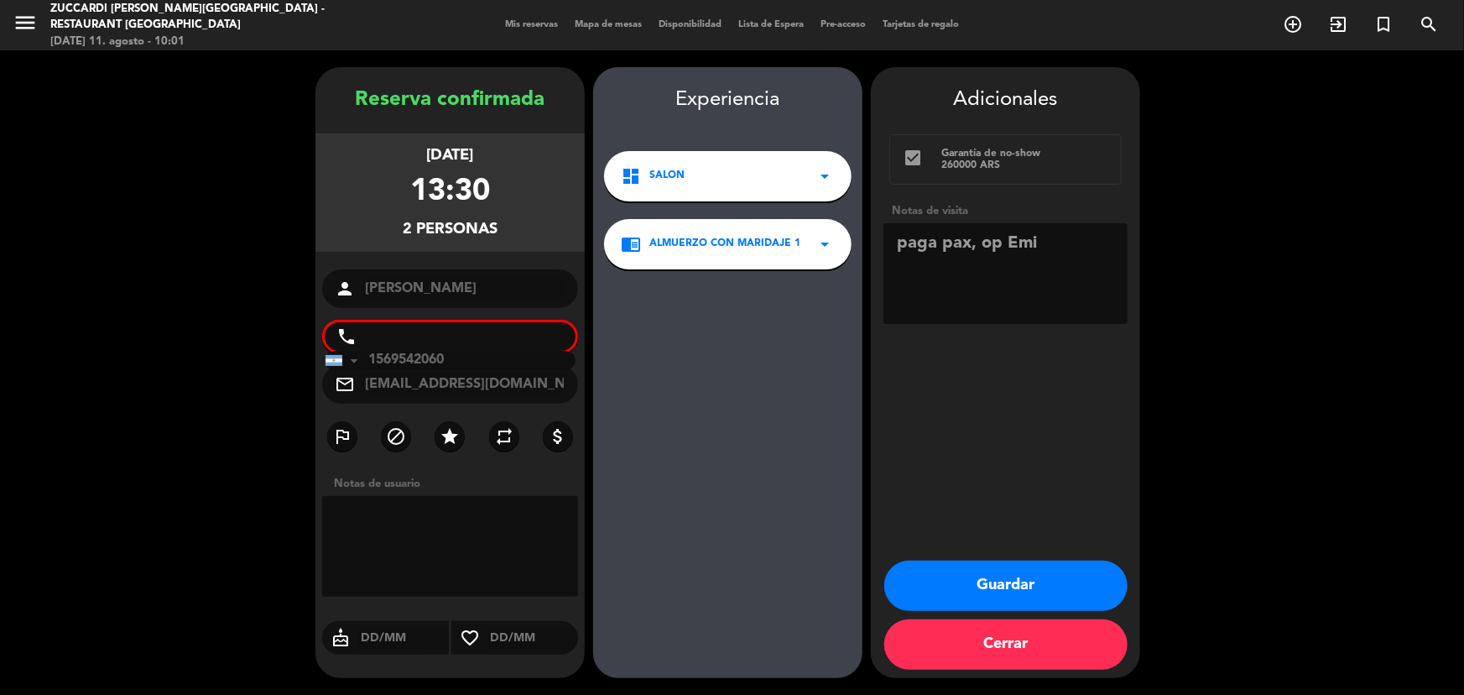
click at [648, 410] on div "Experiencia dashboard SALON arrow_drop_down chrome_reader_mode Almuerzo con mar…" at bounding box center [727, 389] width 269 height 611
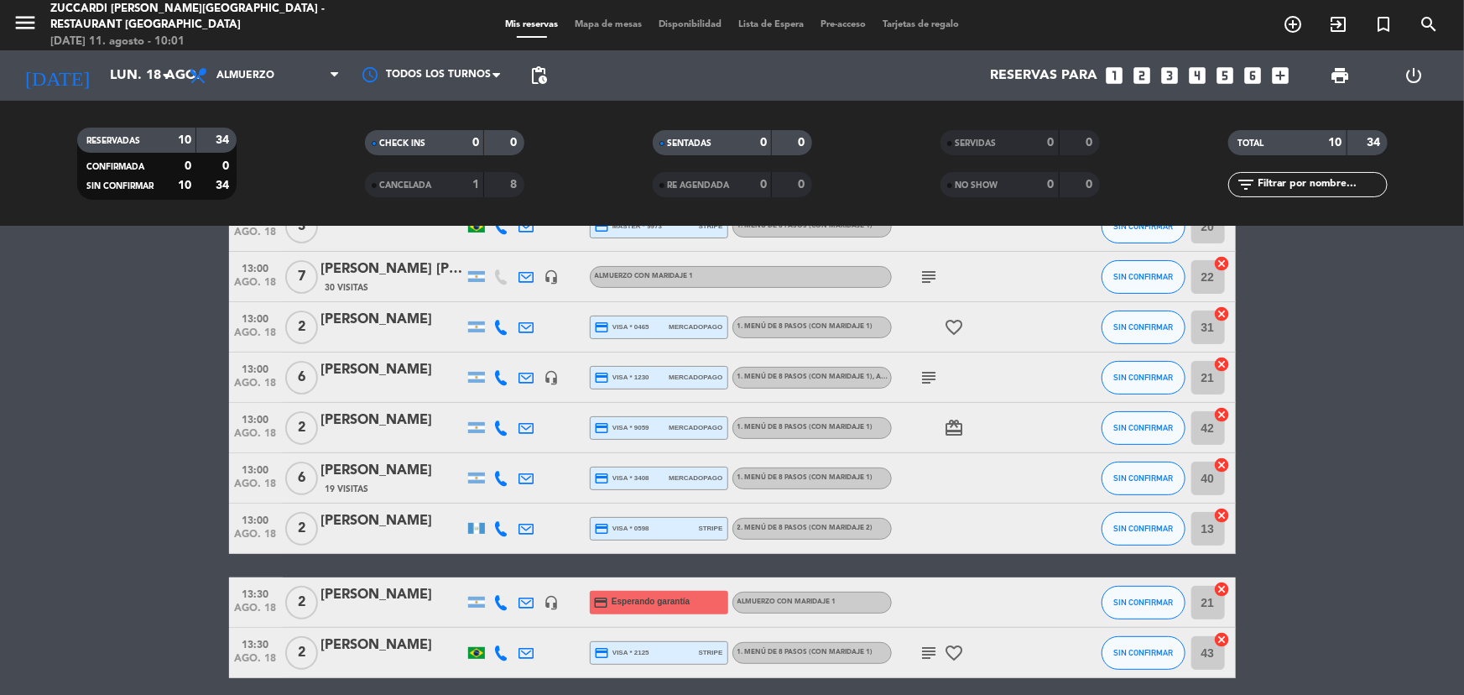
scroll to position [219, 0]
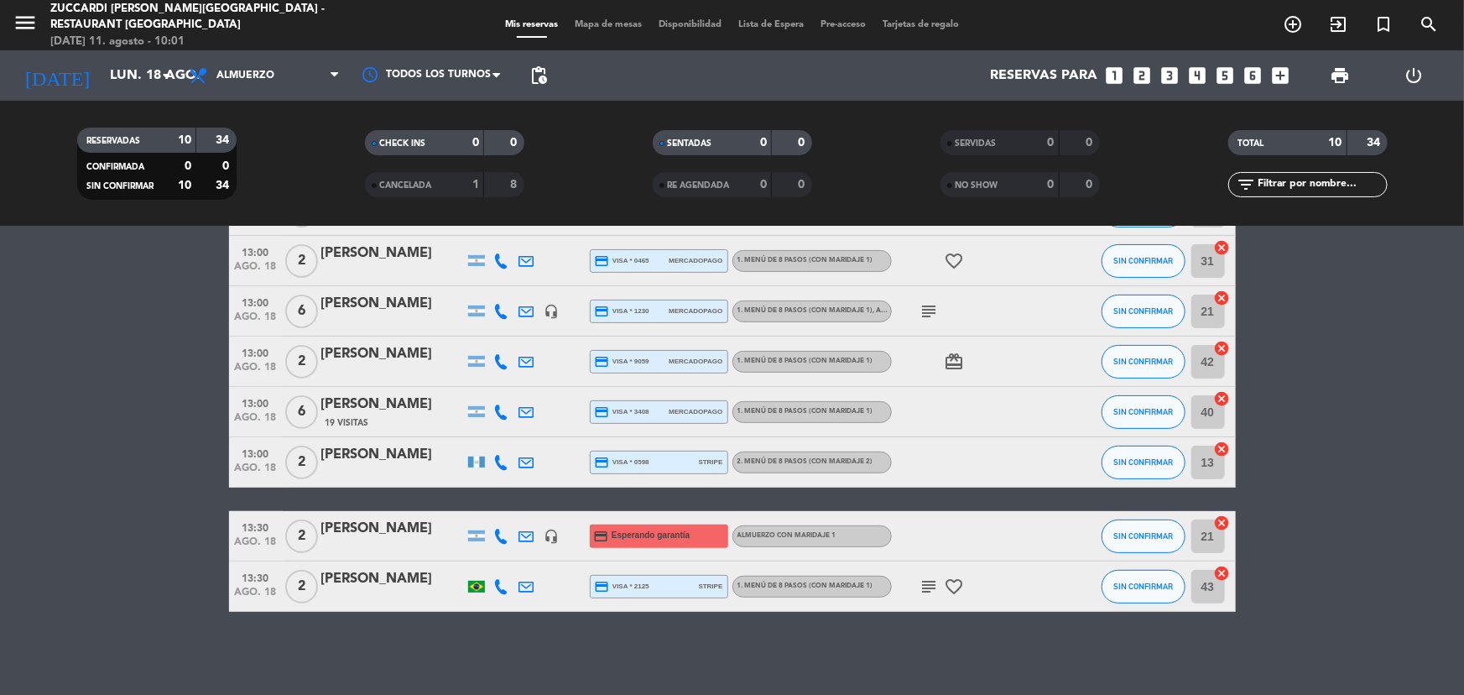
click at [376, 552] on div at bounding box center [392, 546] width 143 height 13
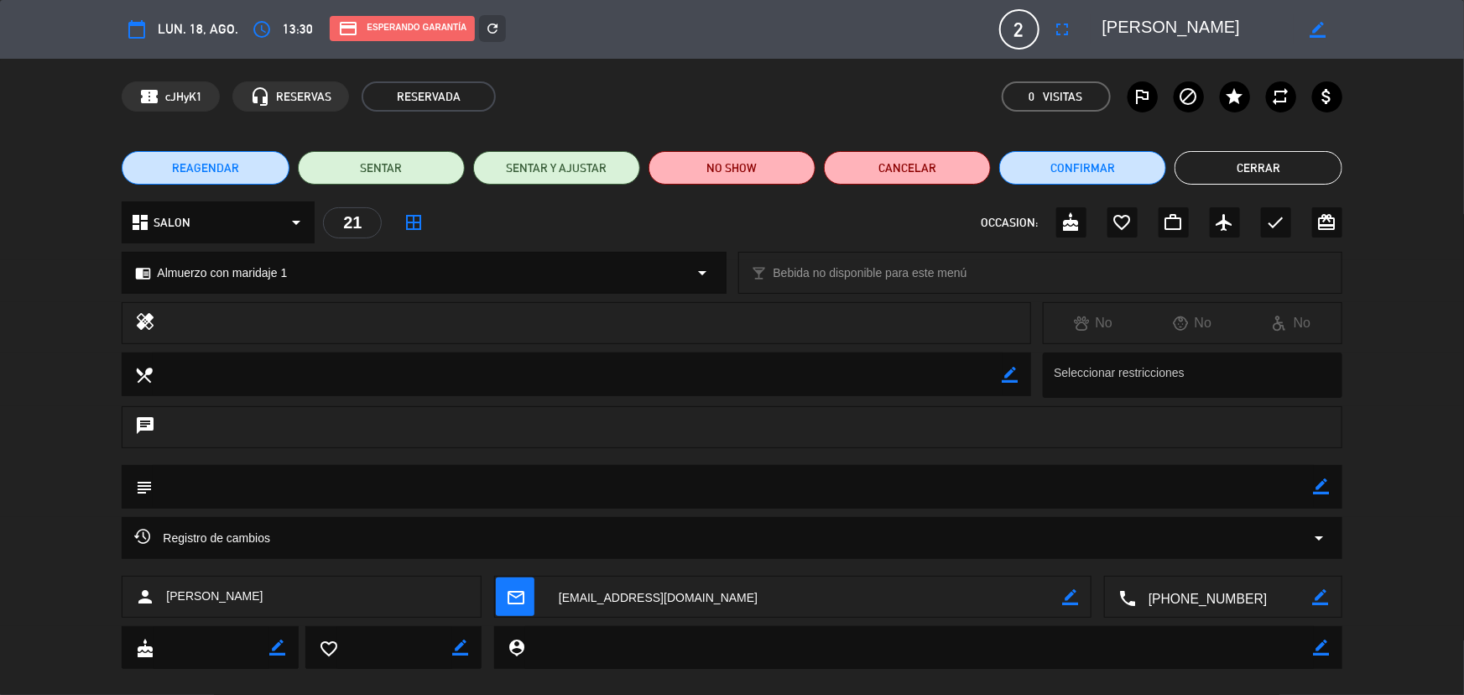
click at [1316, 589] on icon "border_color" at bounding box center [1321, 597] width 16 height 16
drag, startPoint x: 1247, startPoint y: 603, endPoint x: 983, endPoint y: 604, distance: 263.4
click at [972, 668] on div "calendar_today lun. 18, ago. access_time 13:30 credit_card Esperando garantía r…" at bounding box center [732, 347] width 1464 height 695
paste textarea "1569542060"
type textarea "1569542060"
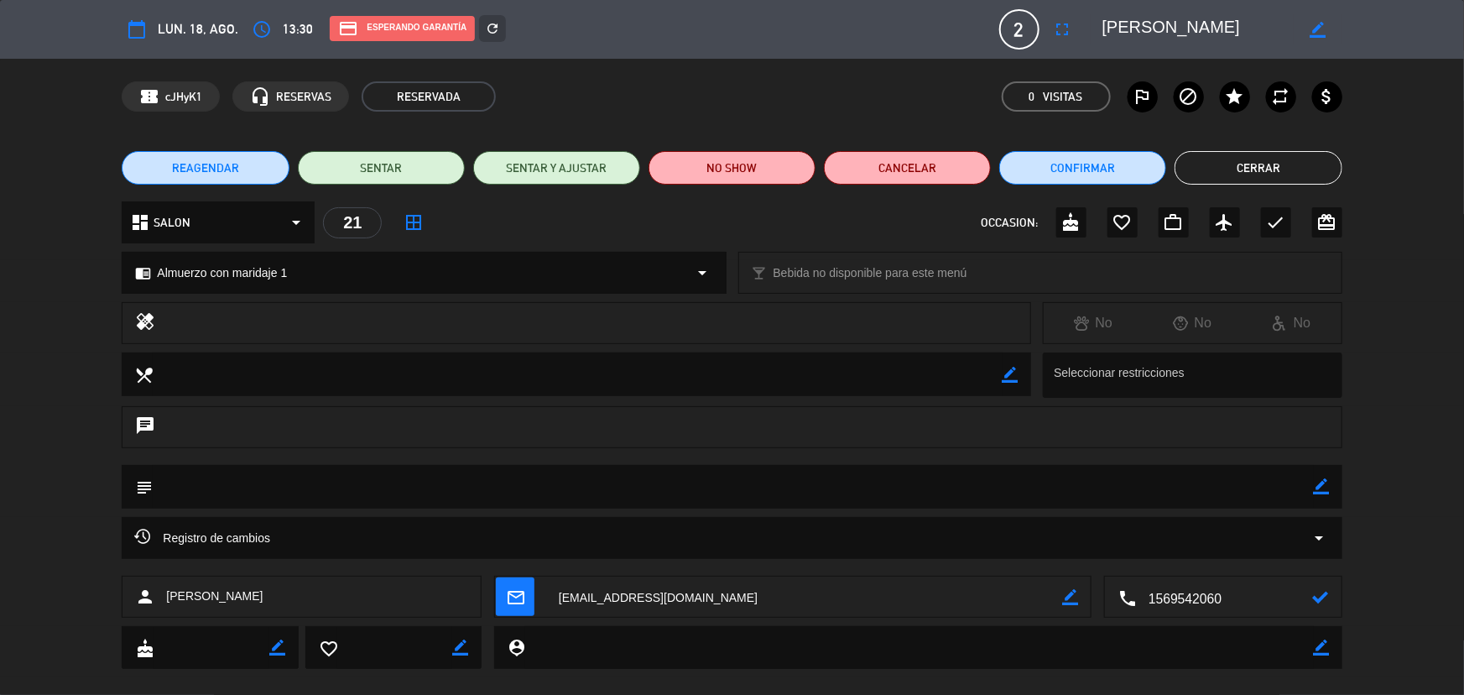
click at [1315, 591] on icon at bounding box center [1321, 597] width 16 height 16
click at [302, 495] on textarea at bounding box center [733, 486] width 1160 height 43
drag, startPoint x: 302, startPoint y: 485, endPoint x: 1242, endPoint y: 414, distance: 943.1
click at [402, 469] on textarea at bounding box center [733, 486] width 1160 height 43
click at [1331, 490] on div "subject border_color" at bounding box center [732, 487] width 1220 height 44
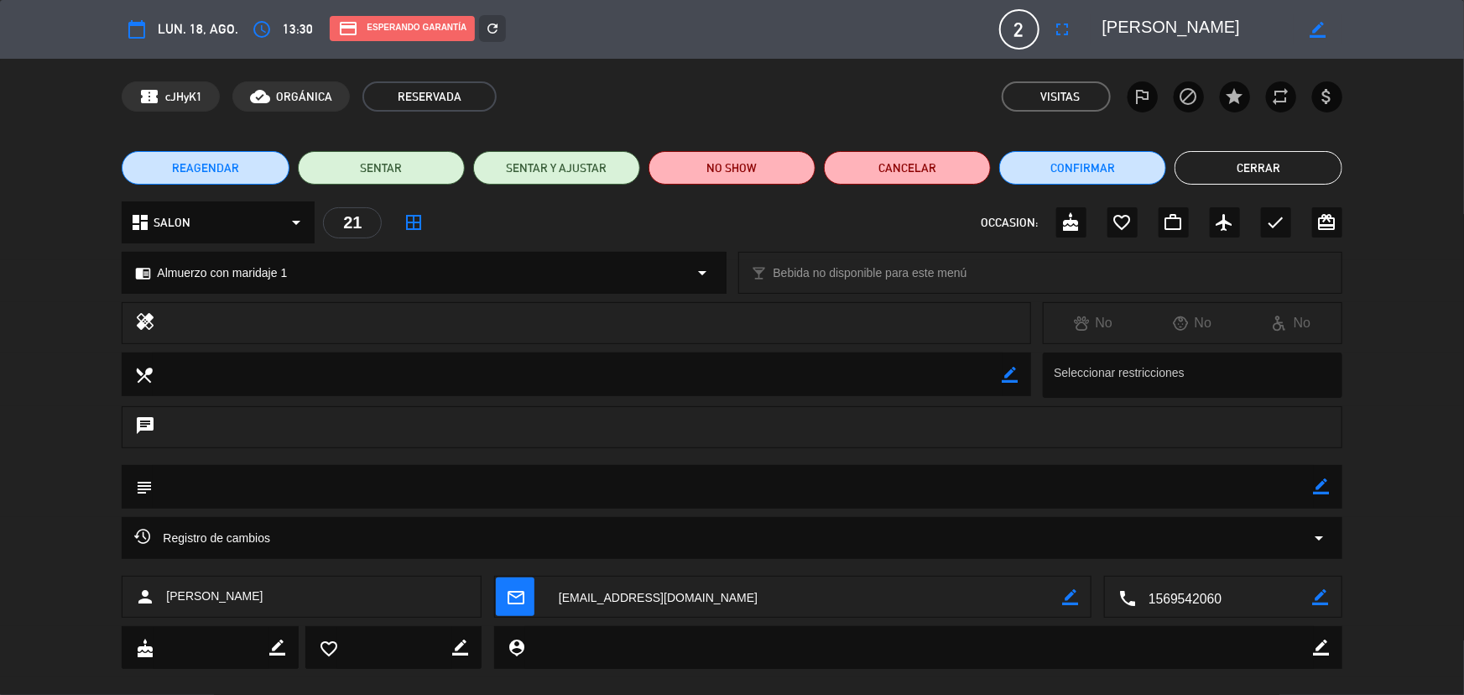
click at [1320, 487] on icon "border_color" at bounding box center [1322, 486] width 16 height 16
click at [1314, 482] on icon at bounding box center [1322, 486] width 16 height 16
drag, startPoint x: 1314, startPoint y: 483, endPoint x: 1305, endPoint y: 487, distance: 9.4
click at [1314, 484] on icon "border_color" at bounding box center [1322, 486] width 16 height 16
drag, startPoint x: 1185, startPoint y: 491, endPoint x: 1185, endPoint y: 476, distance: 15.1
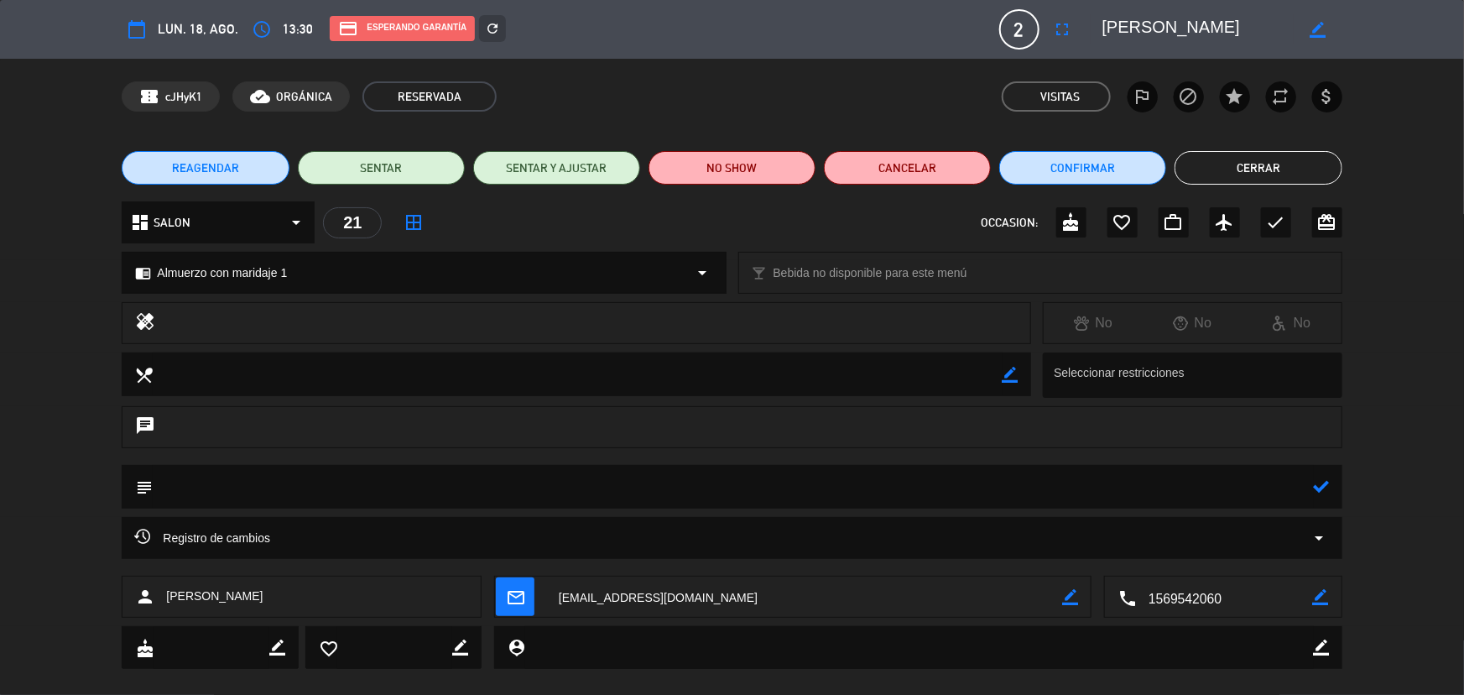
click at [1183, 493] on textarea at bounding box center [733, 486] width 1160 height 43
type textarea "paga pax, op Emi"
drag, startPoint x: 1336, startPoint y: 475, endPoint x: 1335, endPoint y: 483, distance: 8.4
click at [1336, 477] on div "subject" at bounding box center [732, 487] width 1220 height 44
click at [1330, 486] on div "subject" at bounding box center [732, 487] width 1220 height 44
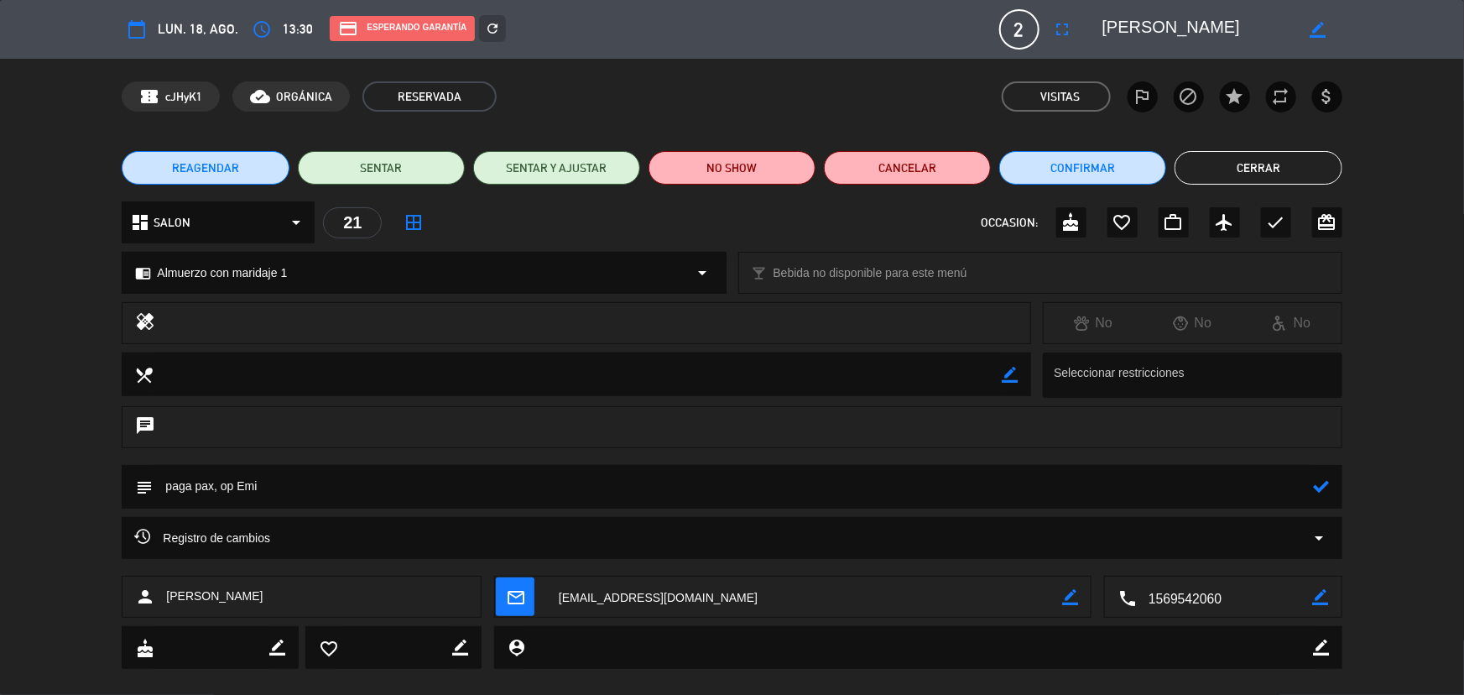
click at [1325, 485] on icon at bounding box center [1322, 486] width 16 height 16
click at [1247, 164] on button "Cerrar" at bounding box center [1257, 168] width 167 height 34
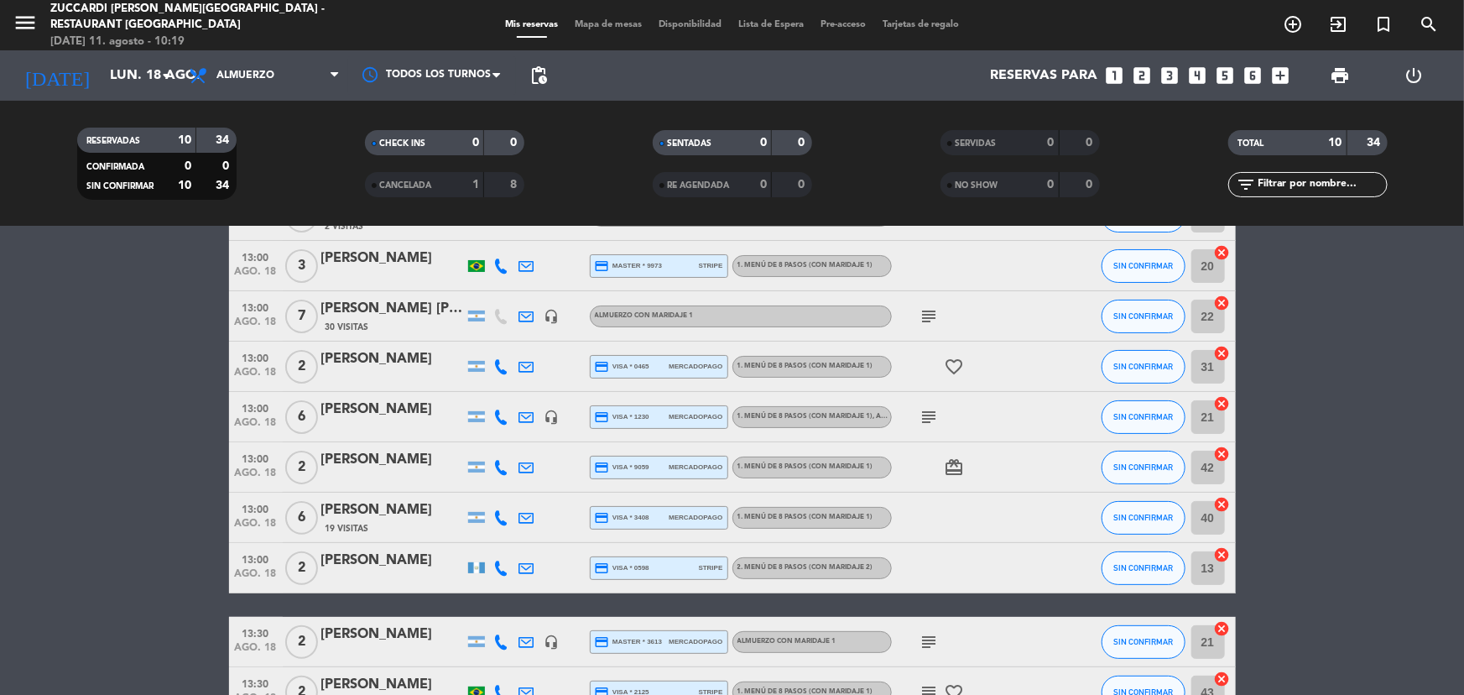
scroll to position [0, 0]
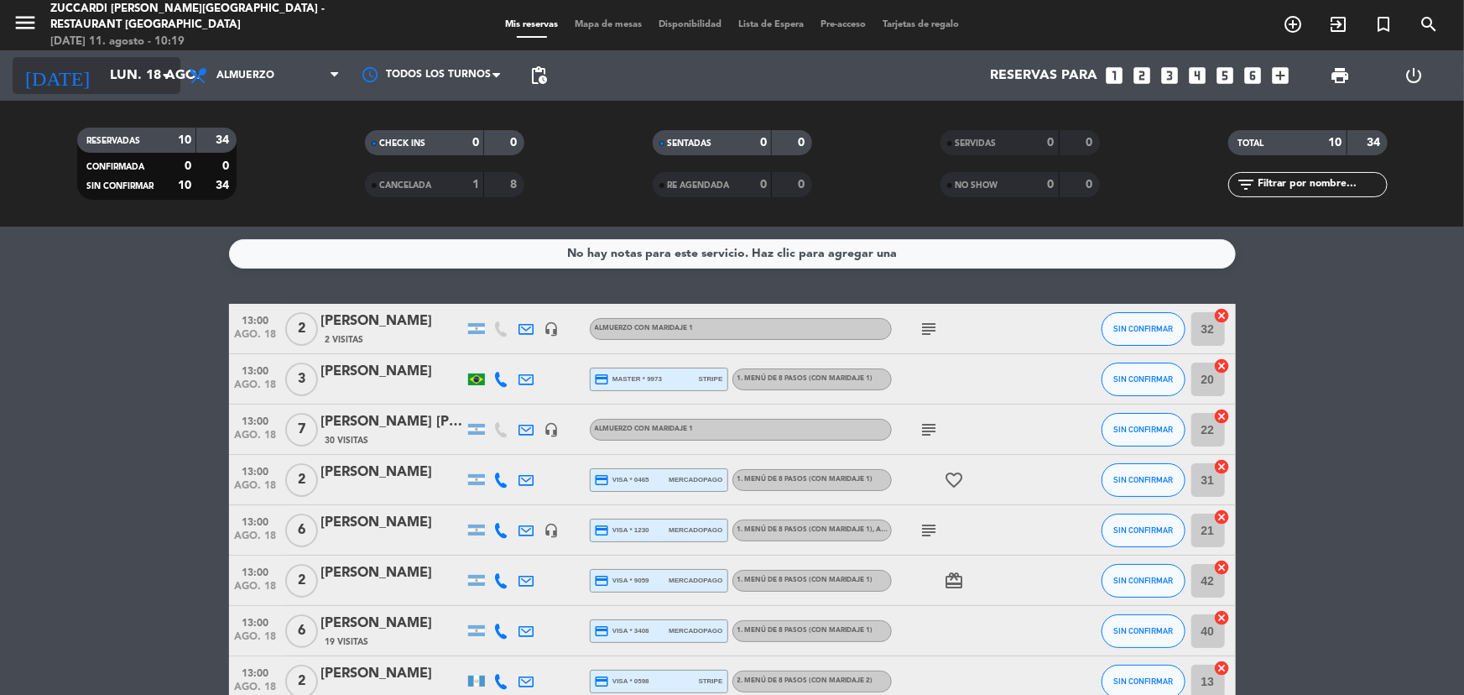
click at [148, 84] on input "lun. 18 ago." at bounding box center [190, 76] width 177 height 33
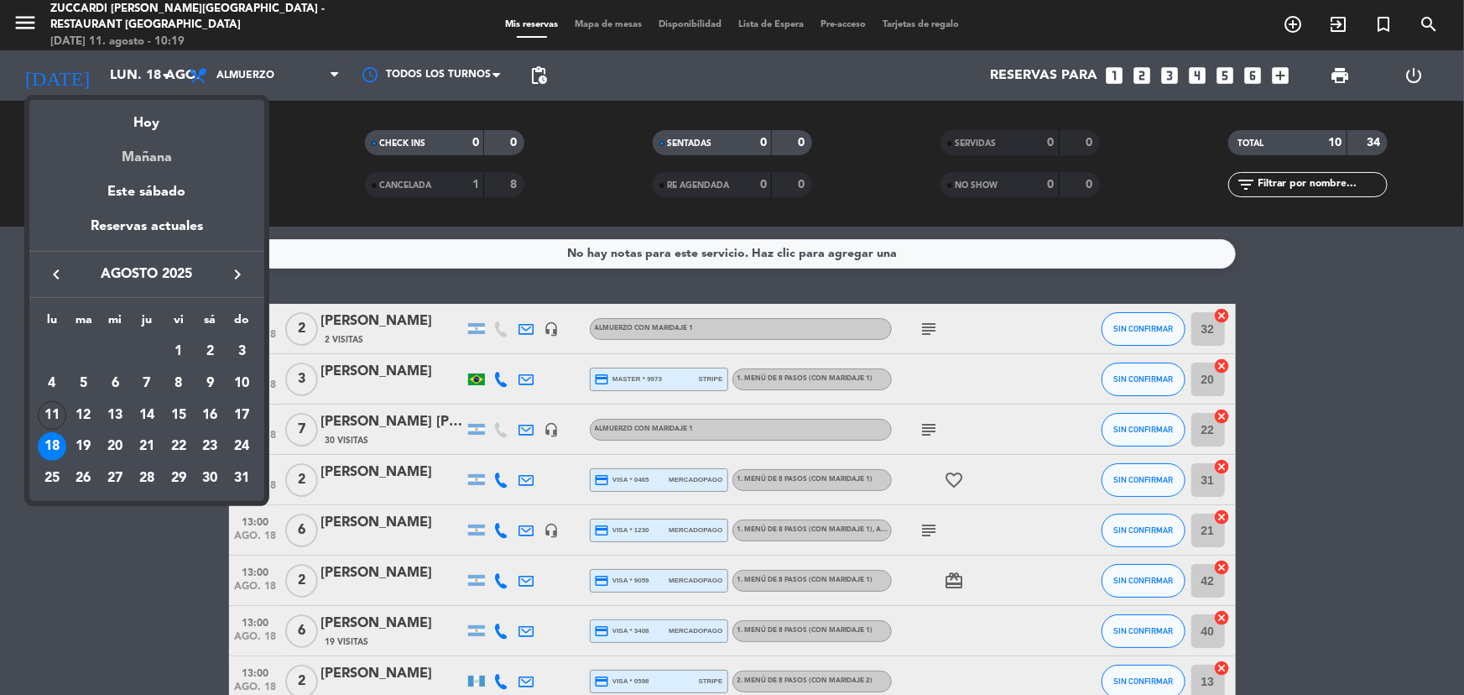
click at [145, 155] on div "Mañana" at bounding box center [146, 151] width 235 height 34
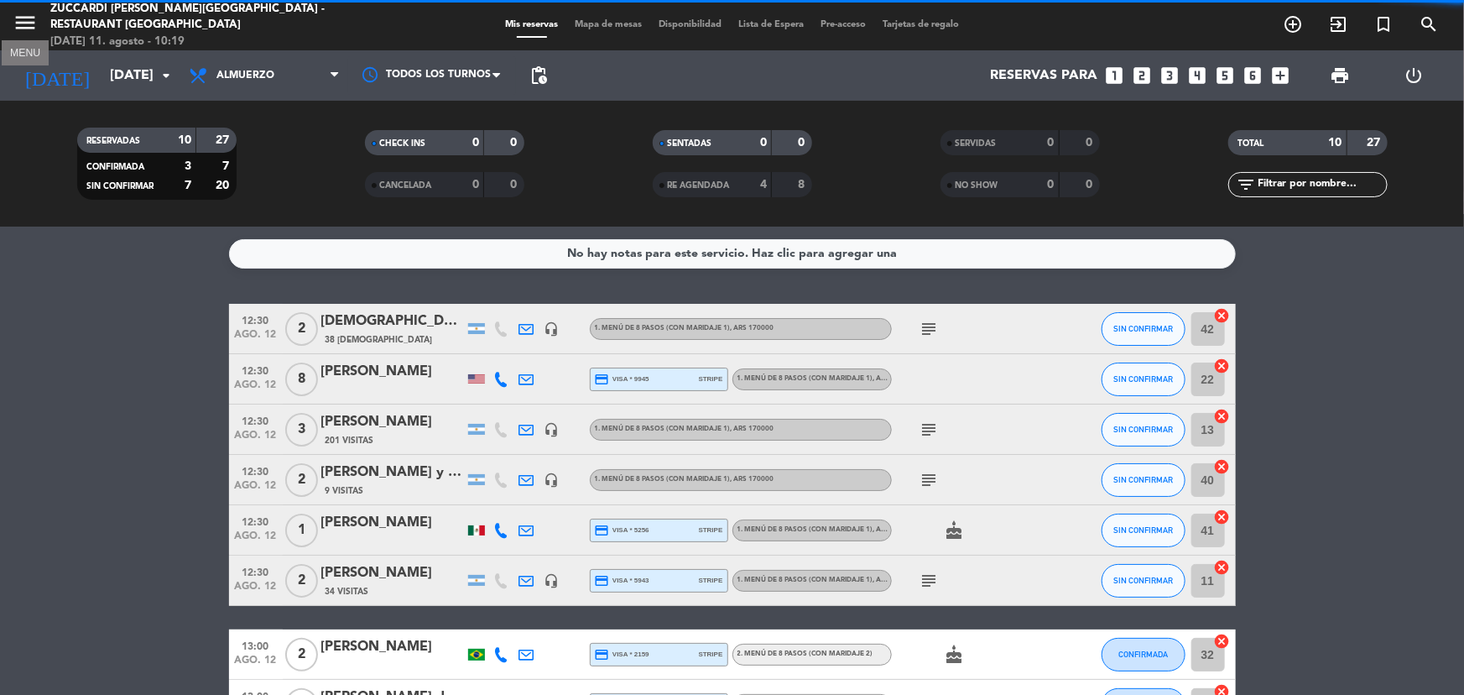
click at [34, 34] on icon "menu" at bounding box center [25, 22] width 25 height 25
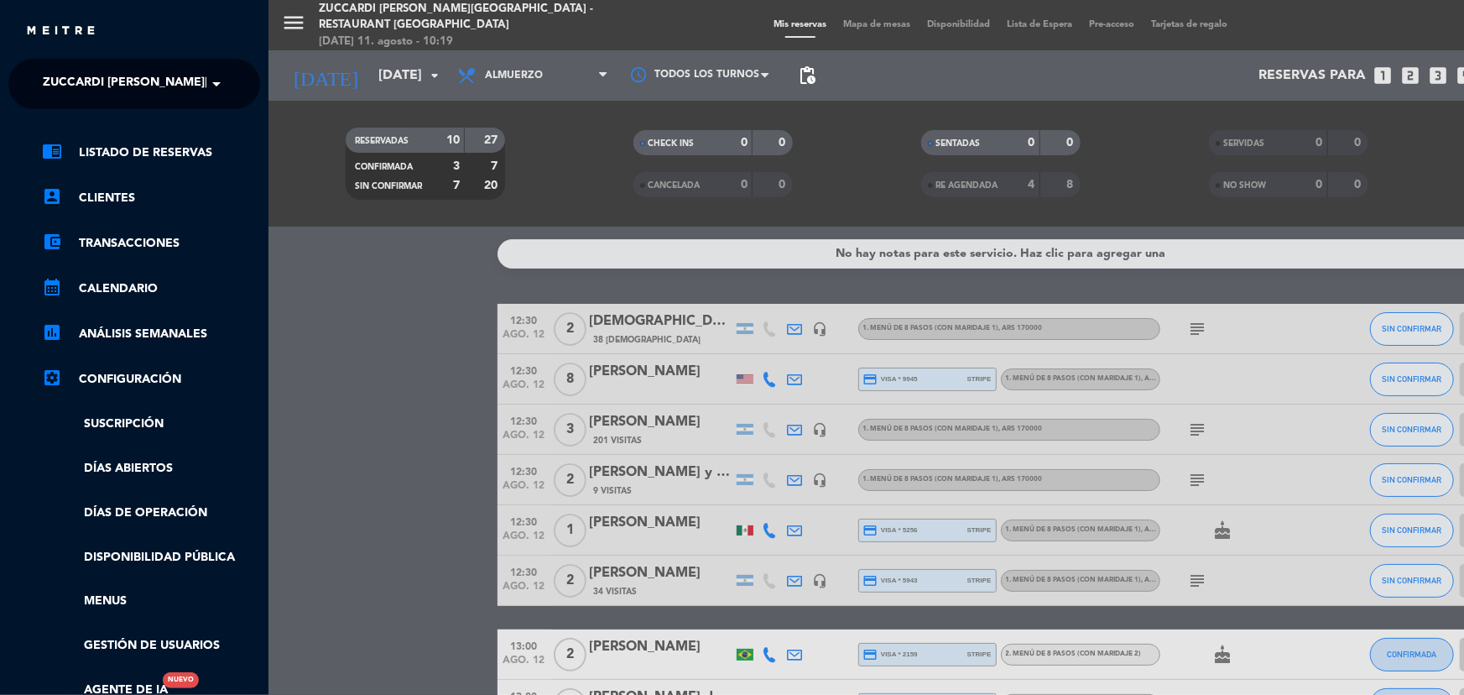
drag, startPoint x: 152, startPoint y: 86, endPoint x: 165, endPoint y: 112, distance: 29.3
click at [153, 86] on span "Zuccardi [PERSON_NAME][GEOGRAPHIC_DATA] - Restaurant [GEOGRAPHIC_DATA]" at bounding box center [293, 83] width 500 height 35
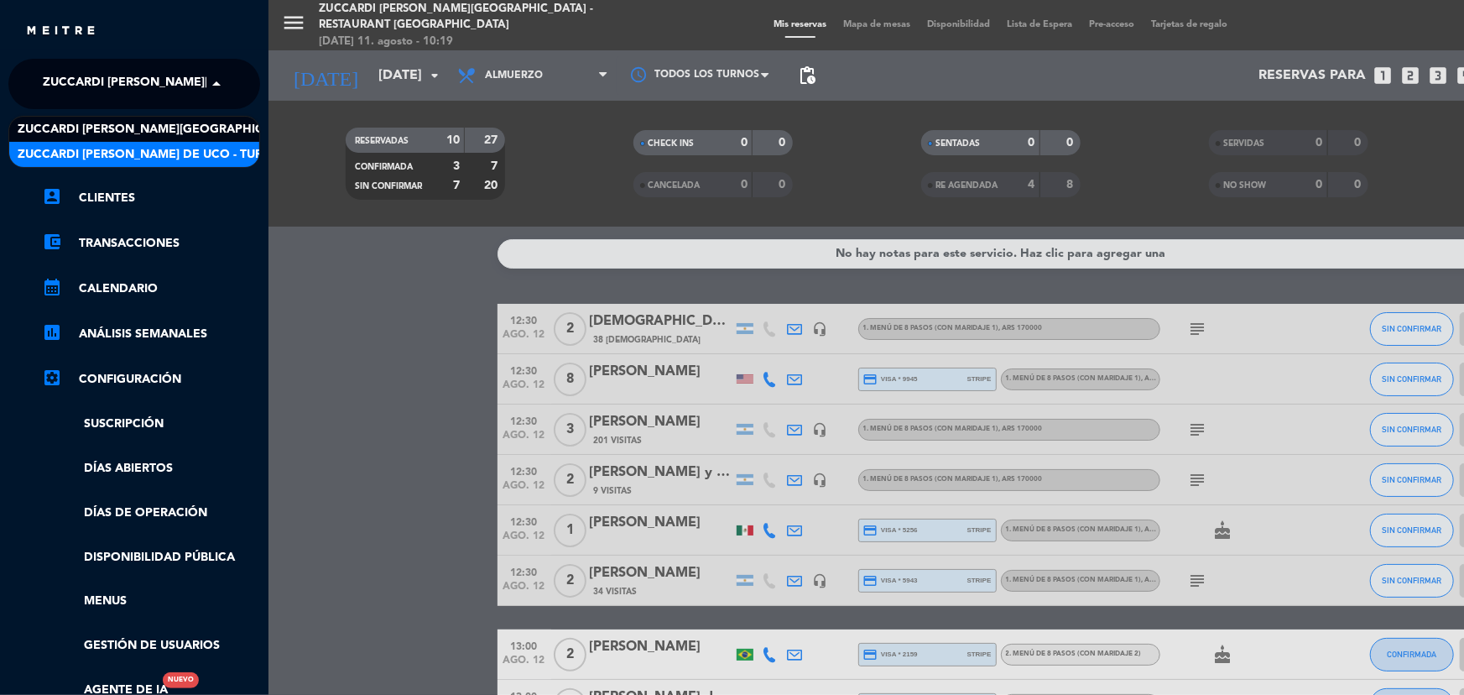
click at [180, 143] on div "Zuccardi [PERSON_NAME] de Uco - Turismo" at bounding box center [134, 154] width 250 height 25
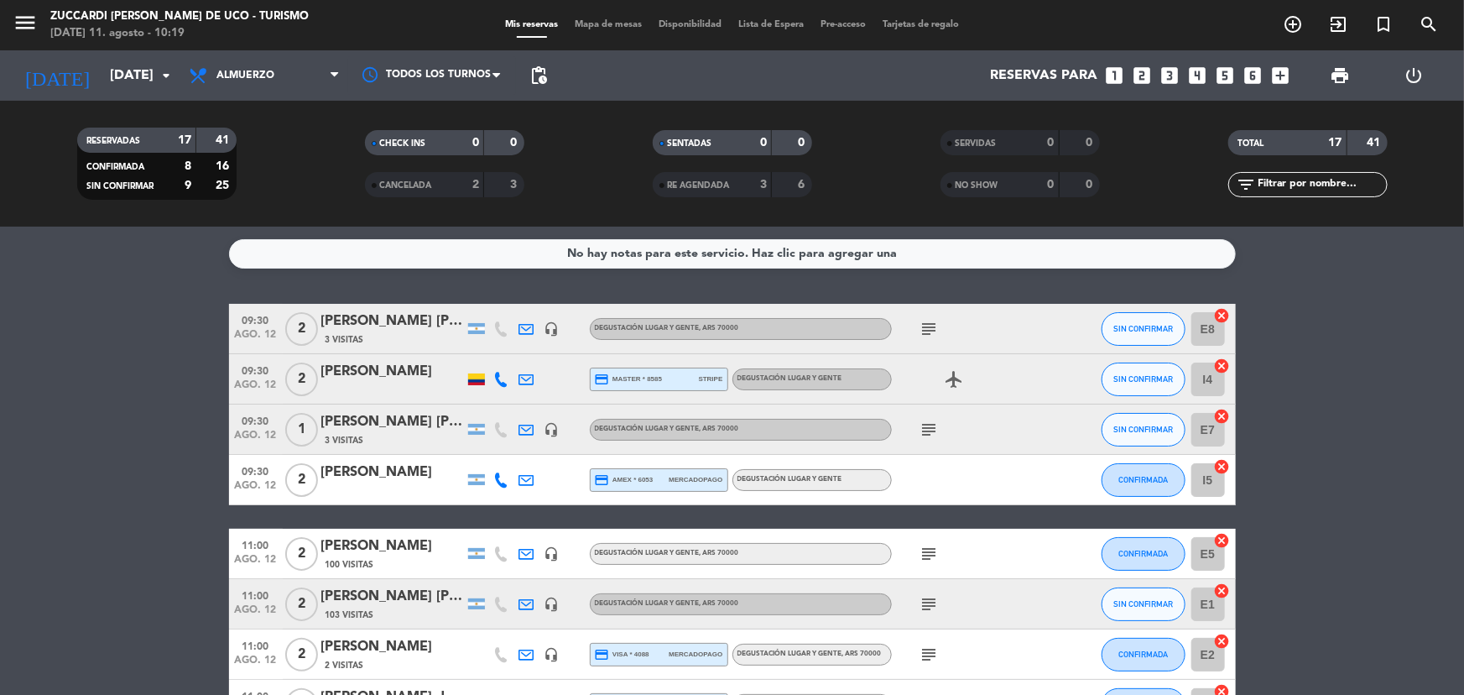
click at [924, 320] on icon "subject" at bounding box center [929, 329] width 20 height 20
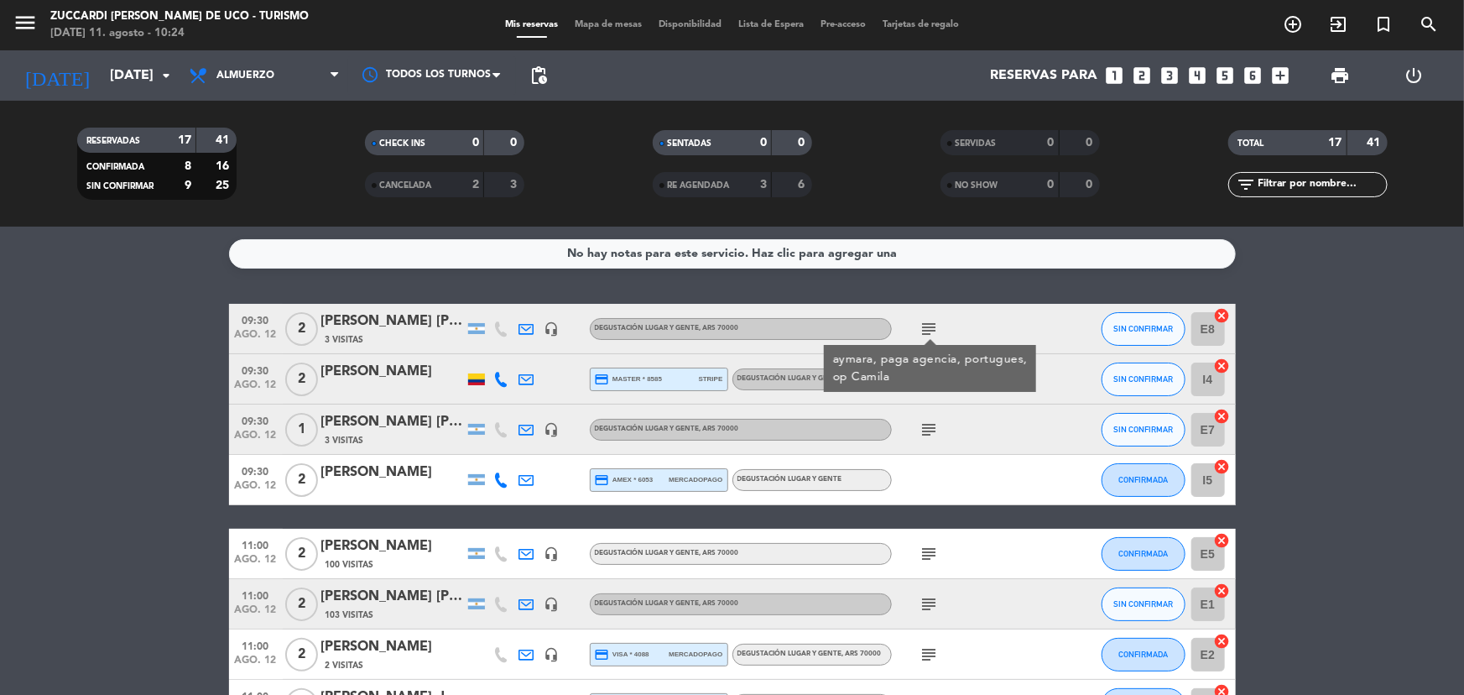
click at [357, 313] on div "[PERSON_NAME] [PERSON_NAME]" at bounding box center [392, 321] width 143 height 22
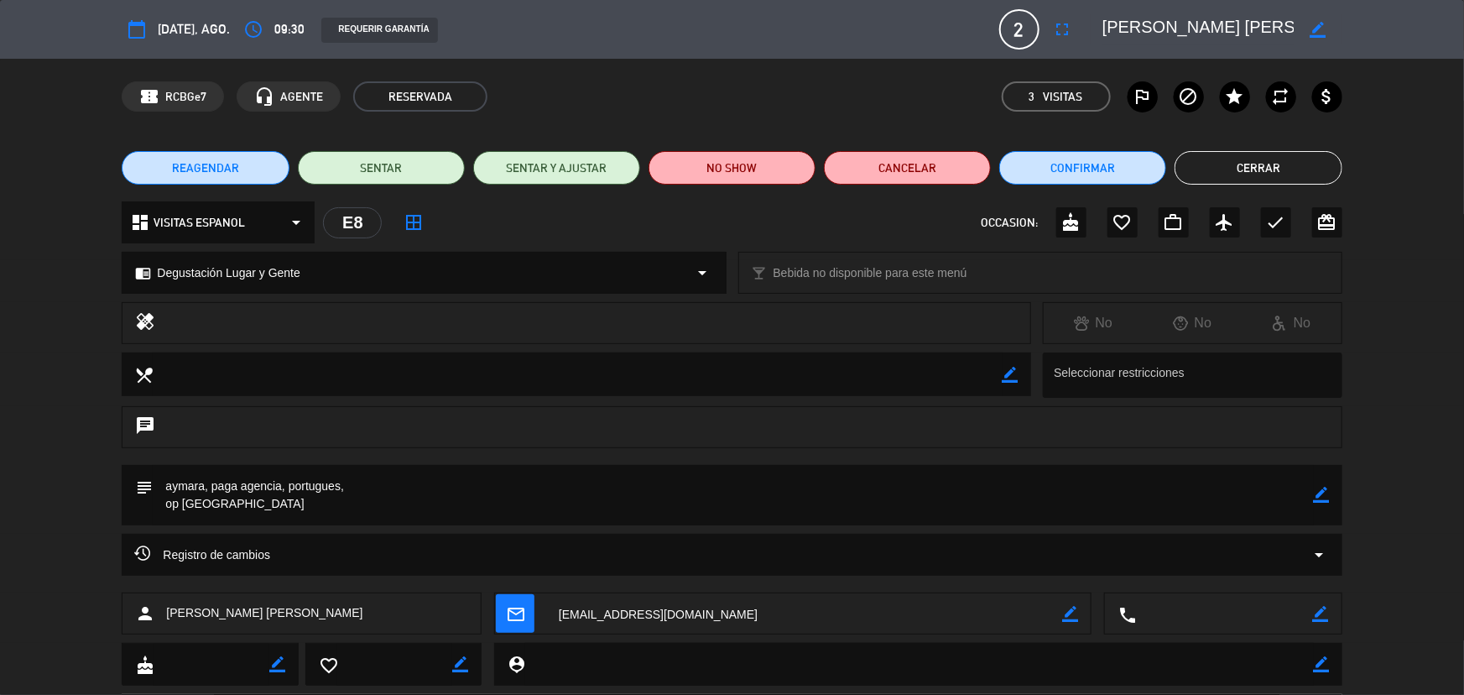
scroll to position [0, 4]
drag, startPoint x: 1104, startPoint y: 30, endPoint x: 1242, endPoint y: 17, distance: 138.2
click at [1301, 29] on div "border_color" at bounding box center [1217, 29] width 252 height 30
click at [1319, 151] on button "Cerrar" at bounding box center [1257, 168] width 167 height 34
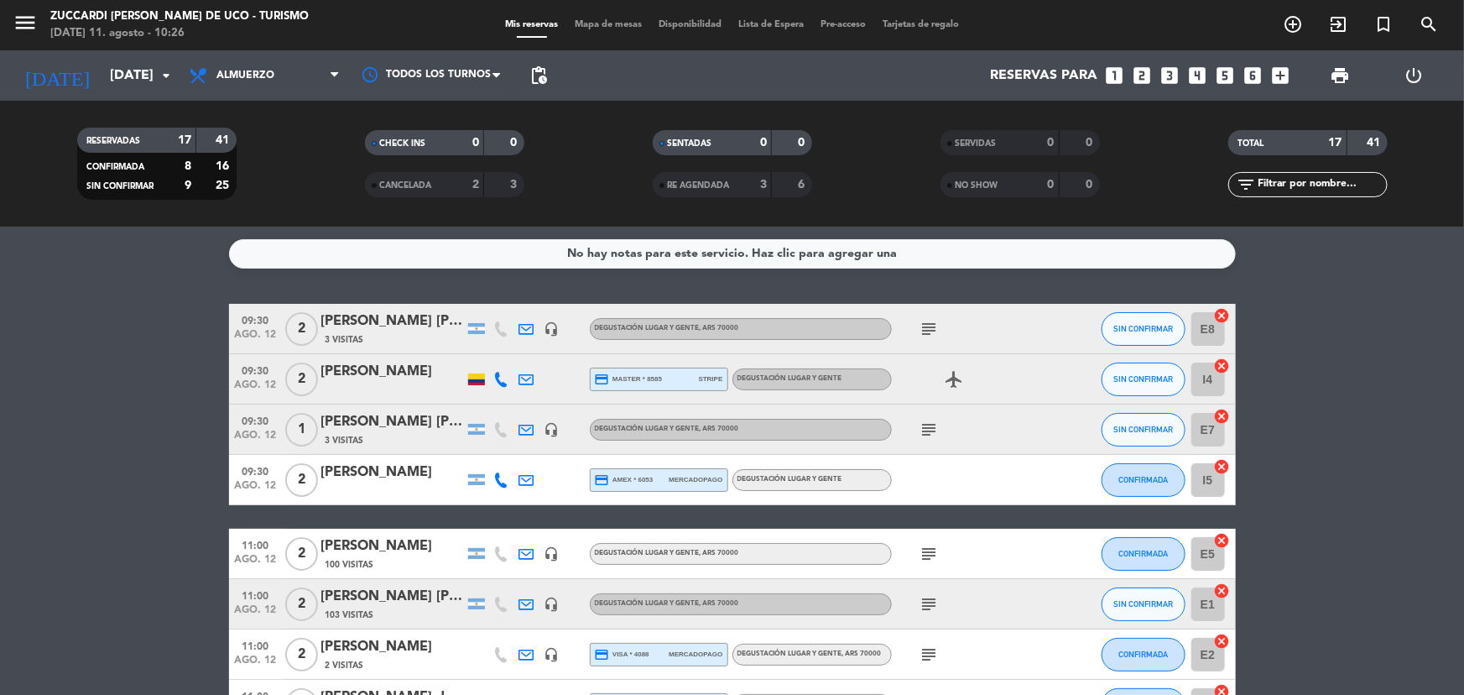
click at [911, 321] on div "subject" at bounding box center [967, 328] width 151 height 49
click at [926, 330] on icon "subject" at bounding box center [929, 329] width 20 height 20
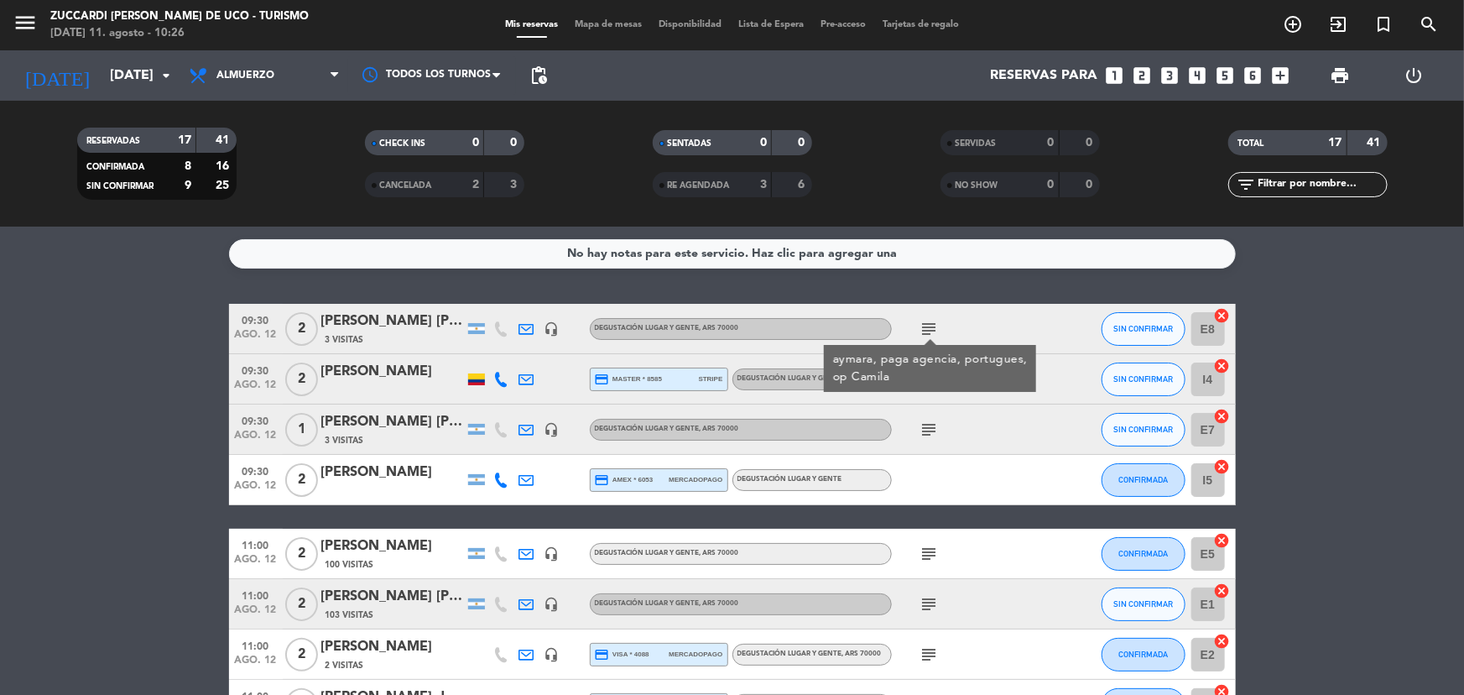
drag, startPoint x: 939, startPoint y: 471, endPoint x: 916, endPoint y: 419, distance: 56.0
click at [940, 471] on div at bounding box center [967, 479] width 151 height 49
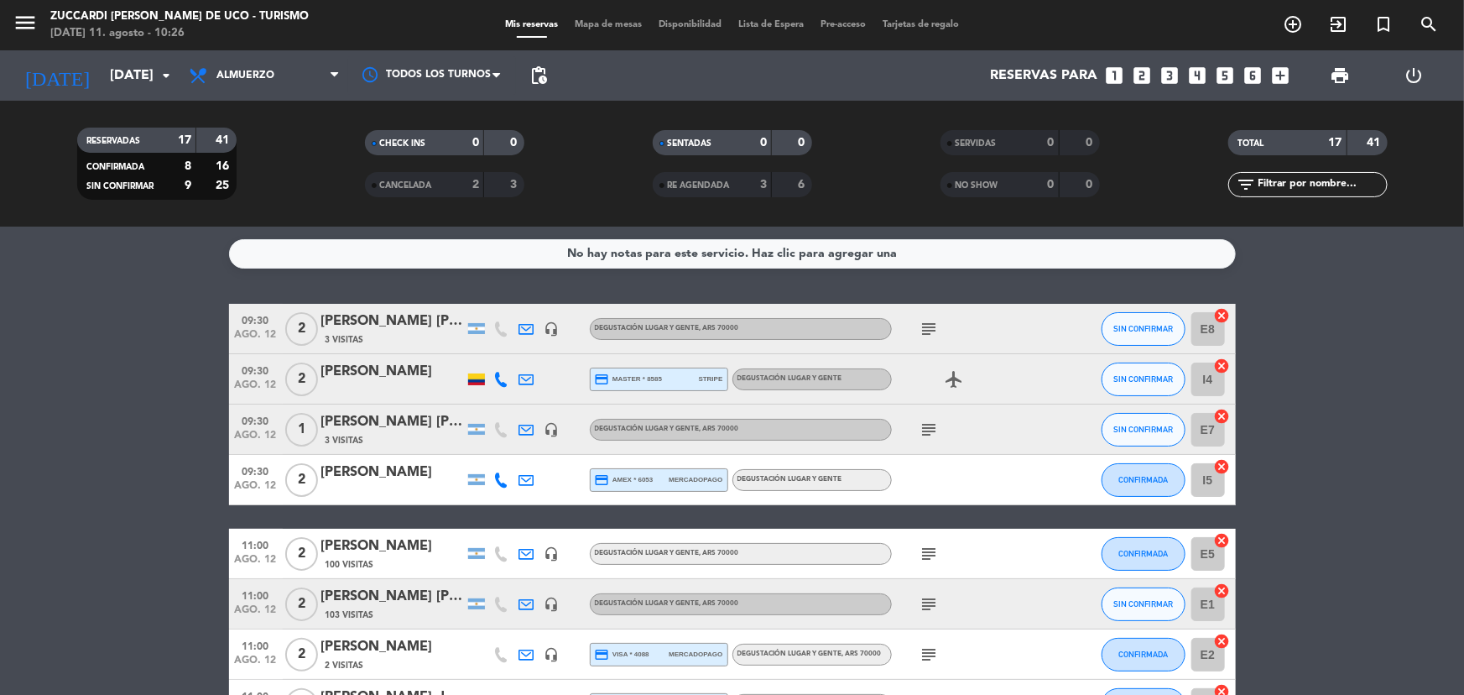
click at [509, 375] on div at bounding box center [501, 378] width 25 height 49
click at [507, 376] on icon at bounding box center [501, 379] width 15 height 15
click at [509, 352] on span "content_paste" at bounding box center [515, 351] width 13 height 13
click at [928, 431] on icon "subject" at bounding box center [929, 429] width 20 height 20
click at [931, 325] on icon "subject" at bounding box center [929, 329] width 20 height 20
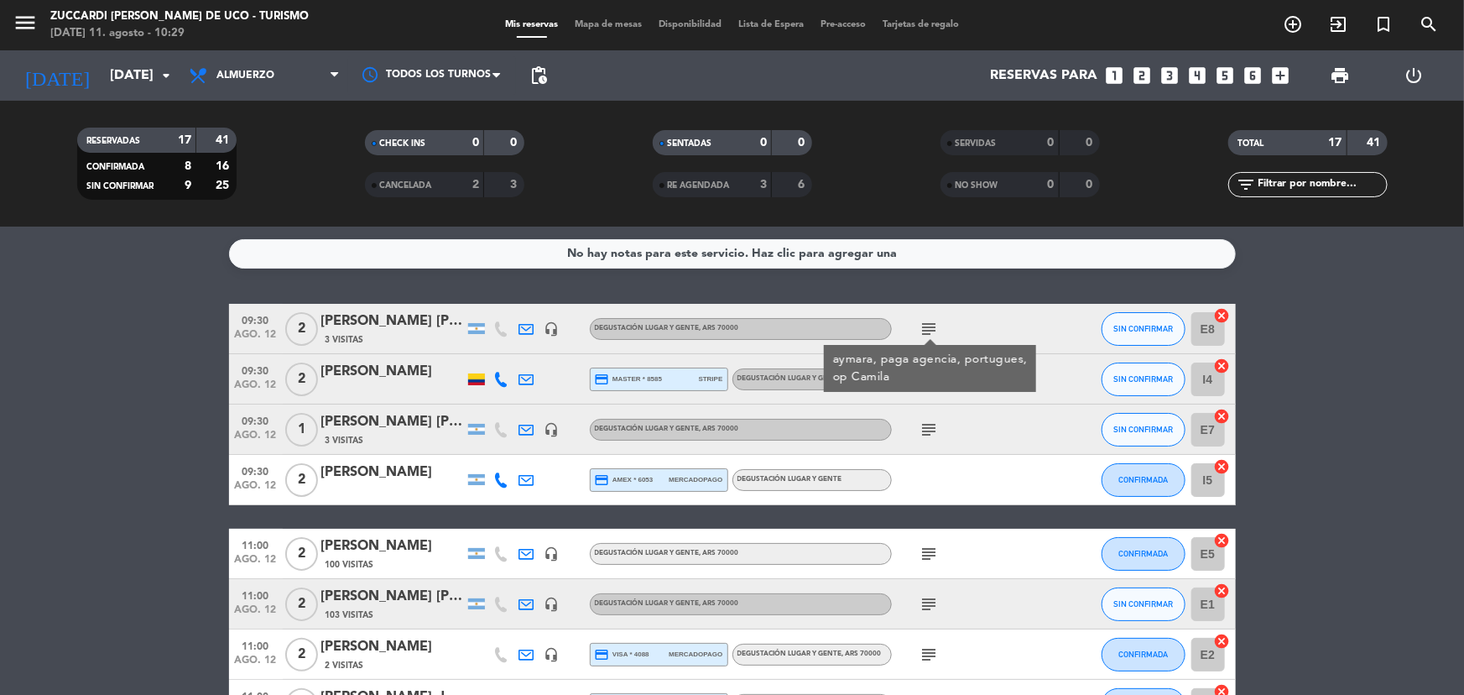
click at [919, 430] on icon "subject" at bounding box center [929, 429] width 20 height 20
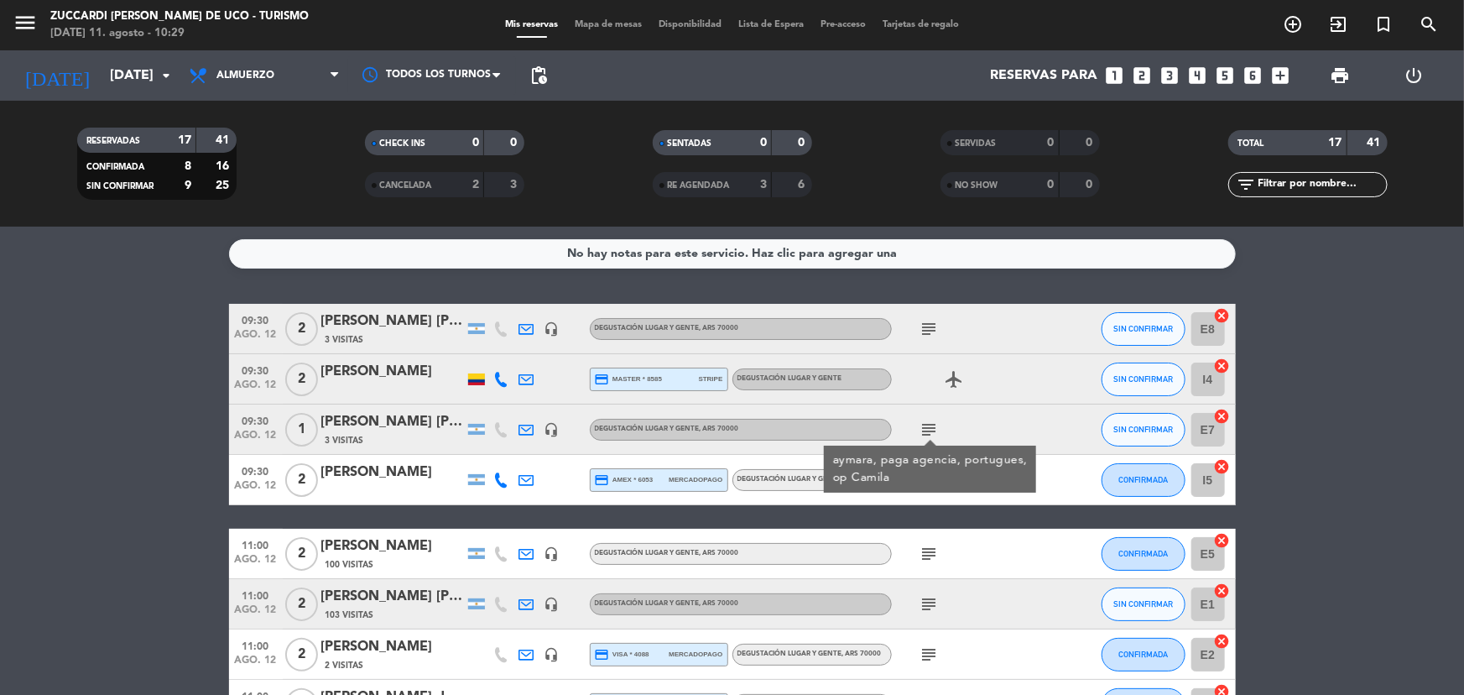
drag, startPoint x: 831, startPoint y: 506, endPoint x: 849, endPoint y: 503, distance: 17.8
click at [506, 473] on icon at bounding box center [501, 479] width 15 height 15
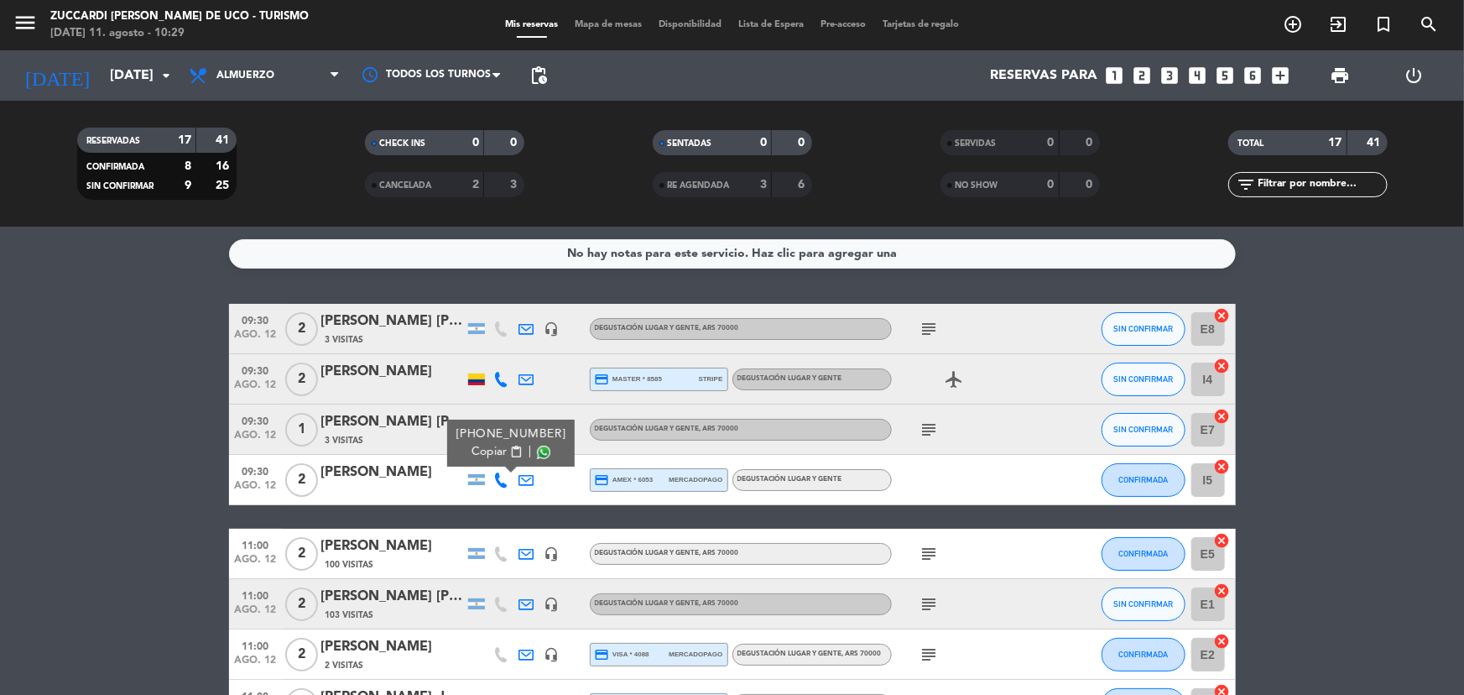
click at [487, 445] on span "Copiar" at bounding box center [488, 452] width 35 height 18
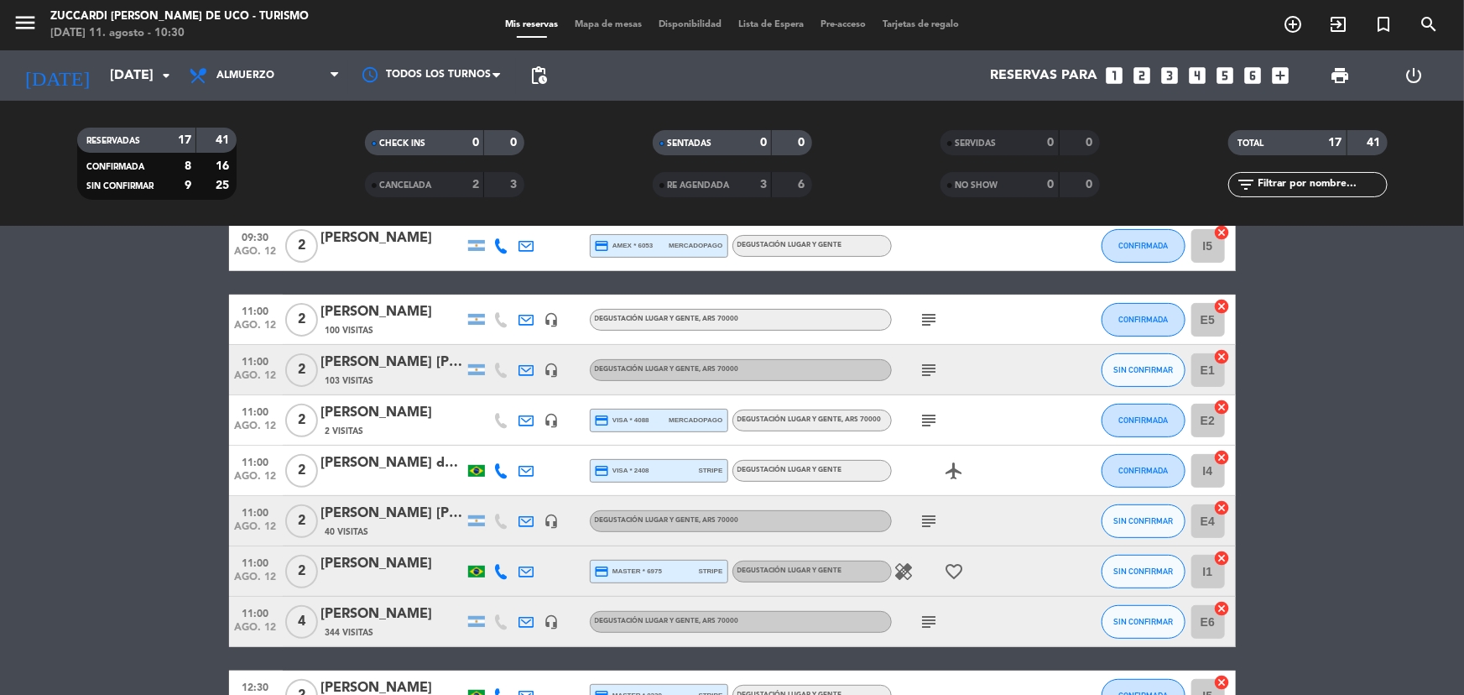
scroll to position [228, 0]
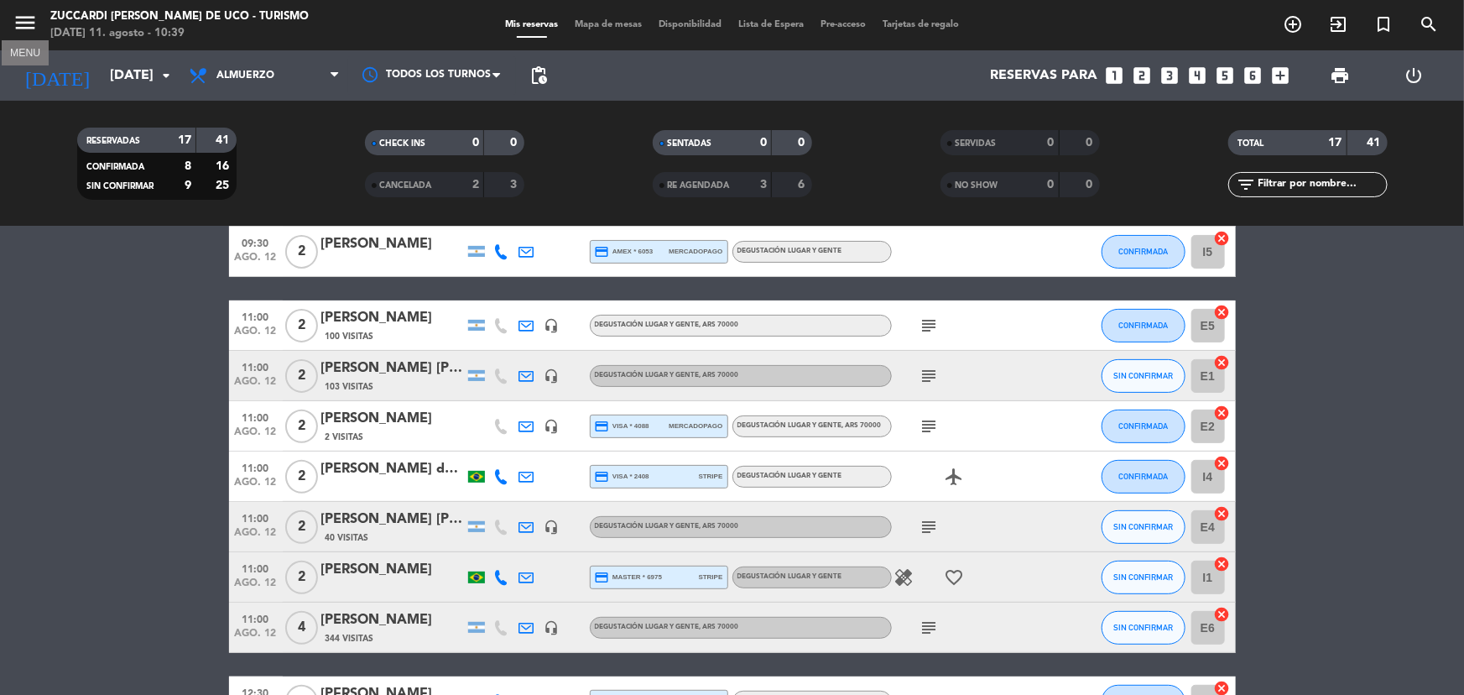
click at [34, 25] on icon "menu" at bounding box center [25, 22] width 25 height 25
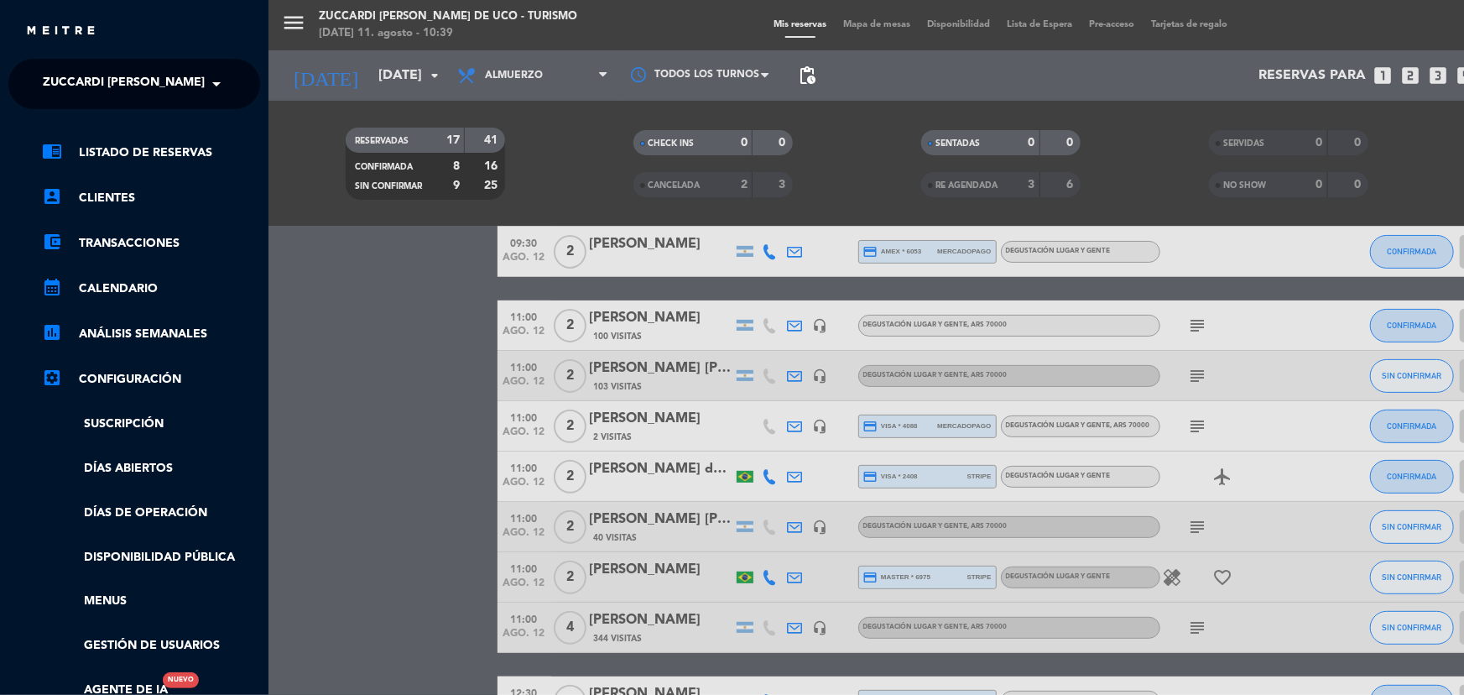
click at [221, 83] on span at bounding box center [220, 83] width 29 height 35
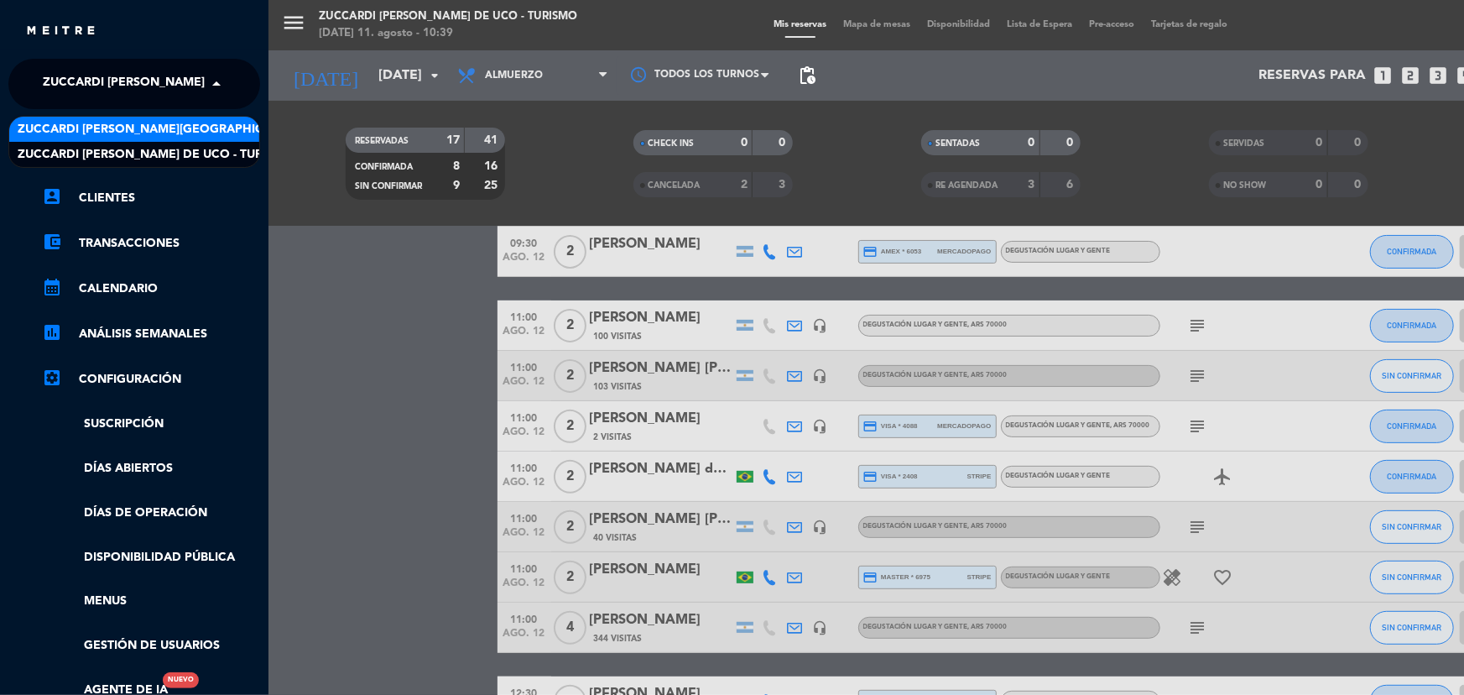
click at [220, 137] on span "Zuccardi [PERSON_NAME][GEOGRAPHIC_DATA] - Restaurant [GEOGRAPHIC_DATA]" at bounding box center [268, 129] width 500 height 19
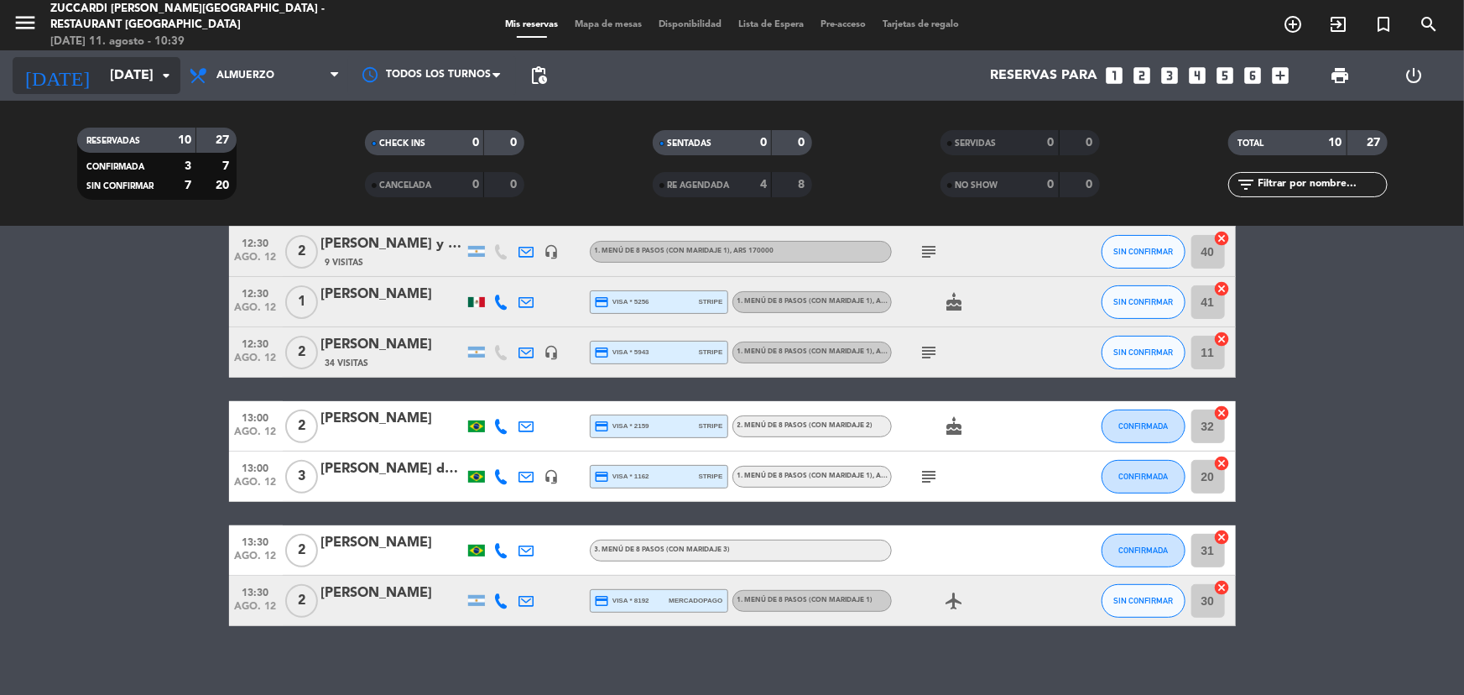
click at [102, 69] on input "[DATE]" at bounding box center [190, 76] width 177 height 33
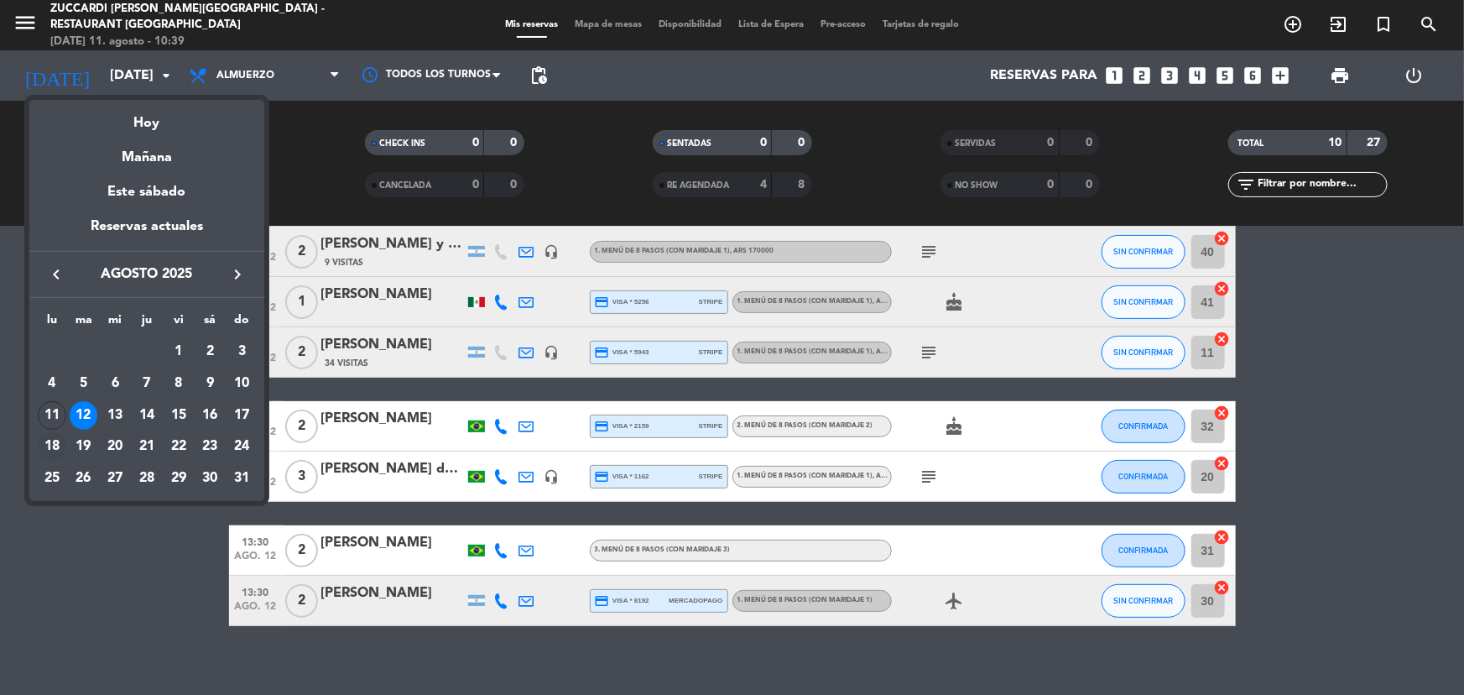
click at [55, 442] on div "18" at bounding box center [52, 446] width 29 height 29
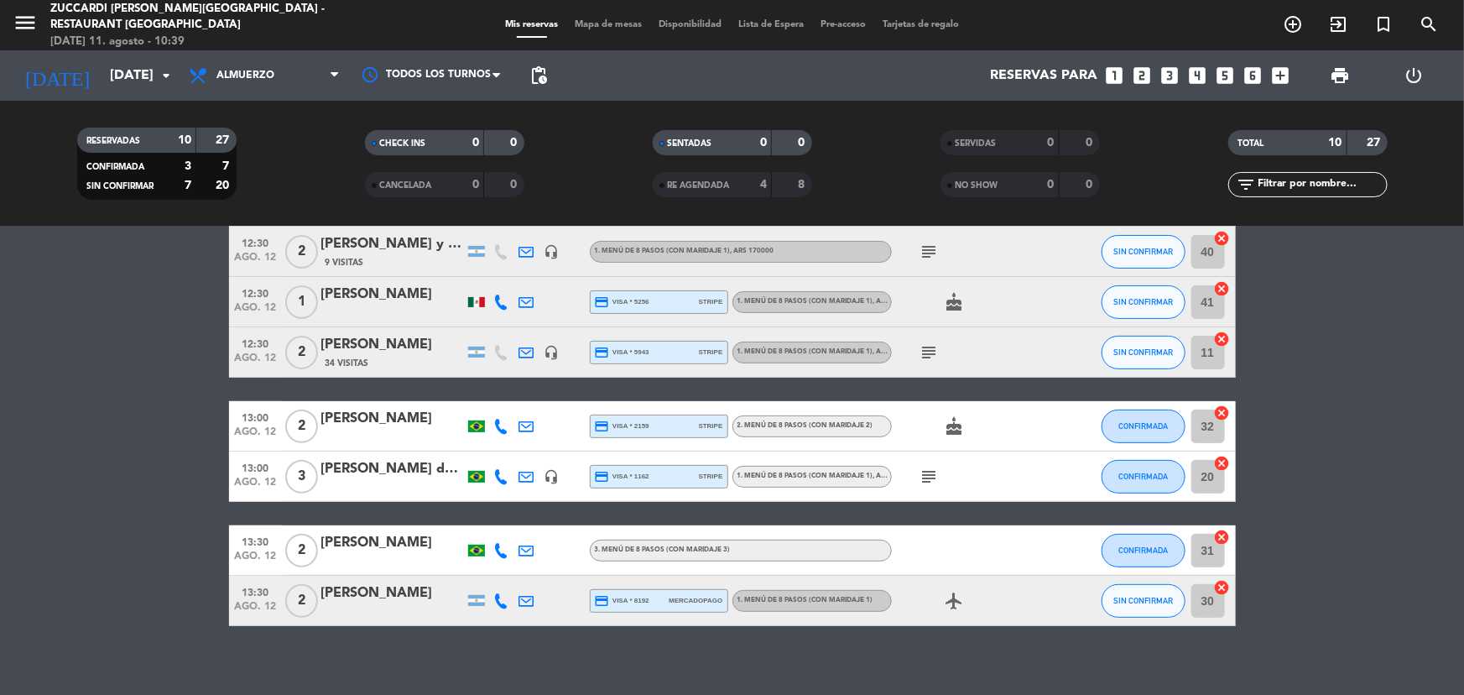
type input "lun. 18 ago."
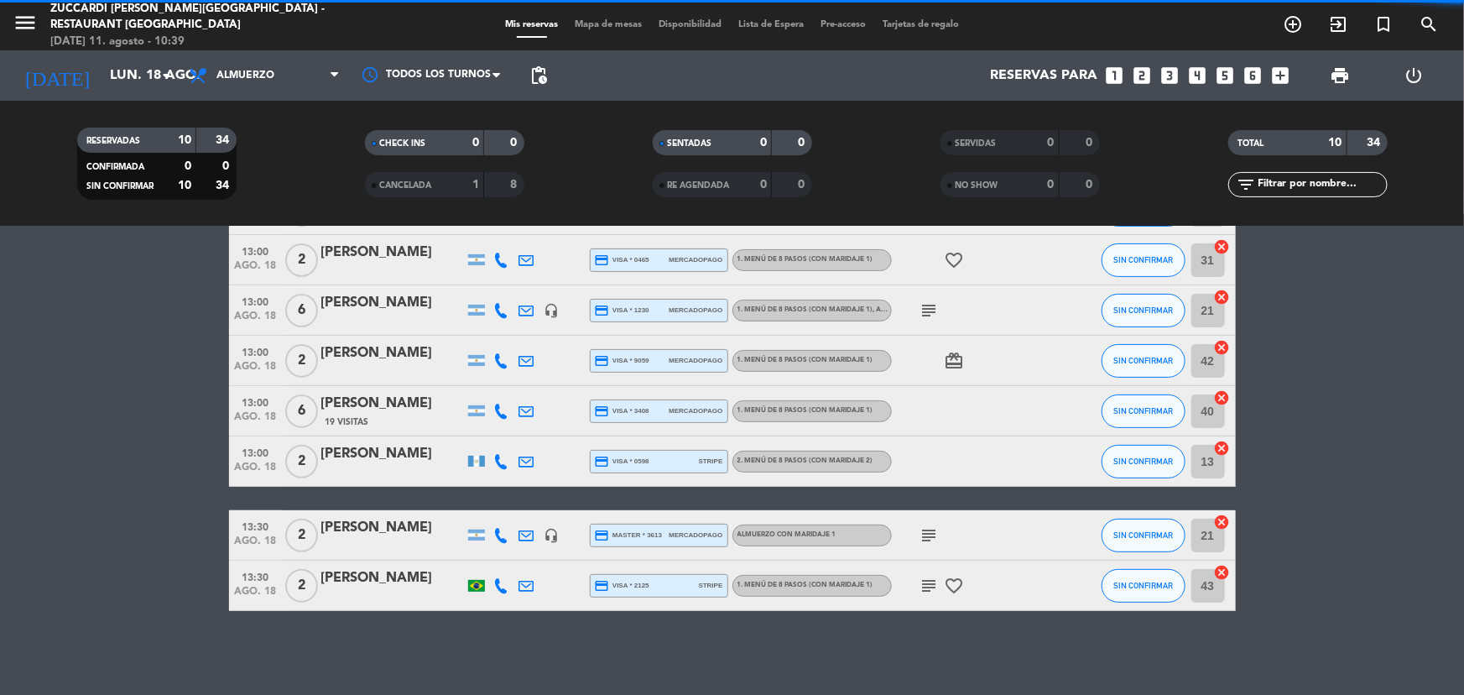
scroll to position [219, 0]
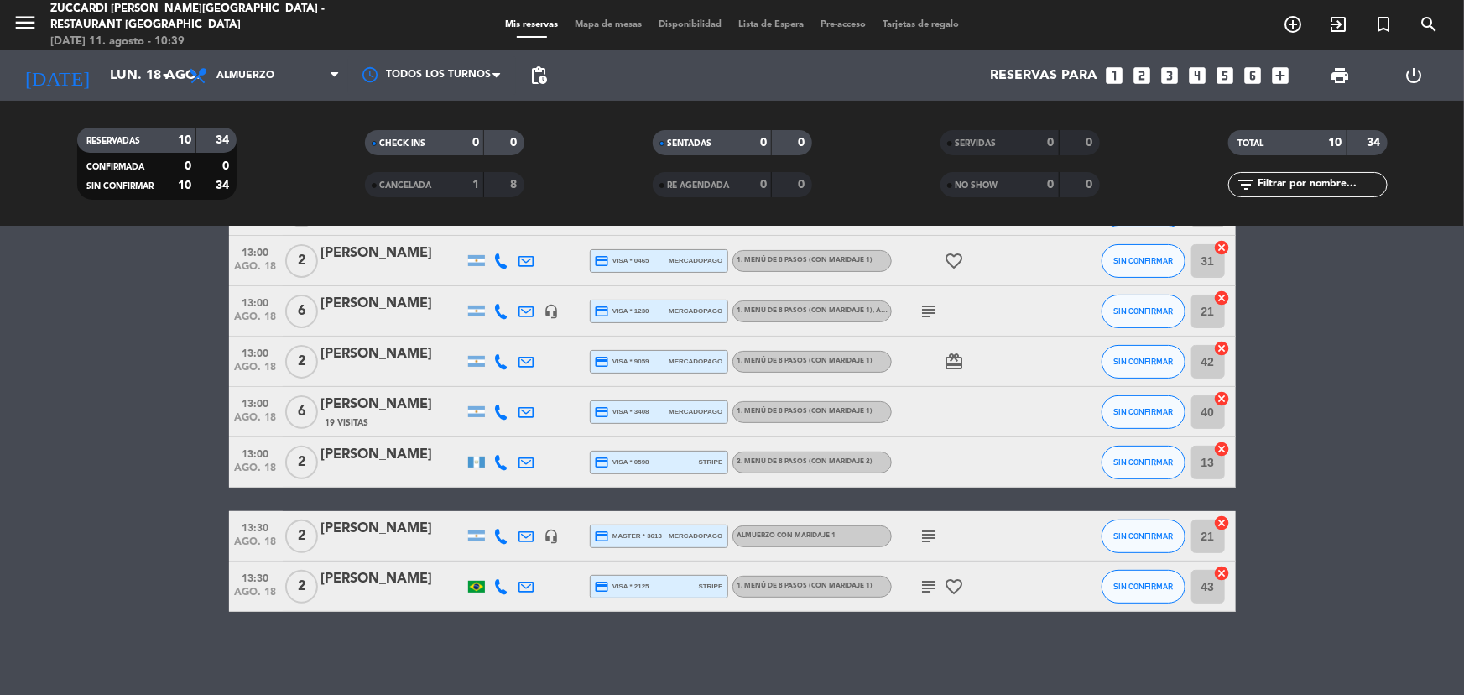
click at [927, 532] on icon "subject" at bounding box center [929, 536] width 20 height 20
click at [963, 533] on div "subject paga pax, op Emi" at bounding box center [967, 535] width 151 height 49
click at [355, 526] on div "[PERSON_NAME]" at bounding box center [392, 529] width 143 height 22
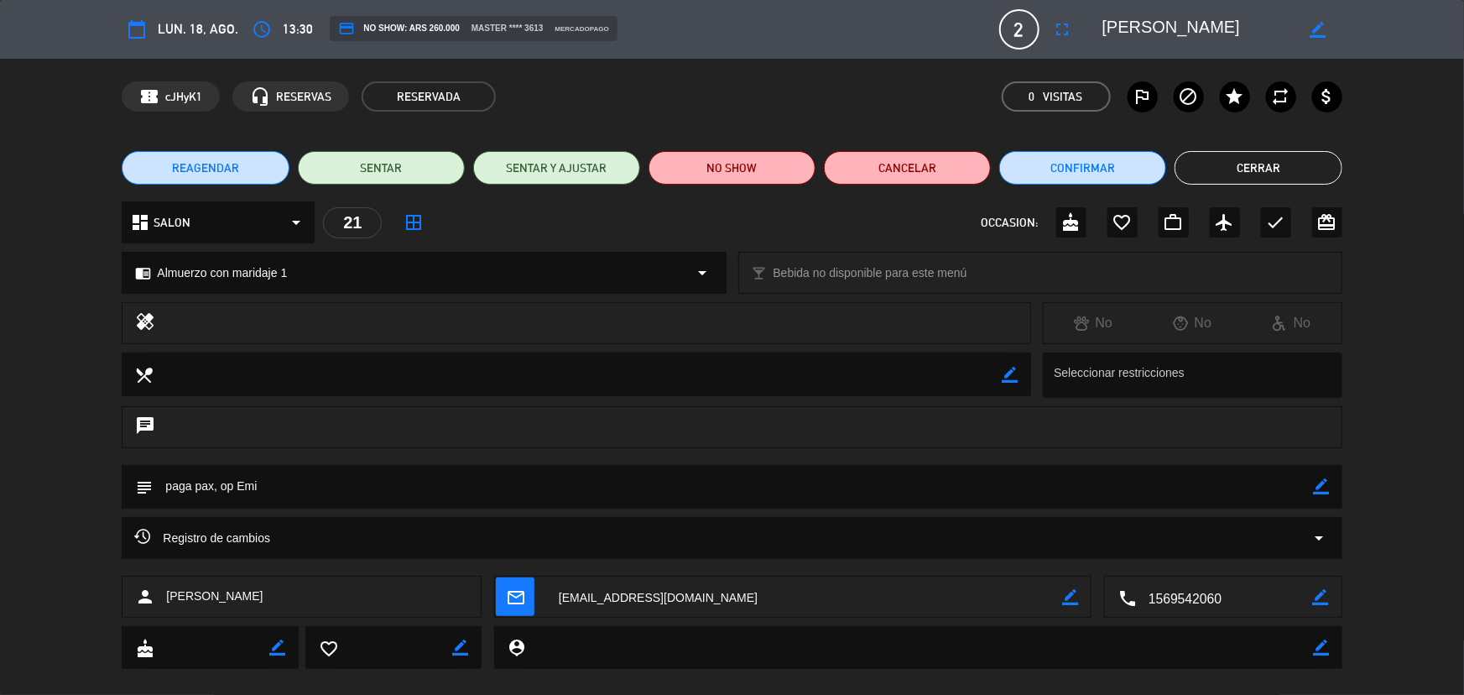
click at [1316, 479] on icon "border_color" at bounding box center [1322, 486] width 16 height 16
drag, startPoint x: 218, startPoint y: 484, endPoint x: 369, endPoint y: 486, distance: 151.0
click at [249, 484] on textarea at bounding box center [733, 486] width 1160 height 43
click at [221, 483] on textarea at bounding box center [733, 486] width 1160 height 43
click at [227, 485] on textarea at bounding box center [733, 486] width 1160 height 43
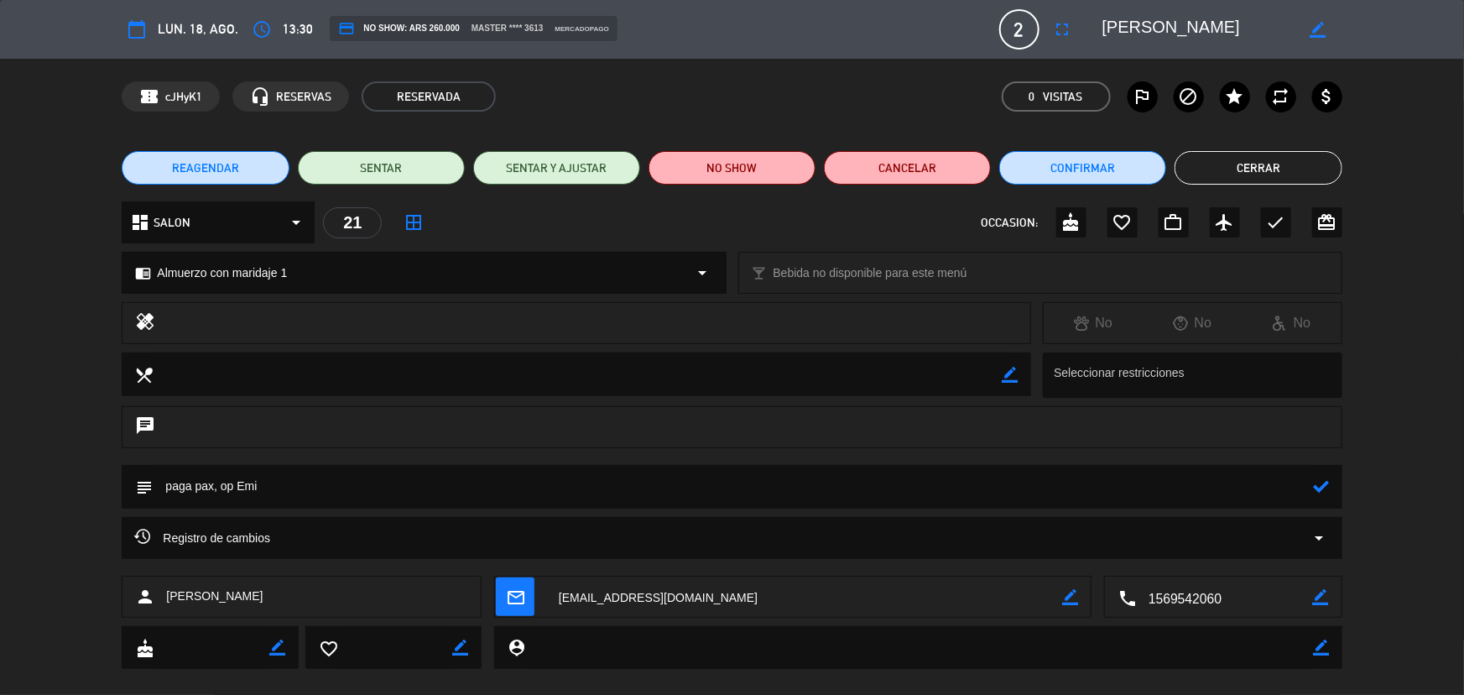
click at [220, 487] on textarea at bounding box center [733, 486] width 1160 height 43
click at [472, 492] on textarea at bounding box center [733, 486] width 1160 height 43
click at [512, 489] on textarea at bounding box center [733, 486] width 1160 height 43
type textarea "paga pax, pagada por transferencia el 11/08 , nro de fac #1319762, op Emi"
click at [1327, 478] on icon at bounding box center [1322, 486] width 16 height 16
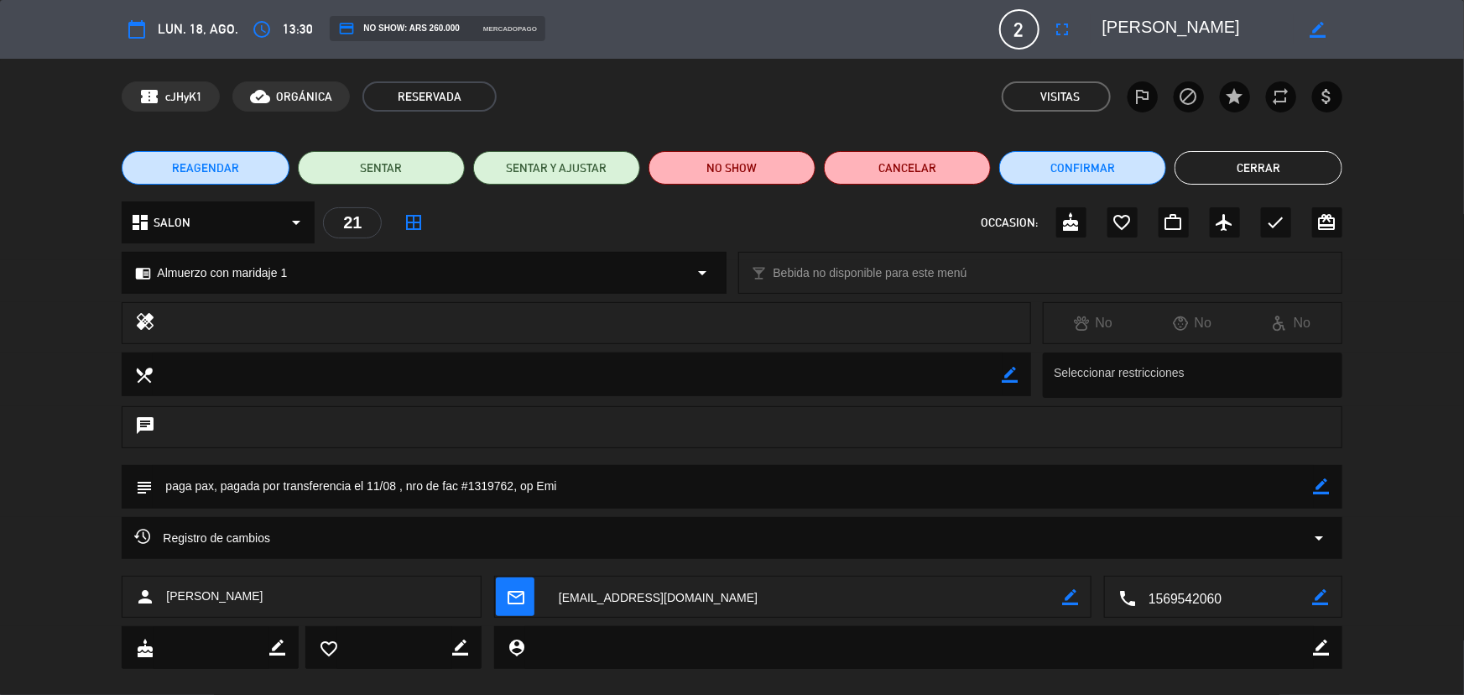
click at [1248, 159] on button "Cerrar" at bounding box center [1257, 168] width 167 height 34
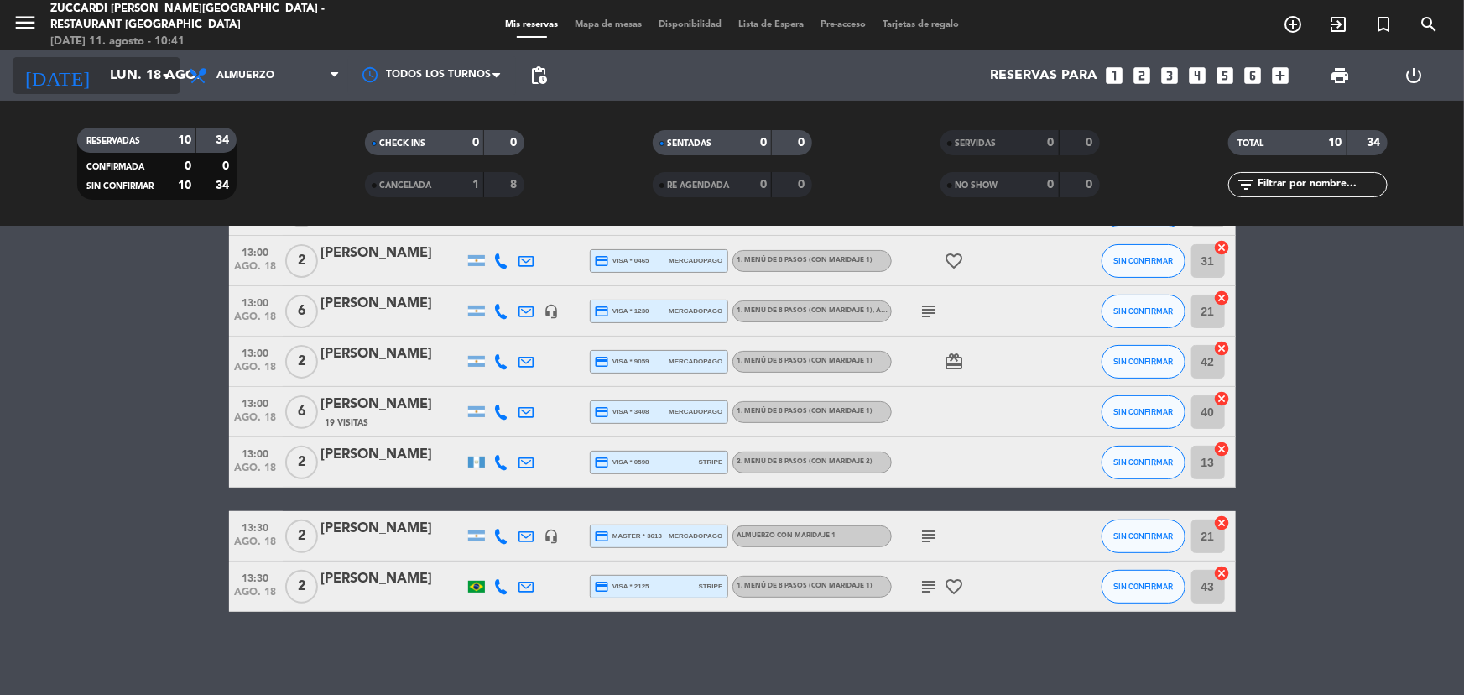
click at [102, 69] on input "lun. 18 ago." at bounding box center [190, 76] width 177 height 33
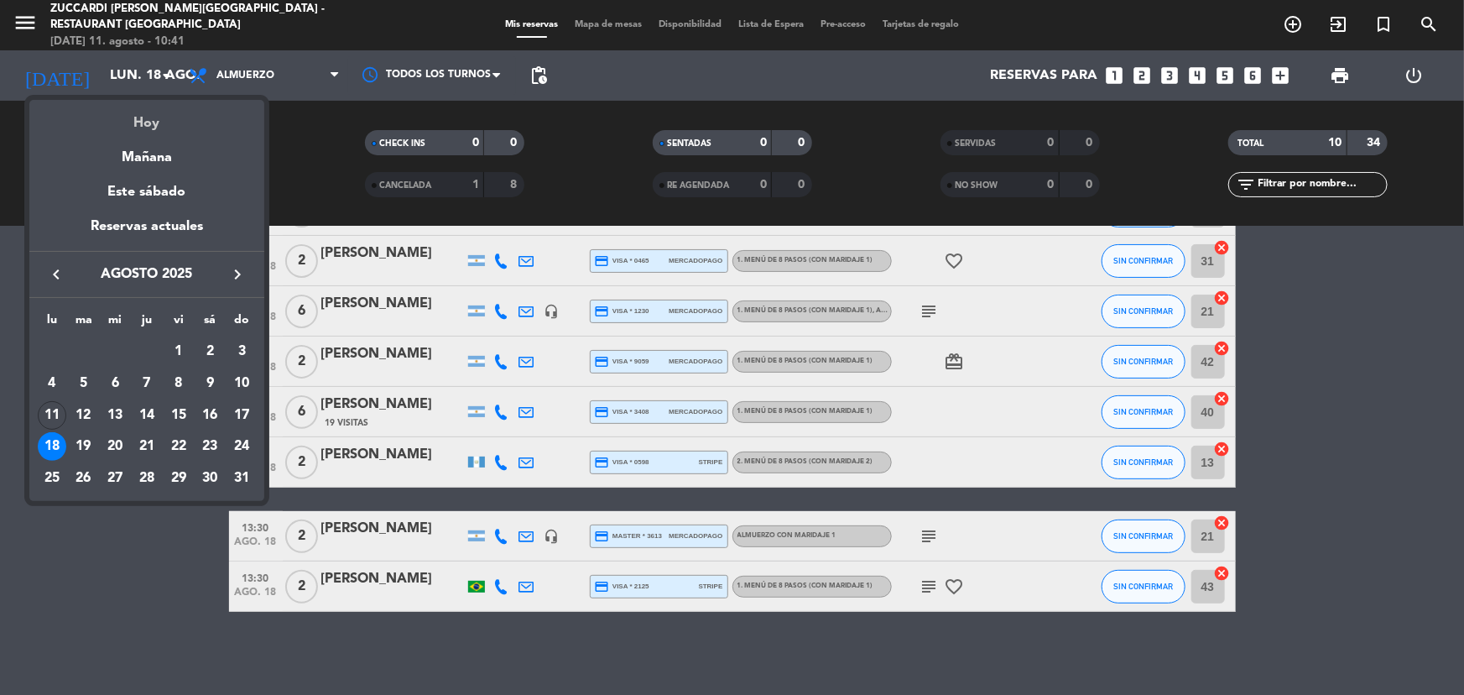
click at [154, 119] on div "Hoy" at bounding box center [146, 117] width 235 height 34
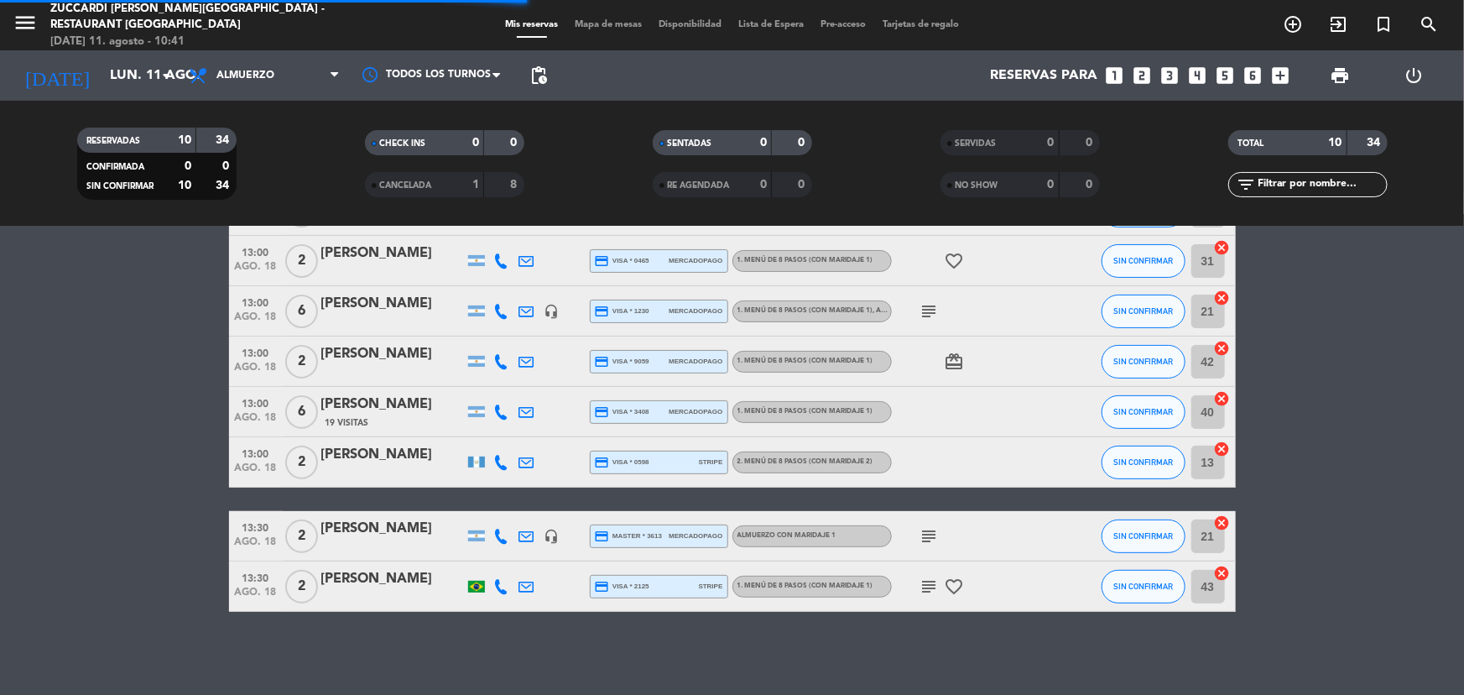
scroll to position [169, 0]
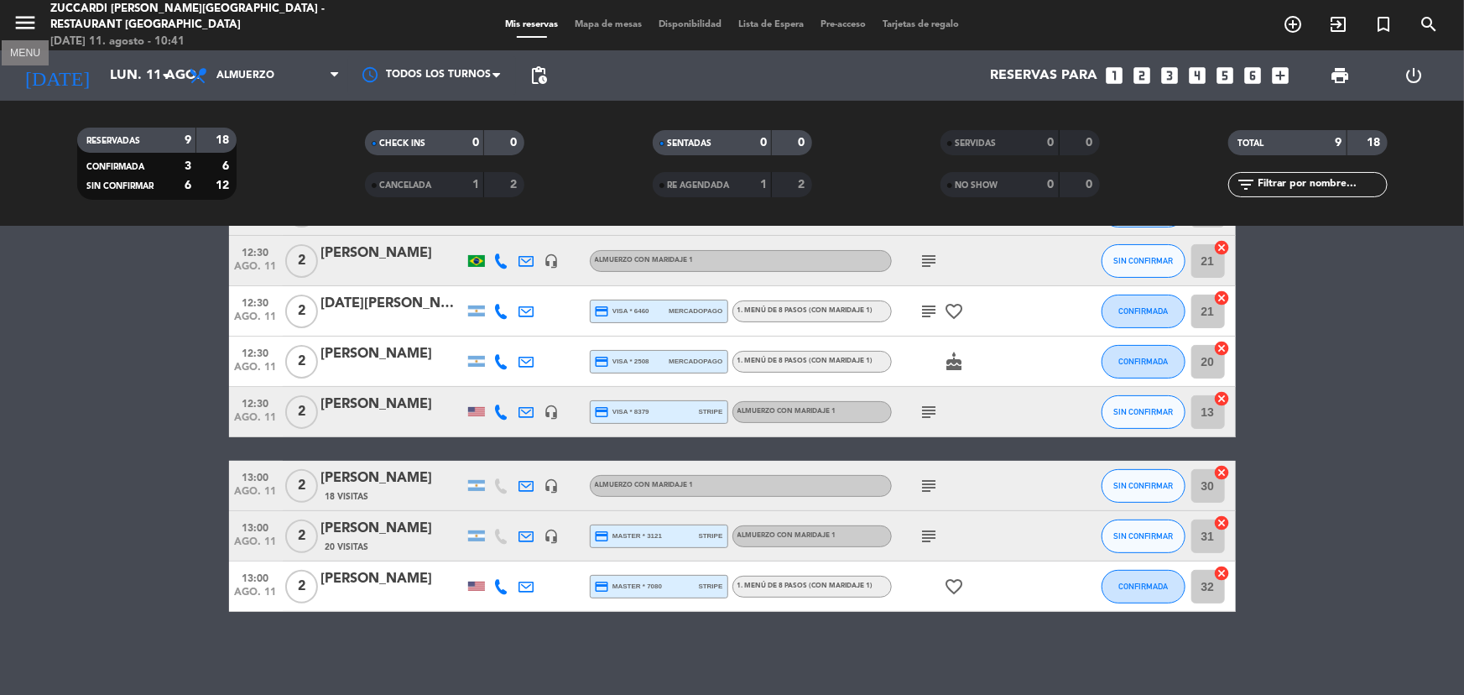
click at [19, 13] on icon "menu" at bounding box center [25, 22] width 25 height 25
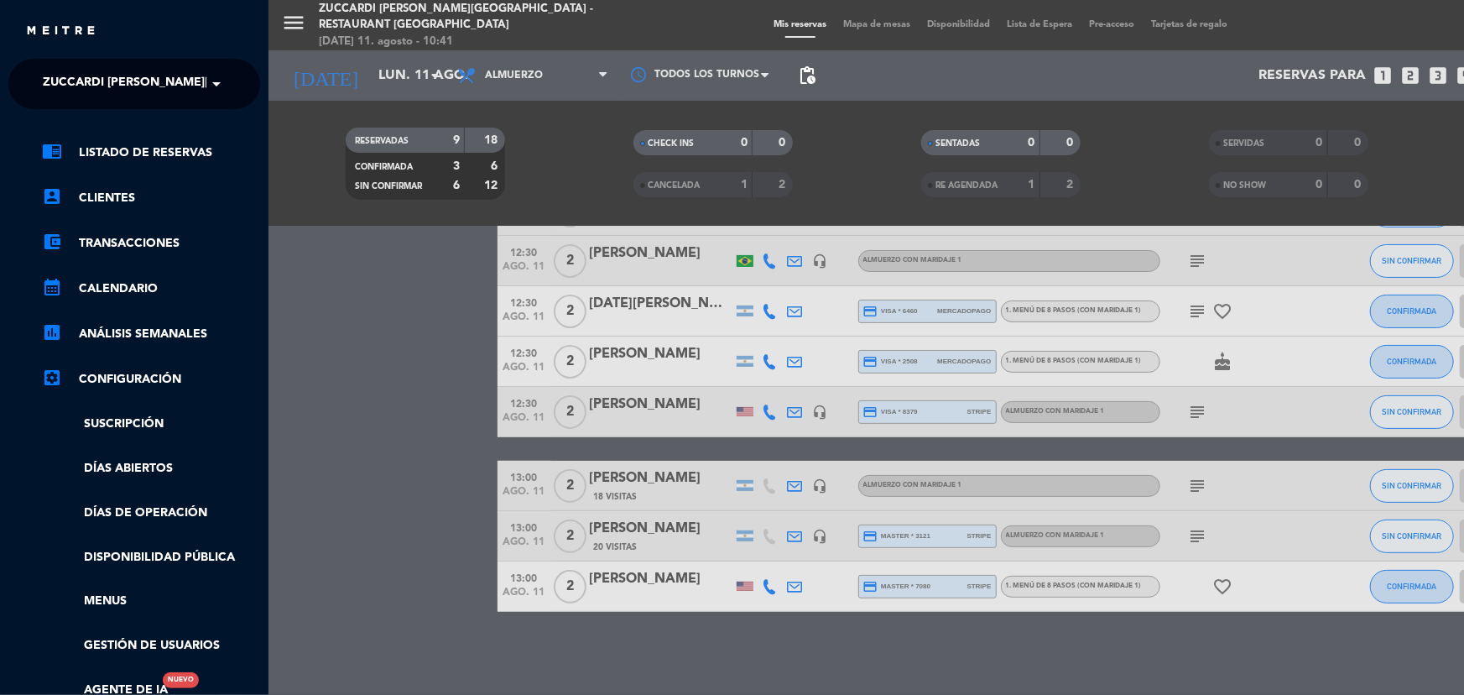
drag, startPoint x: 196, startPoint y: 81, endPoint x: 221, endPoint y: 114, distance: 41.3
click at [198, 83] on span "Zuccardi [PERSON_NAME][GEOGRAPHIC_DATA] - Restaurant [GEOGRAPHIC_DATA]" at bounding box center [293, 83] width 500 height 35
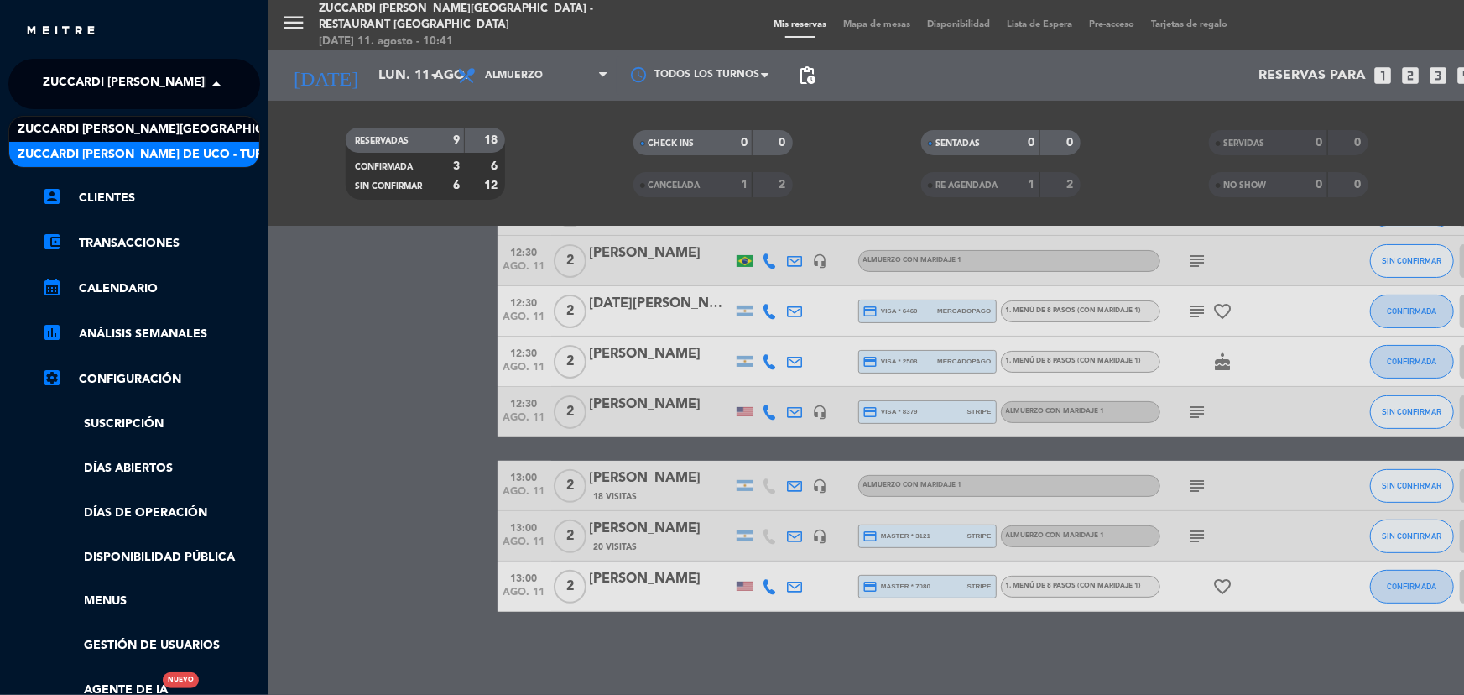
click at [236, 158] on div "Zuccardi [PERSON_NAME] de Uco - Turismo" at bounding box center [134, 154] width 250 height 25
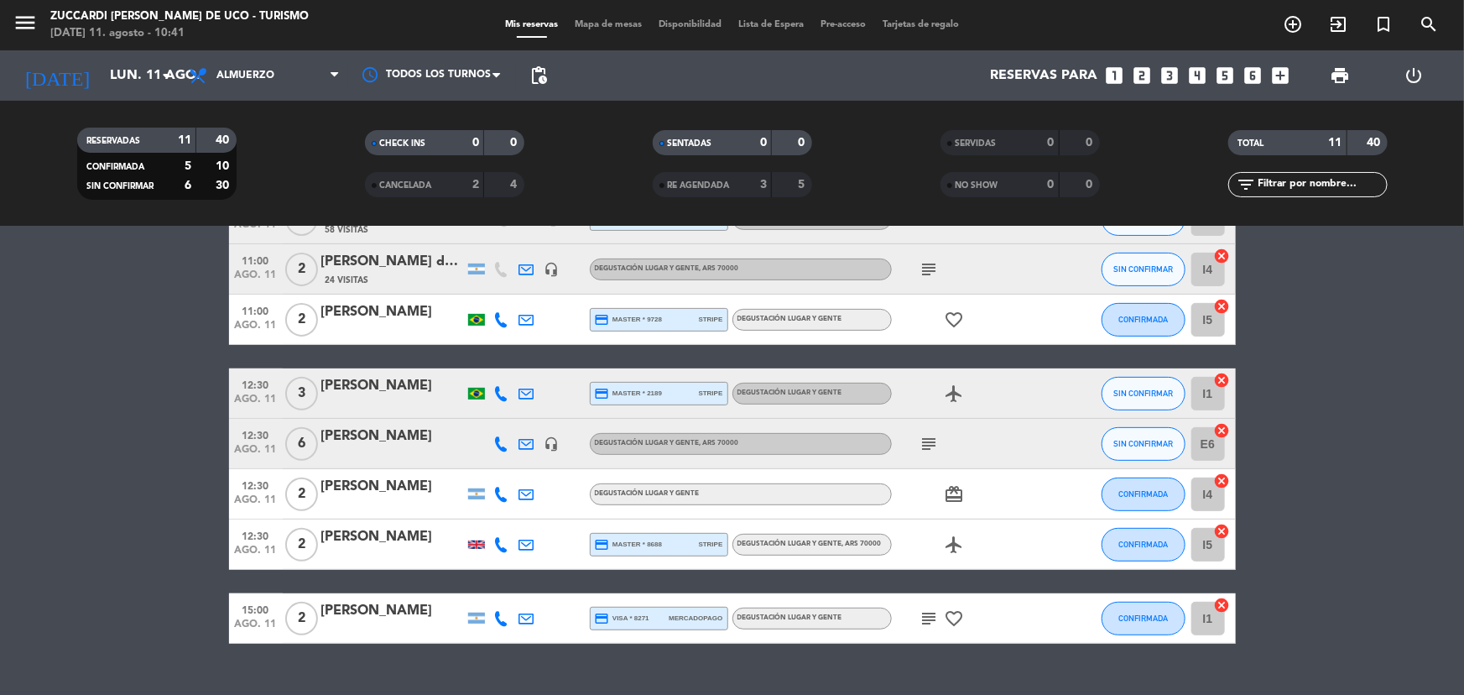
scroll to position [317, 0]
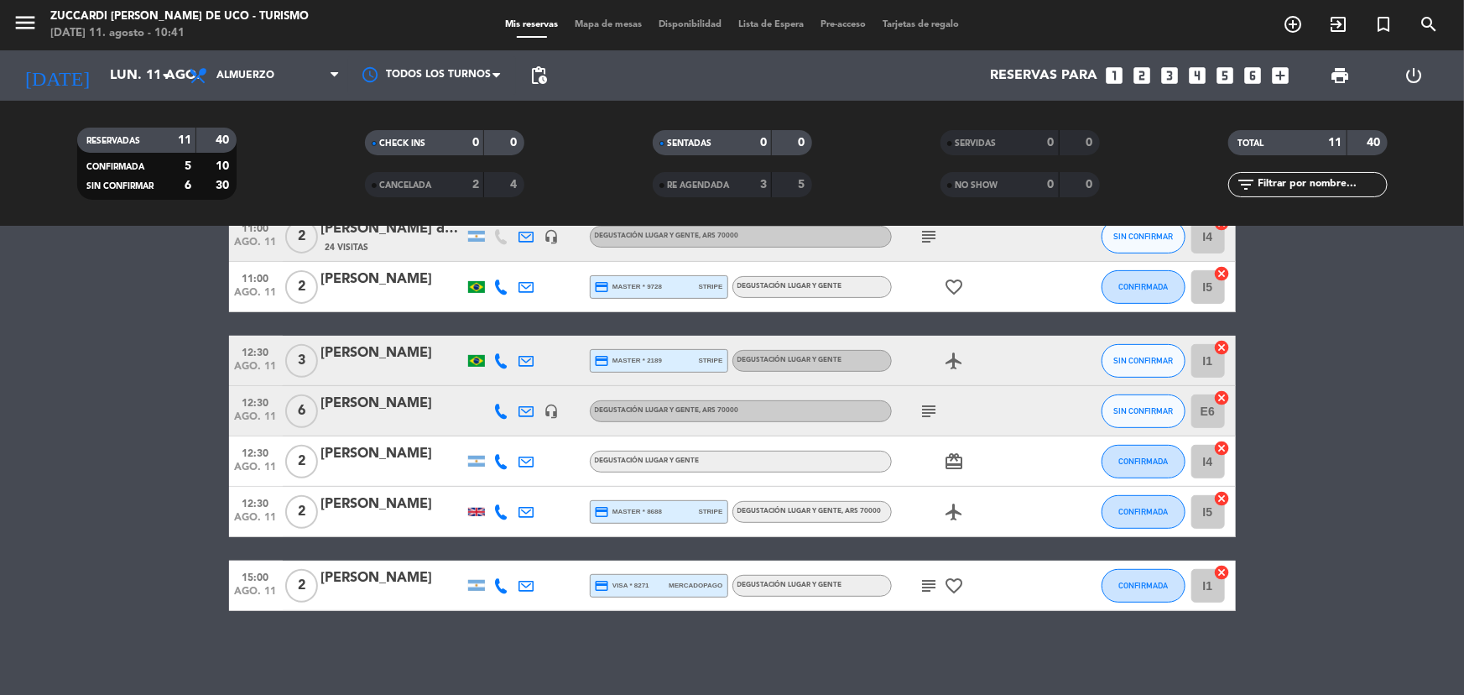
click at [928, 585] on icon "subject" at bounding box center [929, 585] width 20 height 20
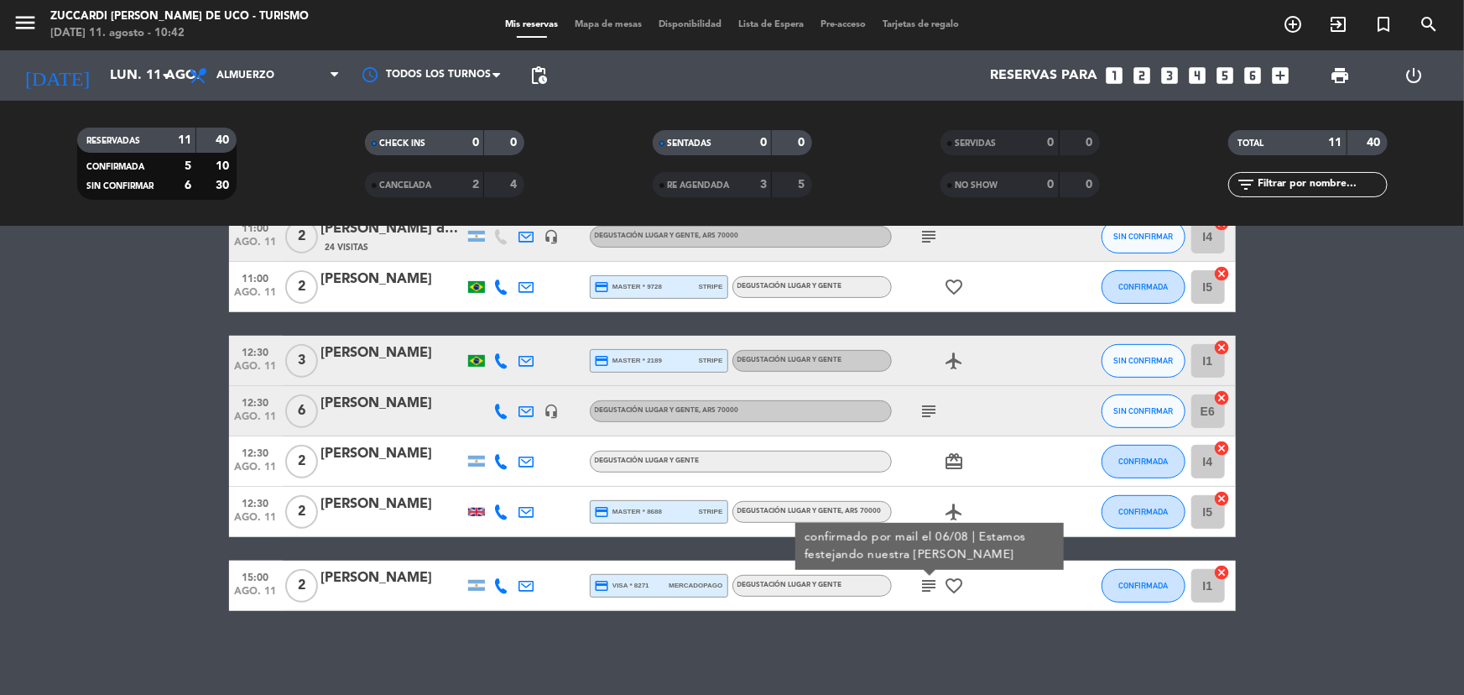
click at [776, 643] on div "No hay notas para este servicio. Haz clic para agregar una 10:00 [DATE] 8 GRUPO…" at bounding box center [732, 461] width 1464 height 468
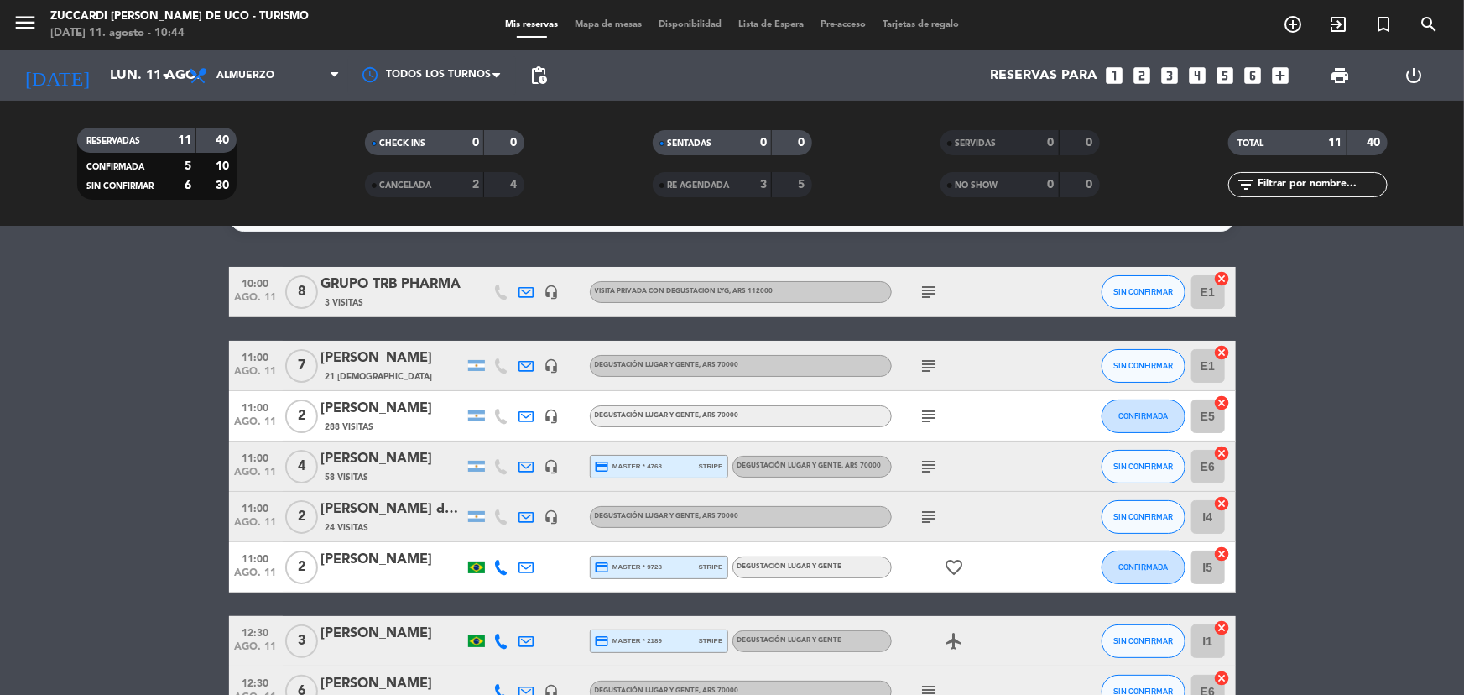
scroll to position [12, 0]
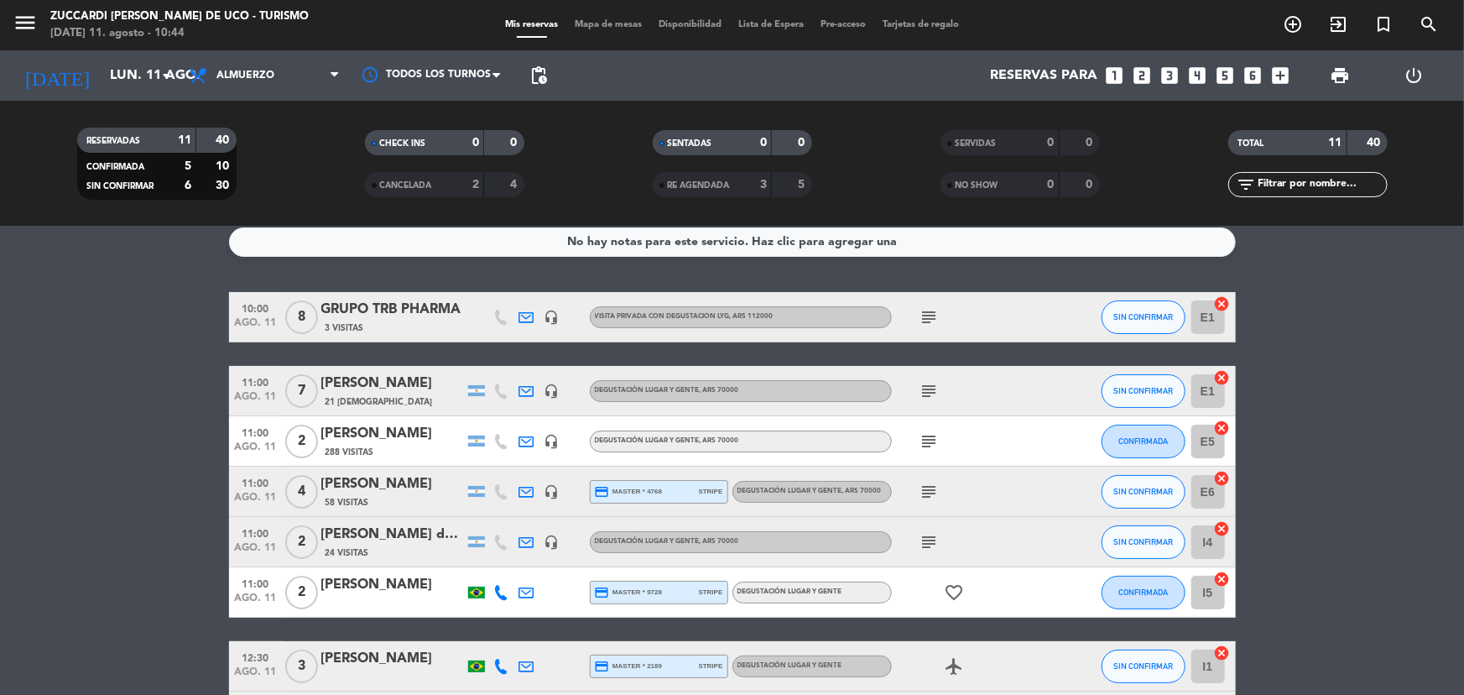
click at [926, 383] on icon "subject" at bounding box center [929, 391] width 20 height 20
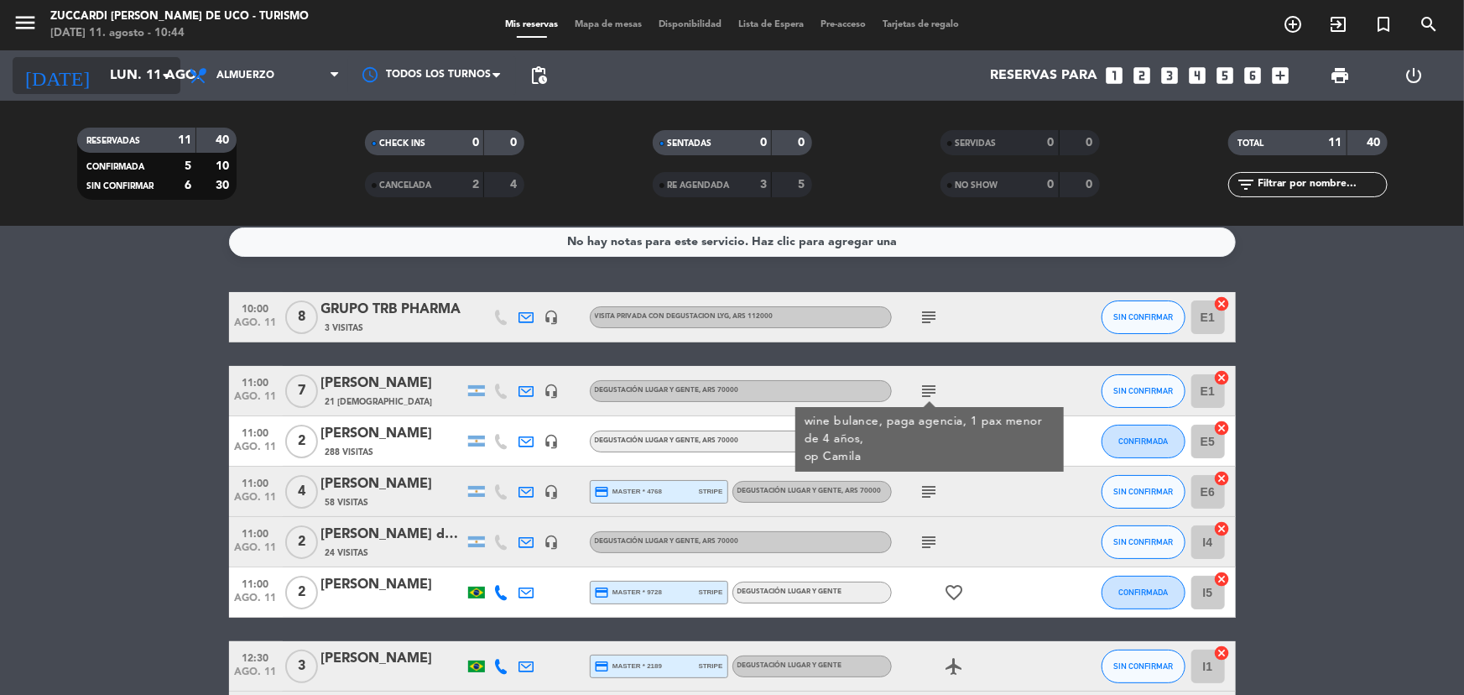
click at [139, 58] on div "[DATE] [DATE] arrow_drop_down" at bounding box center [97, 75] width 168 height 37
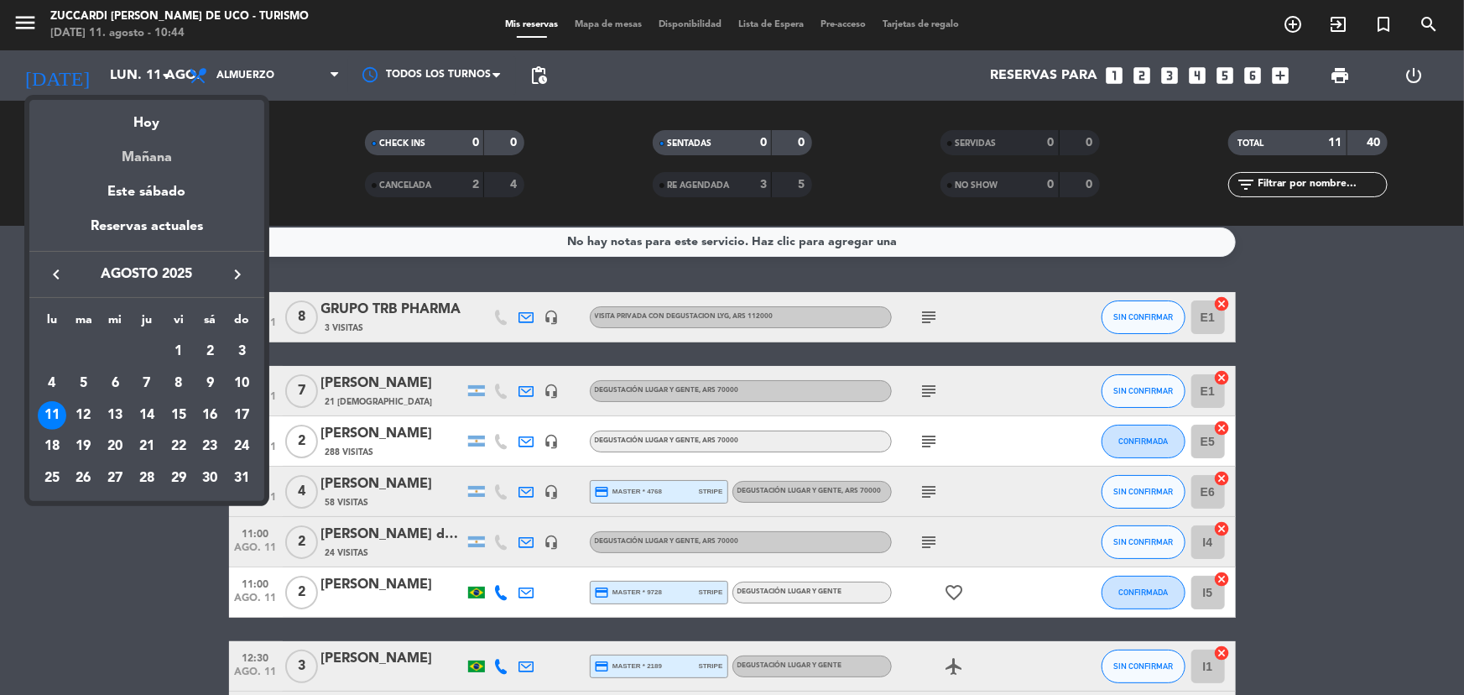
click at [145, 150] on div "Mañana" at bounding box center [146, 151] width 235 height 34
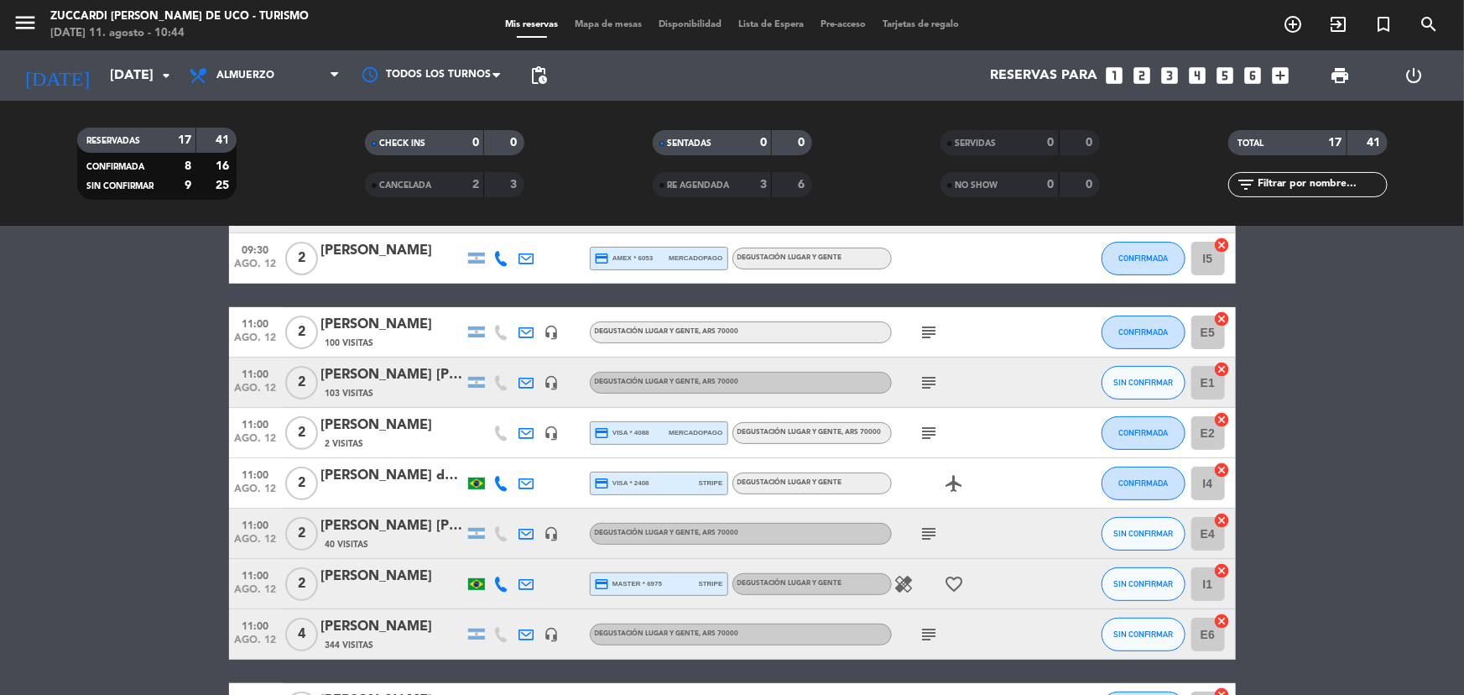
scroll to position [241, 0]
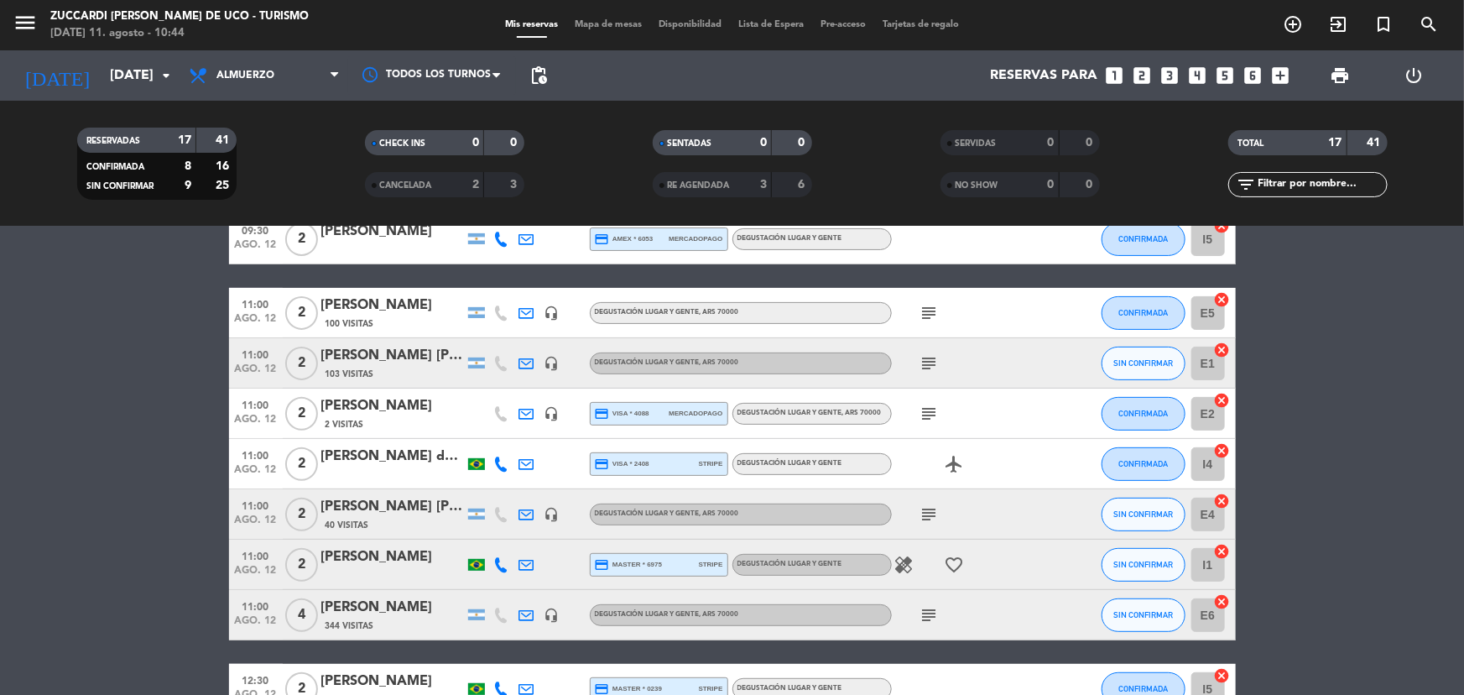
click at [933, 318] on icon "subject" at bounding box center [929, 313] width 20 height 20
click at [925, 353] on icon "subject" at bounding box center [929, 363] width 20 height 20
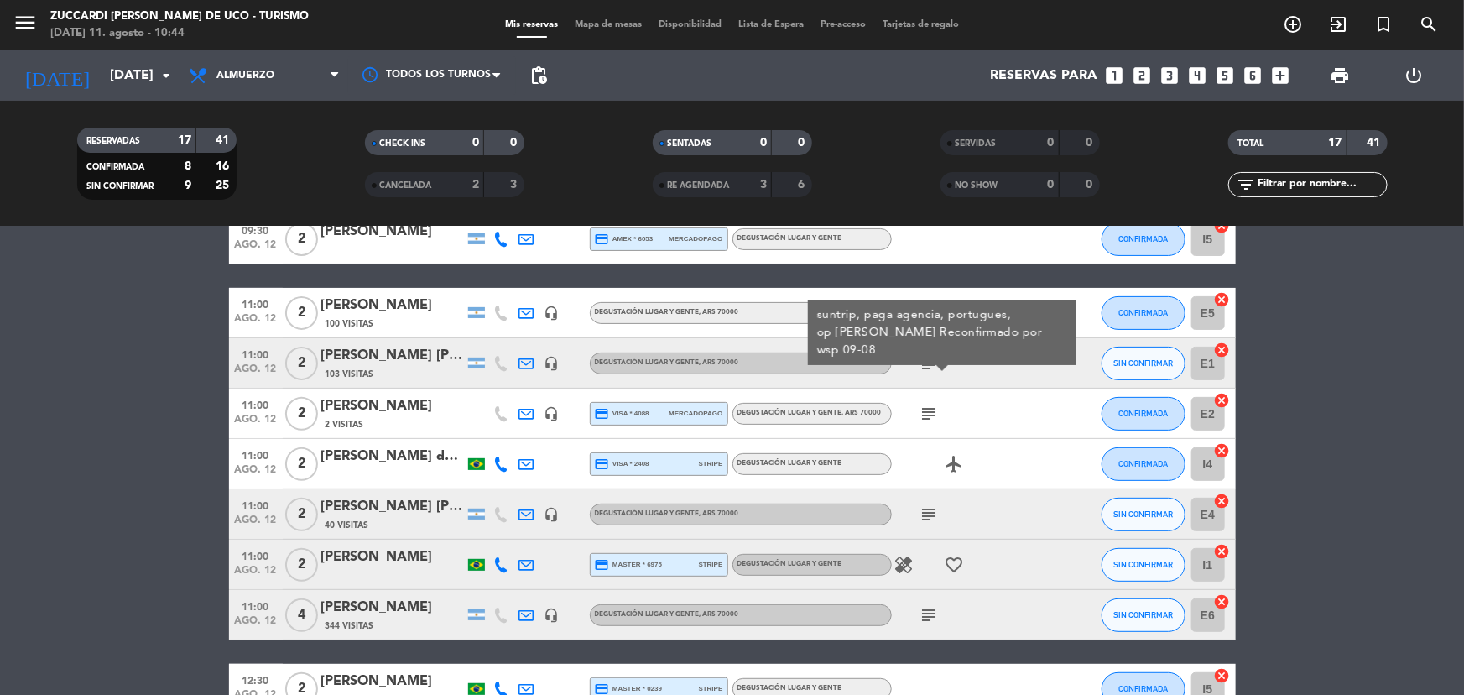
click at [925, 402] on div "subject" at bounding box center [967, 412] width 151 height 49
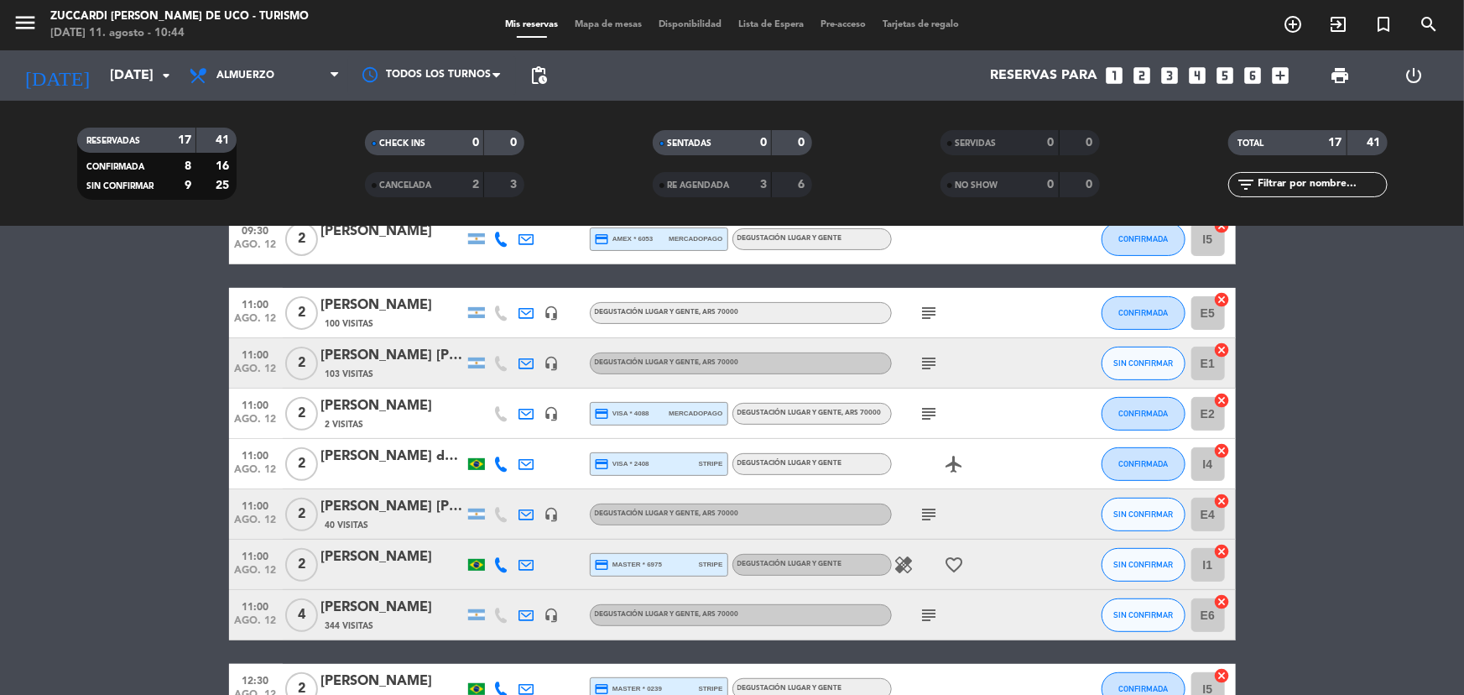
click at [926, 410] on icon "subject" at bounding box center [929, 414] width 20 height 20
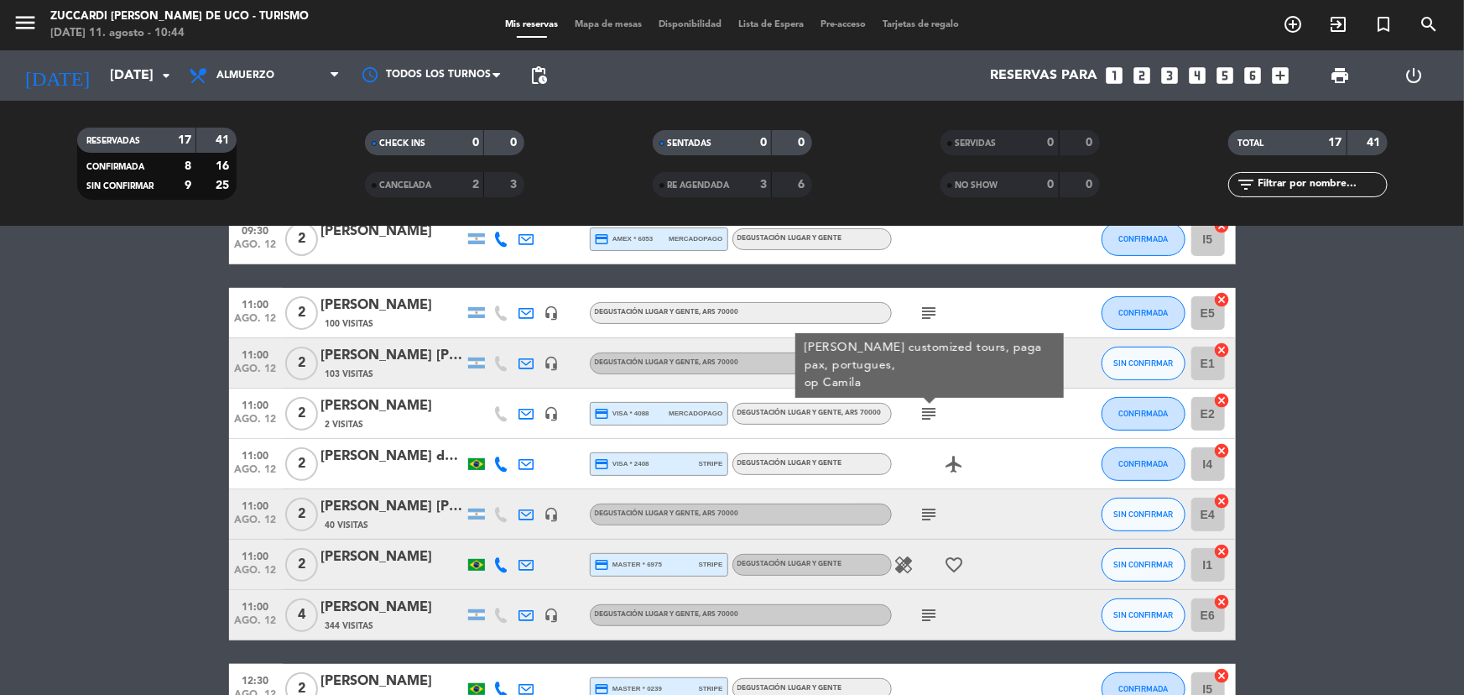
click at [917, 432] on div "subject [PERSON_NAME] customized tours, paga pax, portugues, op [GEOGRAPHIC_DAT…" at bounding box center [967, 412] width 151 height 49
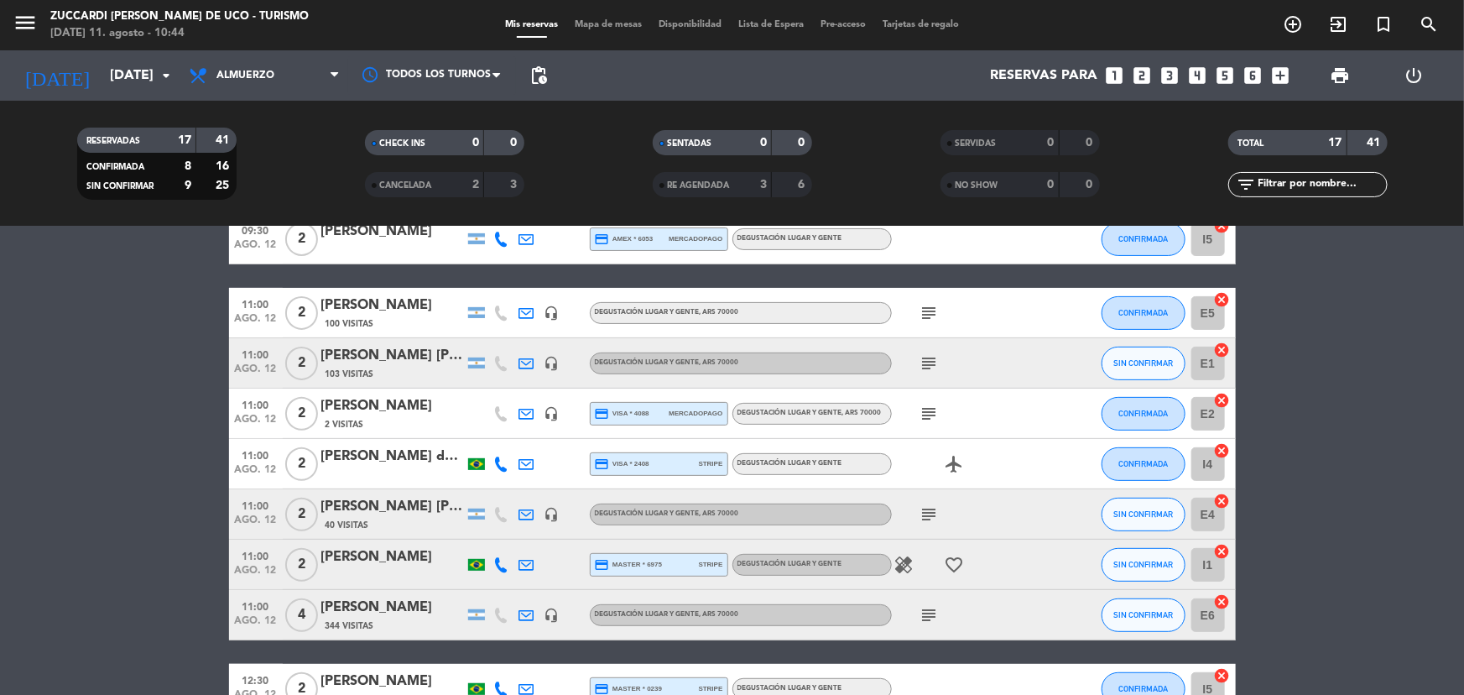
click at [924, 505] on icon "subject" at bounding box center [929, 514] width 20 height 20
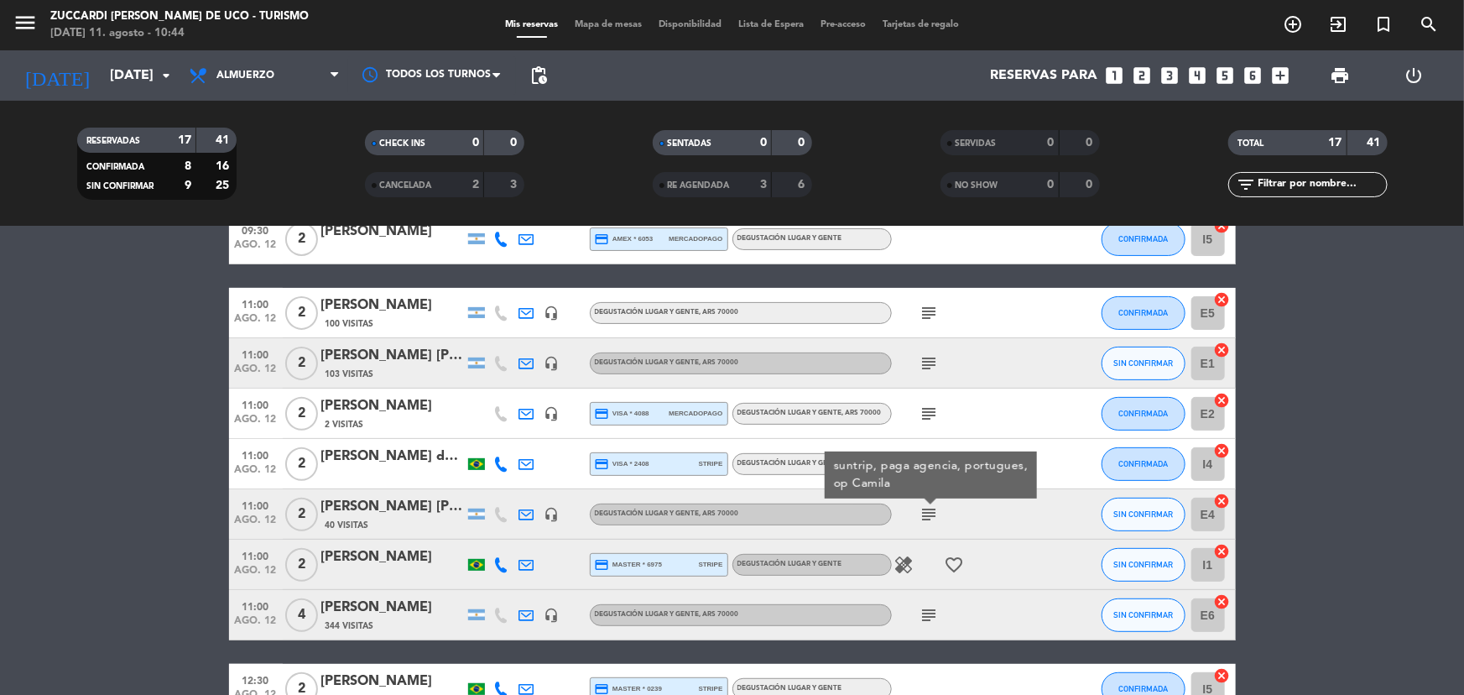
click at [935, 612] on icon "subject" at bounding box center [929, 615] width 20 height 20
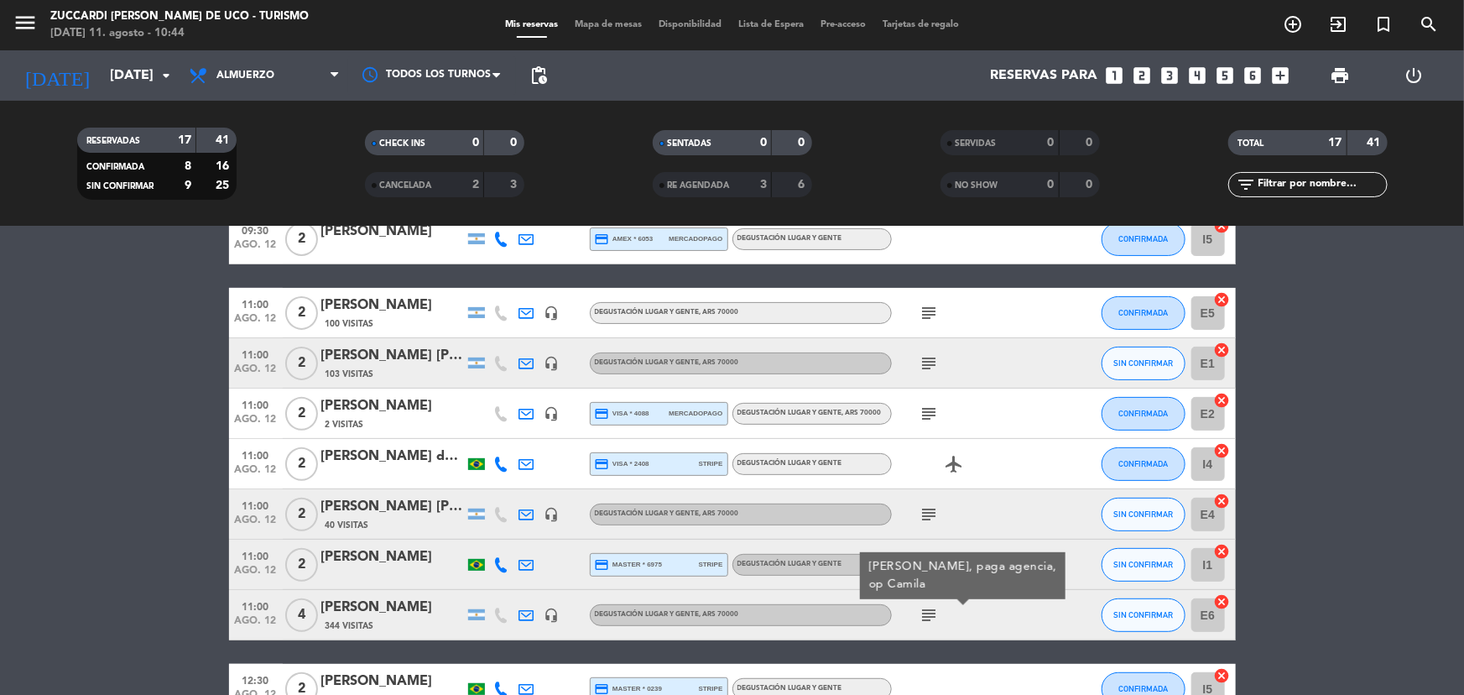
click at [894, 204] on div "SERVIDAS 0 0 NO SHOW 0 0" at bounding box center [1020, 163] width 288 height 92
click at [933, 314] on icon "subject" at bounding box center [929, 313] width 20 height 20
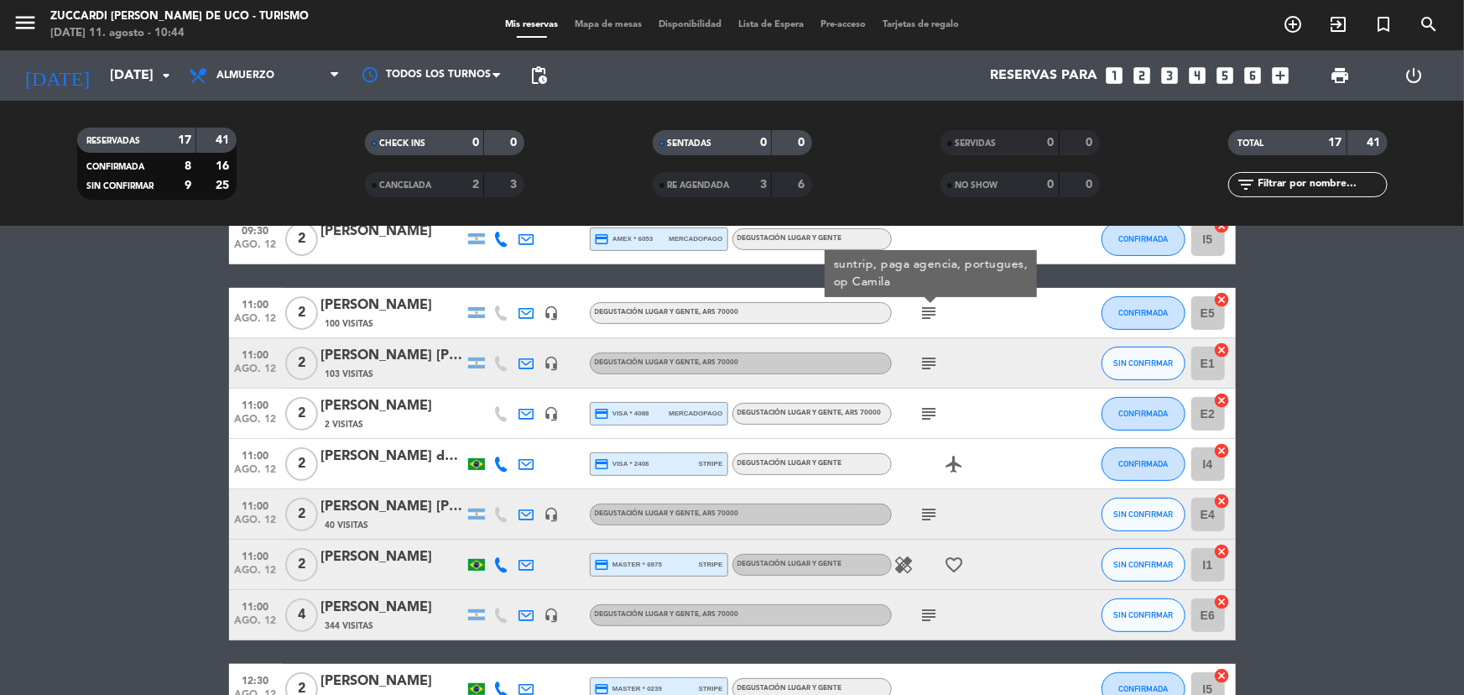
click at [936, 355] on icon "subject" at bounding box center [929, 363] width 20 height 20
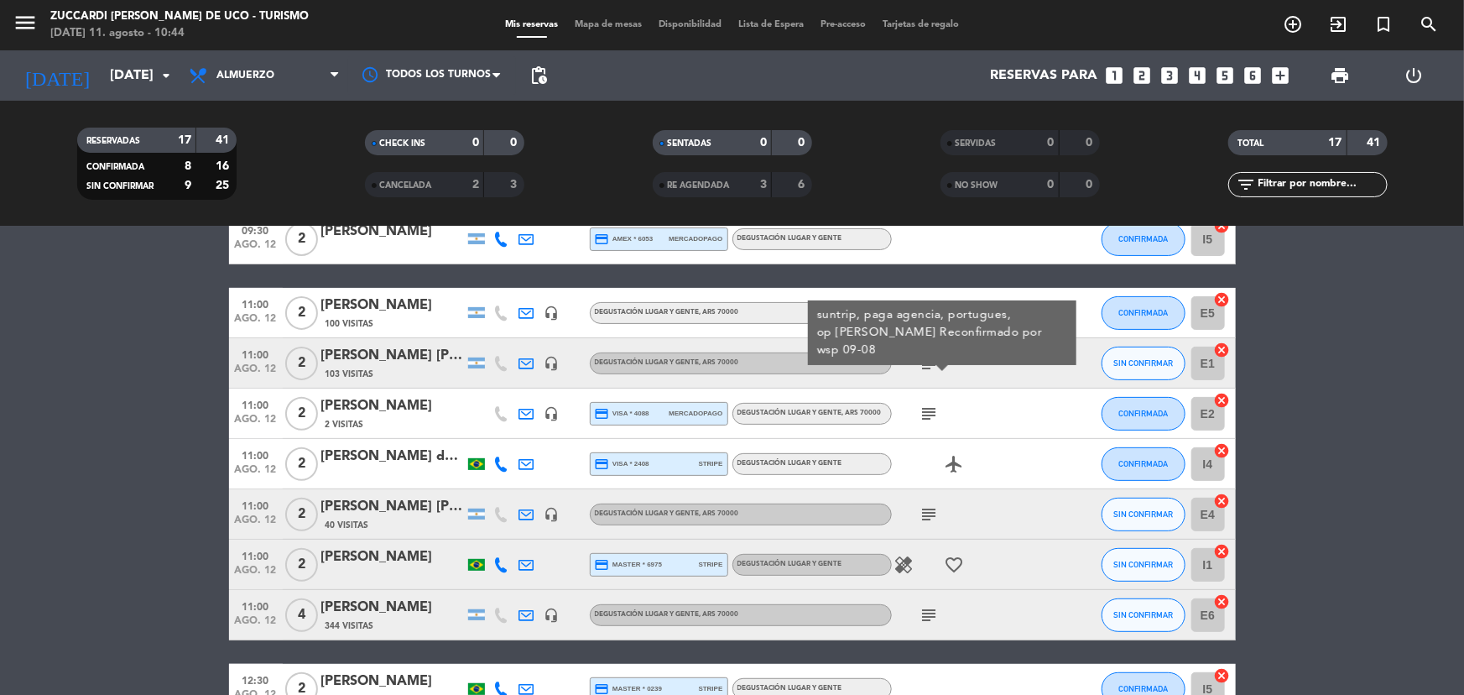
drag, startPoint x: 934, startPoint y: 414, endPoint x: 935, endPoint y: 424, distance: 11.0
click at [935, 423] on div "subject" at bounding box center [967, 412] width 151 height 49
click at [935, 424] on div "subject" at bounding box center [967, 412] width 151 height 49
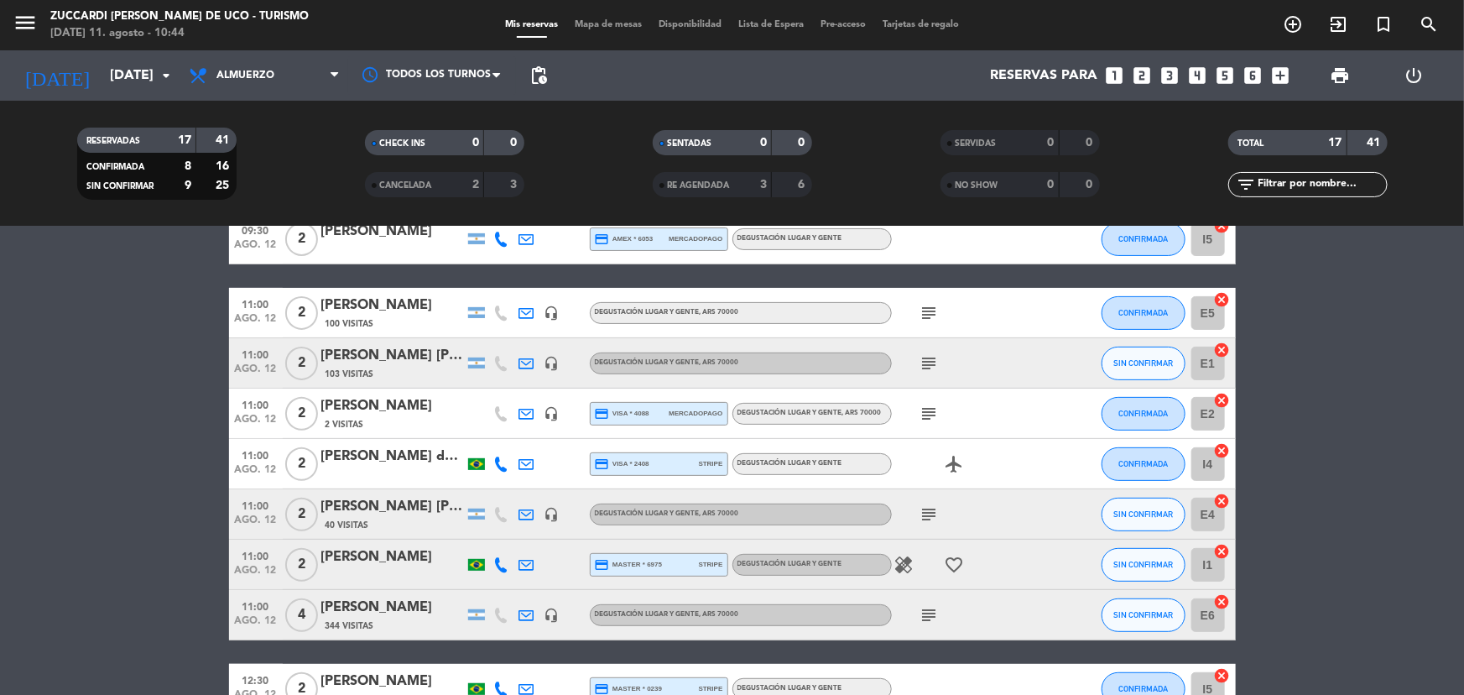
click at [933, 414] on icon "subject" at bounding box center [929, 414] width 20 height 20
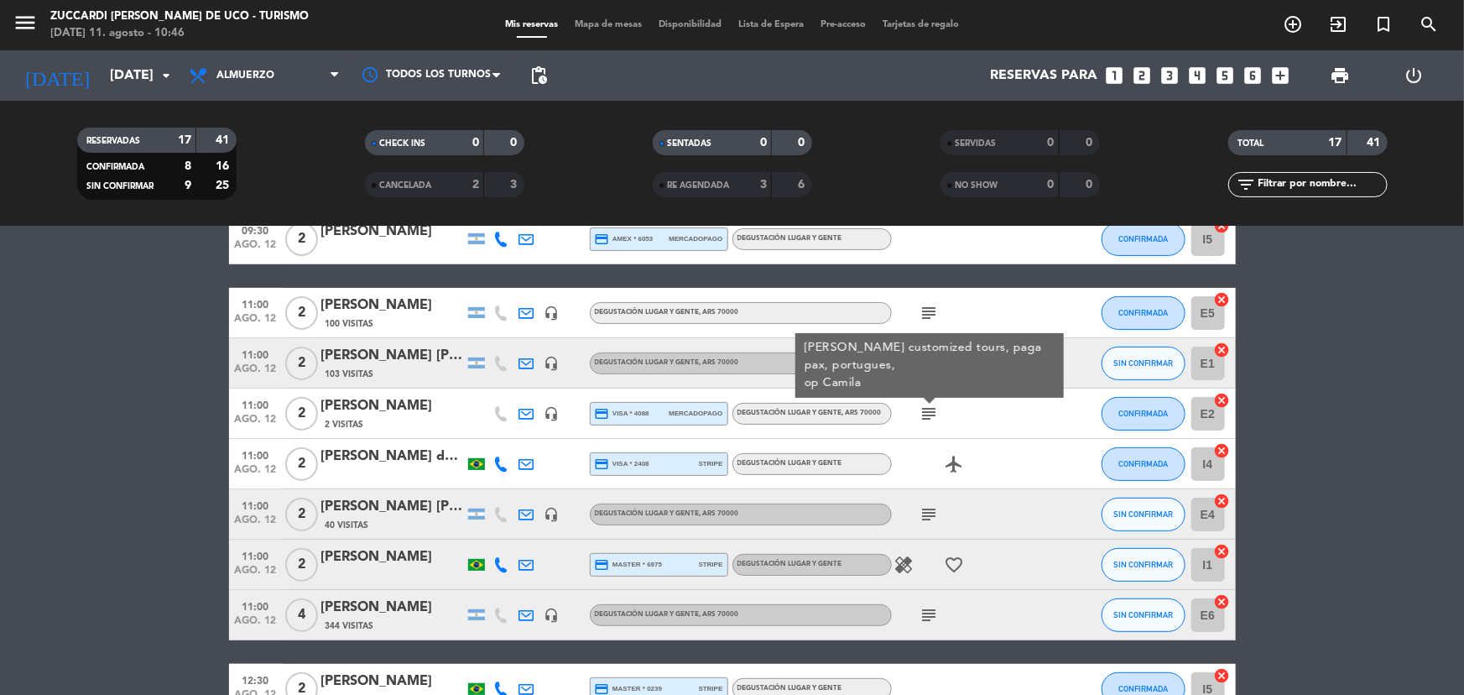
click at [497, 461] on icon at bounding box center [501, 463] width 15 height 15
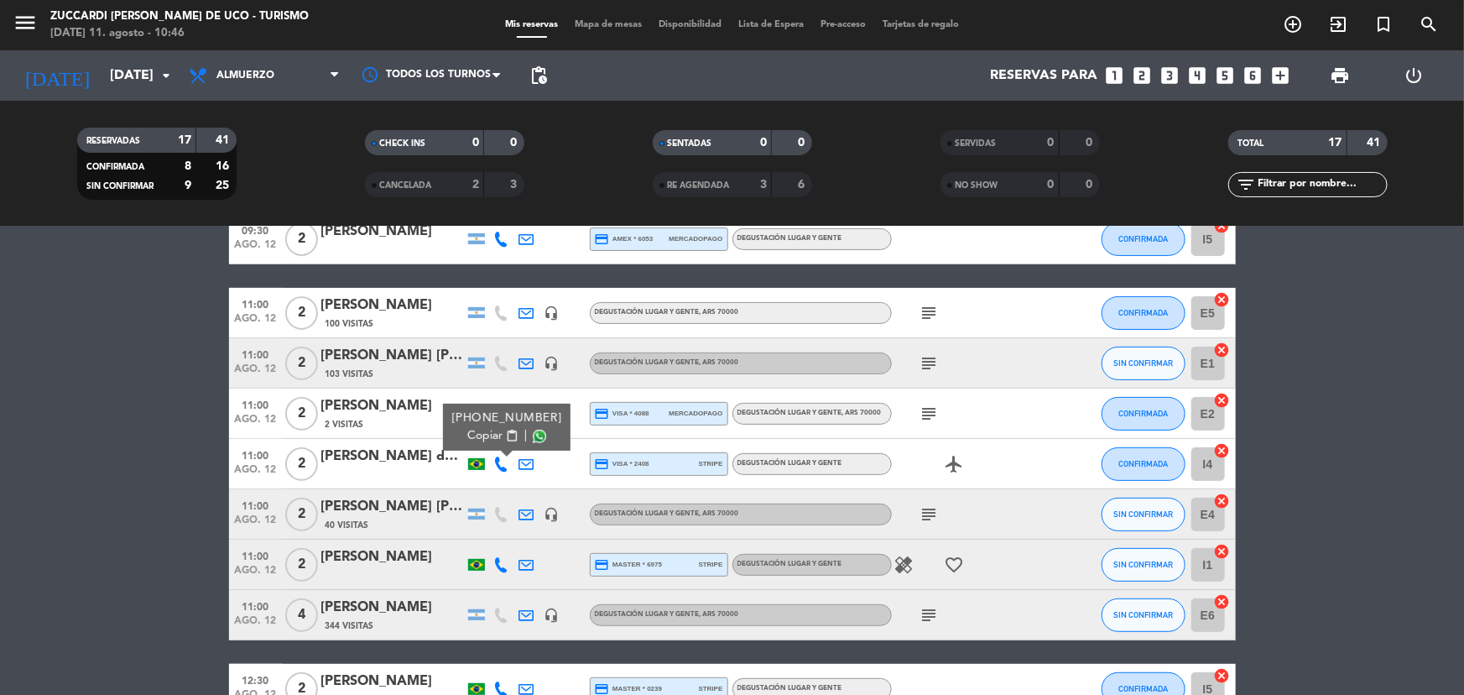
click at [505, 435] on span "content_paste" at bounding box center [511, 436] width 13 height 13
drag, startPoint x: 363, startPoint y: 443, endPoint x: 435, endPoint y: 516, distance: 102.0
click at [363, 442] on div "11:00 [DATE] 2 [PERSON_NAME] da [PERSON_NAME] [PHONE_NUMBER] Copiar content_pas…" at bounding box center [732, 464] width 1007 height 50
click at [376, 462] on div "[PERSON_NAME] da [PERSON_NAME]" at bounding box center [392, 456] width 143 height 22
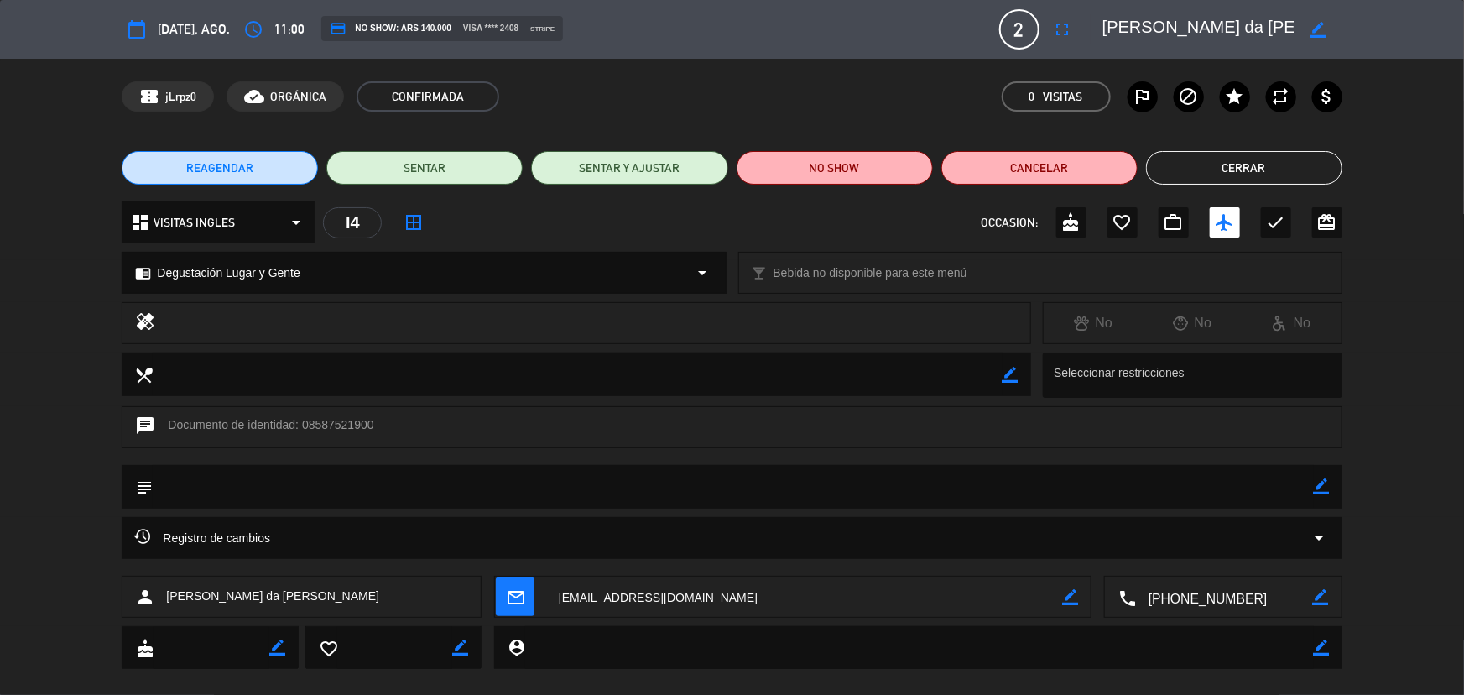
drag, startPoint x: 1102, startPoint y: 28, endPoint x: 1277, endPoint y: 29, distance: 174.5
click at [1293, 31] on textarea at bounding box center [1198, 29] width 192 height 30
click at [1298, 168] on button "Cerrar" at bounding box center [1244, 168] width 196 height 34
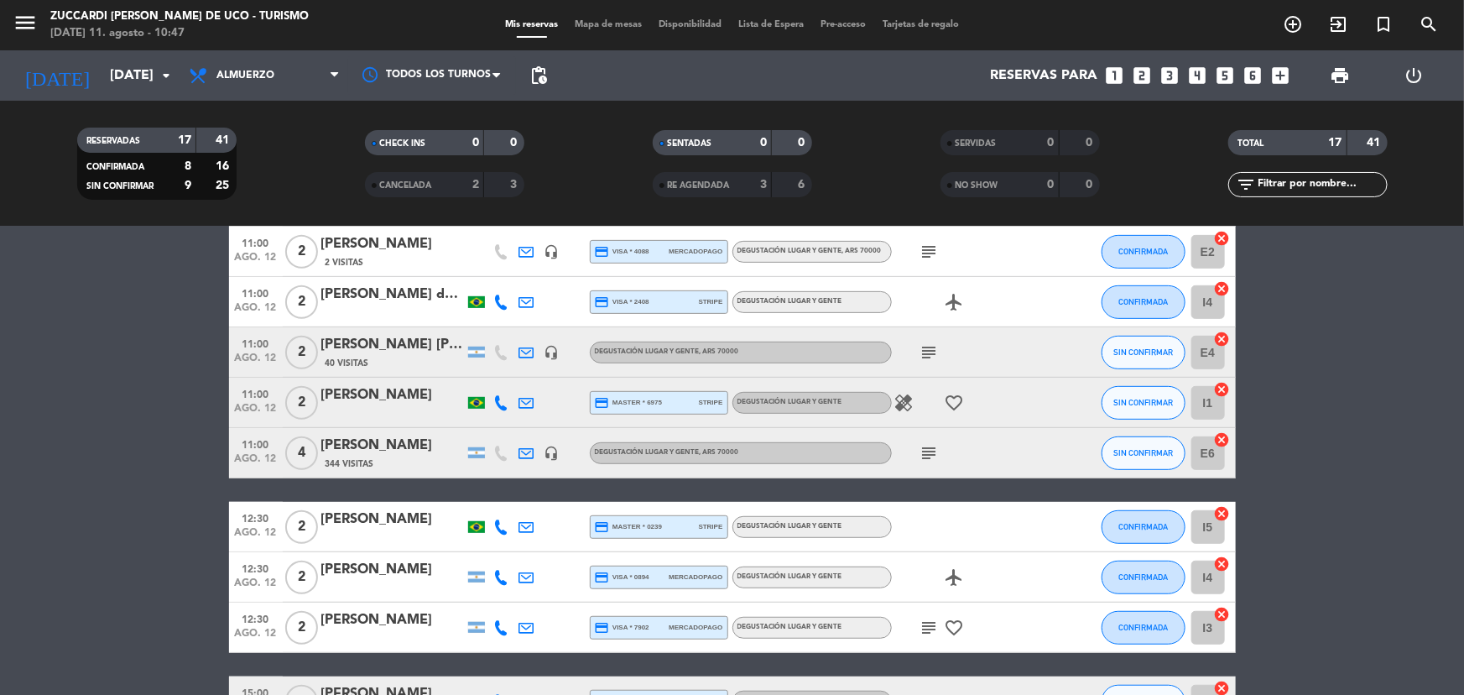
scroll to position [317, 0]
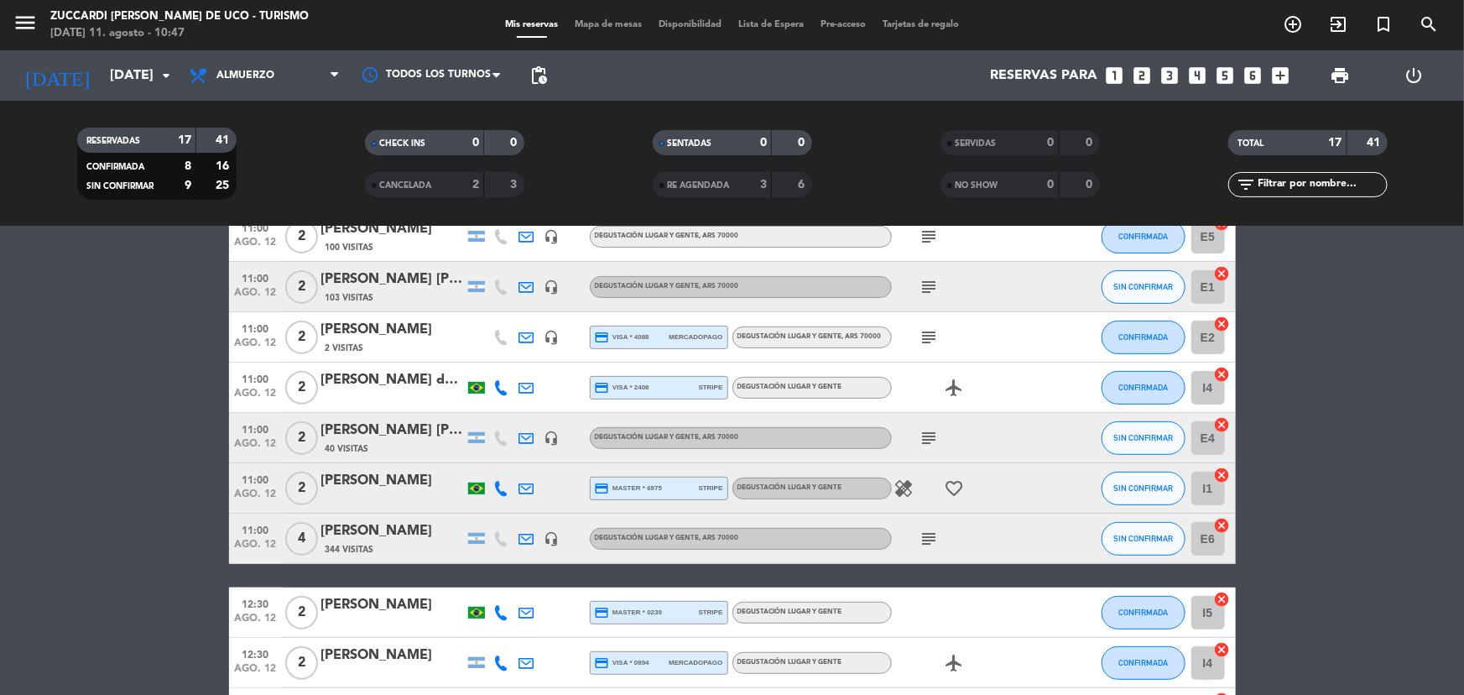
click at [931, 434] on icon "subject" at bounding box center [929, 438] width 20 height 20
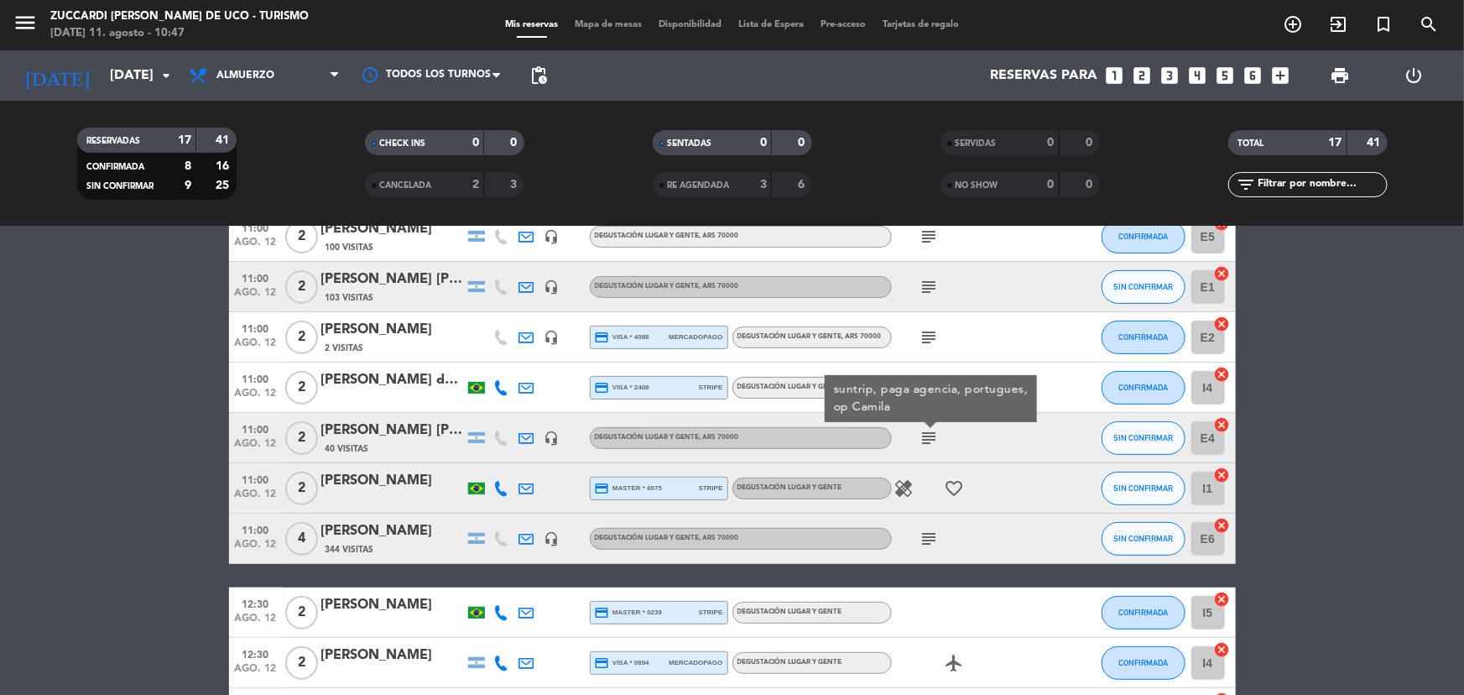
click at [493, 481] on div at bounding box center [501, 487] width 25 height 49
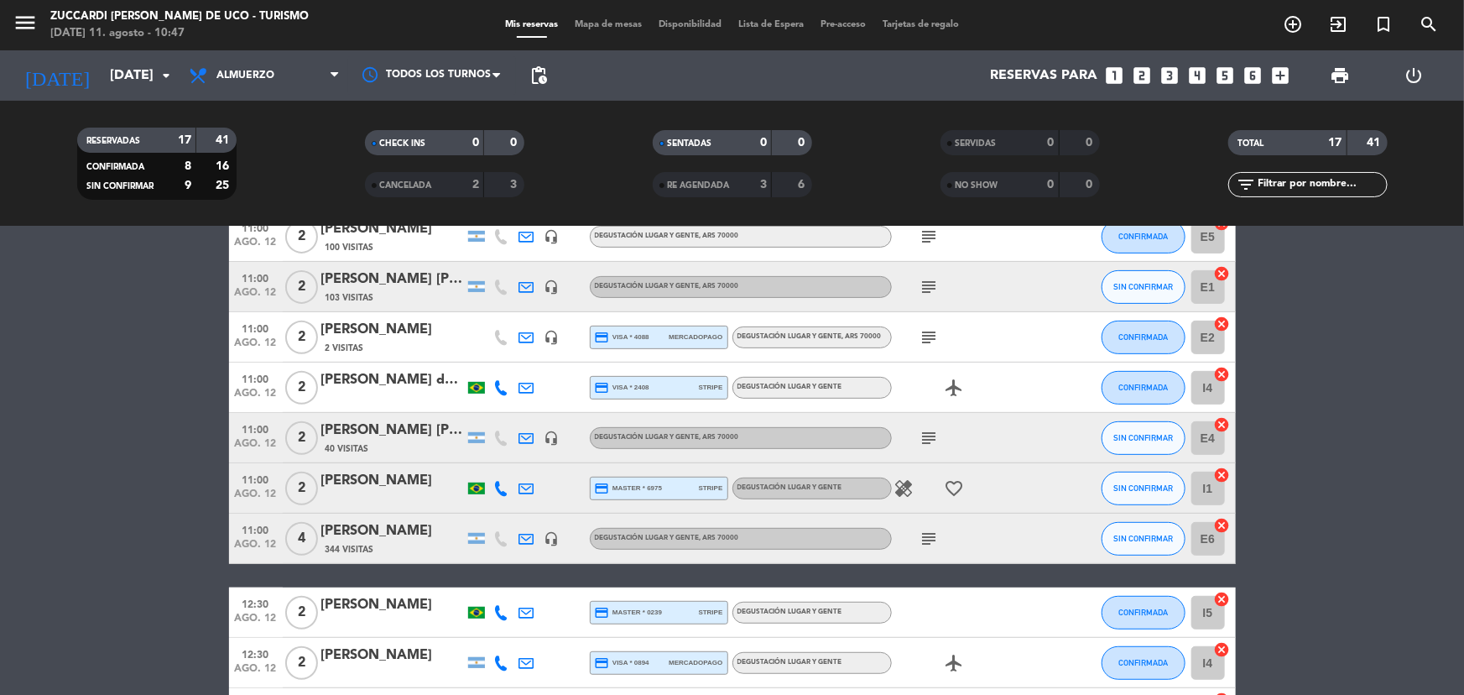
click at [494, 484] on icon at bounding box center [501, 488] width 15 height 15
click at [477, 461] on span "Copiar" at bounding box center [484, 460] width 35 height 18
click at [551, 566] on div "09:30 [DATE] 2 [PERSON_NAME] [PERSON_NAME] 3 Visitas headset_mic Degustación Lu…" at bounding box center [732, 450] width 1007 height 926
click at [931, 532] on icon "subject" at bounding box center [929, 539] width 20 height 20
click at [416, 553] on div "344 Visitas" at bounding box center [392, 549] width 143 height 14
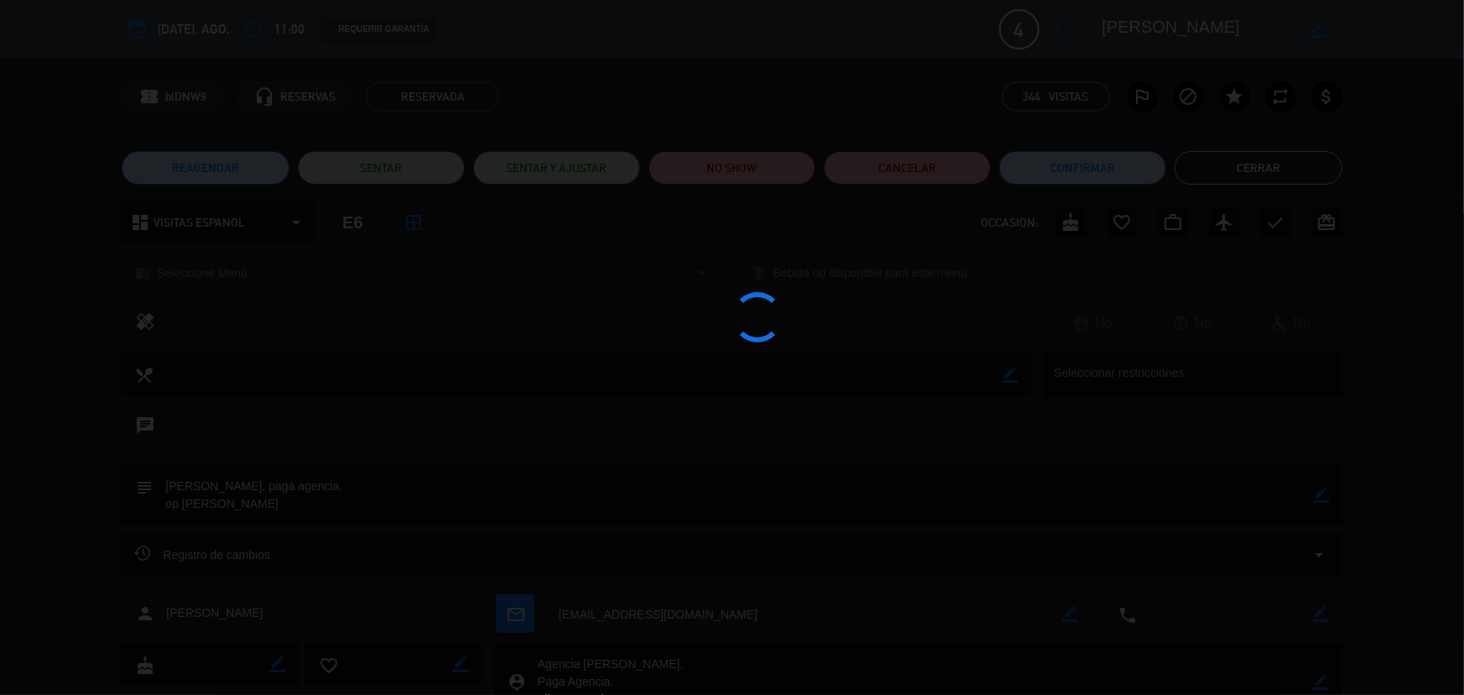
click at [1247, 180] on div at bounding box center [732, 347] width 1464 height 695
click at [1244, 168] on div at bounding box center [732, 347] width 1464 height 695
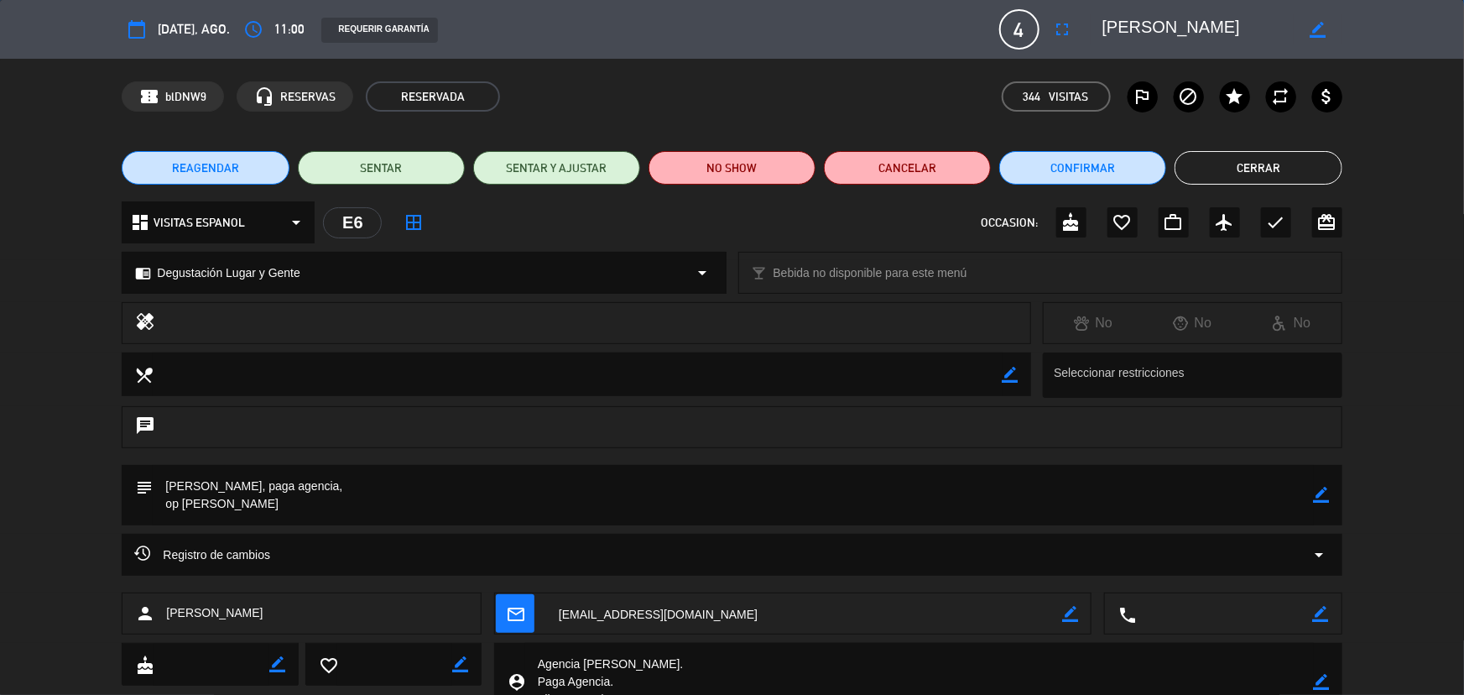
click at [1244, 168] on button "Cerrar" at bounding box center [1257, 168] width 167 height 34
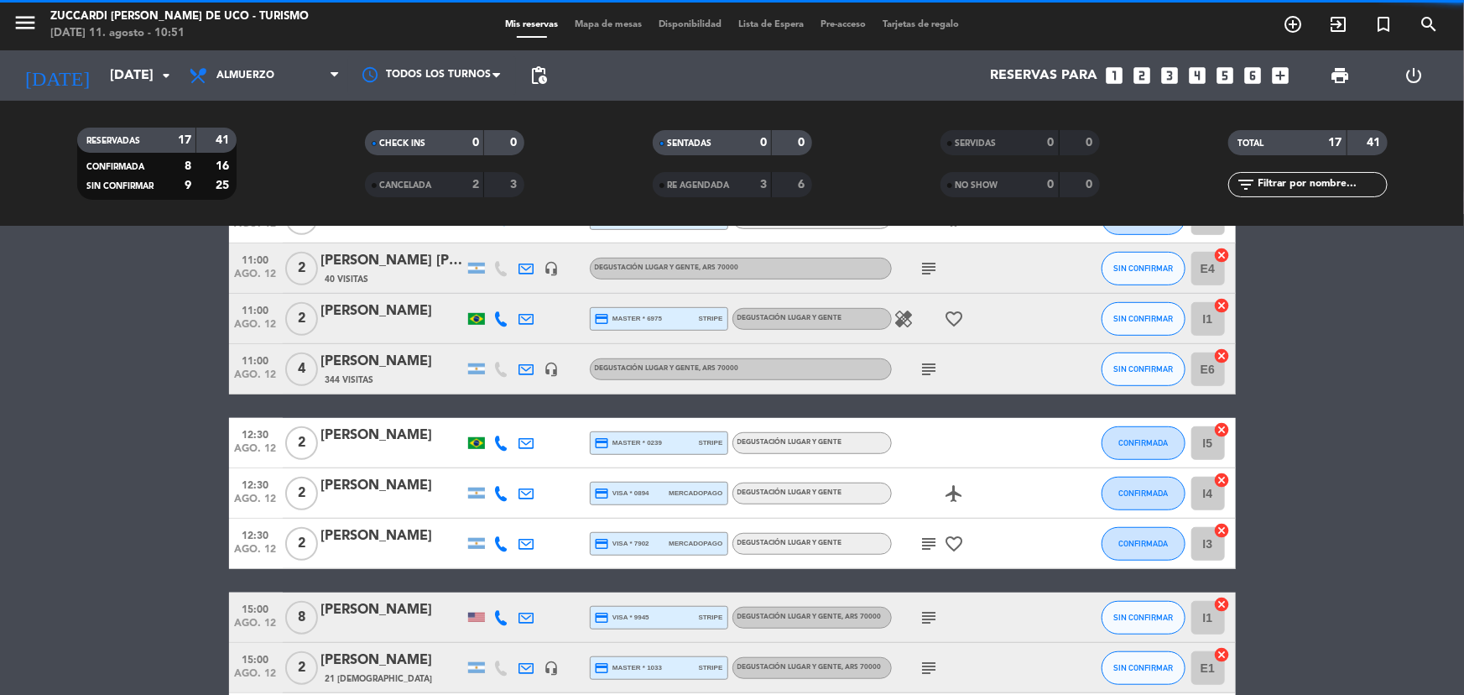
scroll to position [619, 0]
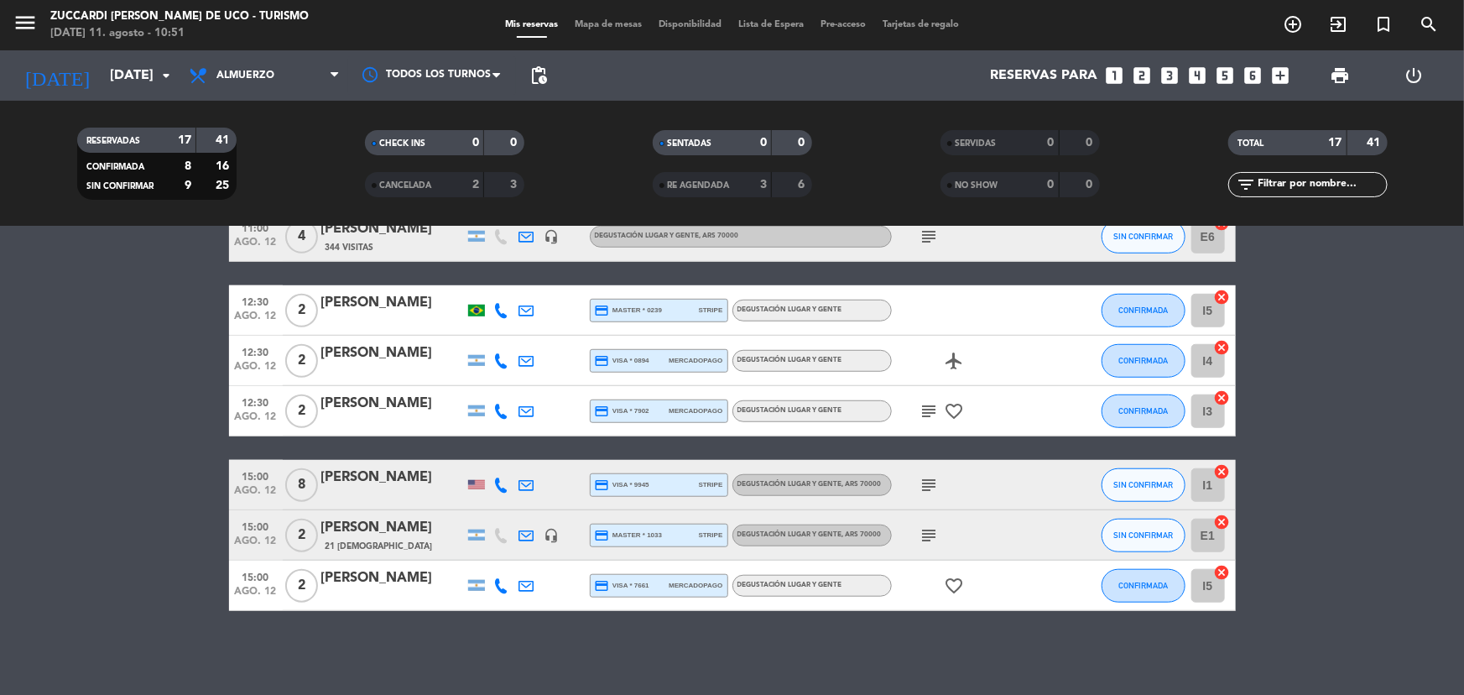
click at [503, 307] on icon at bounding box center [501, 310] width 15 height 15
click at [505, 279] on span "content_paste" at bounding box center [511, 282] width 13 height 13
click at [415, 310] on div "[PERSON_NAME]" at bounding box center [392, 303] width 143 height 22
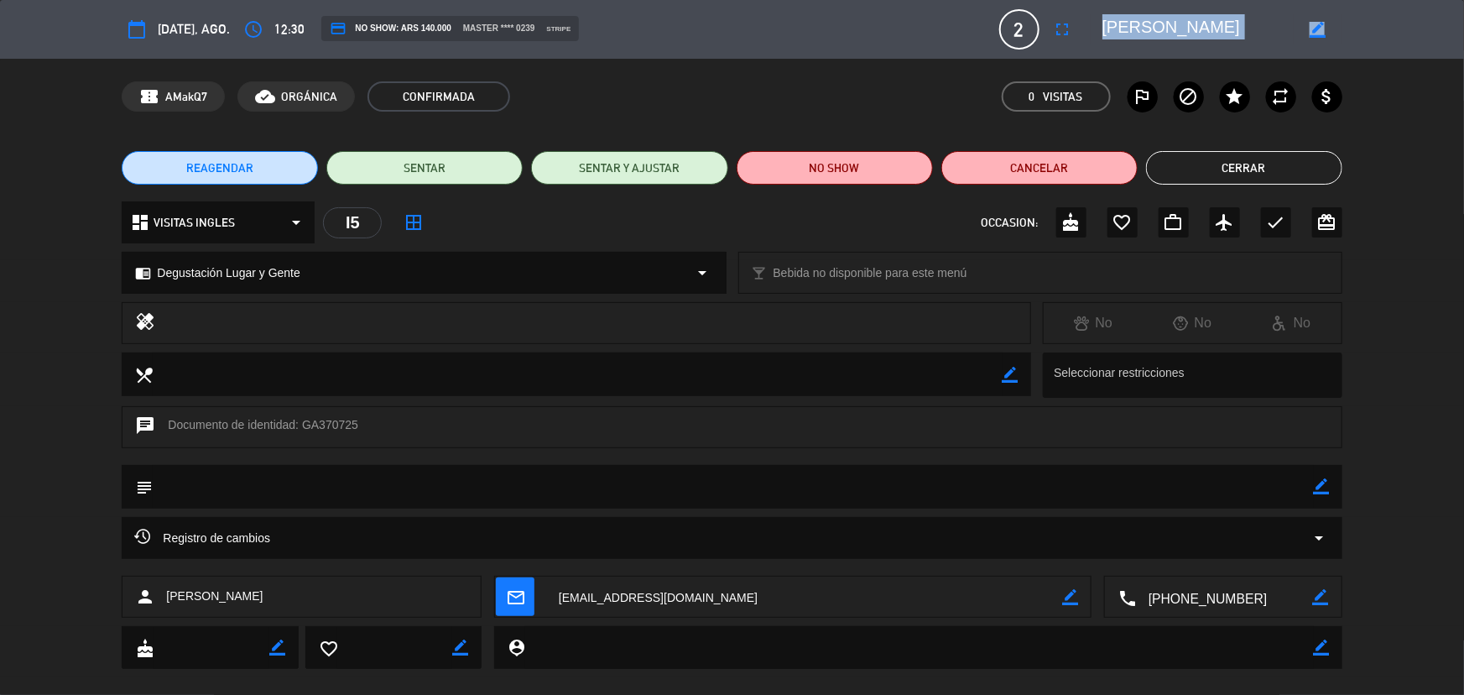
drag, startPoint x: 1126, startPoint y: 27, endPoint x: 1323, endPoint y: 33, distance: 197.2
click at [1323, 33] on div "border_color" at bounding box center [1217, 29] width 252 height 30
click at [1147, 22] on textarea at bounding box center [1198, 29] width 192 height 30
drag, startPoint x: 1107, startPoint y: 23, endPoint x: 1267, endPoint y: 3, distance: 161.5
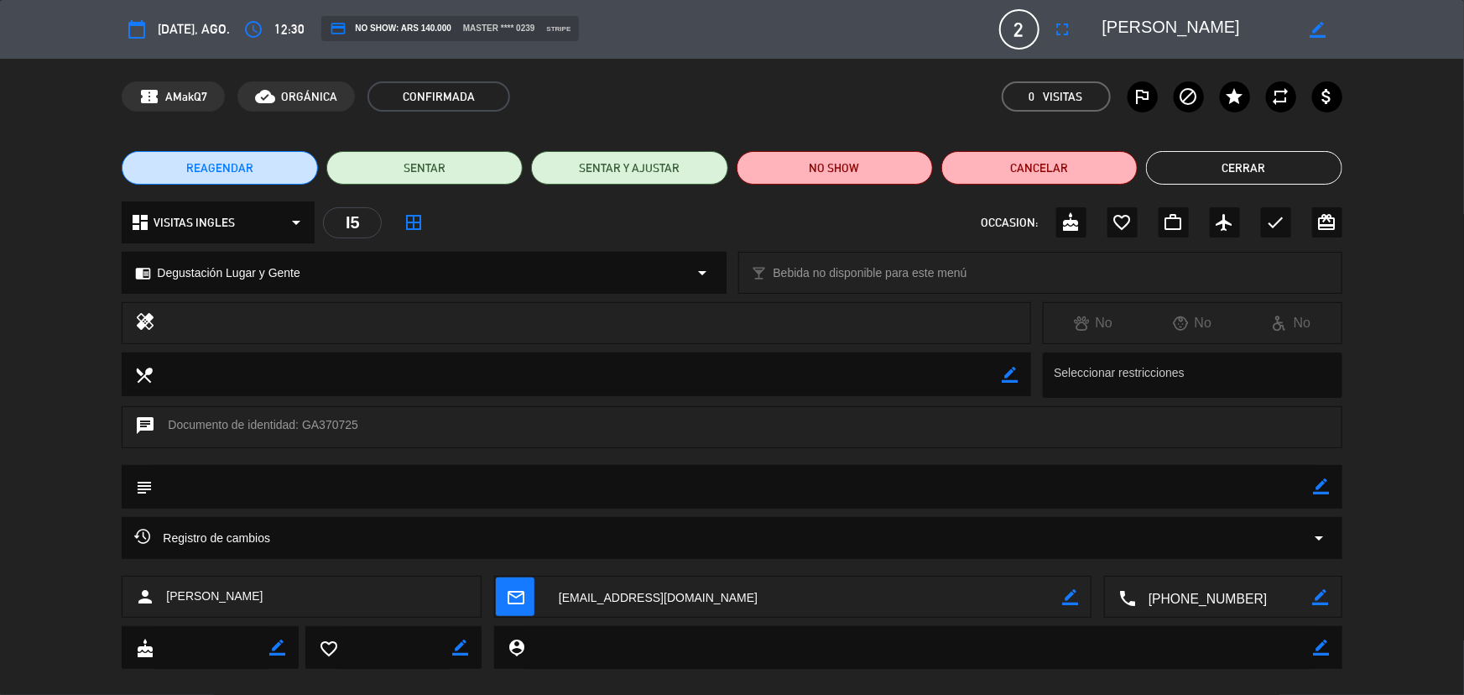
click at [1328, 19] on div "border_color" at bounding box center [1217, 29] width 252 height 30
click at [1246, 159] on button "Cerrar" at bounding box center [1244, 168] width 196 height 34
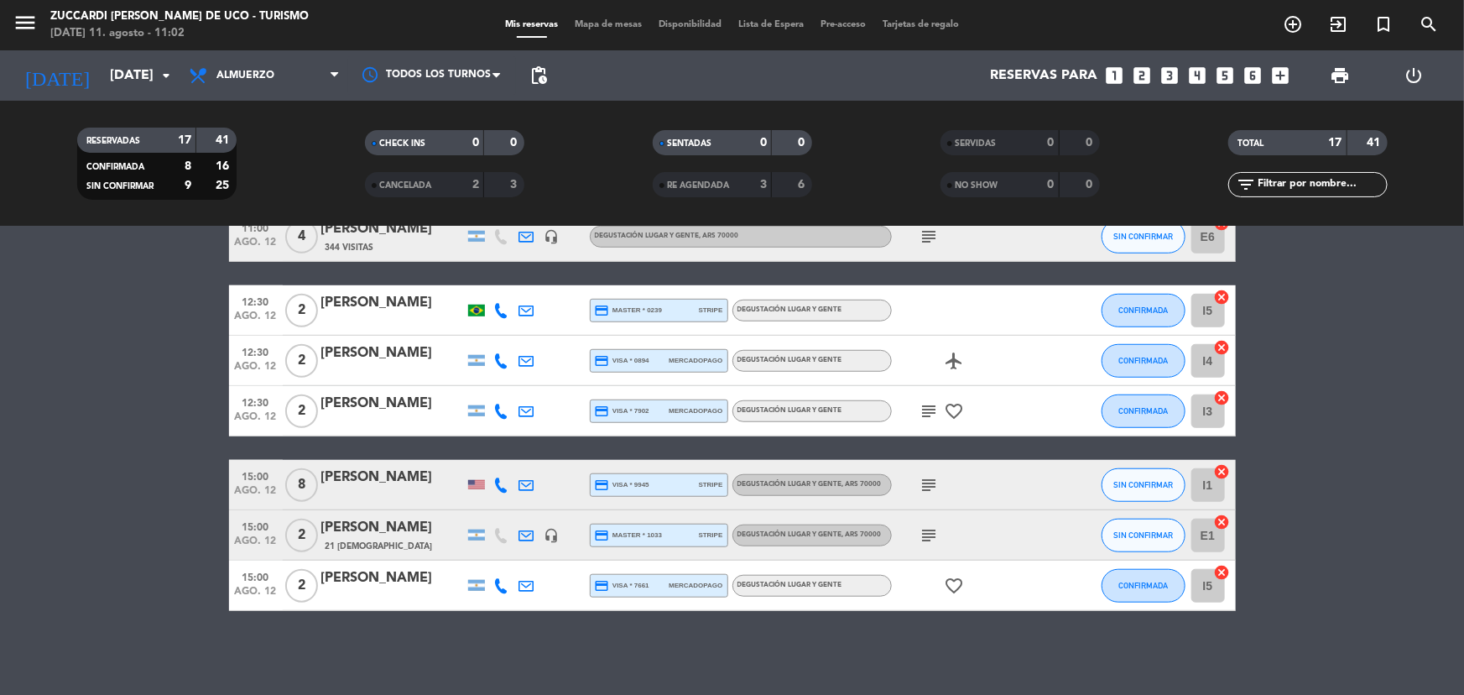
drag, startPoint x: 585, startPoint y: 593, endPoint x: 532, endPoint y: 629, distance: 64.0
click at [532, 629] on div "No hay notas para este servicio. Haz clic para agregar una 09:30 [DATE] 2 [PERS…" at bounding box center [732, 461] width 1464 height 468
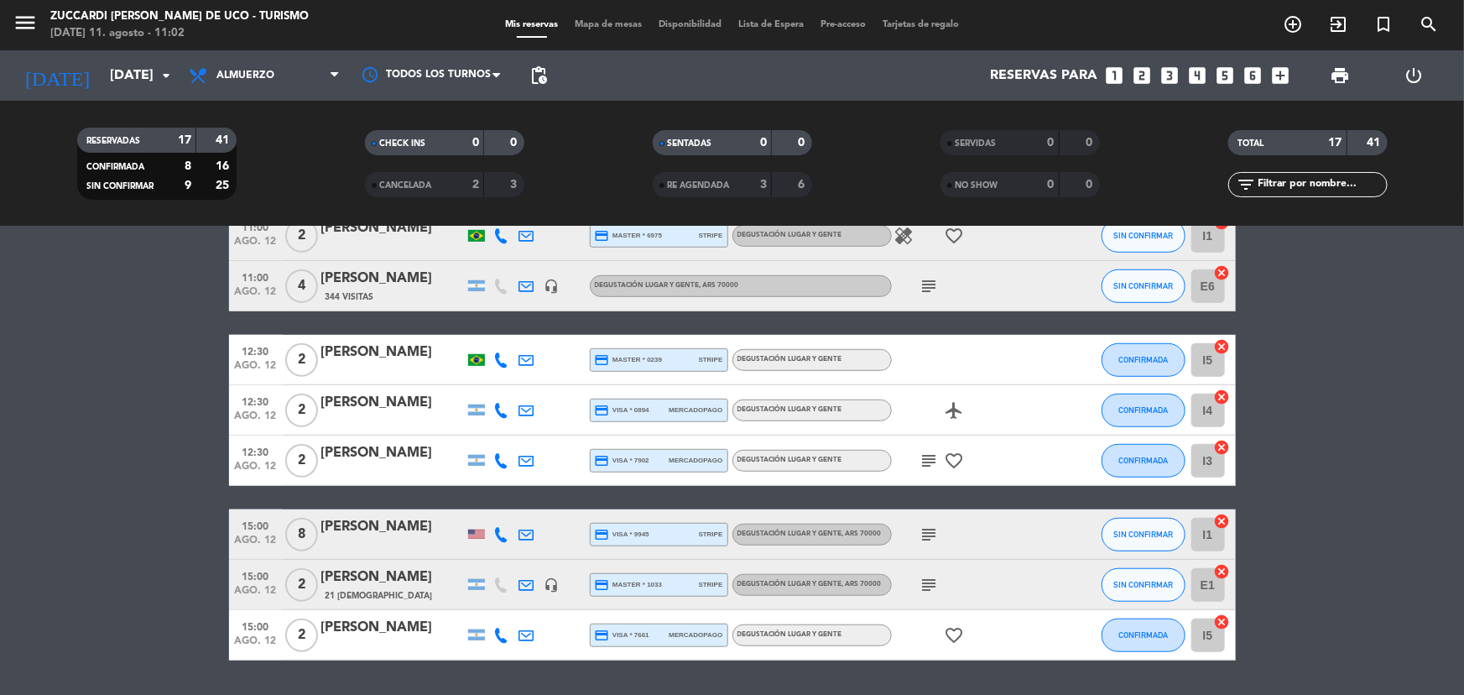
scroll to position [543, 0]
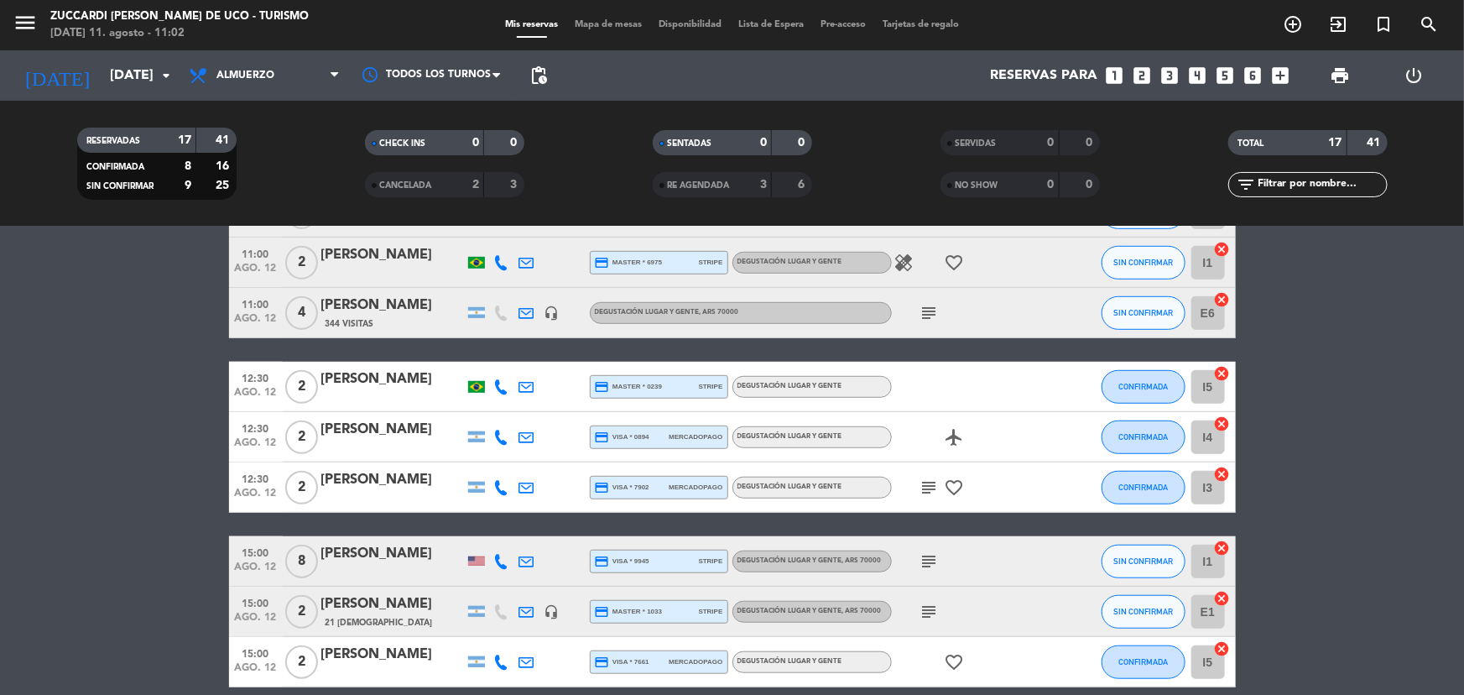
click at [497, 424] on div at bounding box center [501, 436] width 25 height 49
click at [497, 425] on div at bounding box center [501, 436] width 25 height 49
click at [497, 435] on icon at bounding box center [501, 437] width 15 height 15
click at [477, 402] on span "Copiar" at bounding box center [488, 409] width 35 height 18
click at [368, 453] on div at bounding box center [392, 447] width 143 height 13
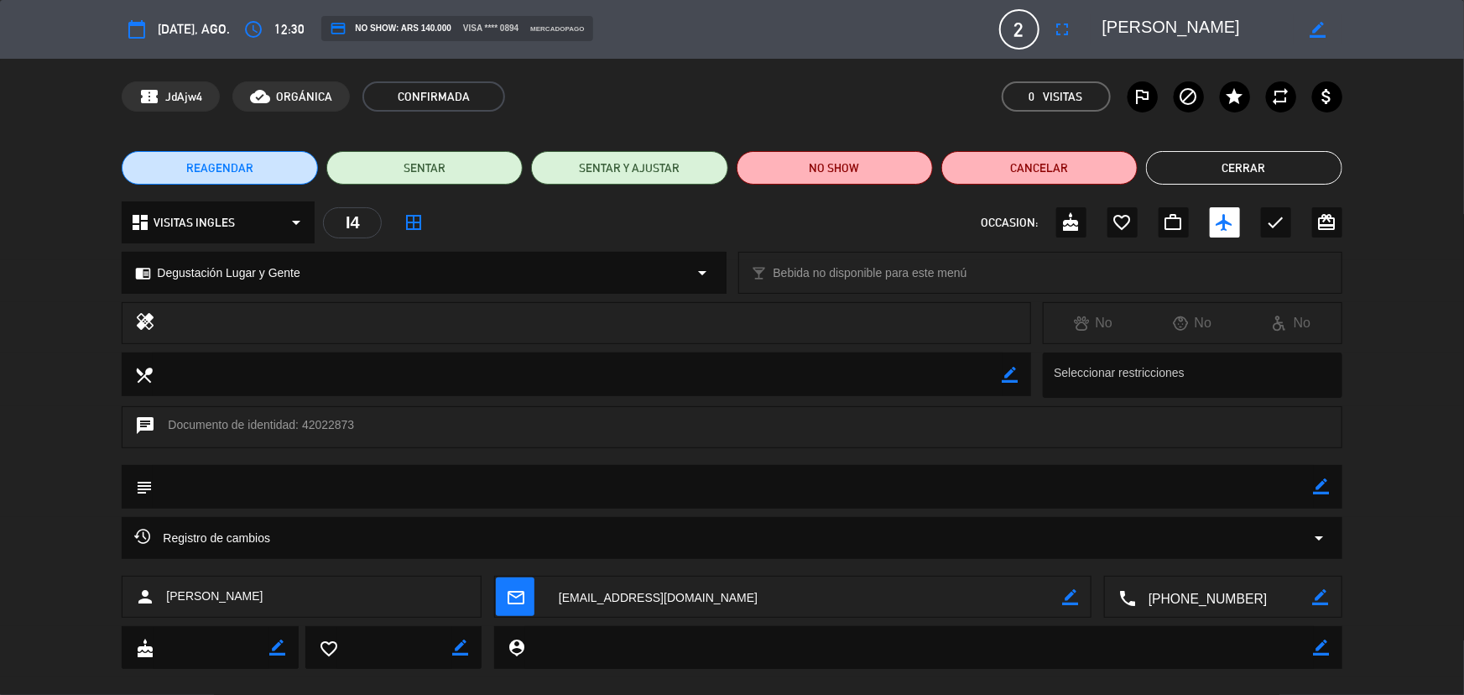
scroll to position [0, 6]
drag, startPoint x: 1197, startPoint y: 25, endPoint x: 1298, endPoint y: 27, distance: 100.7
click at [1310, 27] on div "border_color" at bounding box center [1217, 29] width 252 height 30
drag, startPoint x: 1234, startPoint y: 23, endPoint x: 1138, endPoint y: 31, distance: 96.0
click at [1138, 31] on textarea at bounding box center [1198, 29] width 192 height 30
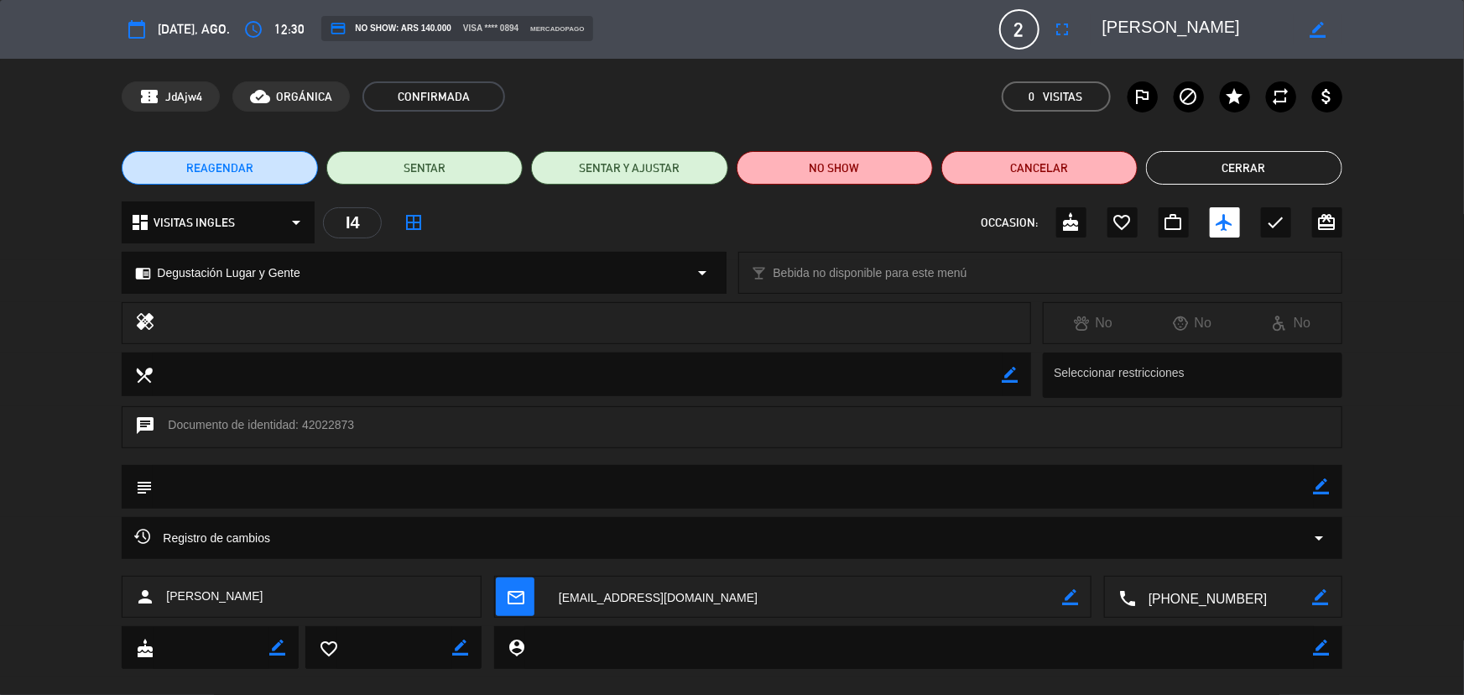
click at [1100, 29] on div "border_color" at bounding box center [1217, 29] width 252 height 30
drag, startPoint x: 1100, startPoint y: 29, endPoint x: 1284, endPoint y: 25, distance: 184.6
click at [1284, 25] on div "border_color" at bounding box center [1217, 29] width 252 height 30
click at [1284, 25] on textarea at bounding box center [1198, 29] width 192 height 30
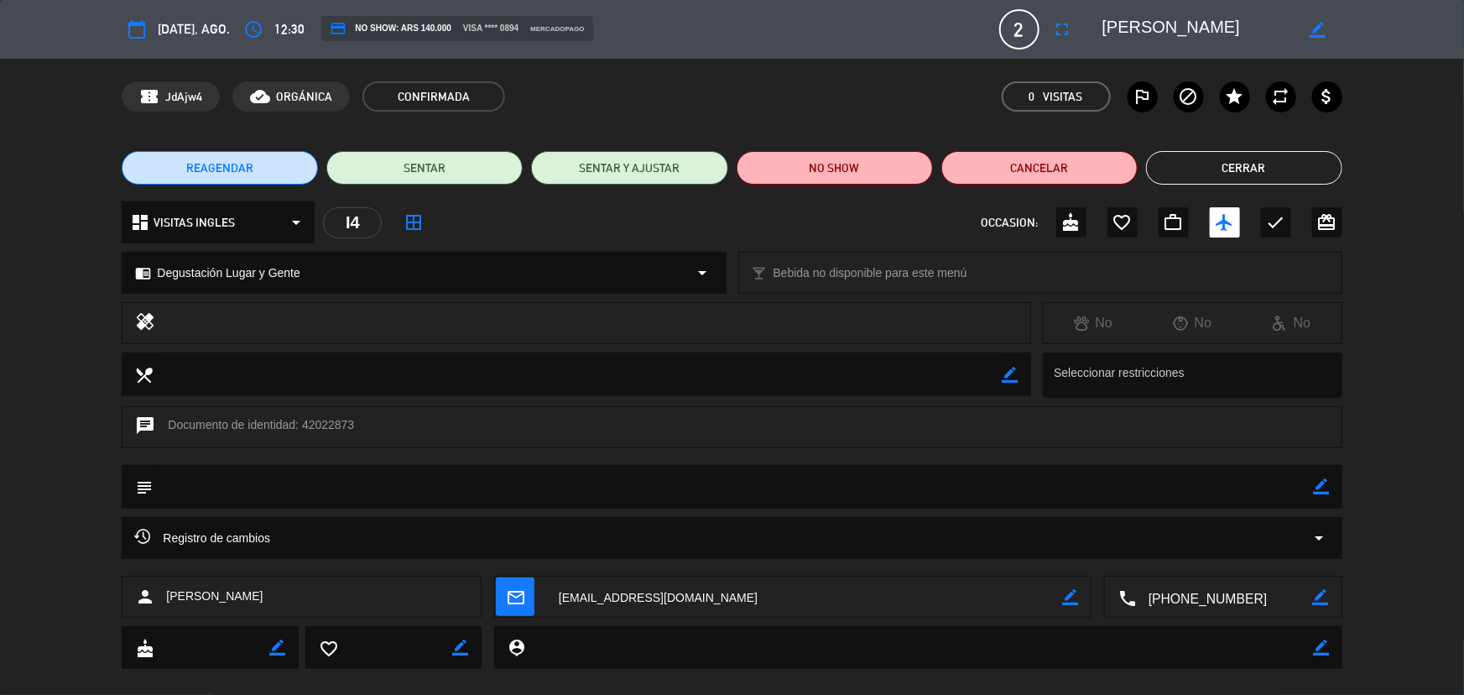
drag, startPoint x: 1292, startPoint y: 29, endPoint x: 1099, endPoint y: 23, distance: 193.0
click at [1099, 23] on div "border_color" at bounding box center [1217, 29] width 252 height 30
drag, startPoint x: 1110, startPoint y: 22, endPoint x: 1124, endPoint y: 29, distance: 16.1
click at [1124, 29] on textarea at bounding box center [1198, 29] width 192 height 30
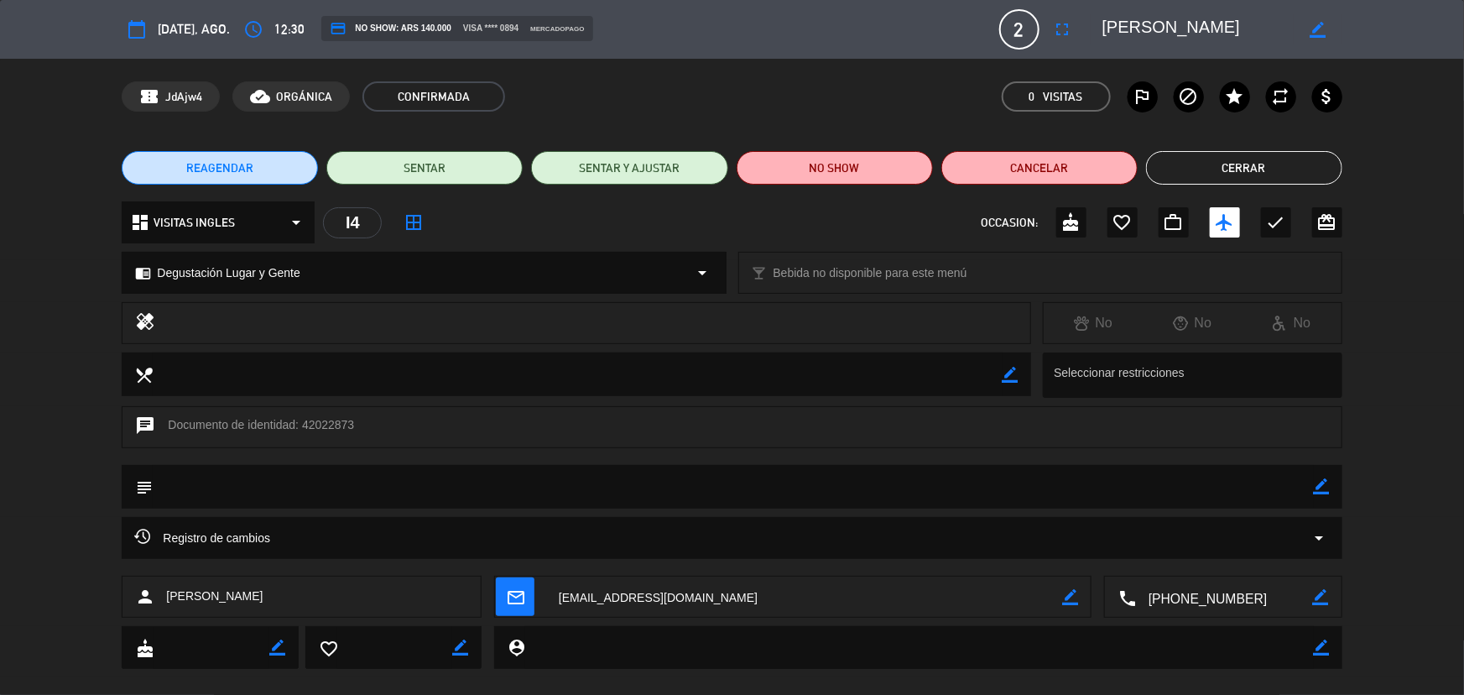
drag, startPoint x: 1103, startPoint y: 23, endPoint x: 1271, endPoint y: 34, distance: 168.1
click at [1292, 25] on textarea at bounding box center [1198, 29] width 192 height 30
click at [1271, 34] on textarea at bounding box center [1198, 29] width 192 height 30
drag, startPoint x: 1101, startPoint y: 26, endPoint x: 1304, endPoint y: 37, distance: 203.3
click at [1288, 34] on div "border_color" at bounding box center [1217, 29] width 252 height 30
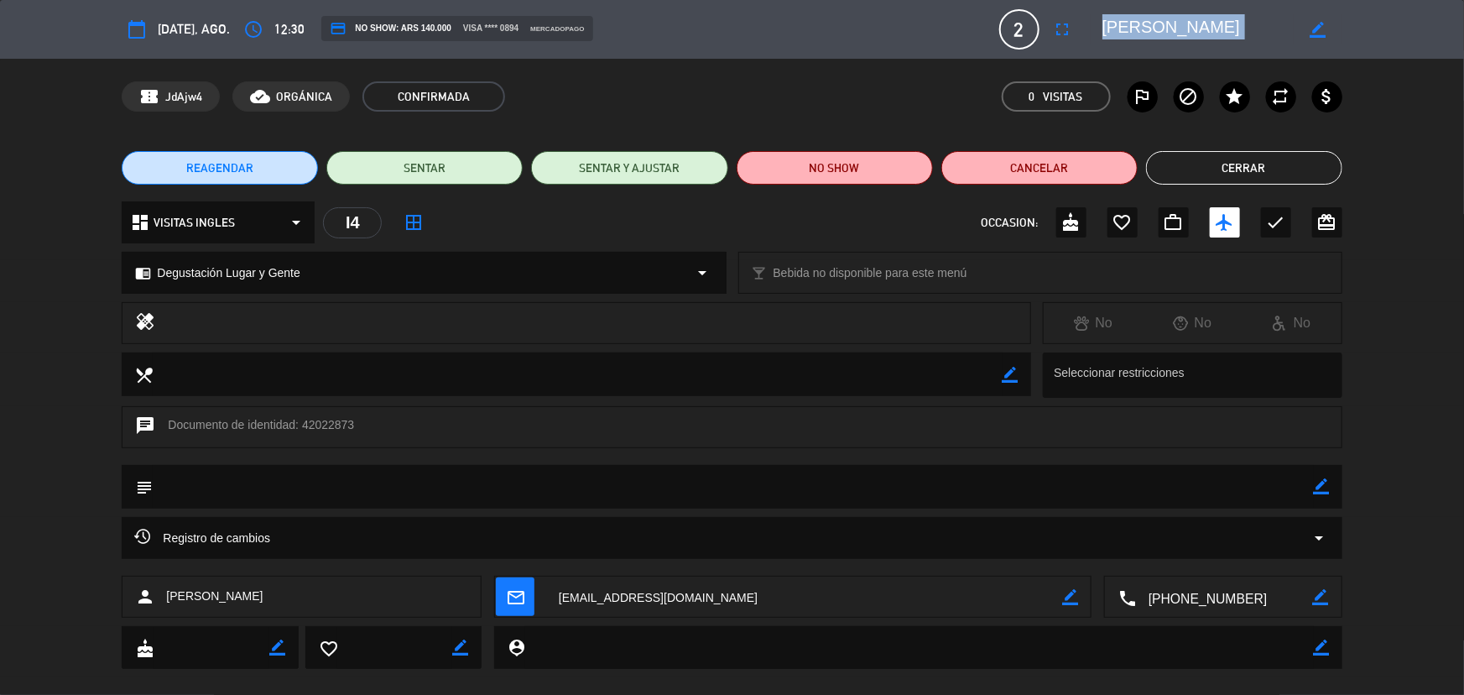
scroll to position [0, 0]
drag, startPoint x: 1295, startPoint y: 30, endPoint x: 1112, endPoint y: 21, distance: 183.1
click at [1112, 21] on div "border_color" at bounding box center [1217, 29] width 252 height 30
drag, startPoint x: 1107, startPoint y: 24, endPoint x: 1281, endPoint y: 29, distance: 173.7
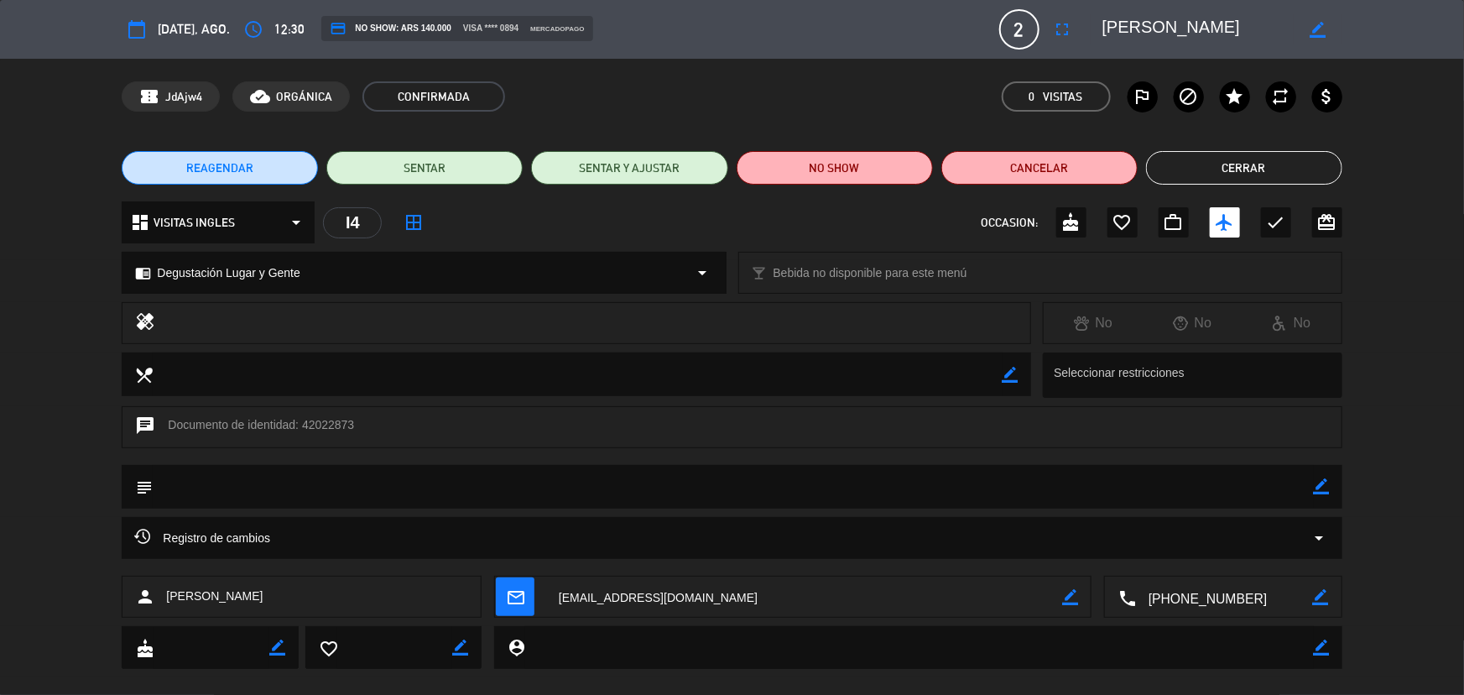
click at [1296, 24] on div "border_color" at bounding box center [1217, 29] width 252 height 30
click at [1279, 29] on textarea at bounding box center [1198, 29] width 192 height 30
drag, startPoint x: 1099, startPoint y: 17, endPoint x: 1289, endPoint y: 26, distance: 189.8
click at [1264, 25] on div "border_color" at bounding box center [1217, 29] width 252 height 30
drag, startPoint x: 1295, startPoint y: 27, endPoint x: 1133, endPoint y: 35, distance: 163.0
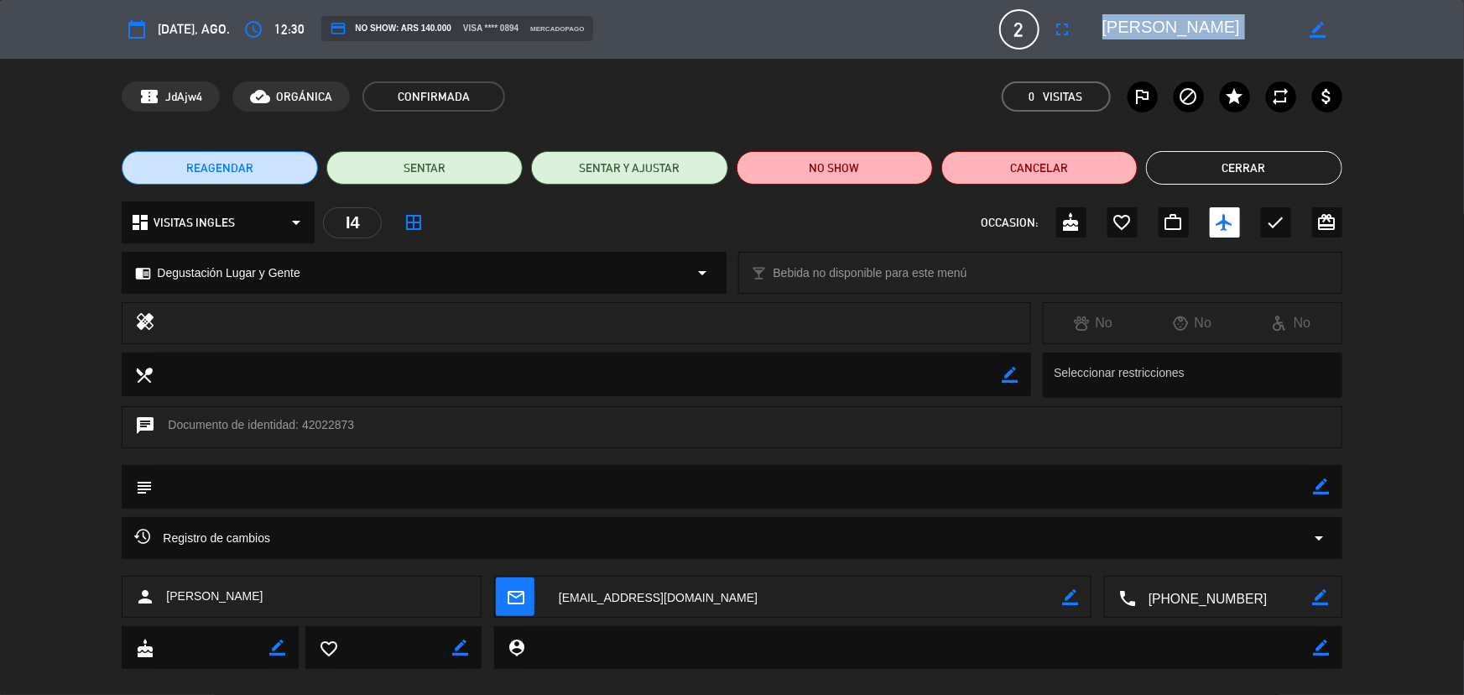
click at [1133, 35] on div "border_color" at bounding box center [1217, 29] width 252 height 30
drag, startPoint x: 1293, startPoint y: 29, endPoint x: 1109, endPoint y: 23, distance: 183.8
click at [1091, 31] on div "border_color" at bounding box center [1217, 29] width 252 height 30
click at [1273, 160] on button "Cerrar" at bounding box center [1244, 168] width 196 height 34
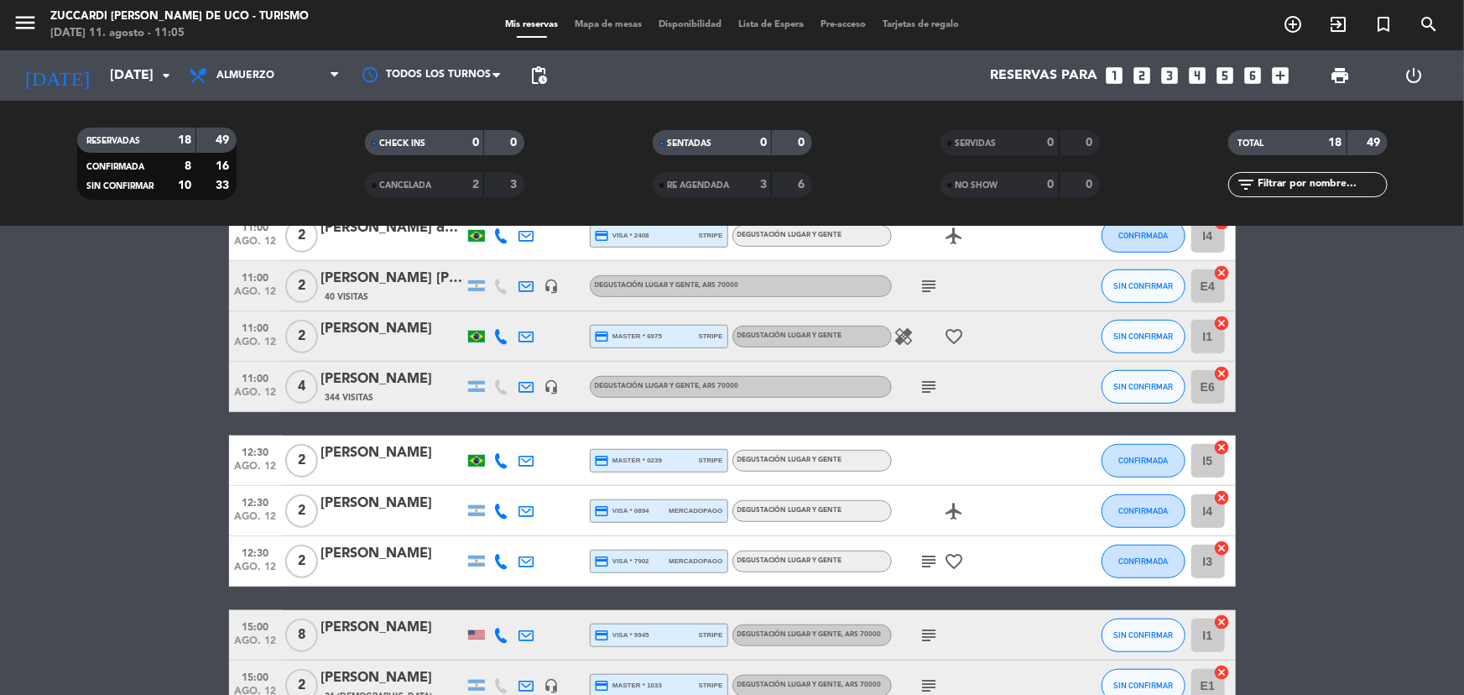
drag, startPoint x: 504, startPoint y: 572, endPoint x: 501, endPoint y: 562, distance: 10.6
click at [503, 572] on div at bounding box center [501, 560] width 25 height 49
click at [498, 555] on icon at bounding box center [501, 561] width 15 height 15
click at [488, 524] on span "Copiar" at bounding box center [488, 533] width 35 height 18
click at [920, 555] on span "subject" at bounding box center [929, 561] width 25 height 20
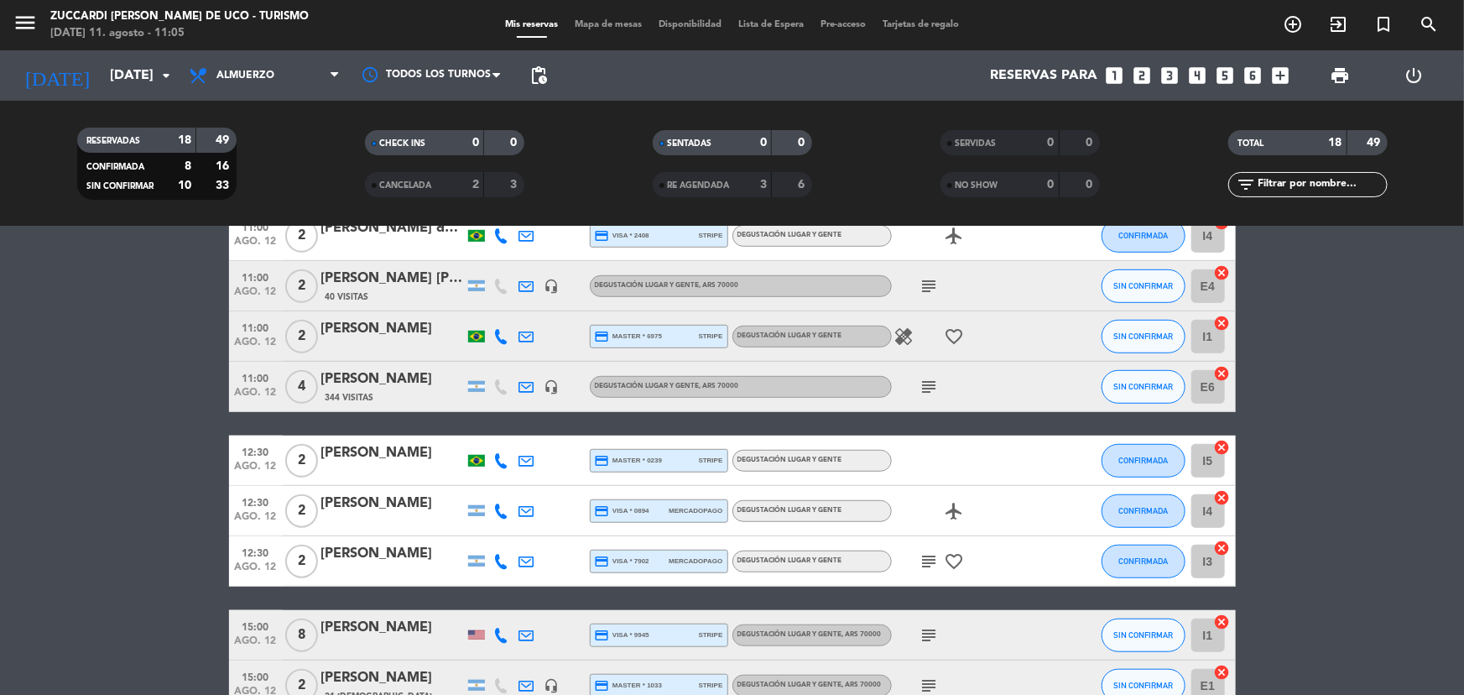
click at [924, 555] on icon "subject" at bounding box center [929, 561] width 20 height 20
click at [527, 594] on div "09:30 [DATE] 2 [PERSON_NAME] [PERSON_NAME] 3 Visitas headset_mic Degustación Lu…" at bounding box center [732, 261] width 1007 height 1000
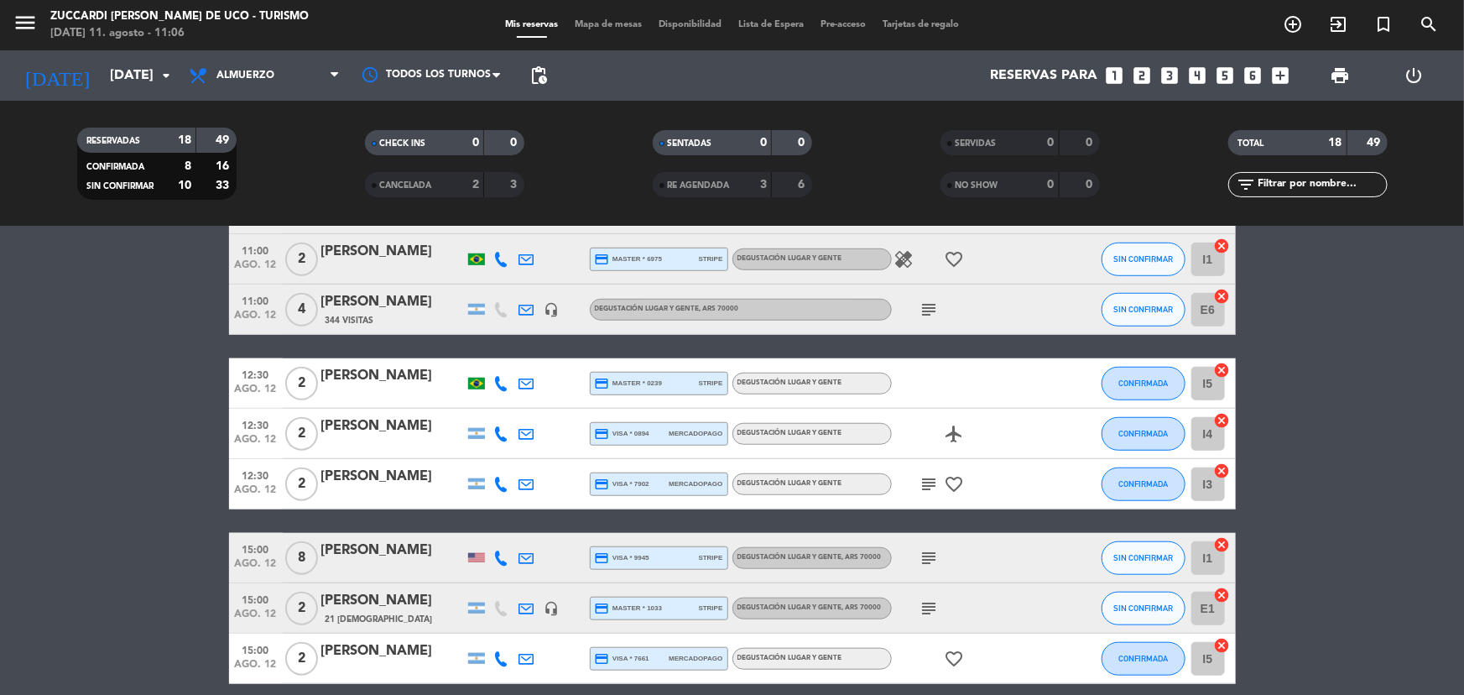
scroll to position [692, 0]
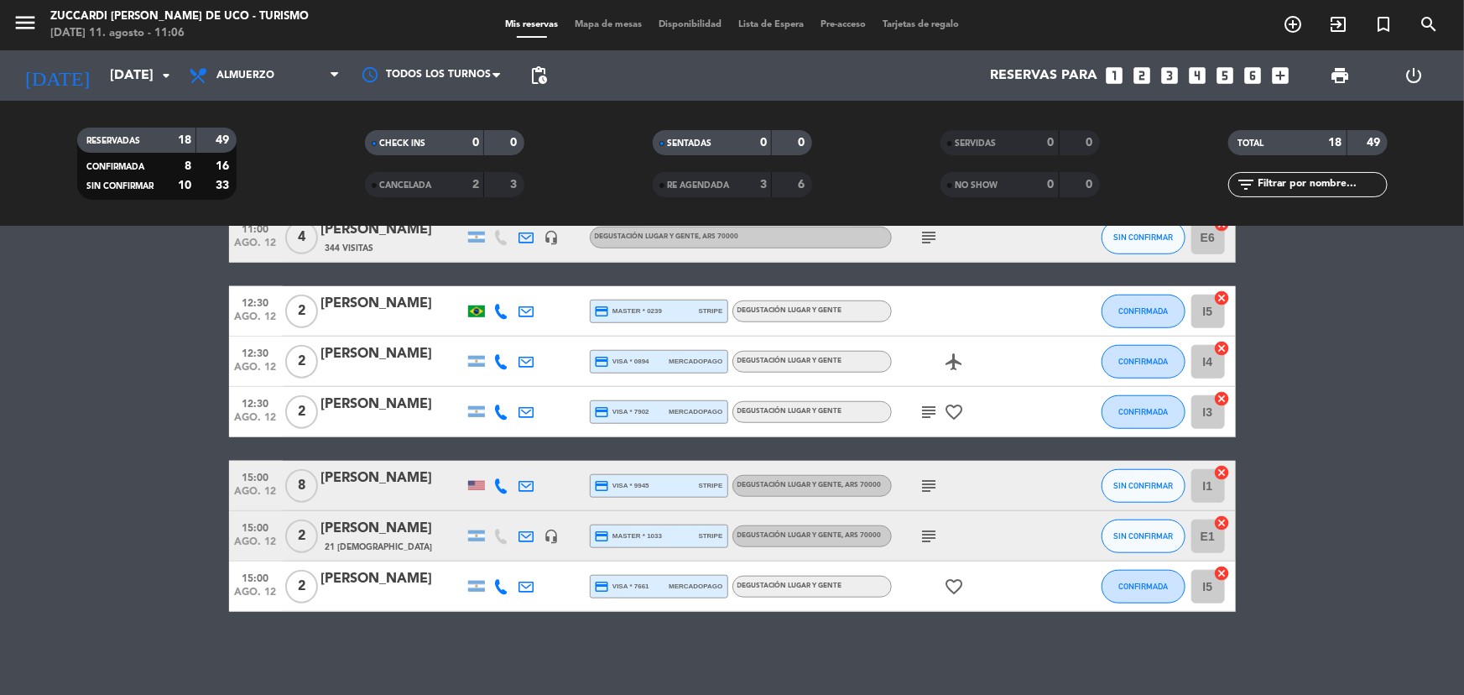
click at [500, 482] on icon at bounding box center [501, 485] width 15 height 15
click at [493, 455] on span "Copiar" at bounding box center [492, 458] width 35 height 18
click at [929, 540] on icon "subject" at bounding box center [929, 536] width 20 height 20
click at [523, 538] on icon at bounding box center [526, 536] width 15 height 15
click at [498, 589] on icon at bounding box center [501, 586] width 15 height 15
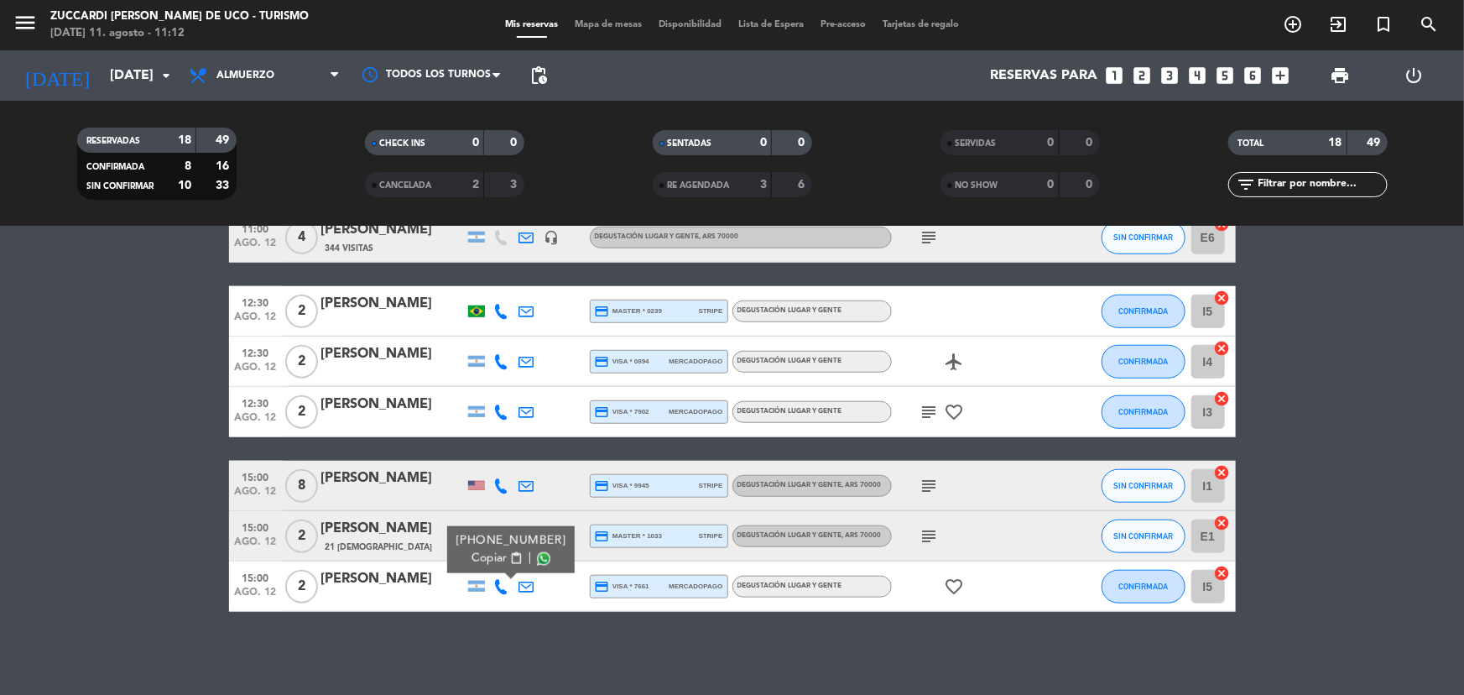
click at [492, 560] on span "Copiar" at bounding box center [488, 558] width 35 height 18
click at [410, 561] on div "15:00 [DATE] 2 [PERSON_NAME] [PHONE_NUMBER] Copiar content_paste | credit_card …" at bounding box center [732, 586] width 1007 height 50
click at [409, 570] on div "[PERSON_NAME]" at bounding box center [392, 579] width 143 height 22
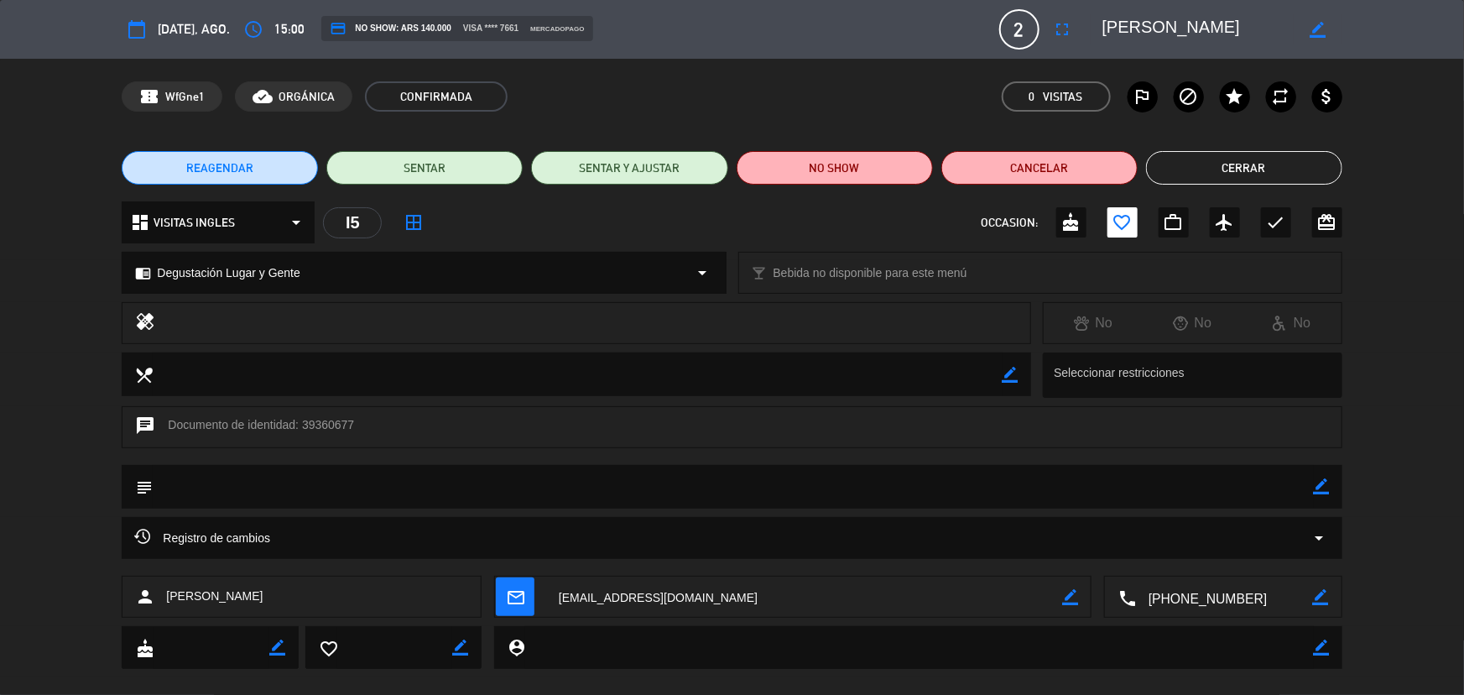
drag, startPoint x: 1111, startPoint y: 24, endPoint x: 1259, endPoint y: 34, distance: 148.8
click at [1259, 34] on textarea at bounding box center [1198, 29] width 192 height 30
click at [1244, 39] on textarea at bounding box center [1198, 29] width 192 height 30
drag, startPoint x: 1104, startPoint y: 23, endPoint x: 1300, endPoint y: 35, distance: 196.7
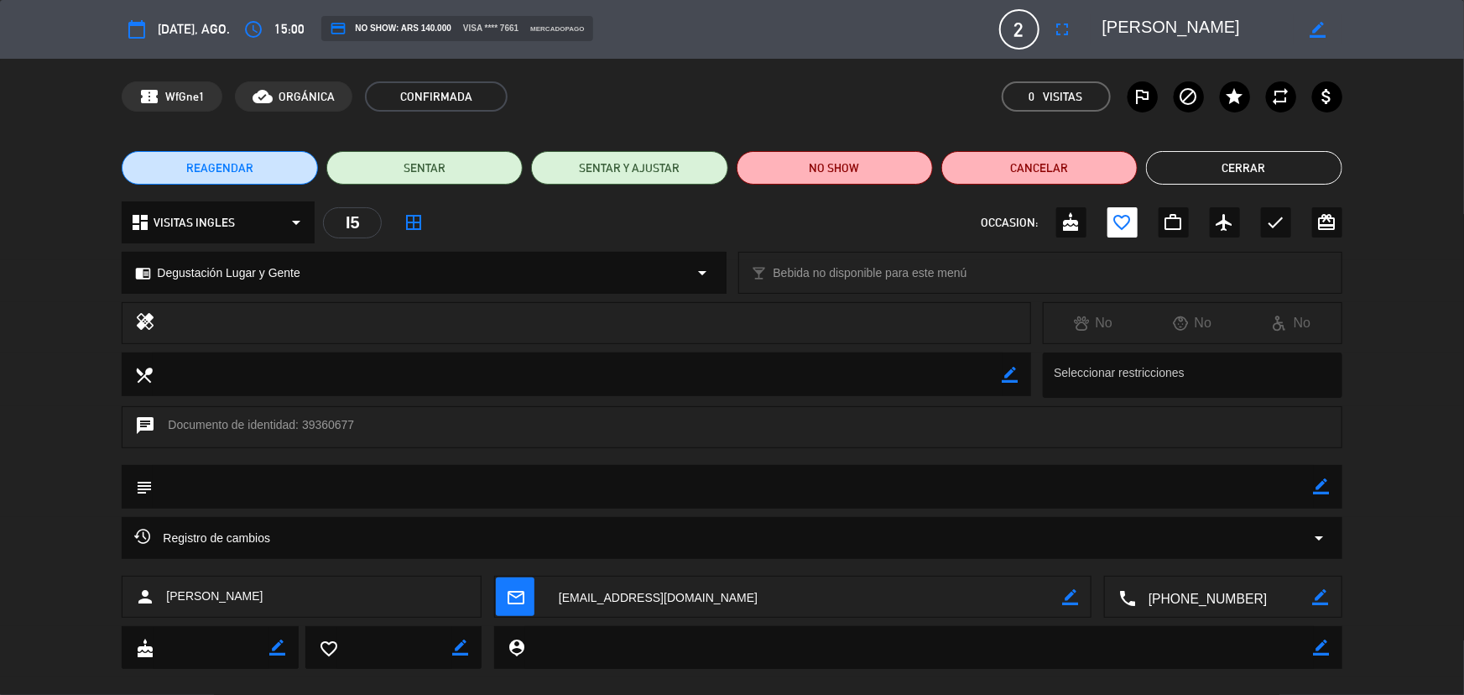
click at [1436, 48] on div "calendar_today [DATE], ago. access_time 15:00 credit_card NO SHOW: ARS 140.000 …" at bounding box center [732, 29] width 1464 height 59
click at [1228, 150] on div "REAGENDAR SENTAR SENTAR Y AJUSTAR NO SHOW Cancelar Cerrar" at bounding box center [732, 167] width 1464 height 67
click at [1200, 146] on div "REAGENDAR SENTAR SENTAR Y AJUSTAR NO SHOW Cancelar Cerrar" at bounding box center [732, 167] width 1464 height 67
click at [1239, 195] on div "REAGENDAR SENTAR SENTAR Y AJUSTAR NO SHOW Cancelar Cerrar" at bounding box center [732, 167] width 1464 height 67
click at [1238, 174] on button "Cerrar" at bounding box center [1244, 168] width 196 height 34
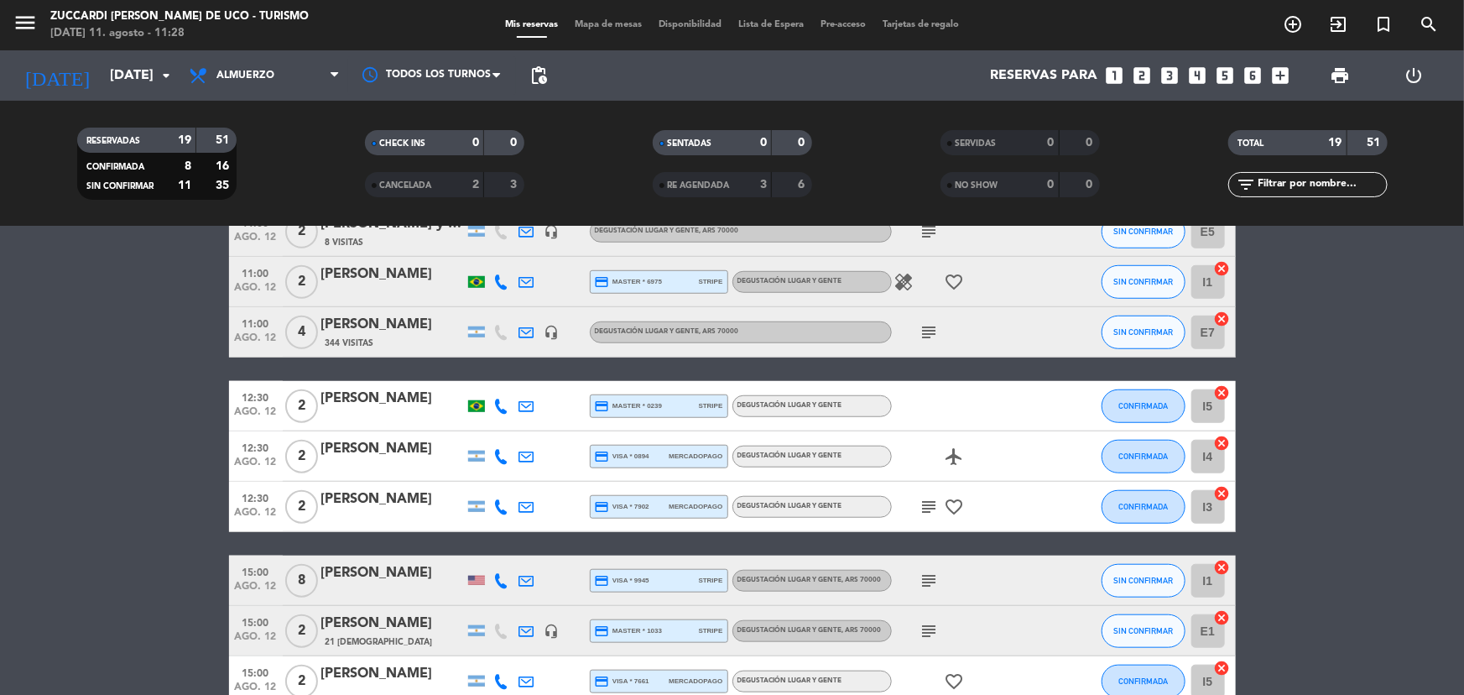
scroll to position [742, 0]
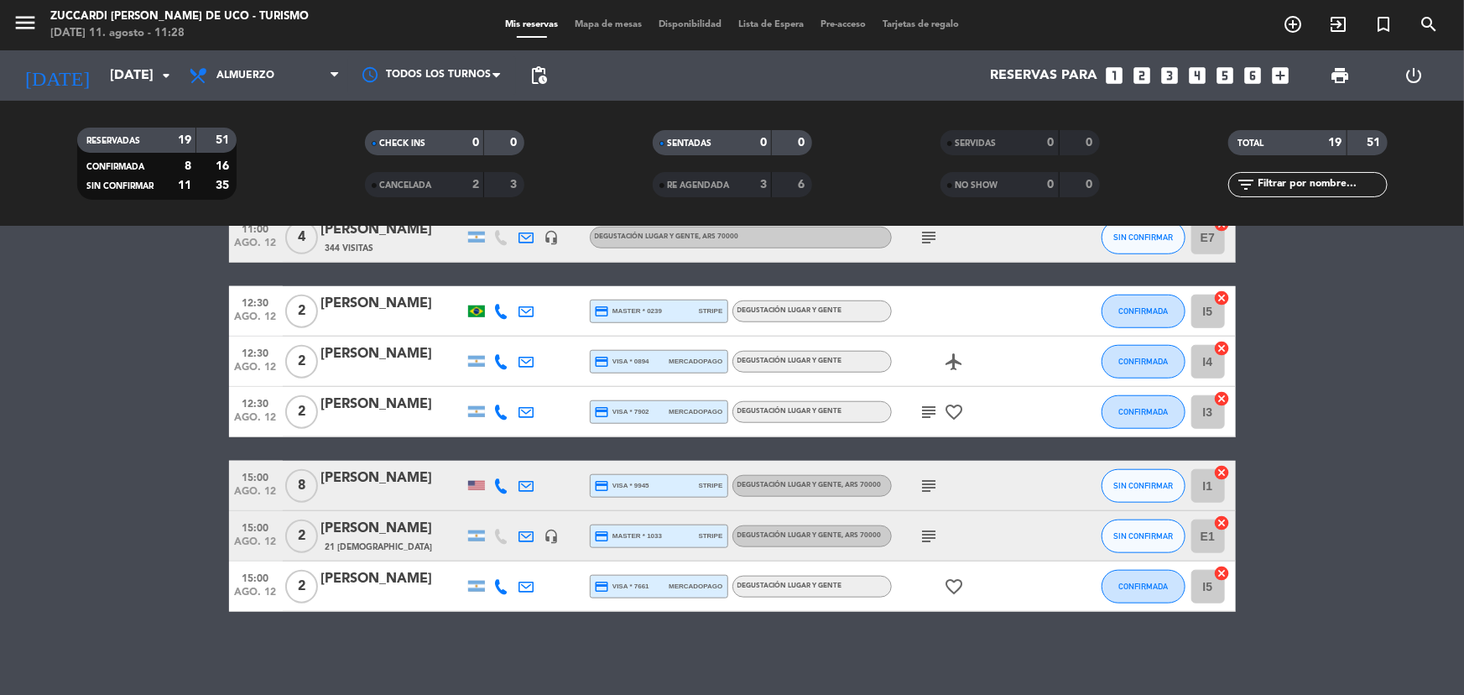
click at [402, 481] on div "[PERSON_NAME]" at bounding box center [392, 478] width 143 height 22
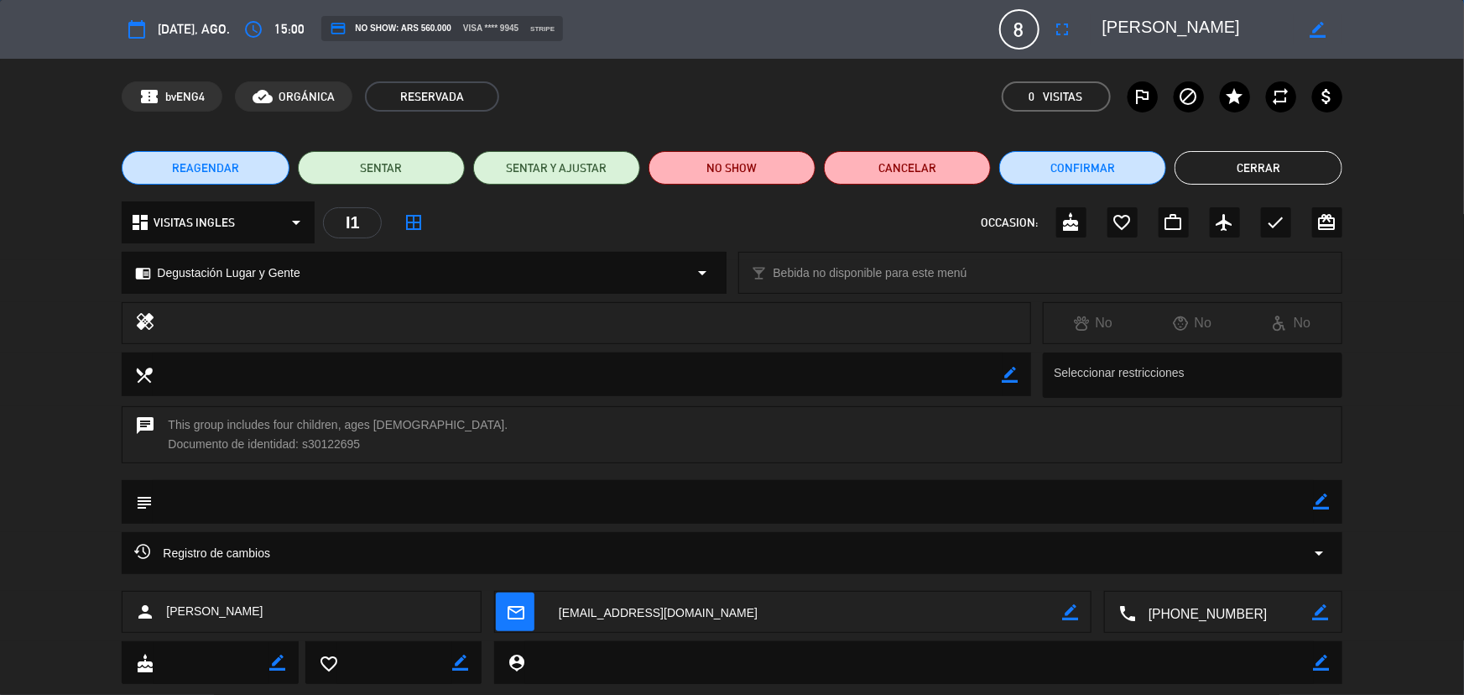
click at [1276, 163] on button "Cerrar" at bounding box center [1257, 168] width 167 height 34
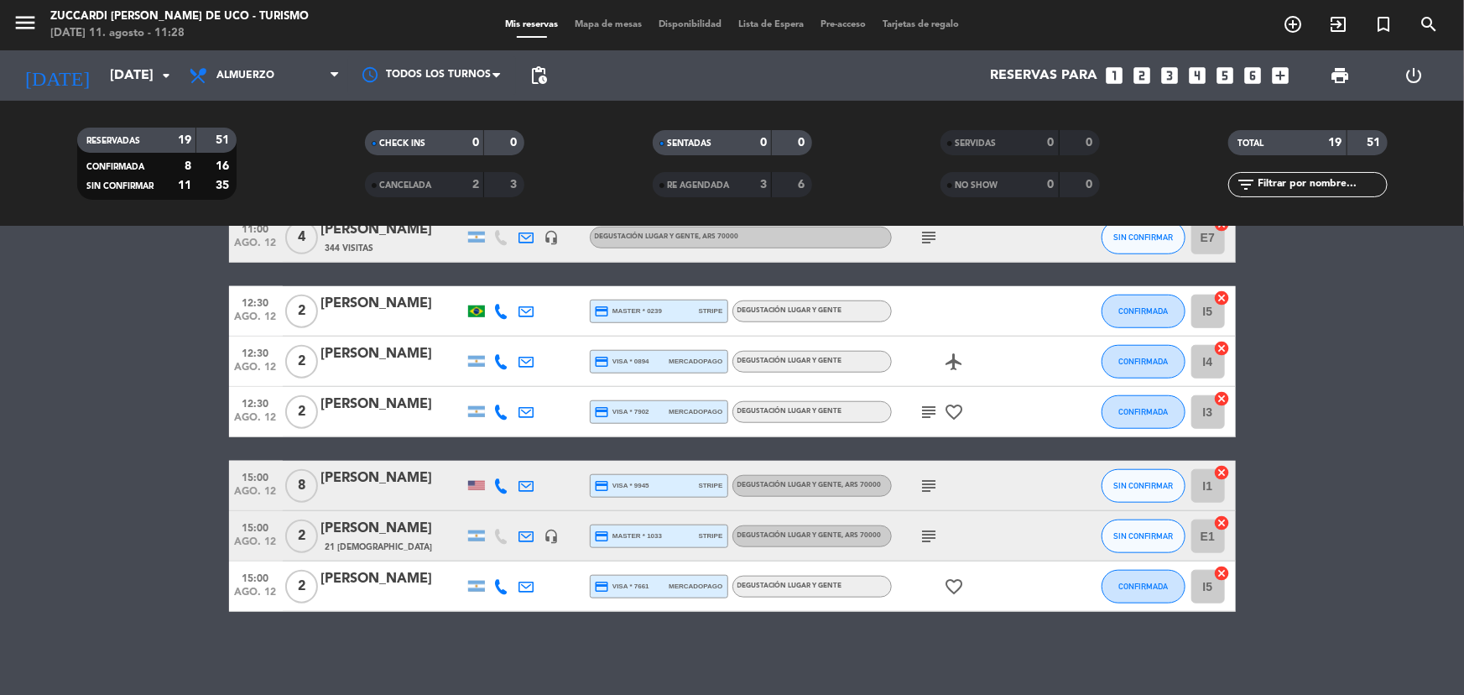
click at [428, 486] on div "[PERSON_NAME]" at bounding box center [392, 478] width 143 height 22
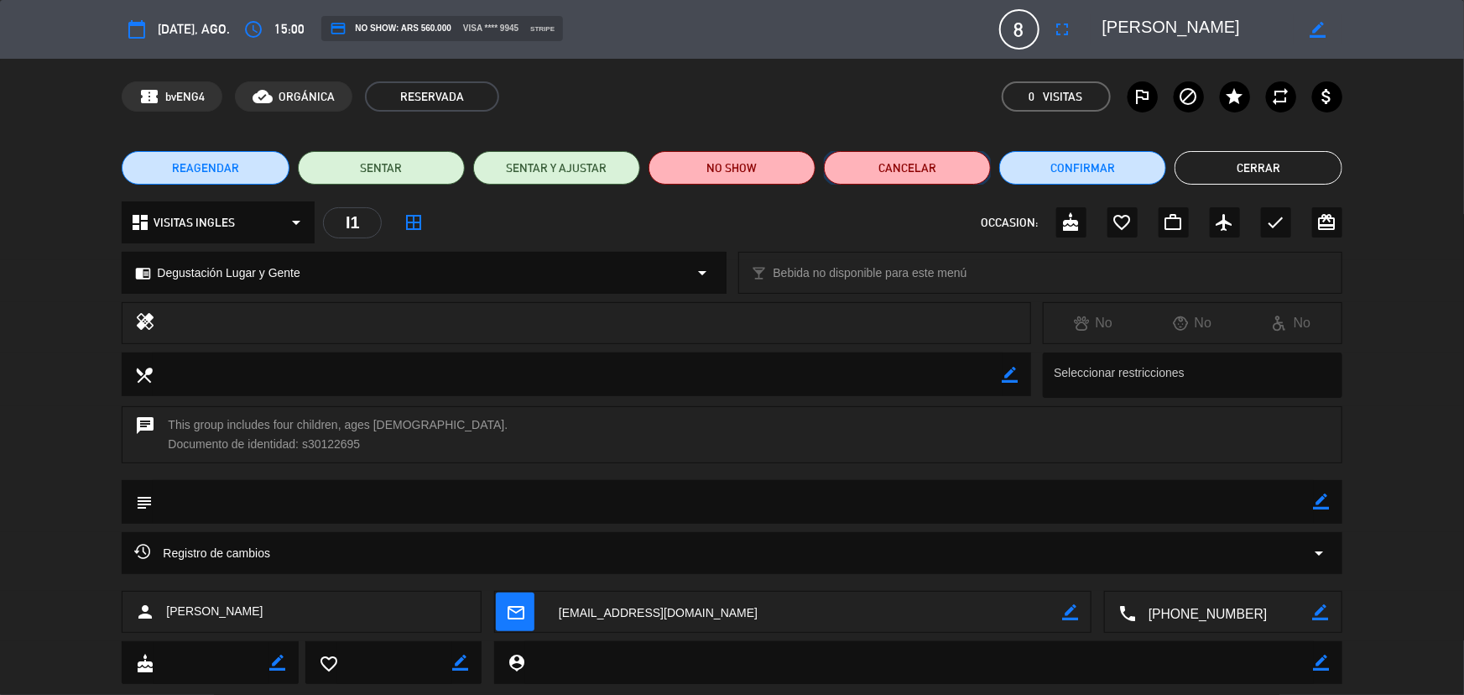
click at [980, 176] on button "Cancelar" at bounding box center [907, 168] width 167 height 34
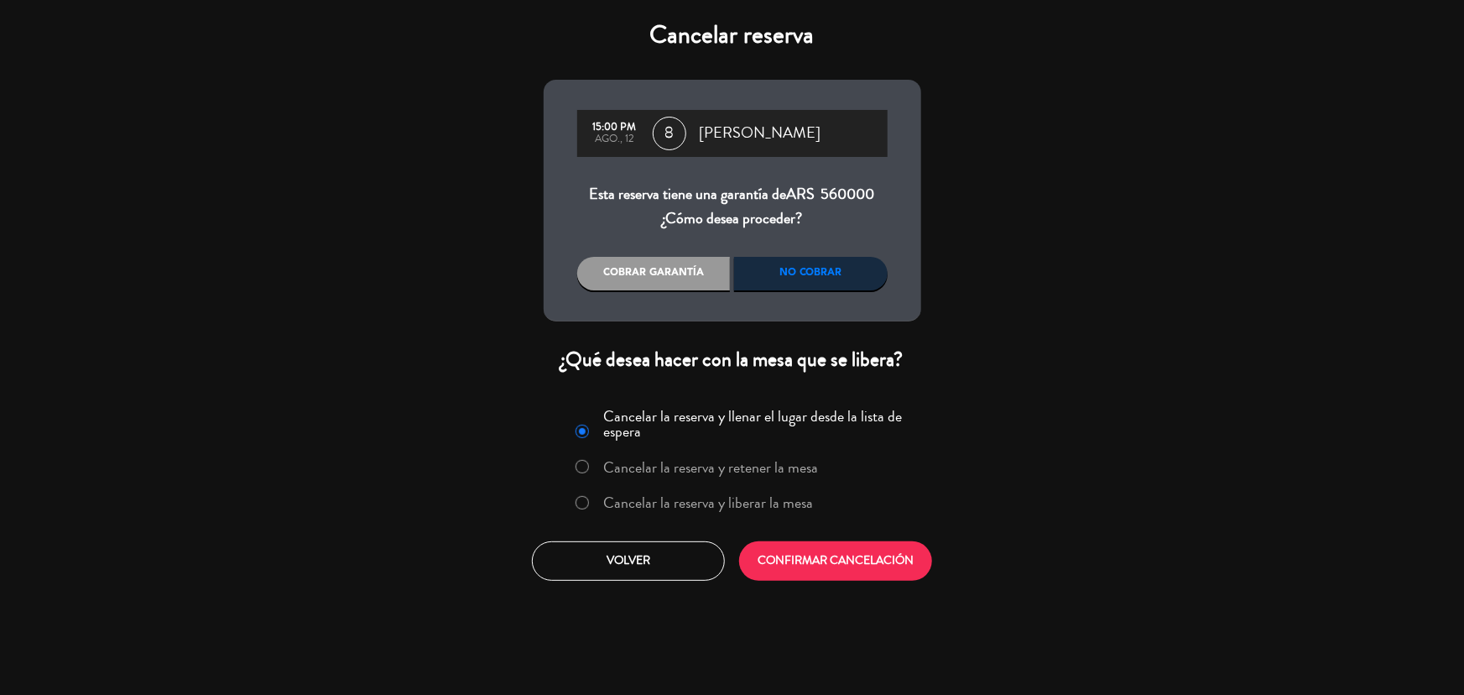
click at [754, 513] on label "Cancelar la reserva y liberar la mesa" at bounding box center [694, 503] width 255 height 30
click at [798, 574] on button "CONFIRMAR CANCELACIÓN" at bounding box center [835, 560] width 193 height 39
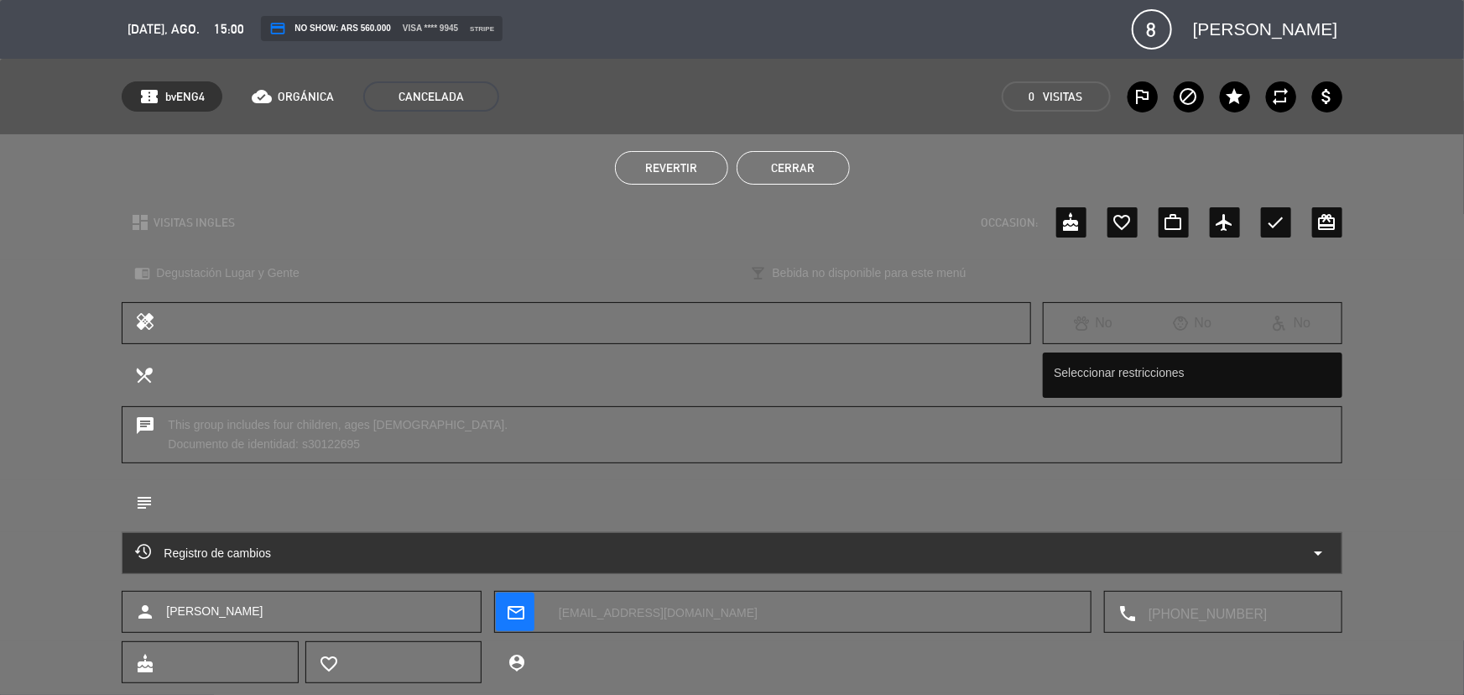
click at [800, 138] on div "Revertir Cerrar" at bounding box center [732, 167] width 1464 height 67
click at [796, 159] on button "Cerrar" at bounding box center [793, 168] width 113 height 34
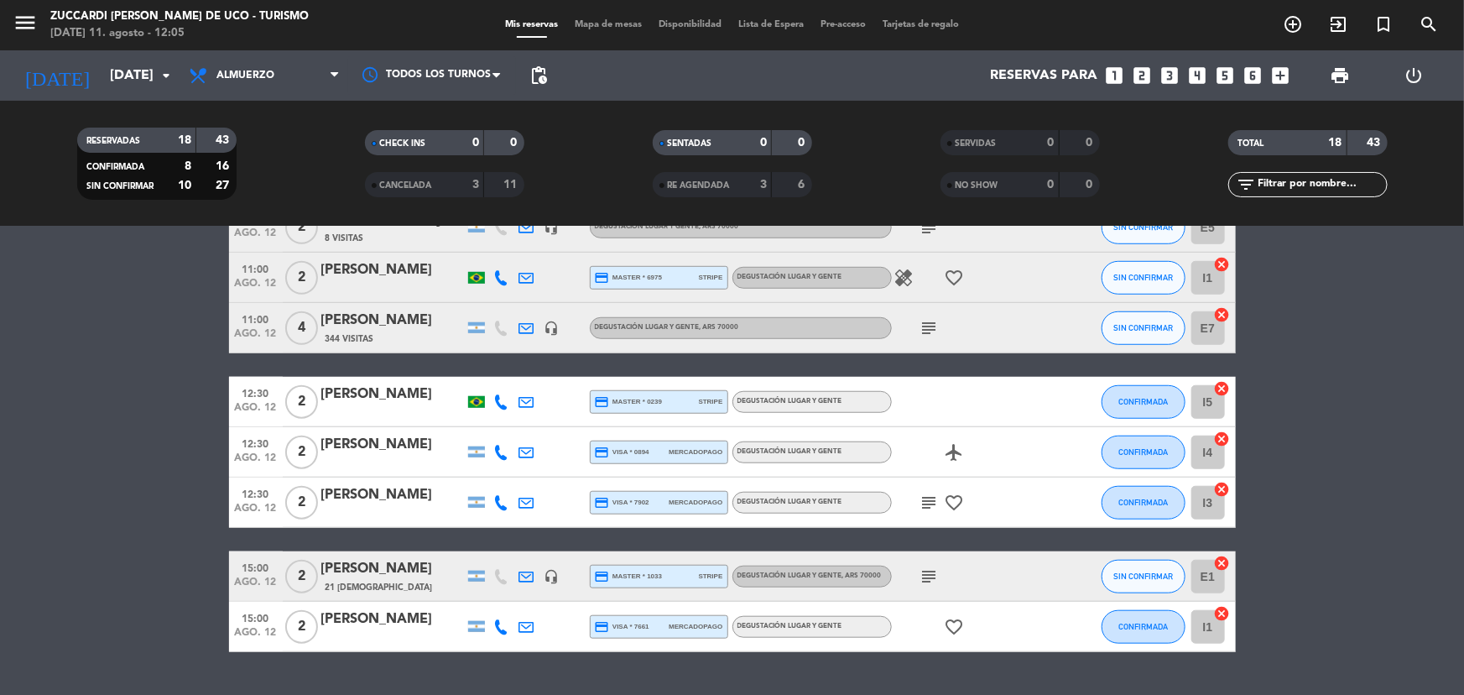
scroll to position [692, 0]
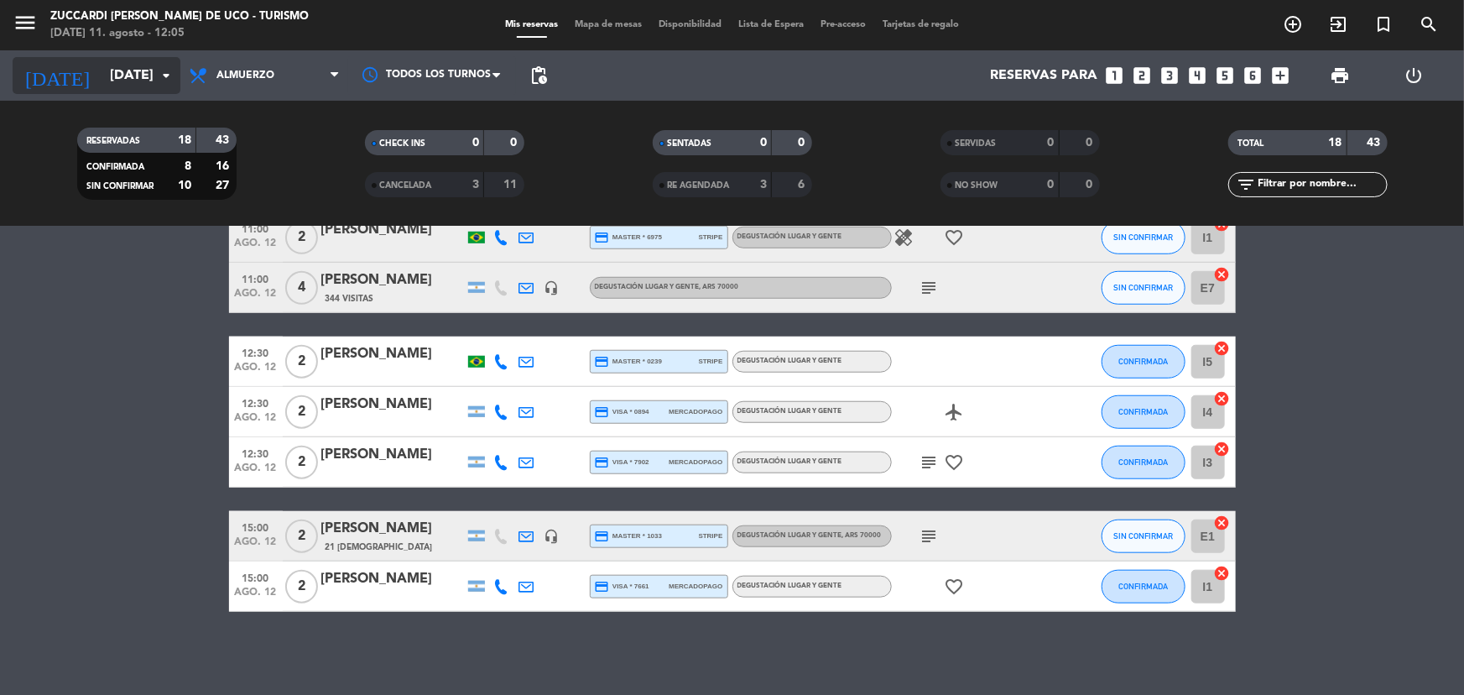
click at [136, 67] on input "[DATE]" at bounding box center [190, 76] width 177 height 33
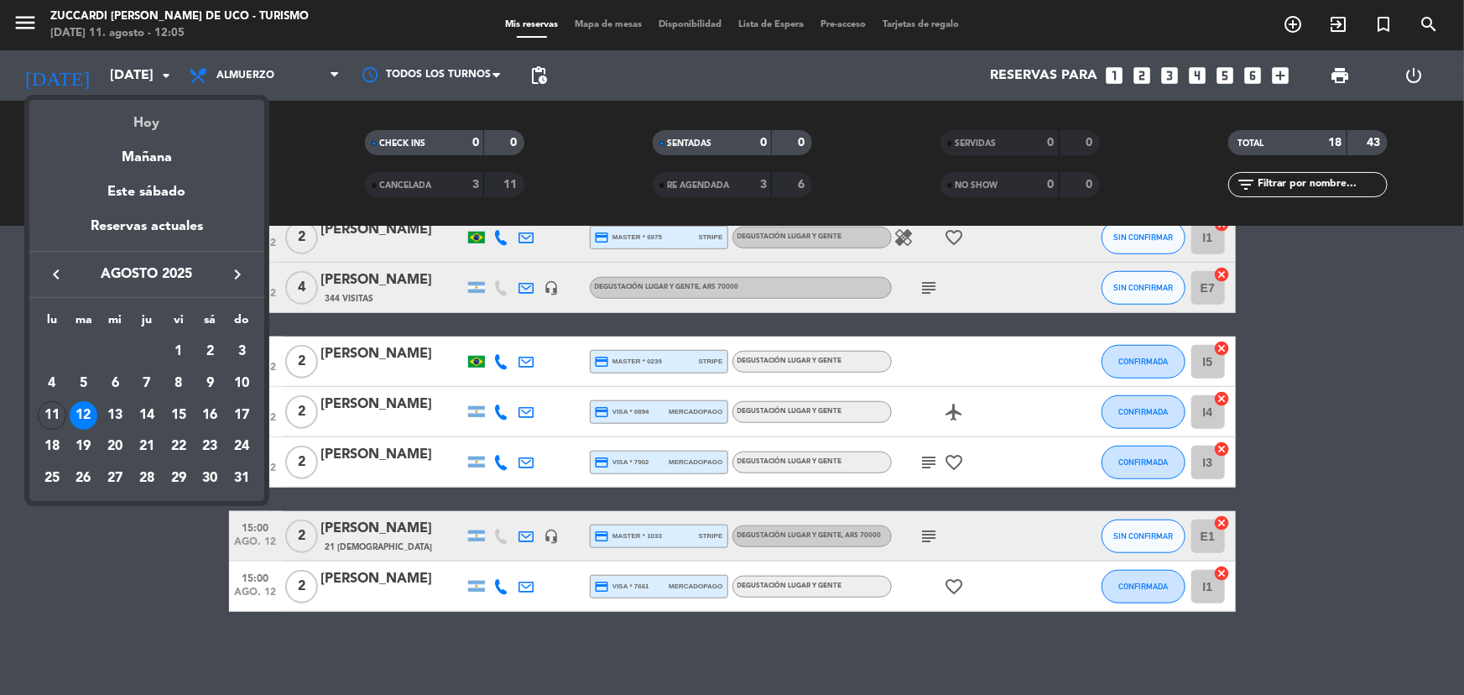
click at [142, 131] on div "Hoy" at bounding box center [146, 117] width 235 height 34
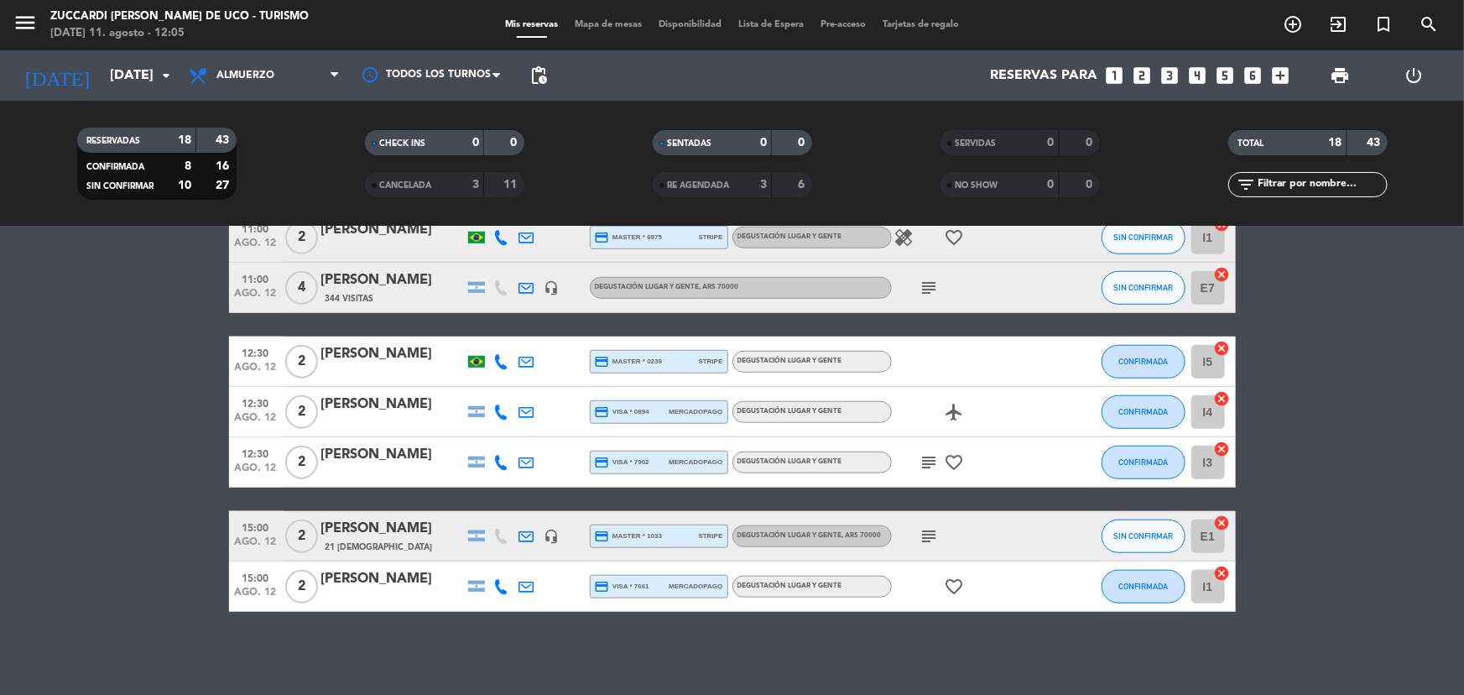
type input "lun. 11 ago."
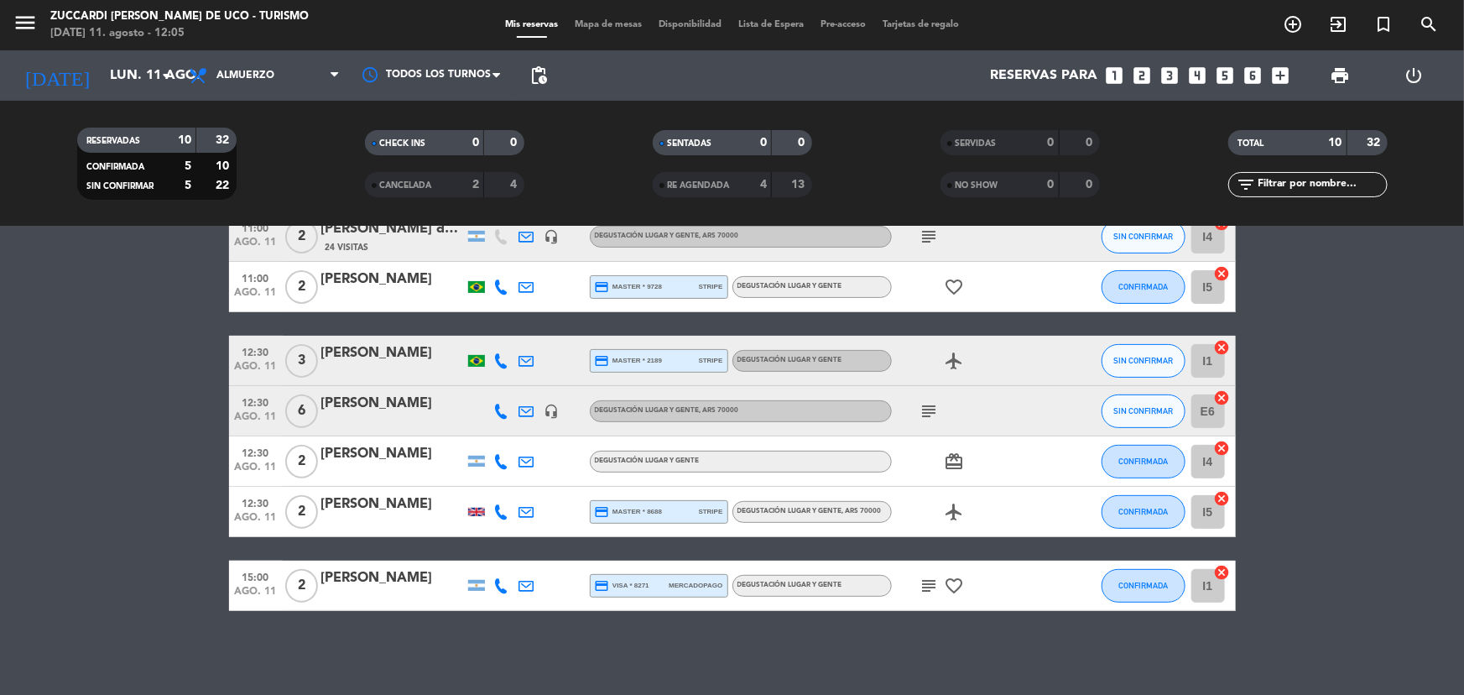
click at [42, 31] on span "menu" at bounding box center [32, 25] width 38 height 39
click at [30, 23] on icon "menu" at bounding box center [25, 22] width 25 height 25
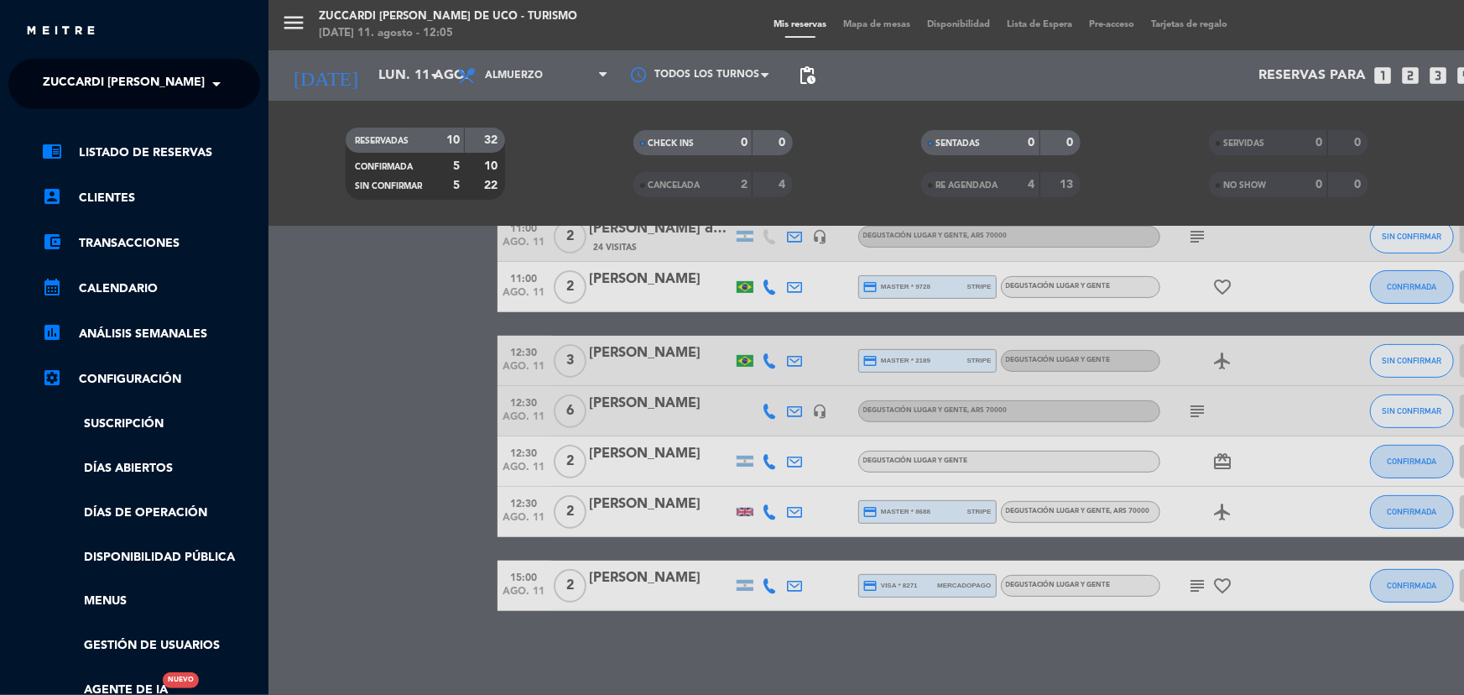
click at [190, 83] on span "Zuccardi [PERSON_NAME] de Uco - Turismo" at bounding box center [181, 83] width 276 height 35
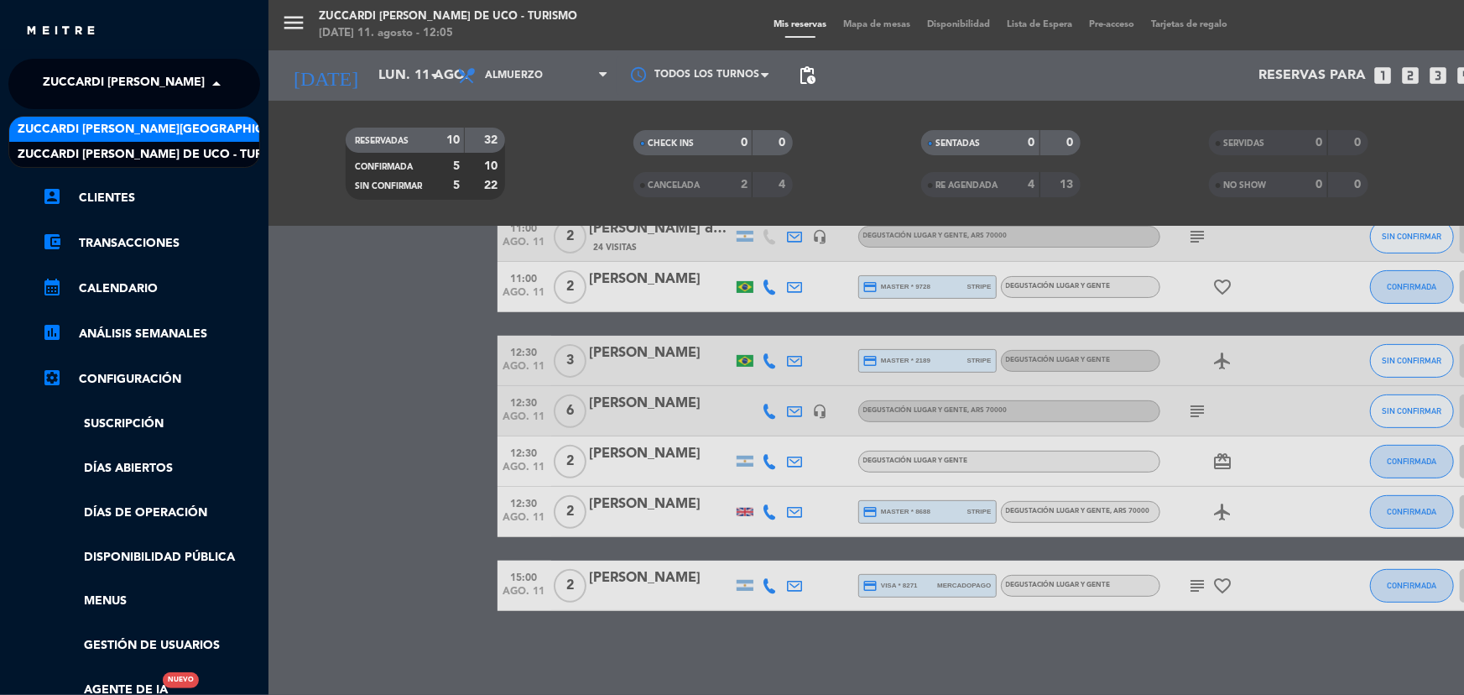
click at [184, 129] on span "Zuccardi [PERSON_NAME][GEOGRAPHIC_DATA] - Restaurant [GEOGRAPHIC_DATA]" at bounding box center [268, 129] width 500 height 19
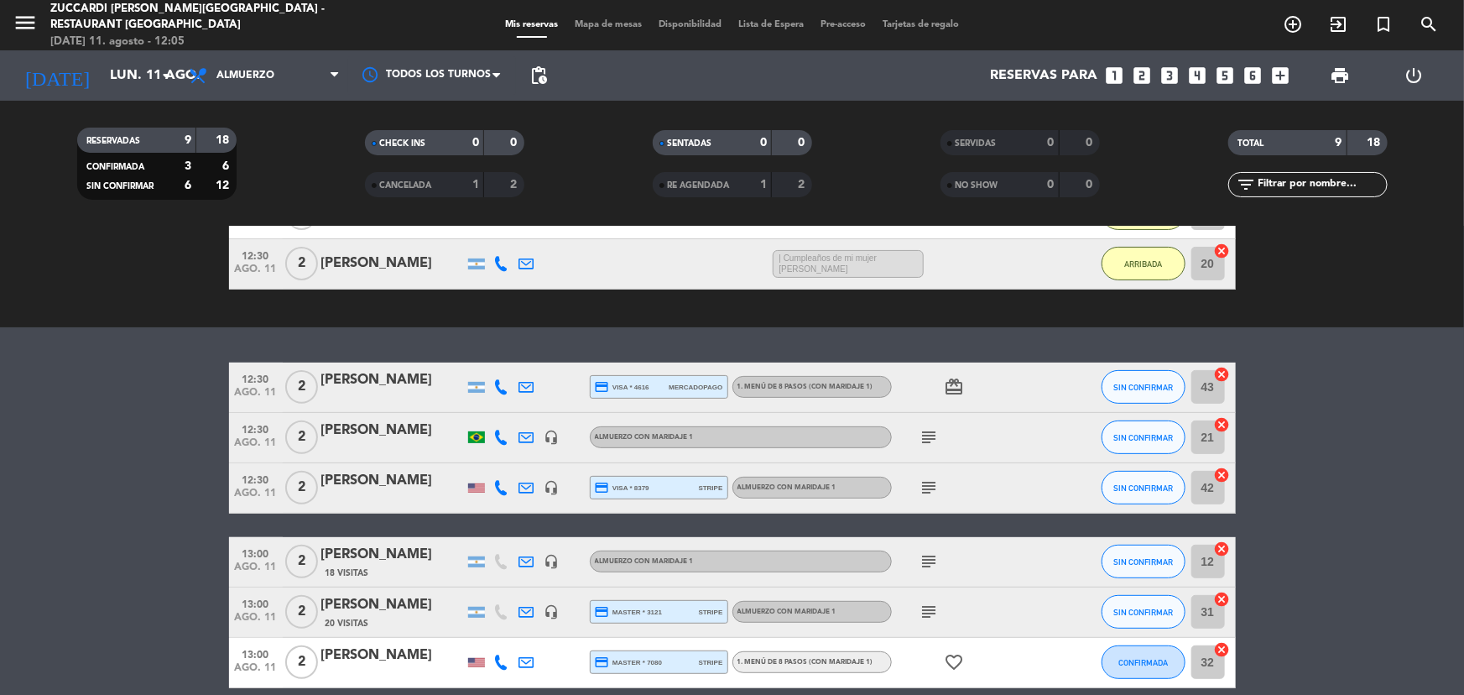
click at [912, 439] on div "subject" at bounding box center [967, 437] width 151 height 49
click at [923, 438] on icon "subject" at bounding box center [929, 437] width 20 height 20
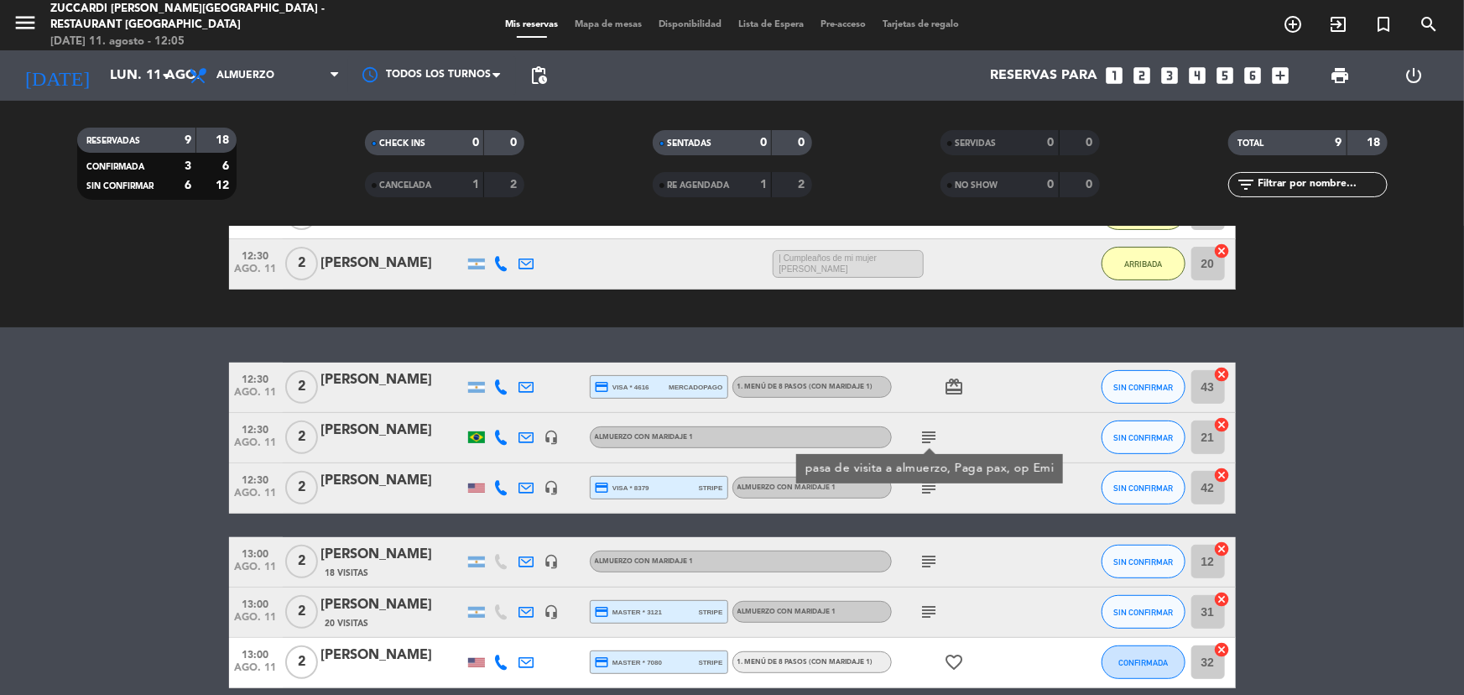
click at [581, 22] on span "Mapa de mesas" at bounding box center [608, 24] width 84 height 9
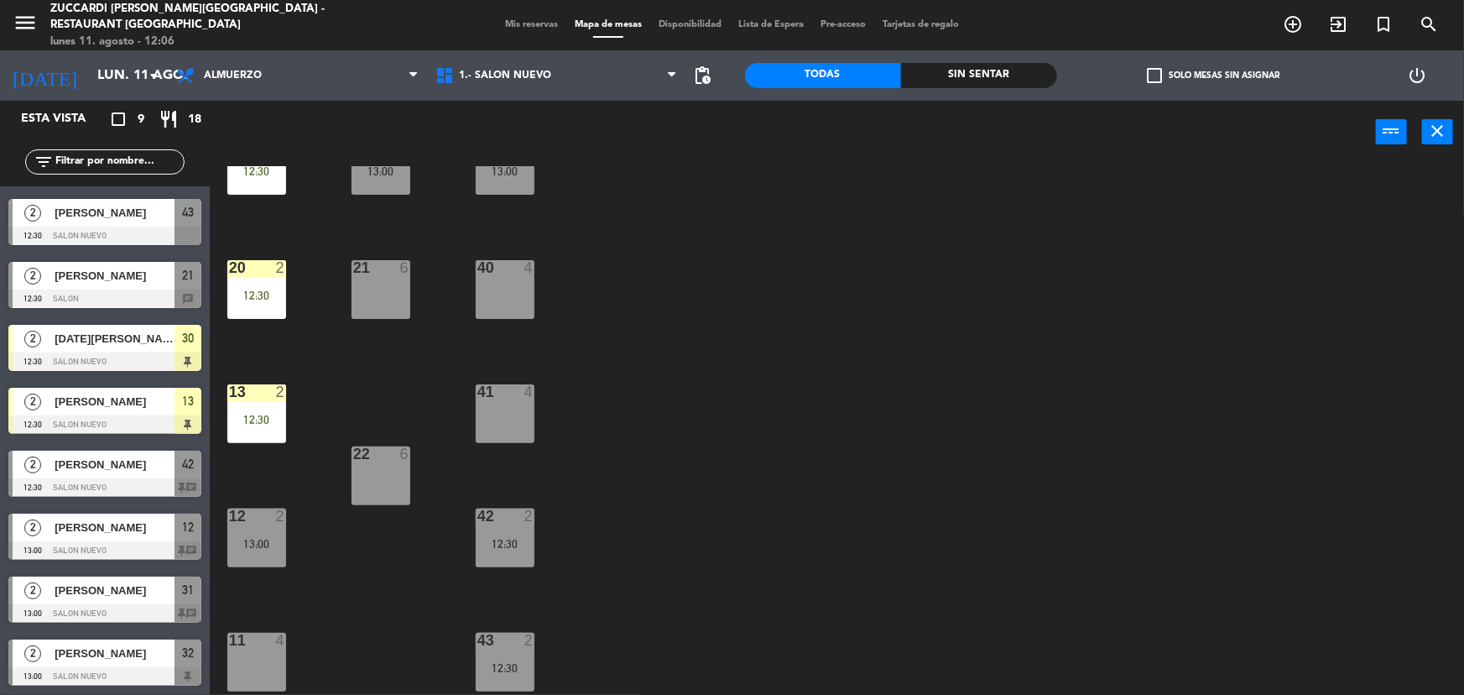
scroll to position [152, 0]
